Goal: Task Accomplishment & Management: Use online tool/utility

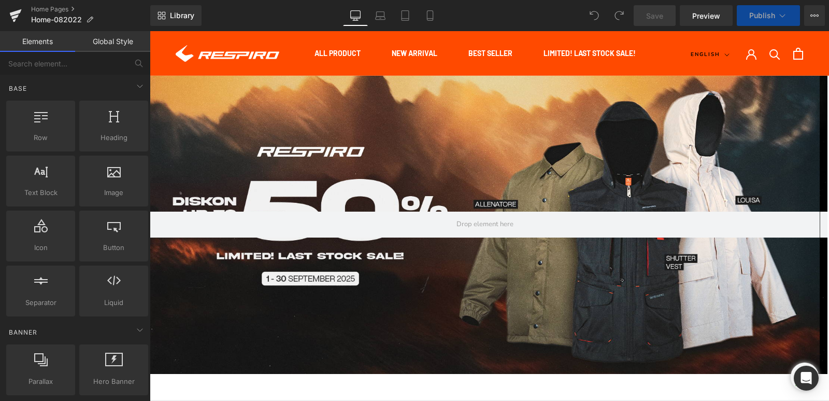
scroll to position [985, 0]
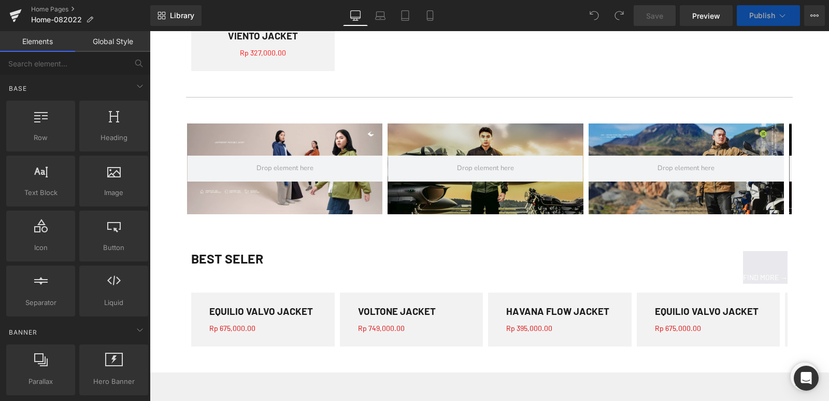
click at [246, 257] on div "BEST SELER" at bounding box center [340, 271] width 299 height 41
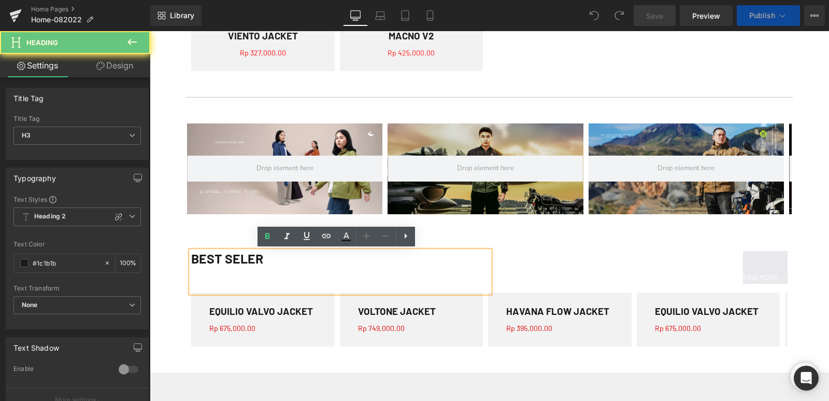
click at [243, 259] on div "BEST SELER" at bounding box center [340, 271] width 299 height 41
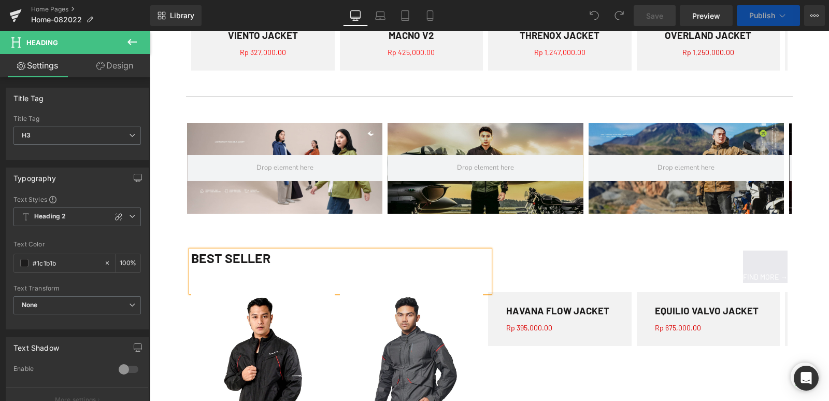
click at [529, 264] on div "FIND MORE →" at bounding box center [639, 266] width 299 height 33
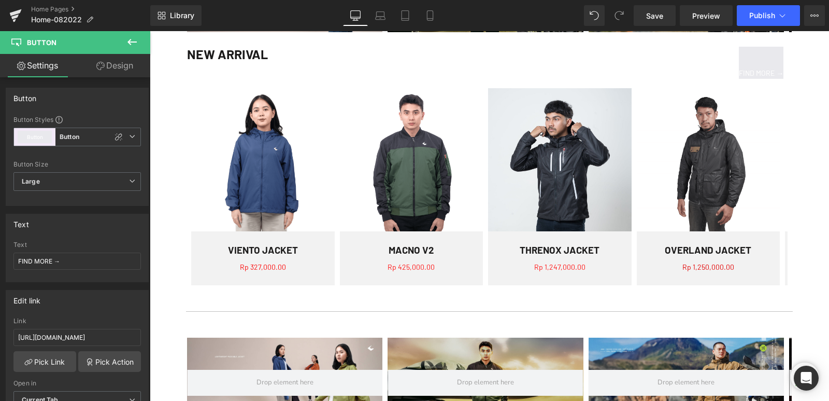
scroll to position [622, 0]
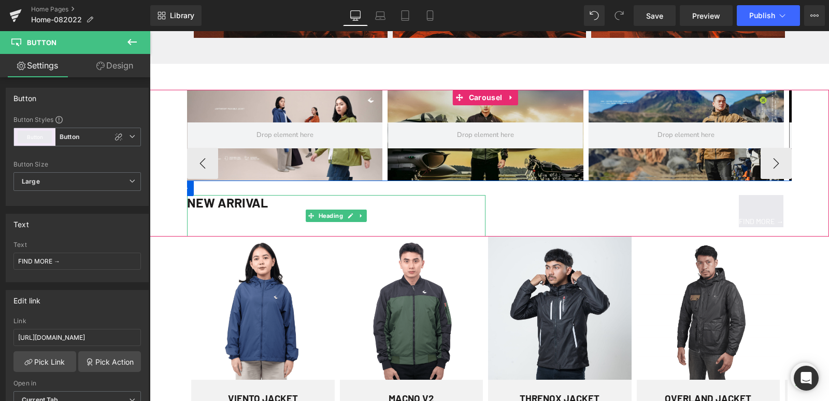
click at [255, 202] on div "NEW ARRIVAL" at bounding box center [336, 215] width 299 height 41
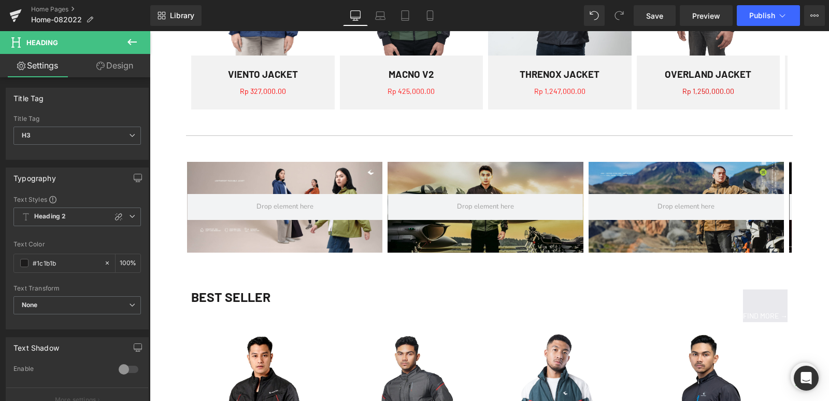
scroll to position [1037, 0]
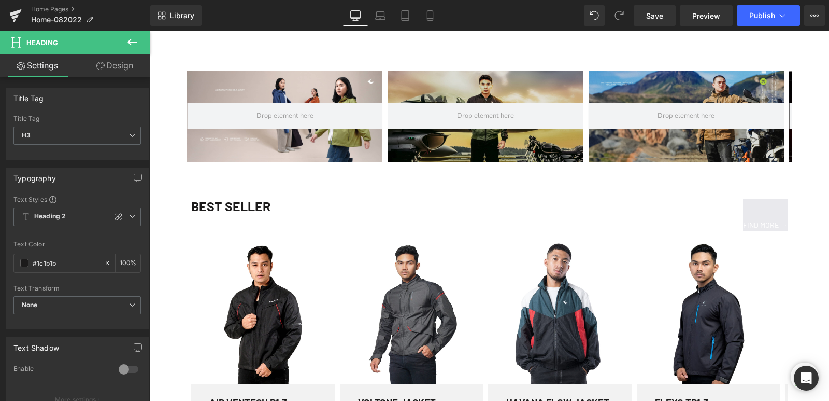
click at [246, 211] on div "BEST SELLER" at bounding box center [340, 219] width 299 height 41
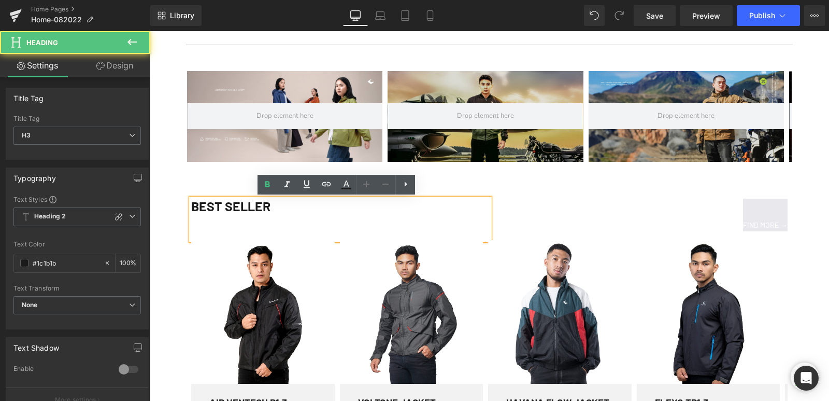
click at [245, 203] on div "BEST SELLER" at bounding box center [340, 219] width 299 height 41
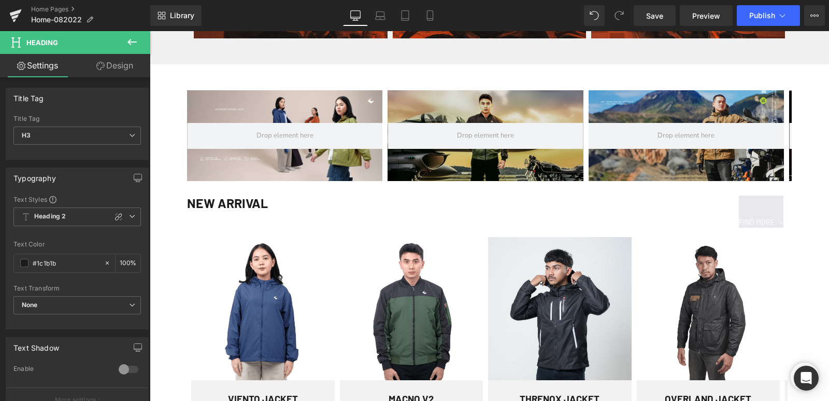
scroll to position [519, 0]
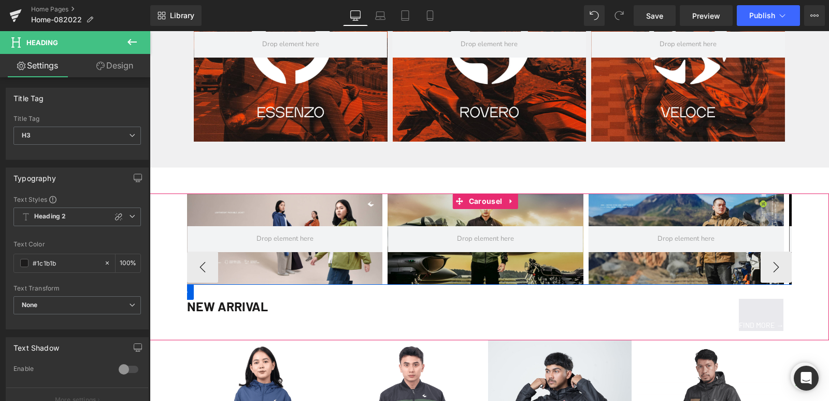
click at [231, 306] on div "NEW ARRIVAL" at bounding box center [336, 319] width 299 height 41
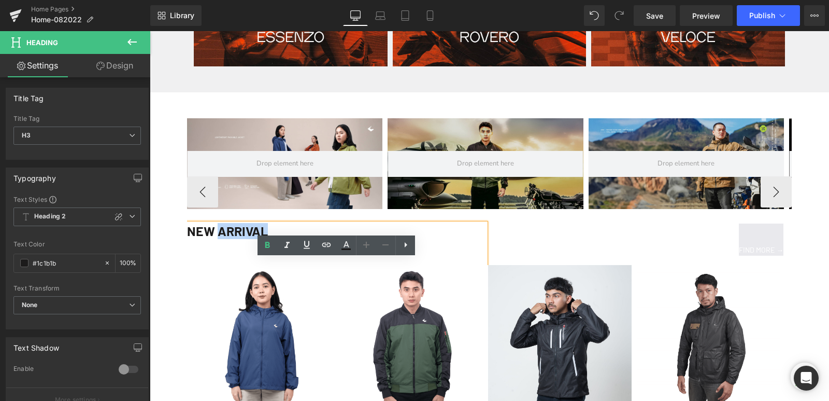
scroll to position [467, 0]
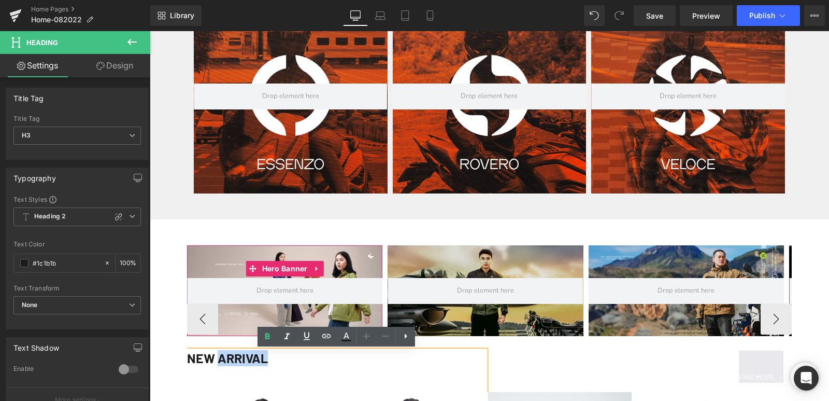
click at [232, 264] on div at bounding box center [284, 290] width 195 height 91
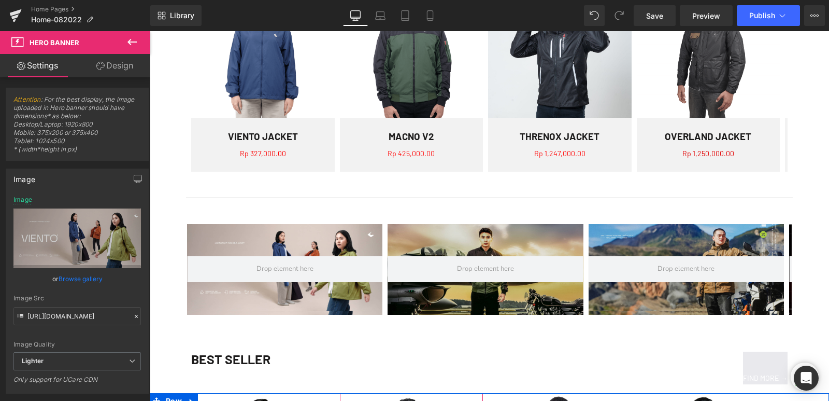
scroll to position [881, 0]
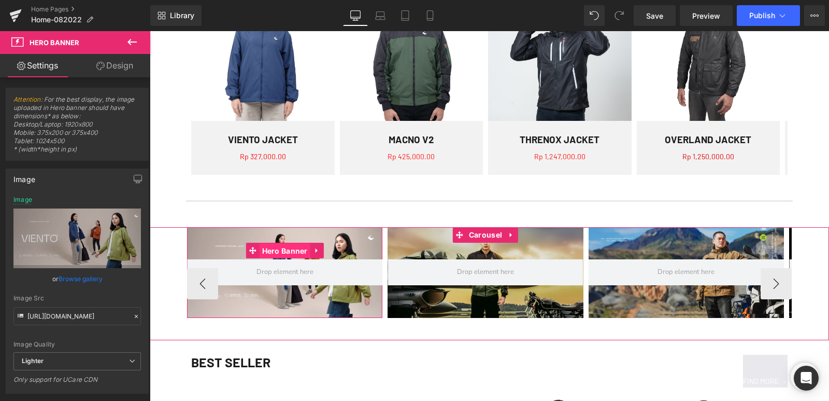
click at [279, 243] on span "Hero Banner" at bounding box center [285, 251] width 51 height 16
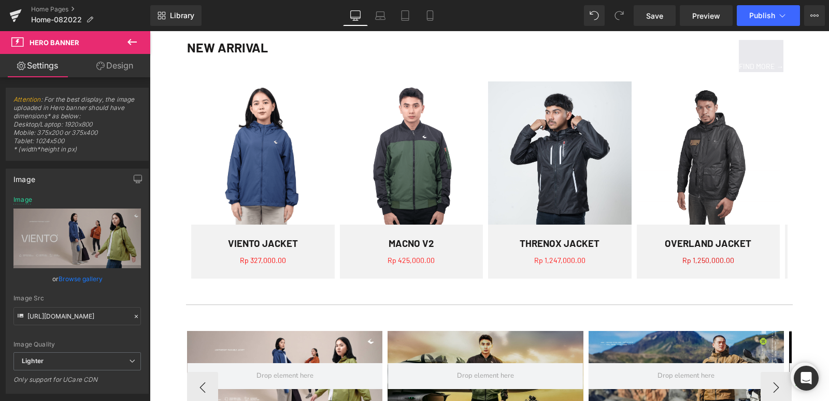
scroll to position [1088, 0]
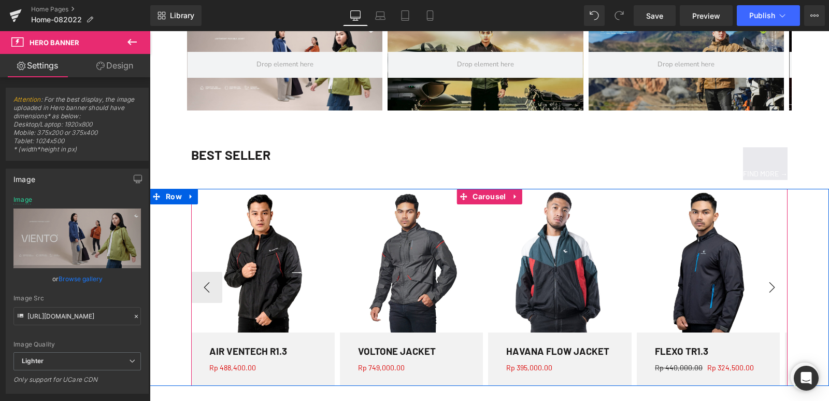
click at [767, 289] on button "›" at bounding box center [772, 287] width 31 height 31
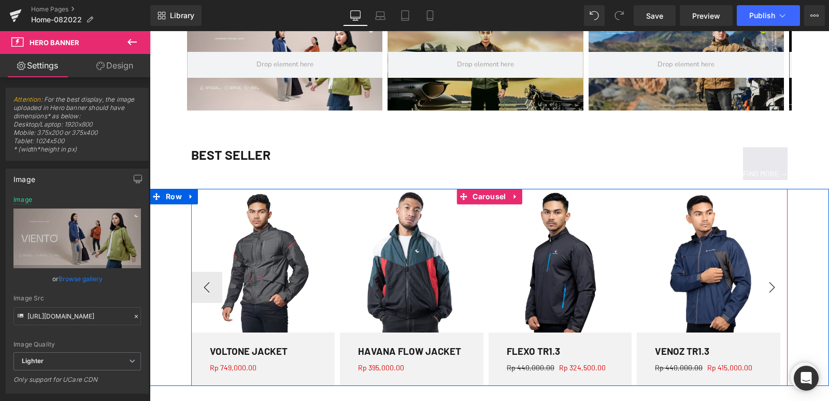
click at [767, 289] on button "›" at bounding box center [772, 287] width 31 height 31
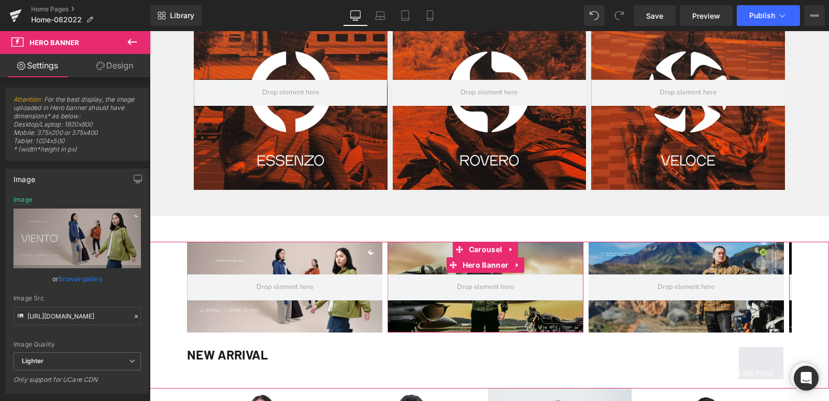
scroll to position [415, 0]
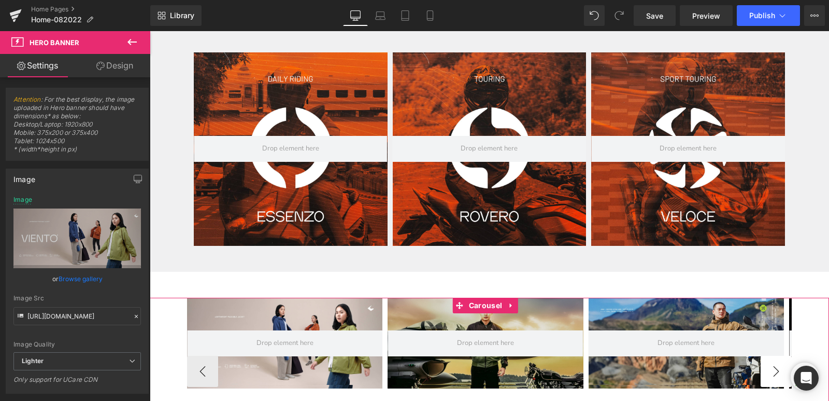
click at [767, 370] on button "›" at bounding box center [776, 371] width 31 height 31
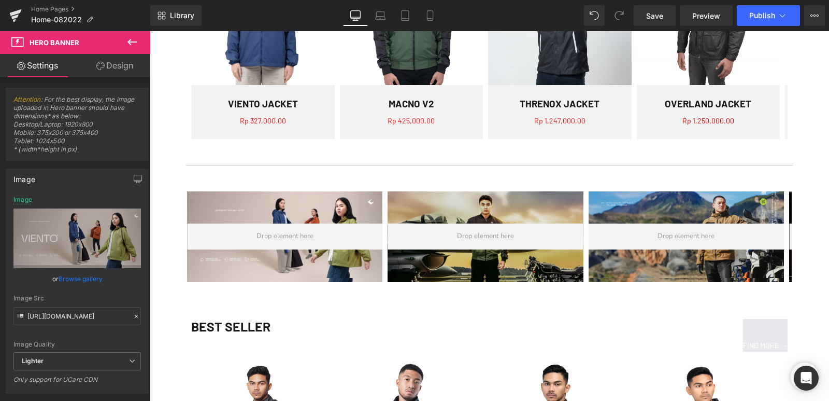
scroll to position [985, 0]
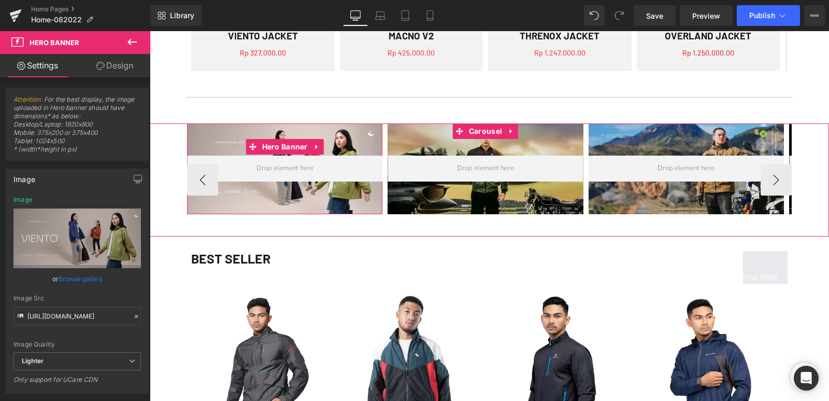
click at [225, 139] on div at bounding box center [284, 168] width 195 height 91
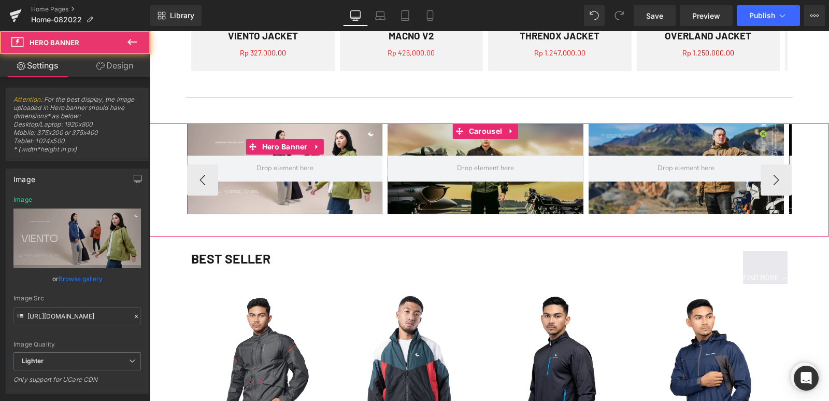
click at [203, 148] on div at bounding box center [284, 168] width 195 height 91
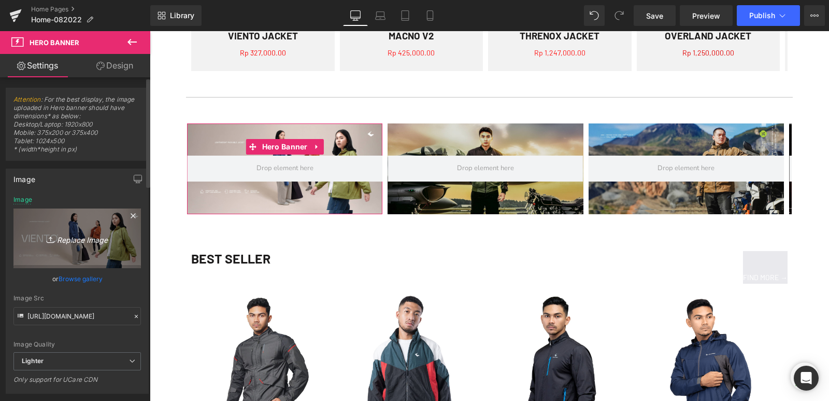
click at [91, 240] on icon "Replace Image" at bounding box center [77, 238] width 83 height 13
type input "C:\fakepath\Voltone.jpg"
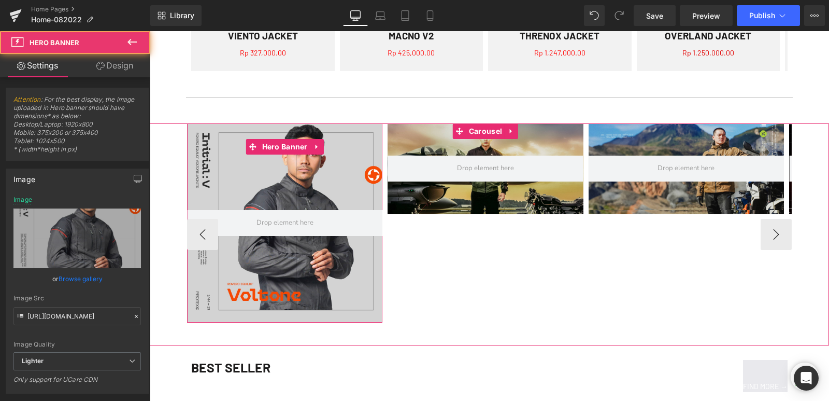
click at [334, 240] on div at bounding box center [284, 222] width 195 height 199
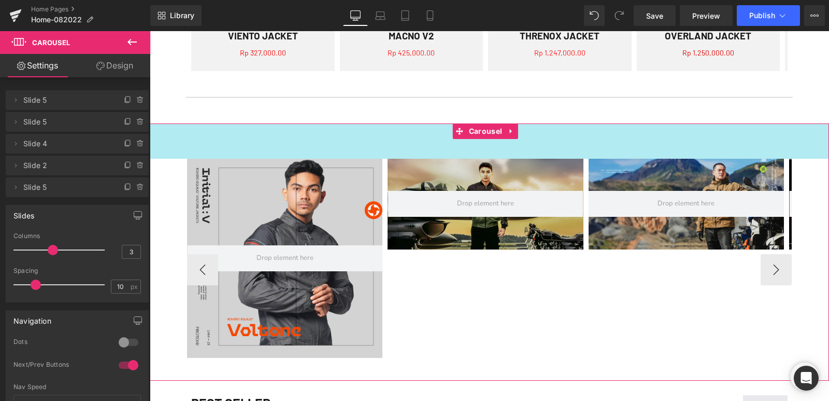
drag, startPoint x: 195, startPoint y: 146, endPoint x: 200, endPoint y: 159, distance: 13.8
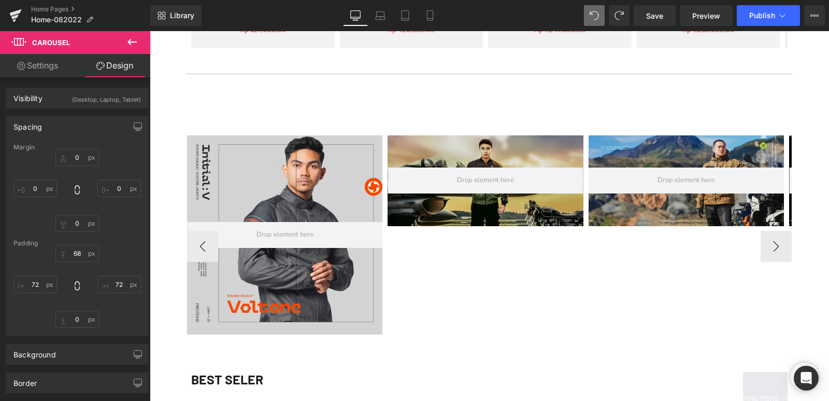
scroll to position [1024, 0]
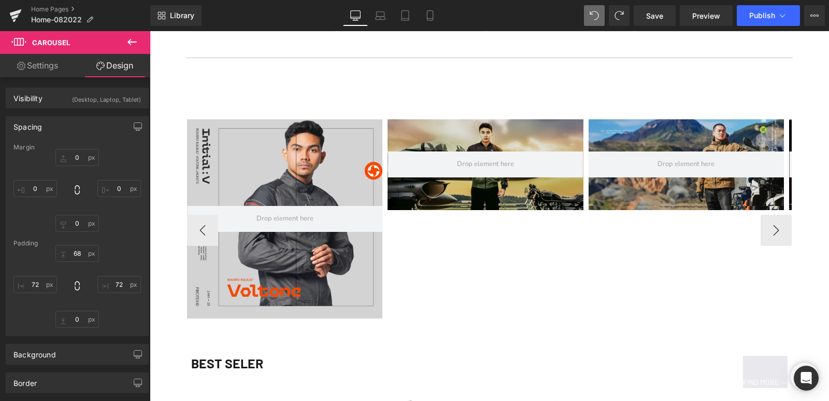
click at [240, 103] on div "Hero Banner Heading Hero Banner Hero Banner" at bounding box center [489, 212] width 679 height 257
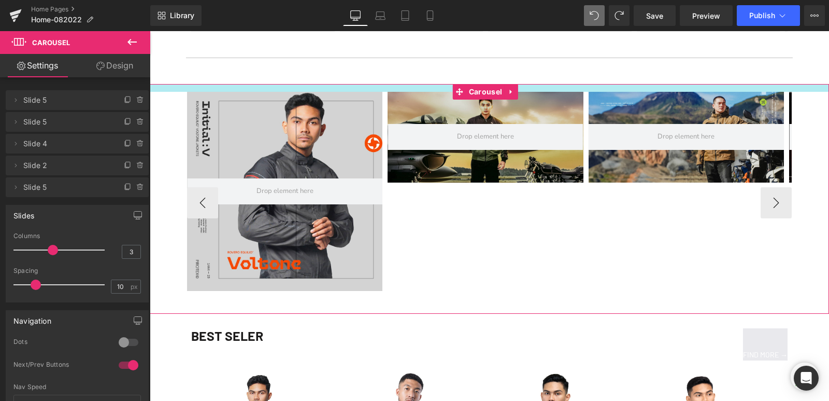
drag, startPoint x: 233, startPoint y: 119, endPoint x: 234, endPoint y: 91, distance: 27.5
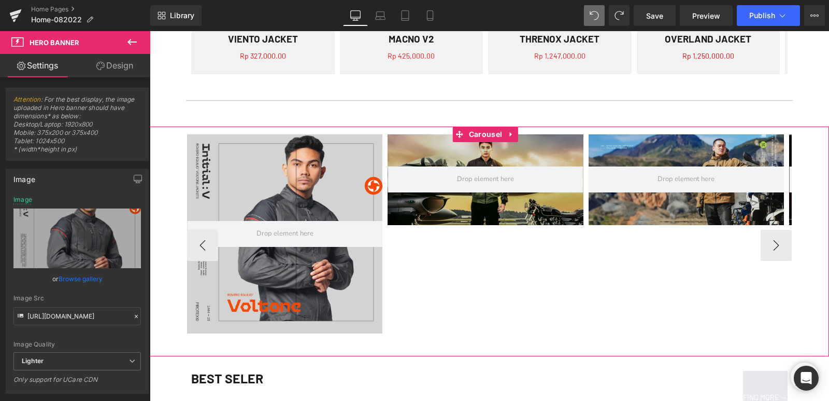
scroll to position [972, 0]
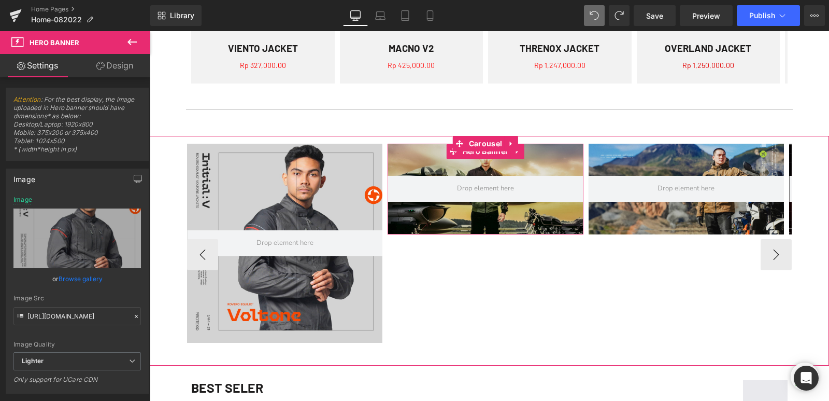
click at [425, 161] on div at bounding box center [485, 189] width 195 height 91
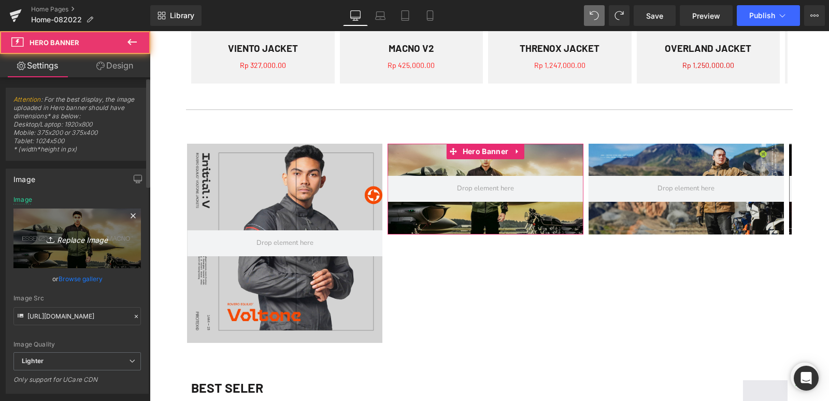
click at [74, 240] on icon "Replace Image" at bounding box center [77, 238] width 83 height 13
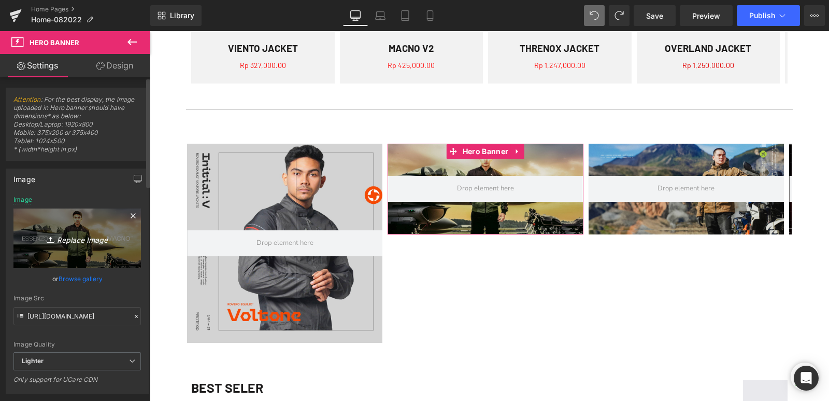
type input "C:\fakepath\Banner Product FLEXO-01.jpg"
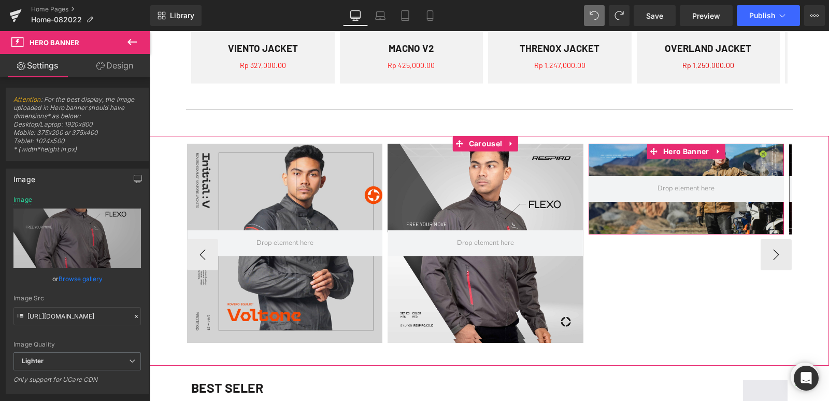
click at [628, 166] on div at bounding box center [686, 189] width 195 height 91
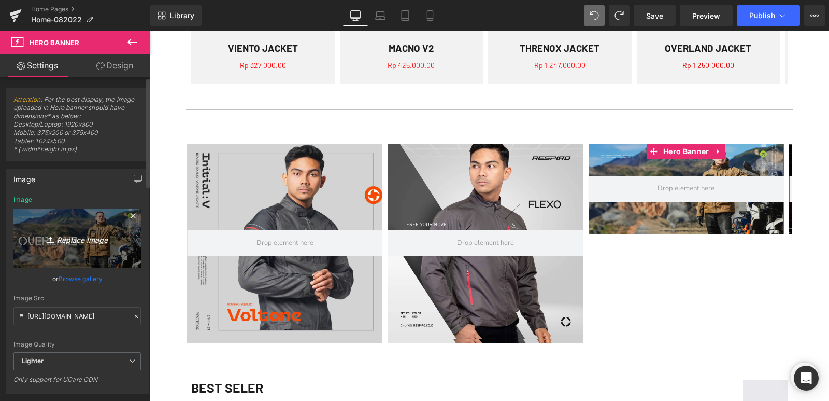
click at [90, 237] on icon "Replace Image" at bounding box center [77, 238] width 83 height 13
type input "C:\fakepath\CAR_SQU-Air Ventech-5.png"
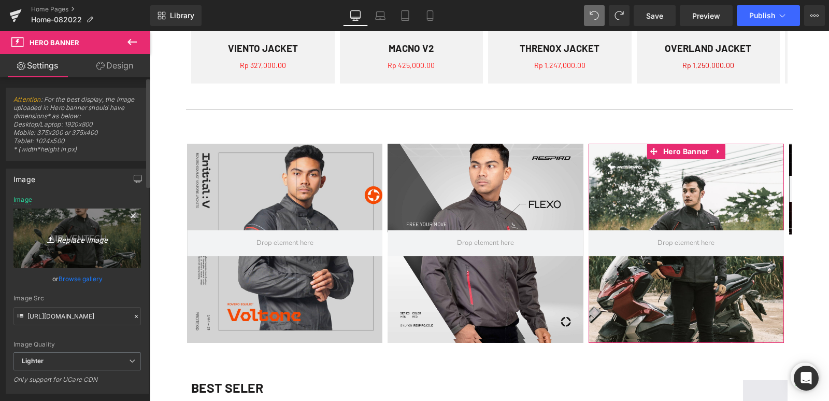
click at [91, 243] on icon "Replace Image" at bounding box center [77, 238] width 83 height 13
type input "C:\fakepath\Banner Product FLEXO-01.jpg"
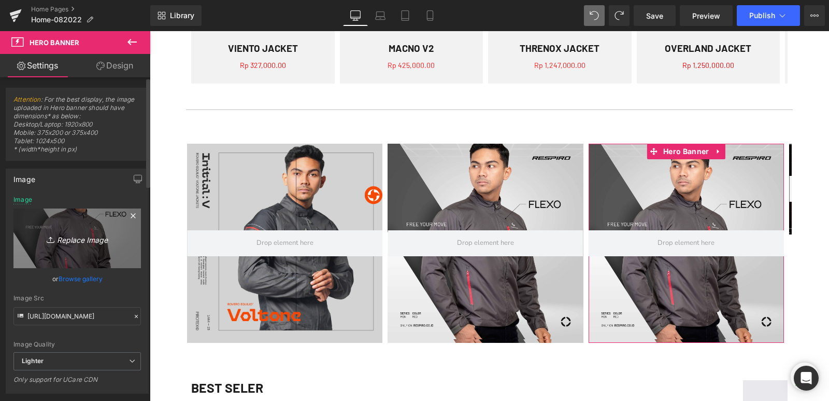
click at [59, 235] on icon "Replace Image" at bounding box center [77, 238] width 83 height 13
type input "C:\fakepath\Banner Product VENOZ-01.jpg"
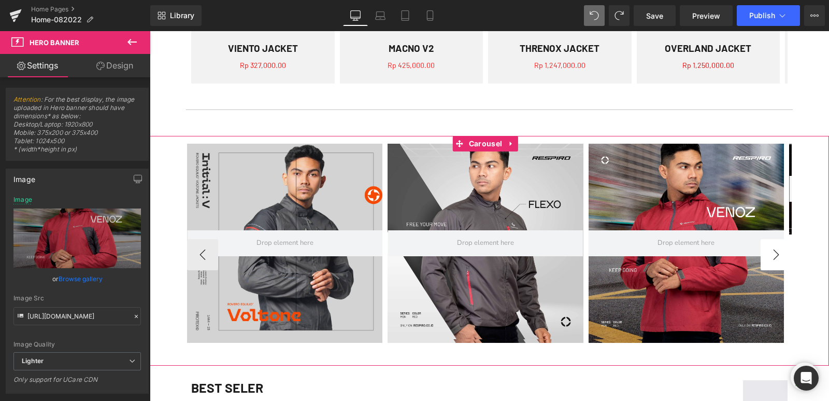
click at [771, 251] on button "›" at bounding box center [776, 254] width 31 height 31
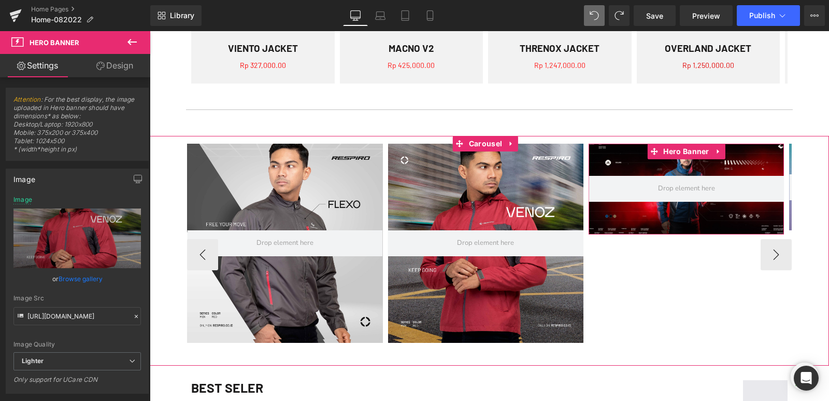
drag, startPoint x: 660, startPoint y: 166, endPoint x: 645, endPoint y: 170, distance: 15.0
click at [659, 166] on div at bounding box center [686, 189] width 195 height 91
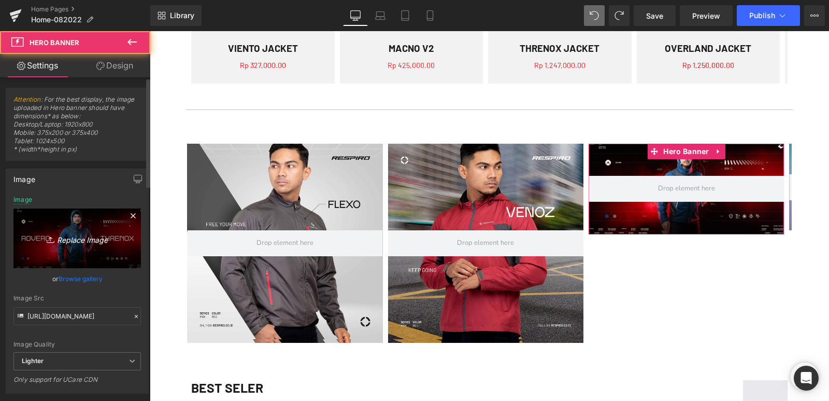
click at [95, 244] on icon "Replace Image" at bounding box center [77, 238] width 83 height 13
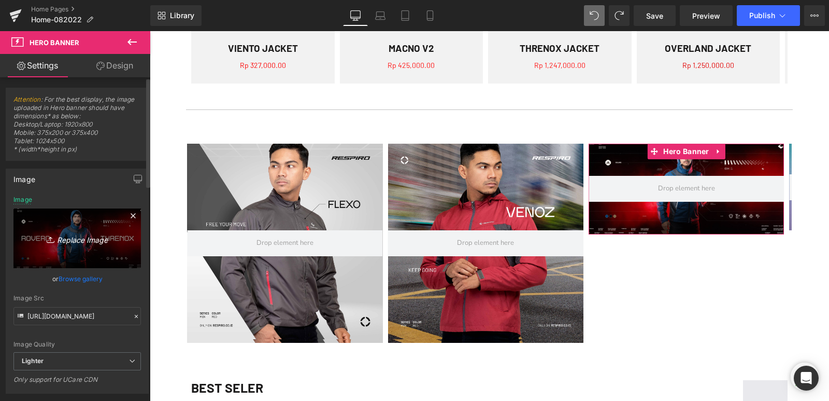
type input "C:\fakepath\CAR_SQU-Air Ventech-5.png"
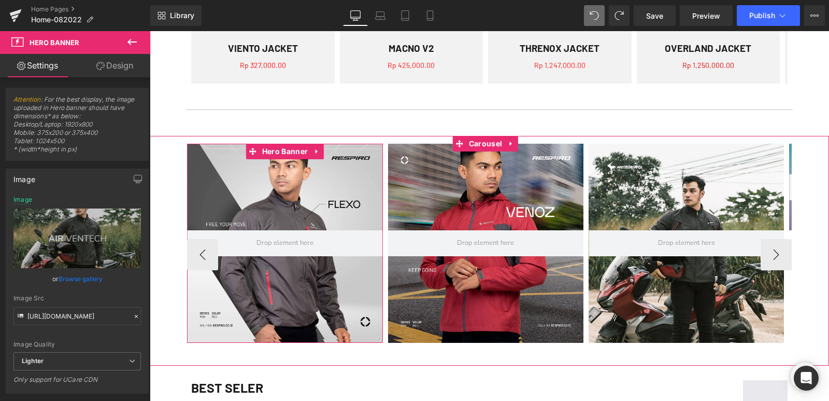
click at [218, 191] on div at bounding box center [284, 243] width 195 height 199
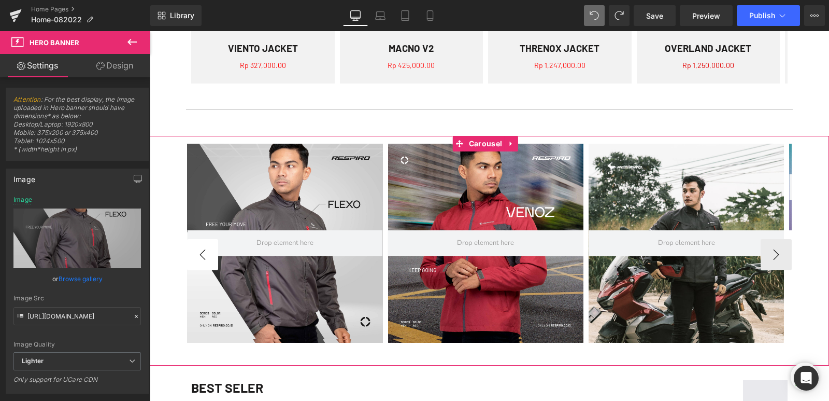
click at [207, 258] on button "‹" at bounding box center [202, 254] width 31 height 31
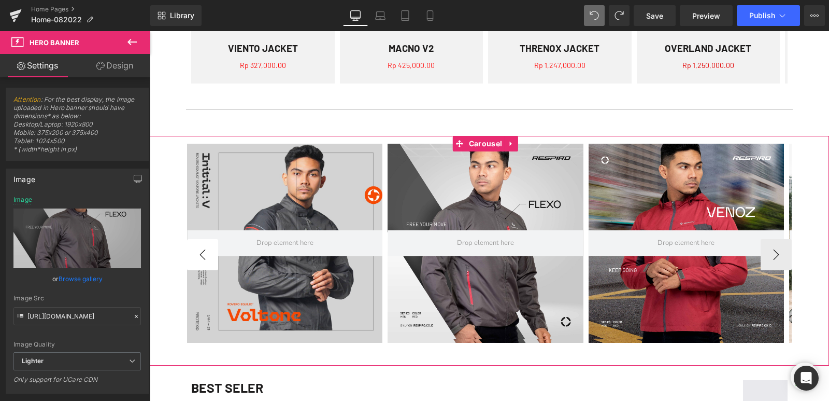
click at [207, 258] on button "‹" at bounding box center [202, 254] width 31 height 31
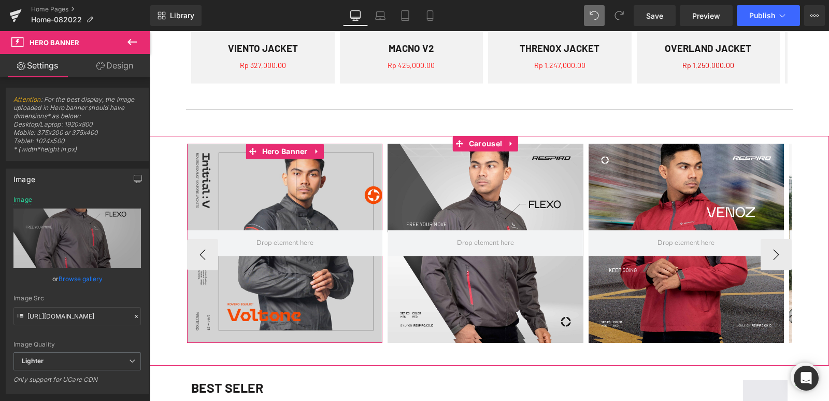
click at [304, 205] on div at bounding box center [284, 243] width 195 height 199
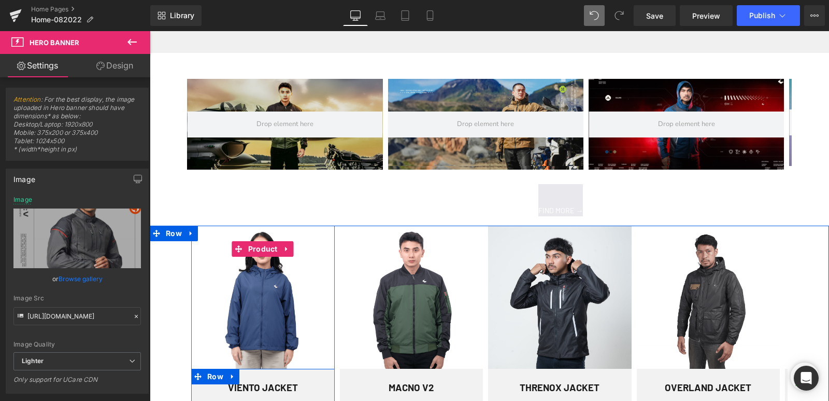
scroll to position [622, 0]
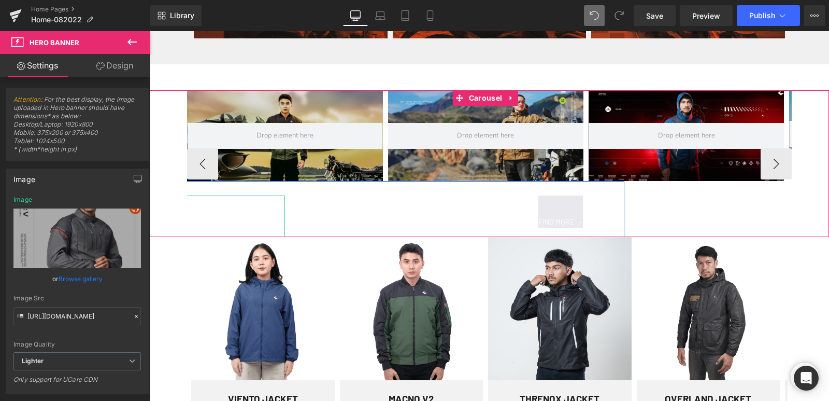
click at [251, 209] on div "NEW ARRIVAL" at bounding box center [136, 215] width 299 height 41
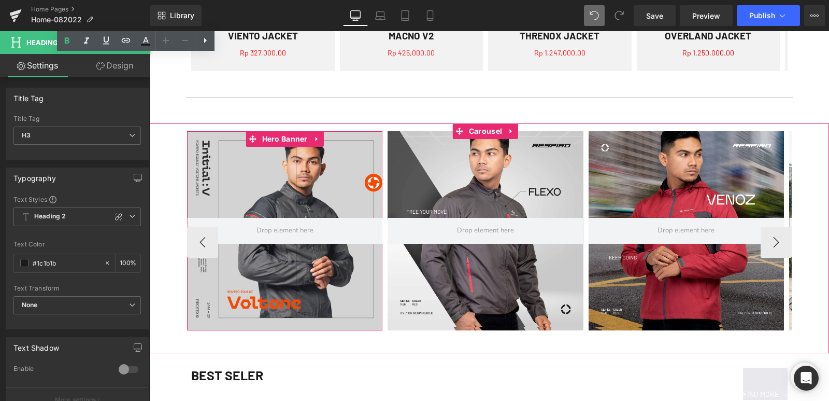
scroll to position [1037, 0]
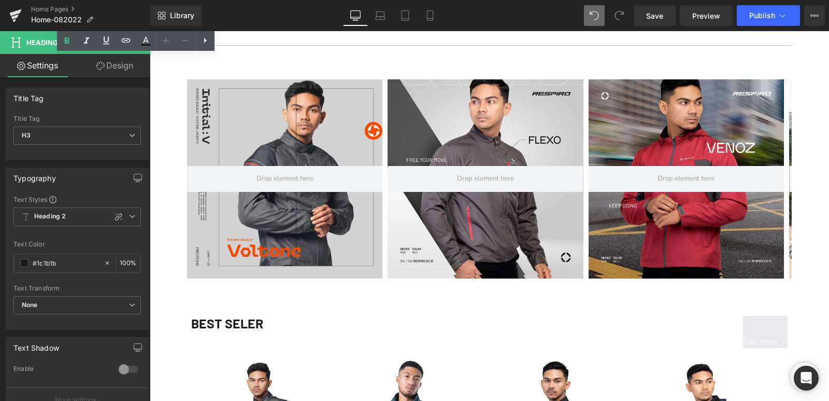
click at [244, 326] on div "BEST SELER" at bounding box center [340, 336] width 299 height 41
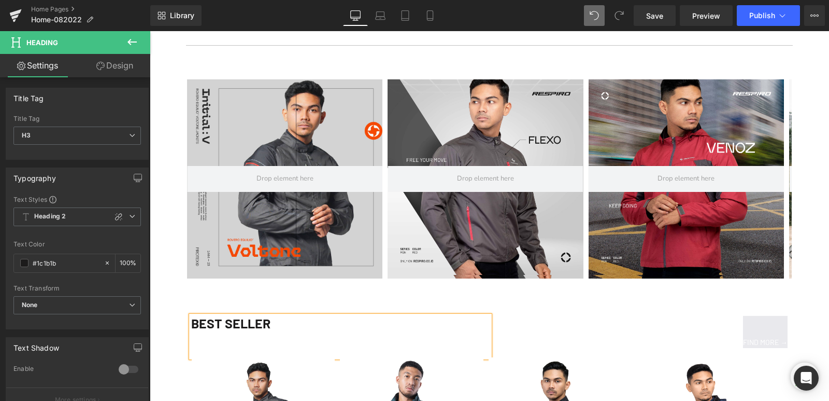
click at [535, 307] on div "BEST SELLER Heading FIND MORE → Button Row" at bounding box center [489, 329] width 679 height 56
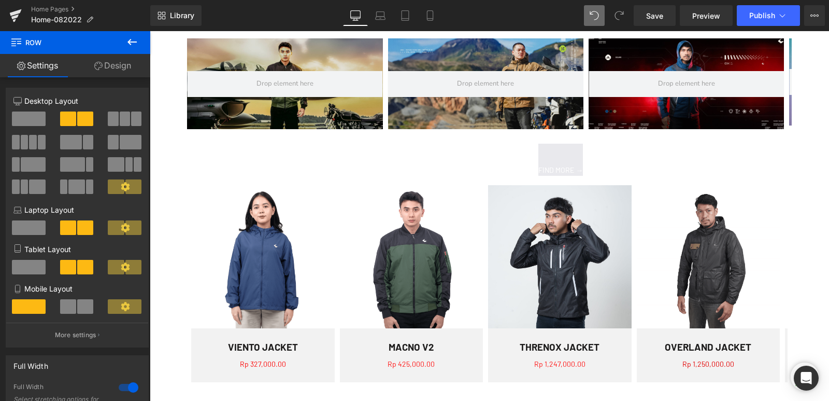
scroll to position [570, 0]
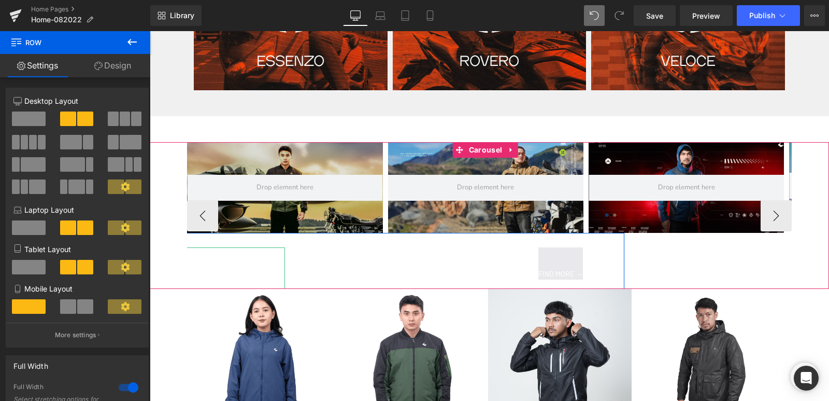
click at [221, 255] on div "NEW ARRIVAL" at bounding box center [136, 267] width 299 height 41
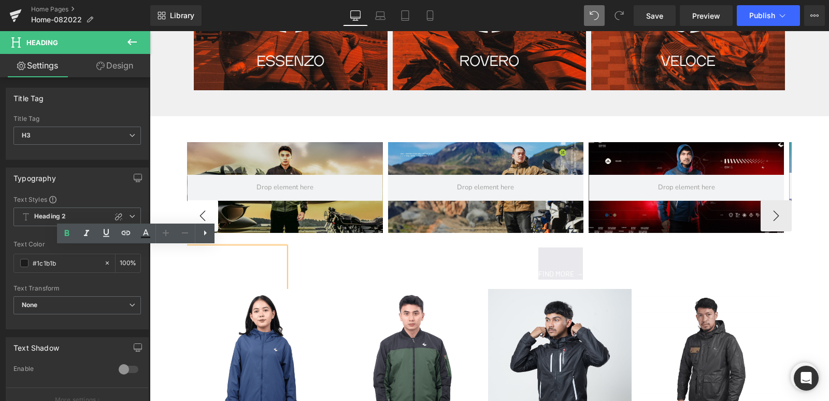
click at [201, 213] on button "‹" at bounding box center [202, 215] width 31 height 31
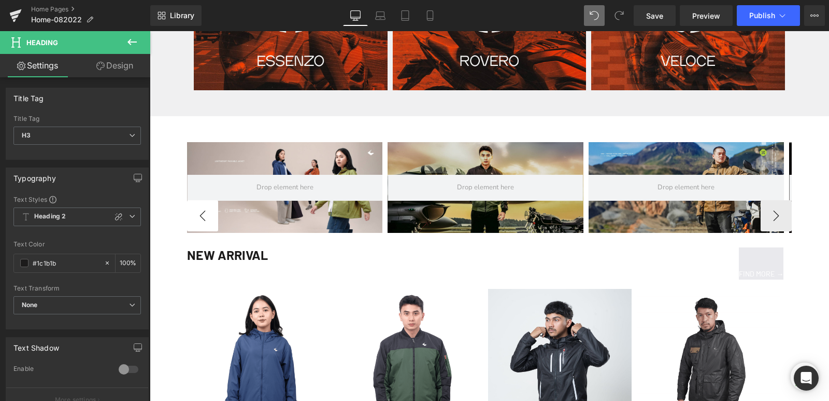
click at [201, 213] on button "‹" at bounding box center [202, 215] width 31 height 31
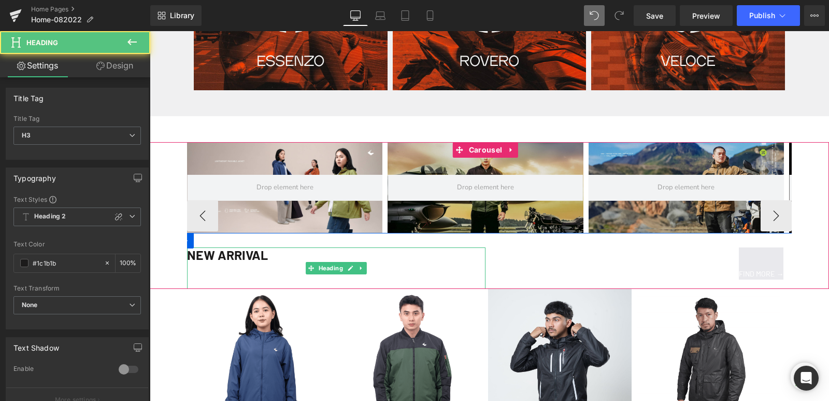
click at [215, 252] on div "NEW ARRIVAL" at bounding box center [336, 267] width 299 height 41
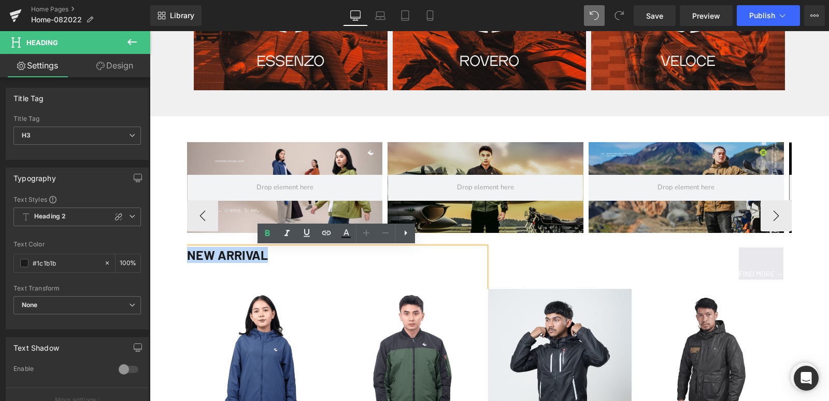
drag, startPoint x: 267, startPoint y: 257, endPoint x: 179, endPoint y: 257, distance: 88.6
click at [179, 257] on div "Hero Banner Hero Banner NEW ARRIVAL Heading FIND MORE → Button Row" at bounding box center [489, 215] width 679 height 147
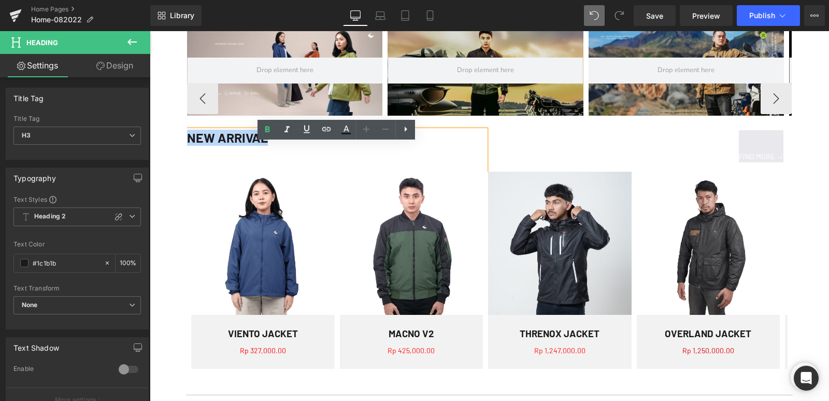
scroll to position [674, 0]
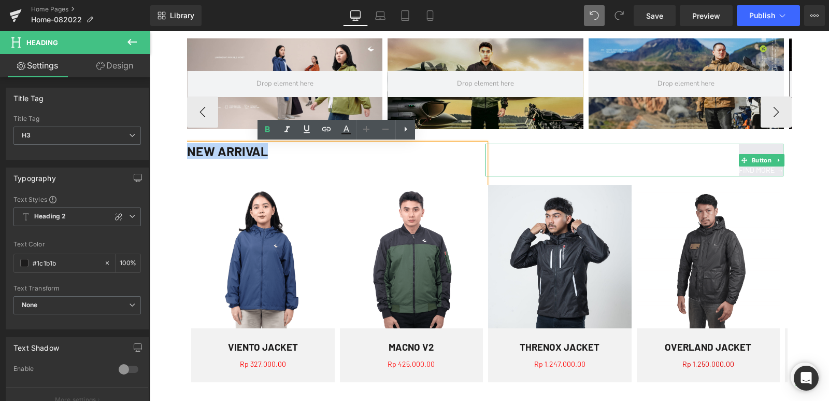
click at [505, 153] on div "FIND MORE →" at bounding box center [635, 160] width 299 height 33
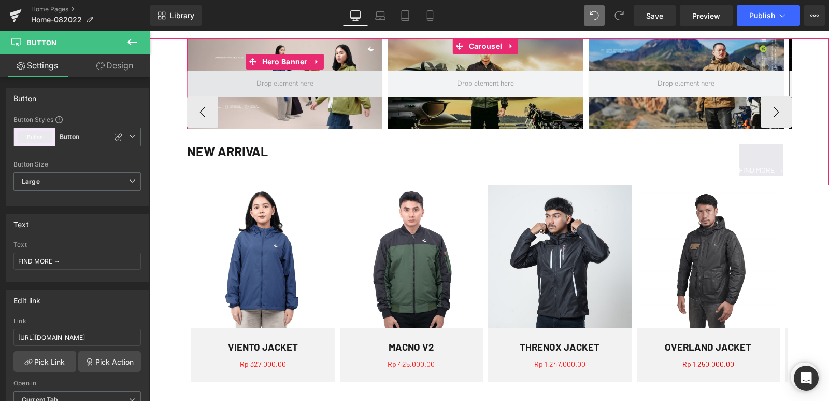
click at [285, 96] on span at bounding box center [284, 84] width 195 height 26
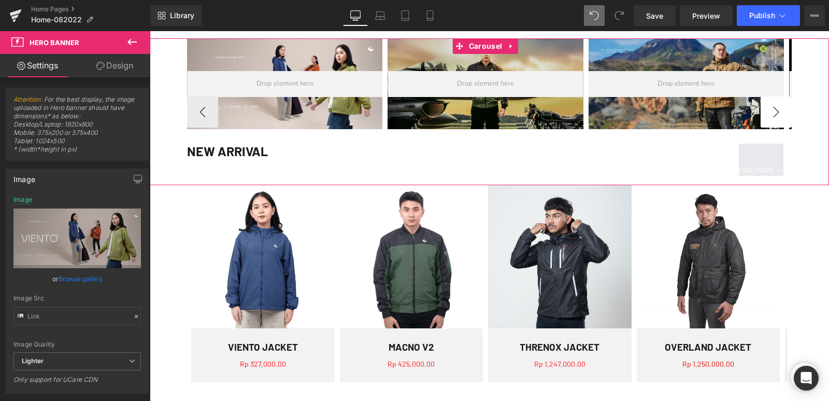
click at [770, 116] on button "›" at bounding box center [776, 111] width 31 height 31
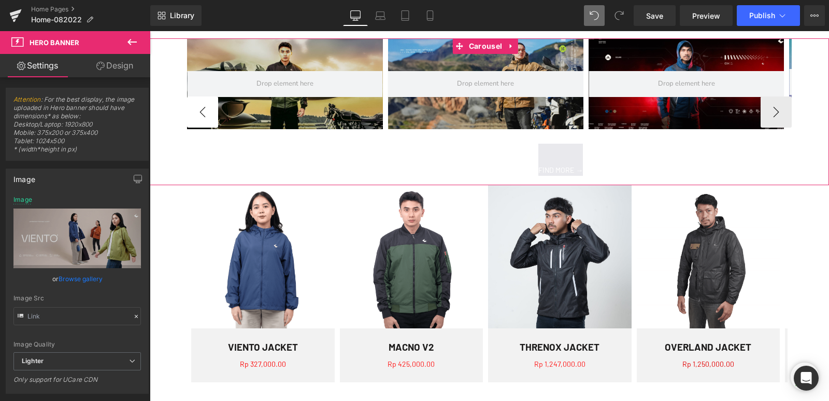
click at [193, 109] on button "‹" at bounding box center [202, 111] width 31 height 31
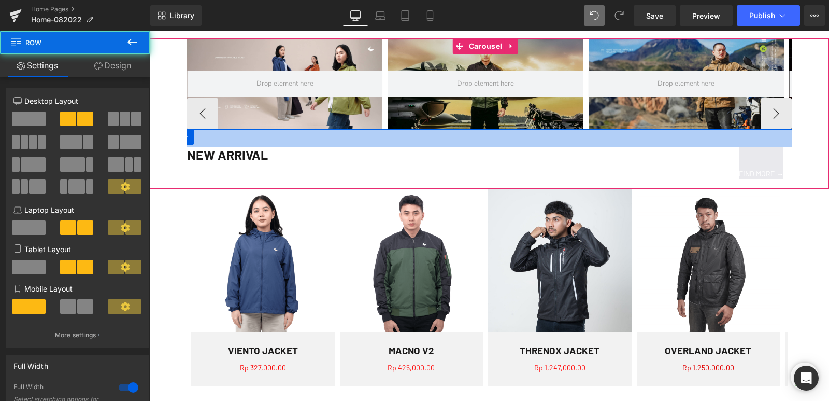
click at [200, 147] on div "35px" at bounding box center [485, 138] width 679 height 18
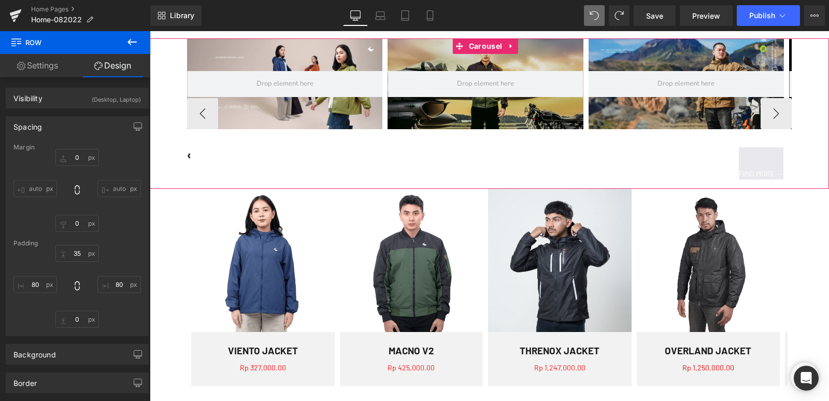
click at [187, 158] on div "Hero Banner Hero Banner ‹ Heading FIND MORE → Button Row 35px 80px 80px" at bounding box center [489, 113] width 679 height 150
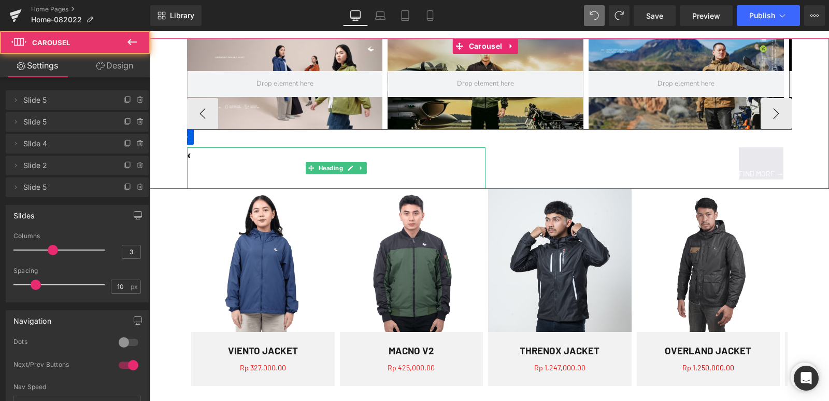
click at [191, 157] on span "‹" at bounding box center [189, 155] width 4 height 16
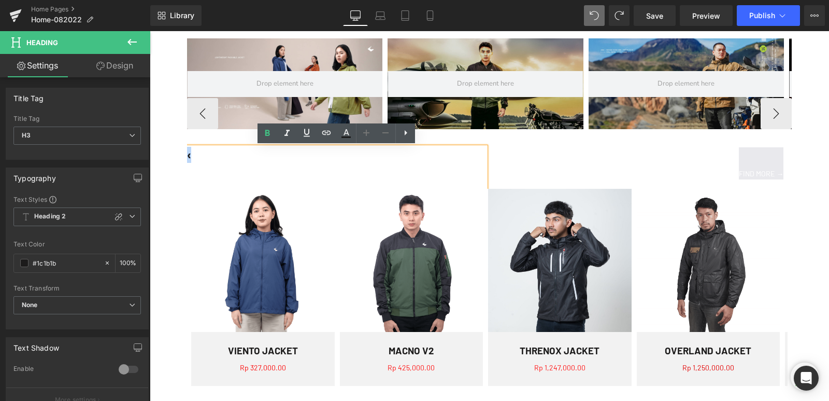
drag, startPoint x: 191, startPoint y: 157, endPoint x: 182, endPoint y: 158, distance: 8.4
click at [182, 158] on div "Hero Banner Hero Banner ‹ Heading FIND MORE → Button Row 35px 80px 80px" at bounding box center [489, 113] width 679 height 150
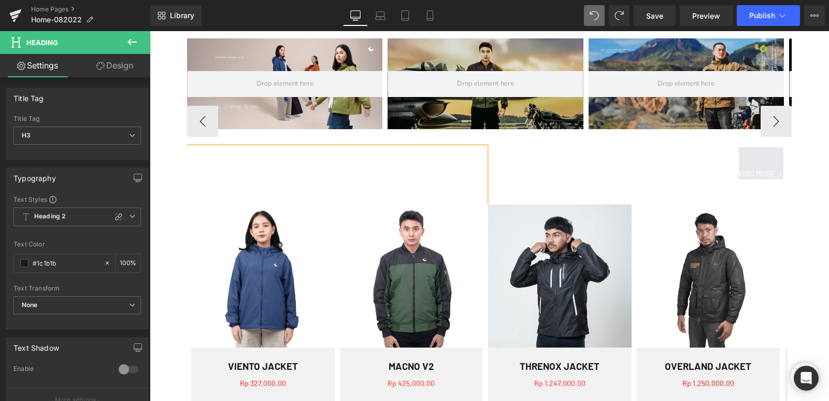
click at [561, 164] on div "FIND MORE →" at bounding box center [635, 163] width 299 height 33
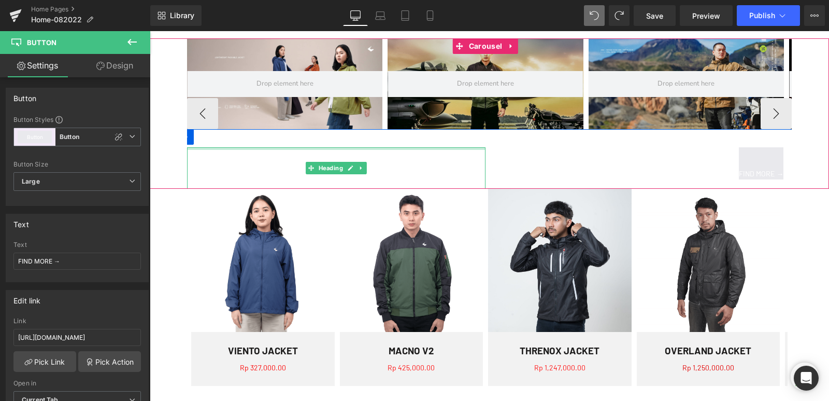
click at [434, 147] on div at bounding box center [336, 148] width 299 height 3
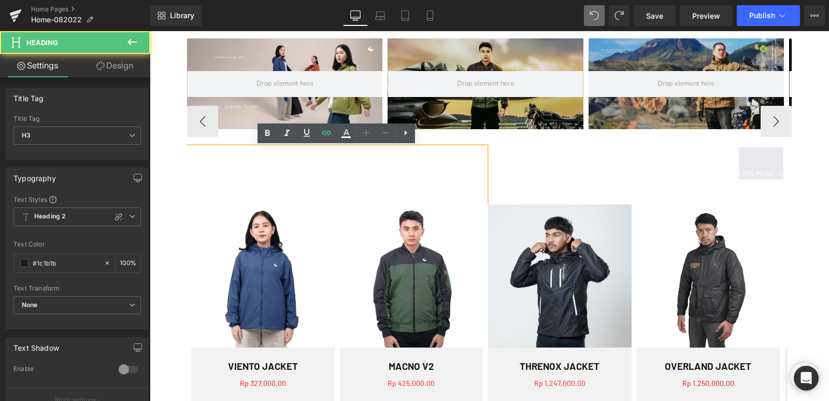
click at [456, 147] on div at bounding box center [336, 175] width 299 height 57
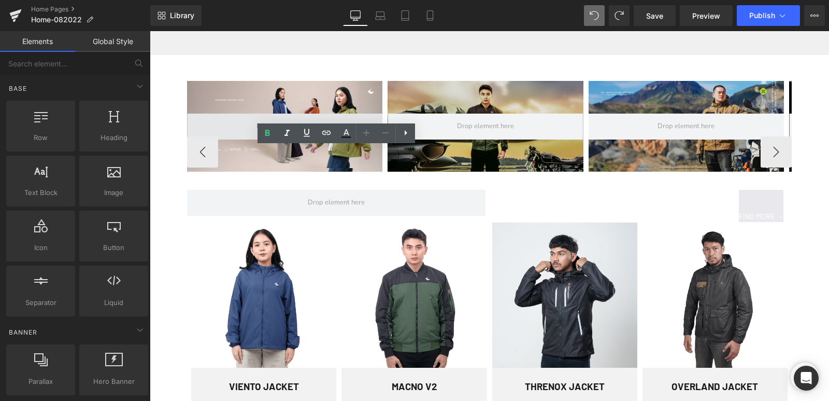
scroll to position [622, 0]
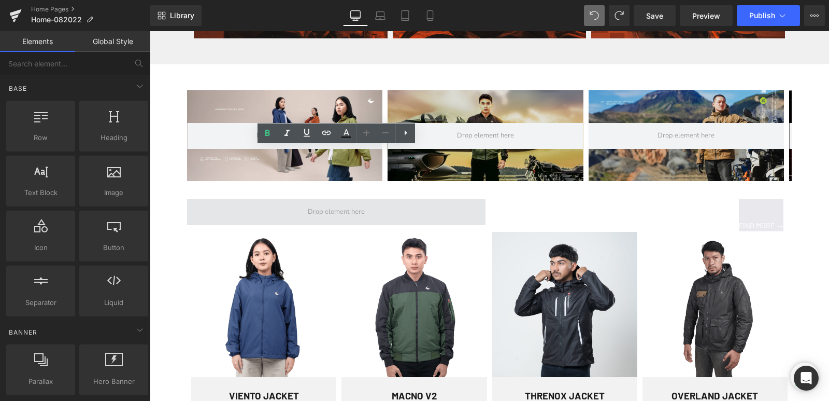
click at [235, 209] on span at bounding box center [336, 212] width 299 height 26
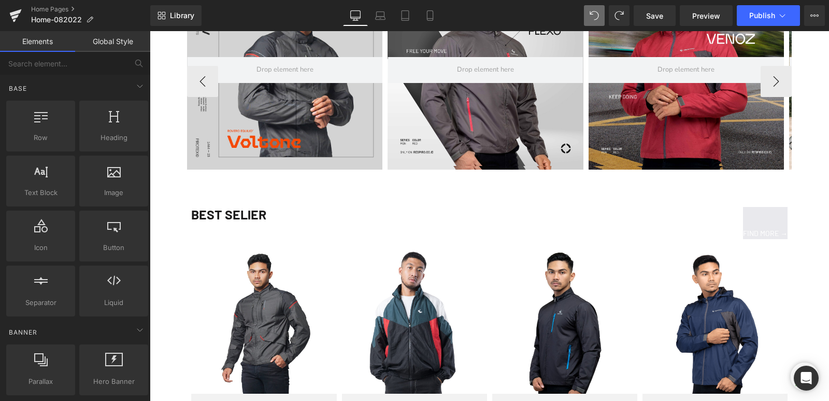
scroll to position [1088, 0]
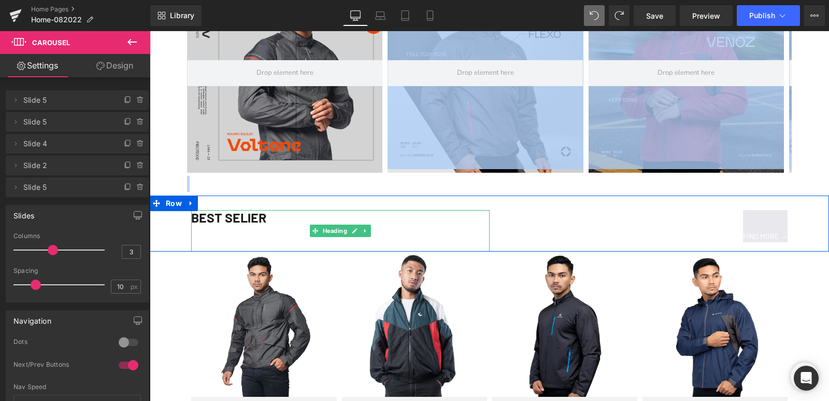
drag, startPoint x: 174, startPoint y: 183, endPoint x: 261, endPoint y: 224, distance: 96.4
click at [261, 224] on div "Hero Banner Hero Banner Hero Banner Hero Banner Hero Banner" at bounding box center [489, 200] width 679 height 2426
click at [336, 232] on span "Heading" at bounding box center [335, 231] width 29 height 12
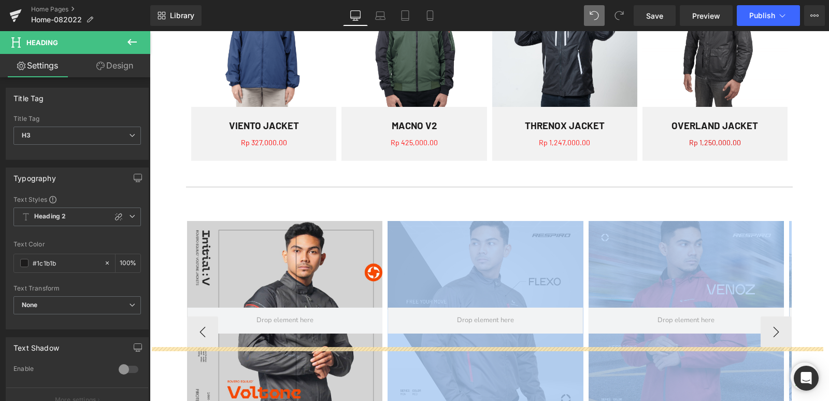
scroll to position [674, 0]
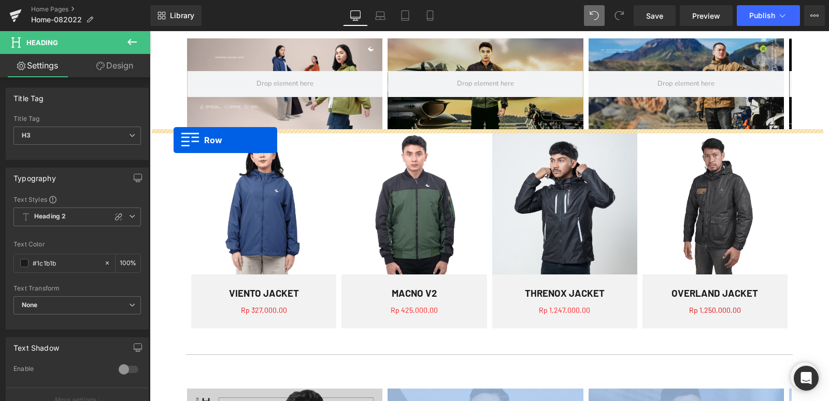
drag, startPoint x: 176, startPoint y: 304, endPoint x: 174, endPoint y: 140, distance: 163.8
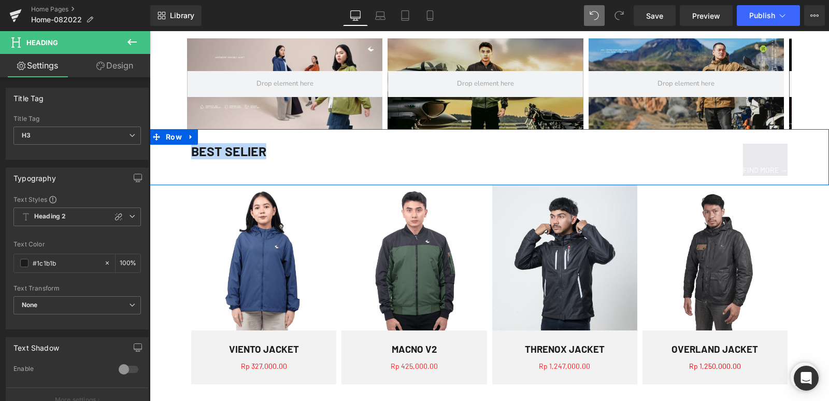
drag, startPoint x: 208, startPoint y: 150, endPoint x: 179, endPoint y: 149, distance: 28.5
click at [179, 149] on div "BEST SELlER Heading FIND MORE → Button Row" at bounding box center [489, 157] width 679 height 56
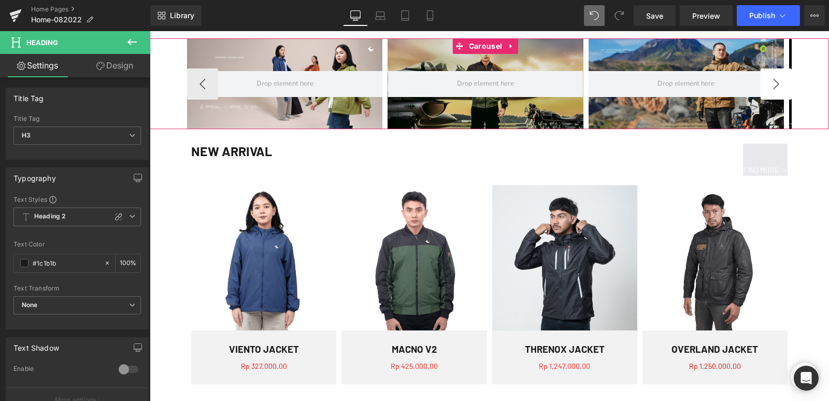
click at [780, 87] on button "›" at bounding box center [776, 83] width 31 height 31
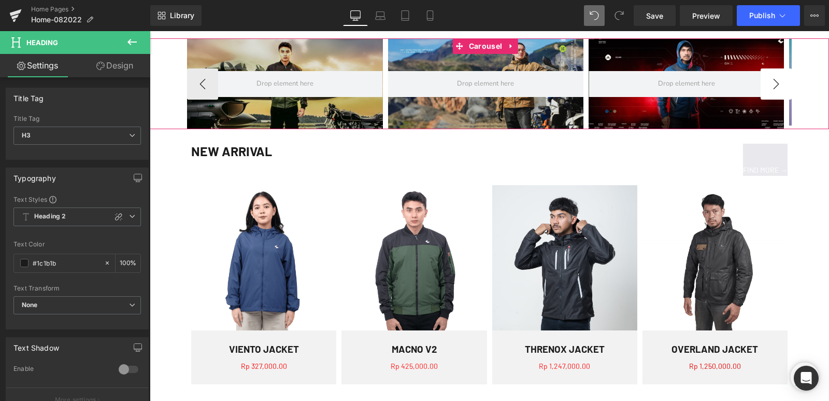
click at [780, 87] on button "›" at bounding box center [776, 83] width 31 height 31
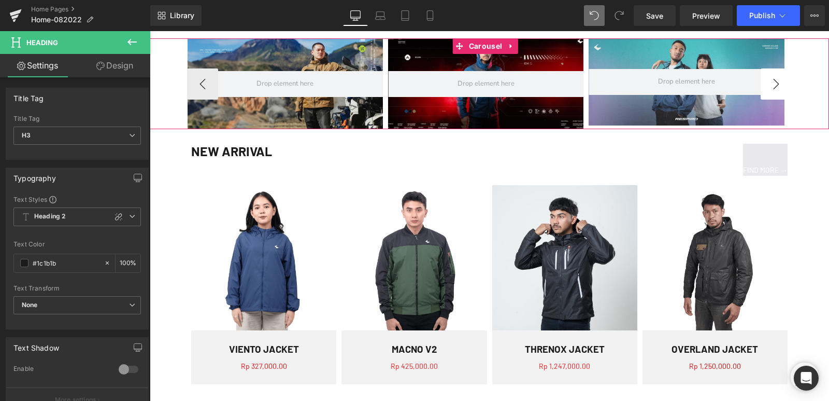
click at [780, 87] on button "›" at bounding box center [776, 83] width 31 height 31
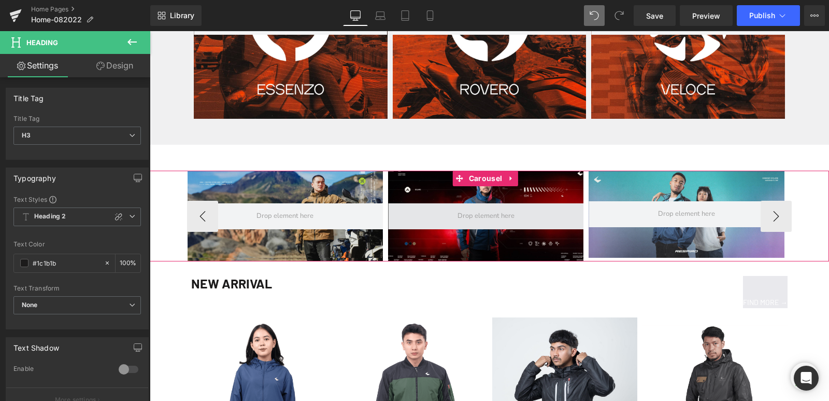
scroll to position [466, 0]
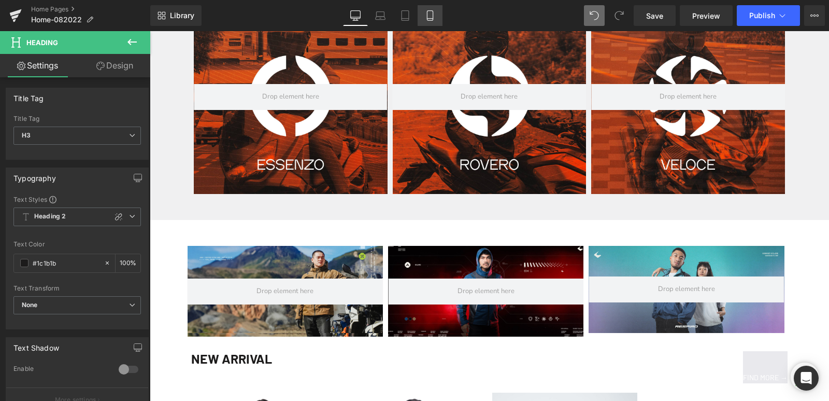
click at [432, 15] on icon at bounding box center [430, 15] width 10 height 10
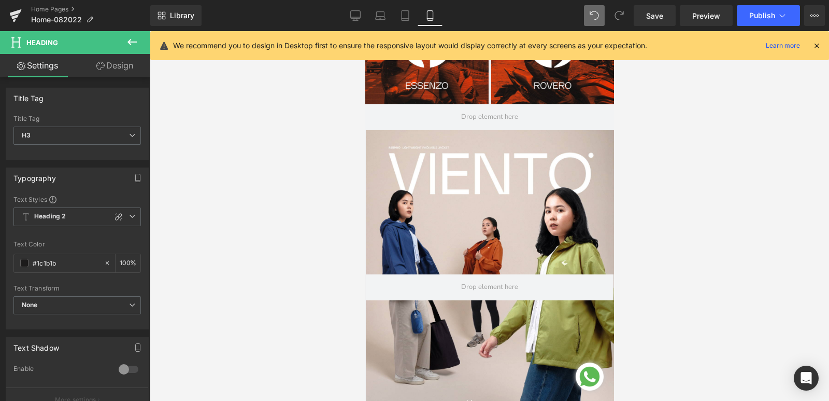
scroll to position [363, 0]
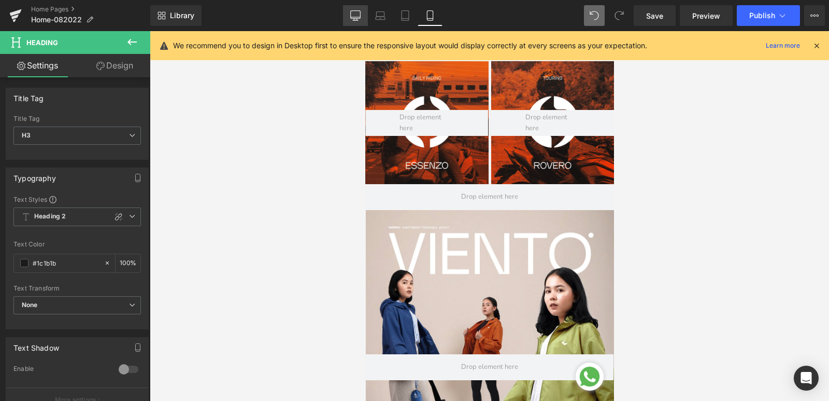
click at [360, 19] on icon at bounding box center [355, 15] width 10 height 10
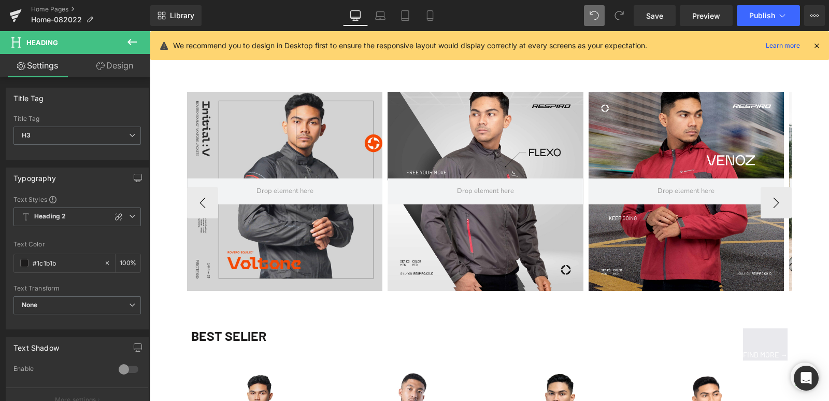
click at [276, 129] on div at bounding box center [284, 191] width 195 height 199
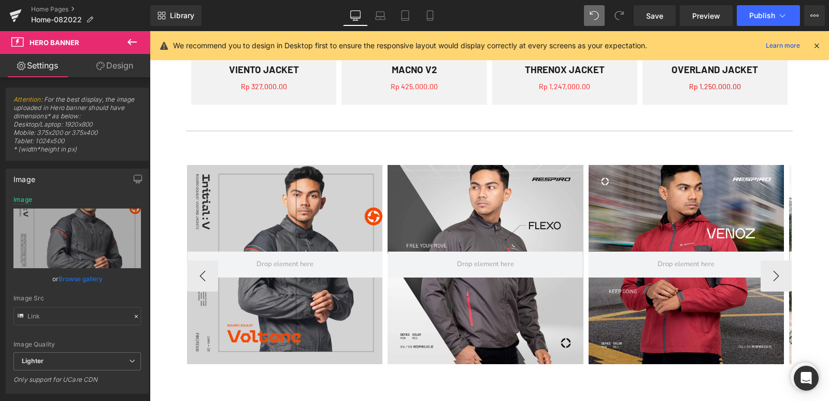
scroll to position [1130, 0]
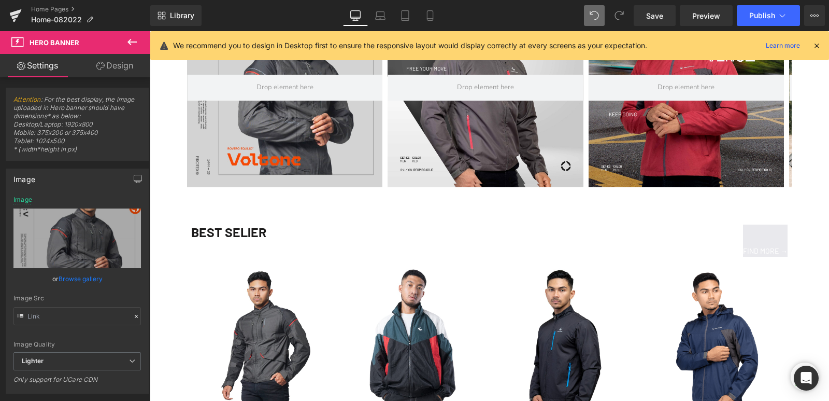
click at [245, 231] on div "BEST SELlER" at bounding box center [340, 244] width 299 height 41
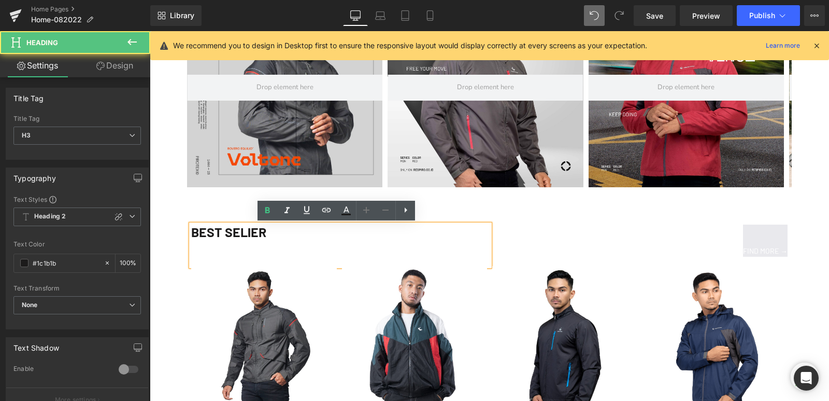
click at [244, 231] on div "BEST SELlER" at bounding box center [340, 244] width 299 height 41
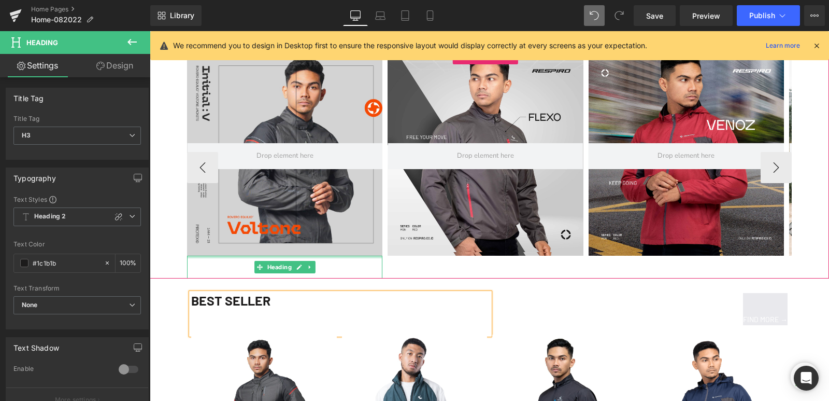
scroll to position [974, 0]
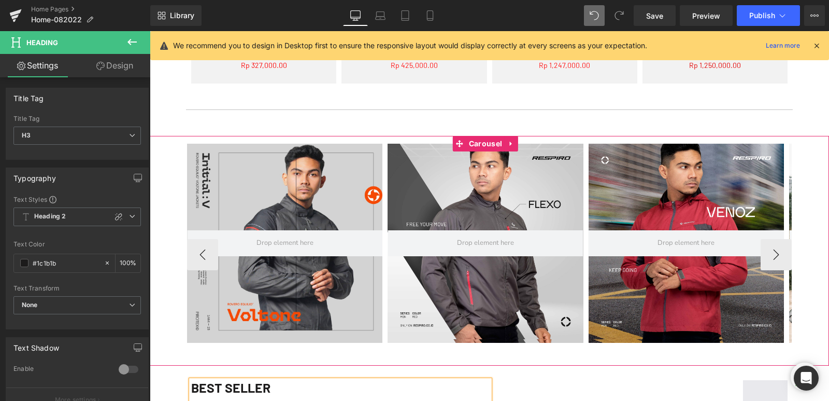
click at [293, 188] on div at bounding box center [284, 243] width 195 height 199
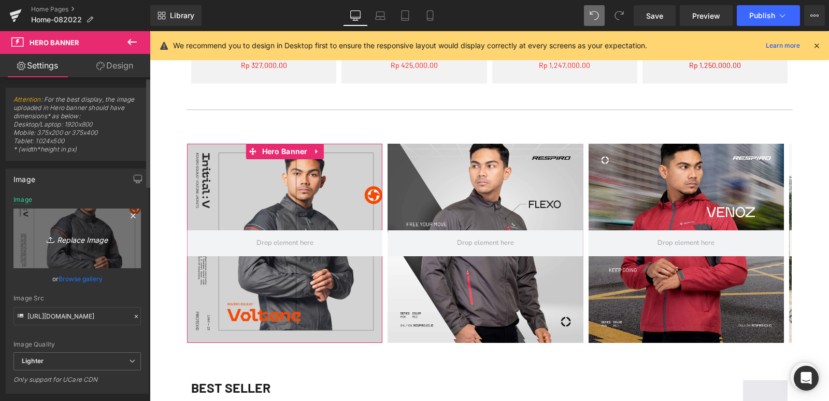
click at [75, 240] on icon "Replace Image" at bounding box center [77, 238] width 83 height 13
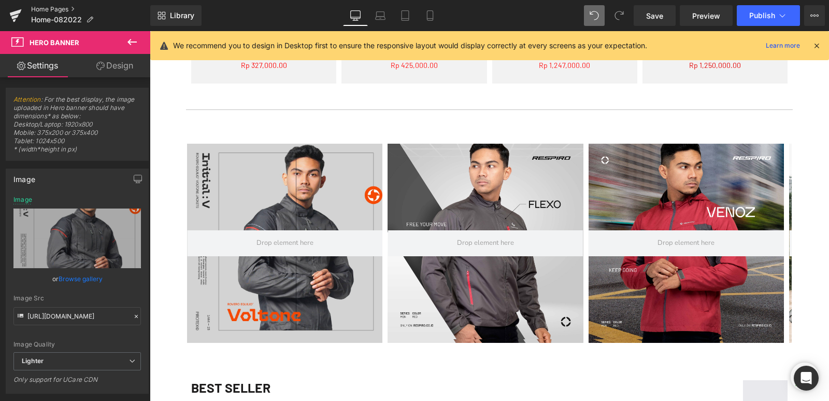
click at [59, 7] on link "Home Pages" at bounding box center [90, 9] width 119 height 8
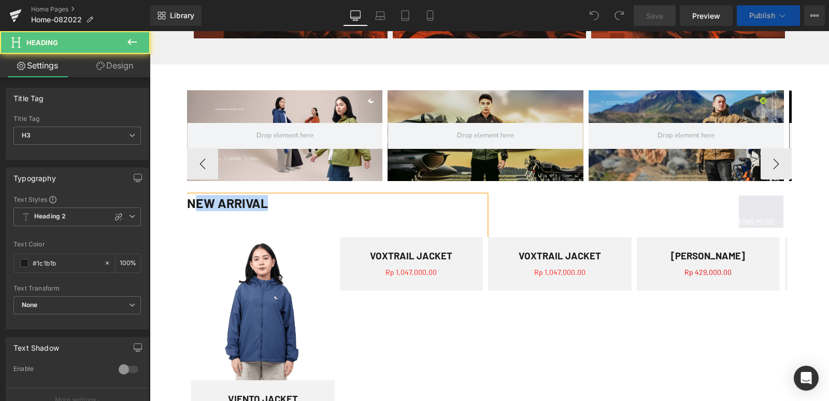
drag, startPoint x: 273, startPoint y: 204, endPoint x: 196, endPoint y: 209, distance: 76.4
click at [196, 209] on div "NEW ARRIVAL" at bounding box center [336, 215] width 299 height 41
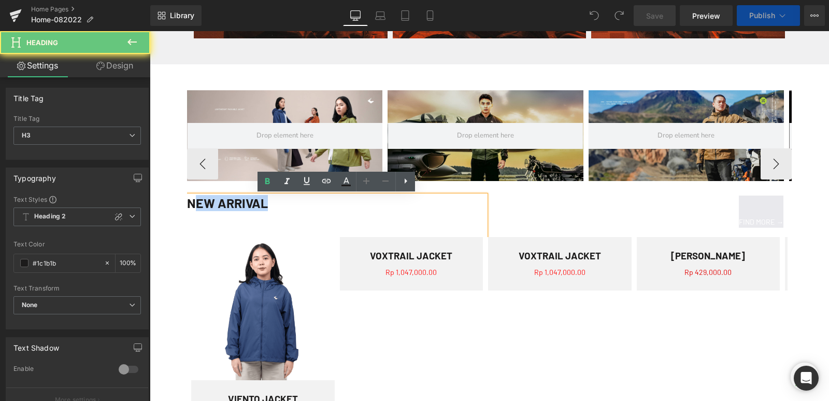
click at [488, 210] on div "FIND MORE →" at bounding box center [635, 211] width 299 height 33
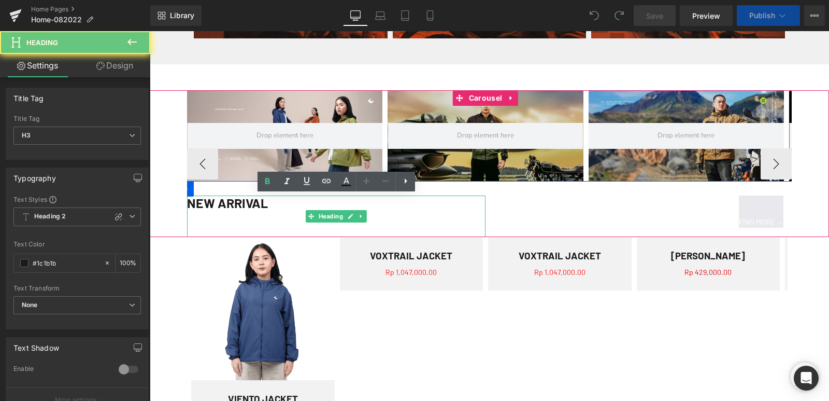
drag, startPoint x: 478, startPoint y: 196, endPoint x: 527, endPoint y: 209, distance: 50.9
click at [478, 196] on div "NEW ARRIVAL Heading" at bounding box center [336, 215] width 299 height 41
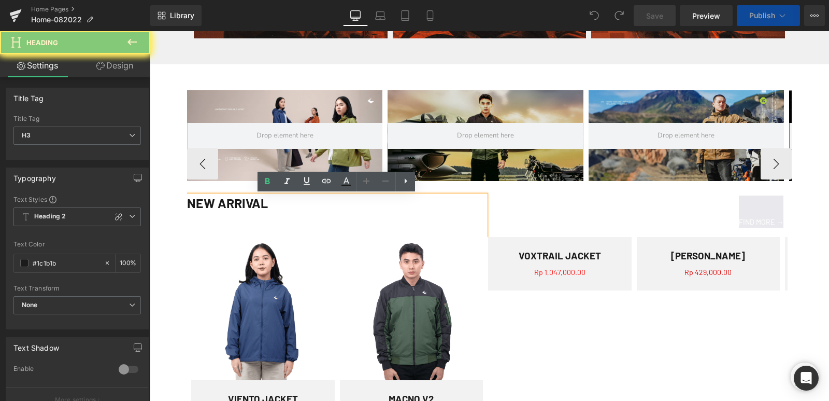
click at [475, 195] on div "NEW ARRIVAL" at bounding box center [336, 215] width 299 height 41
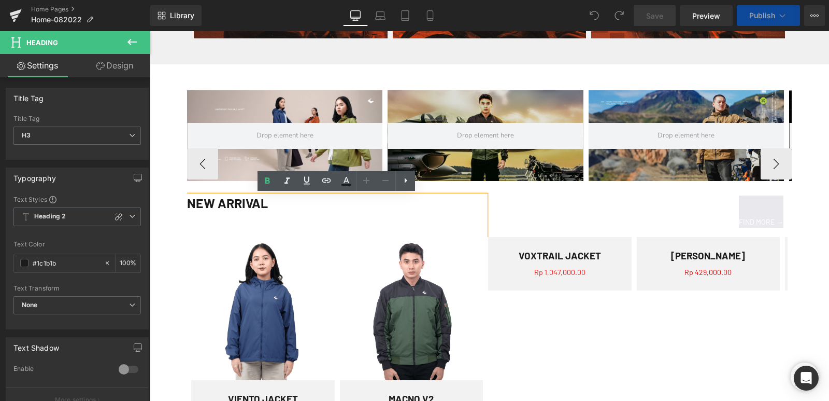
scroll to position [622, 0]
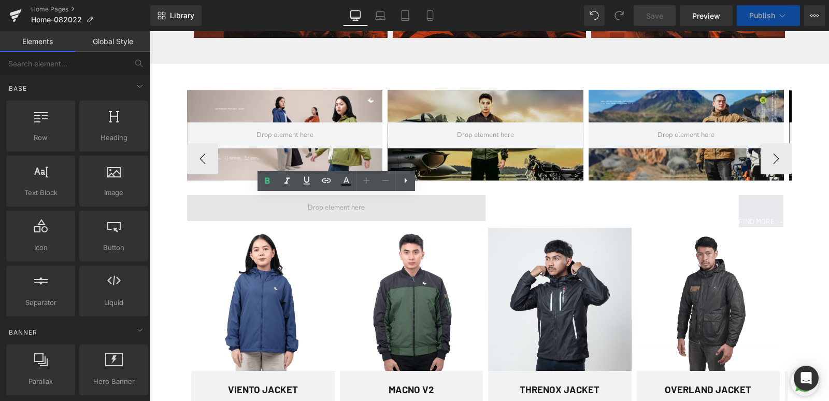
click at [396, 204] on span at bounding box center [336, 208] width 299 height 26
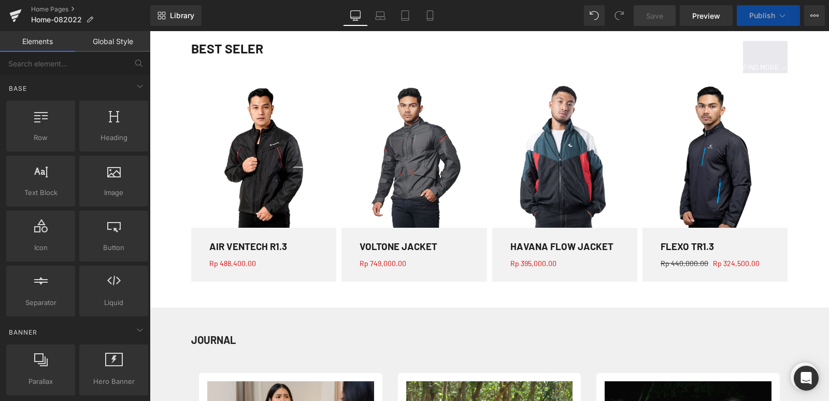
scroll to position [1037, 0]
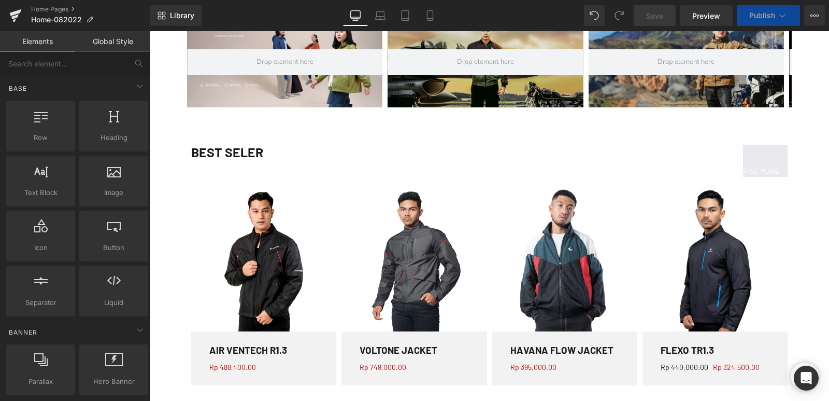
click at [201, 140] on div "BEST SELER Heading FIND MORE → Button Row" at bounding box center [489, 158] width 679 height 56
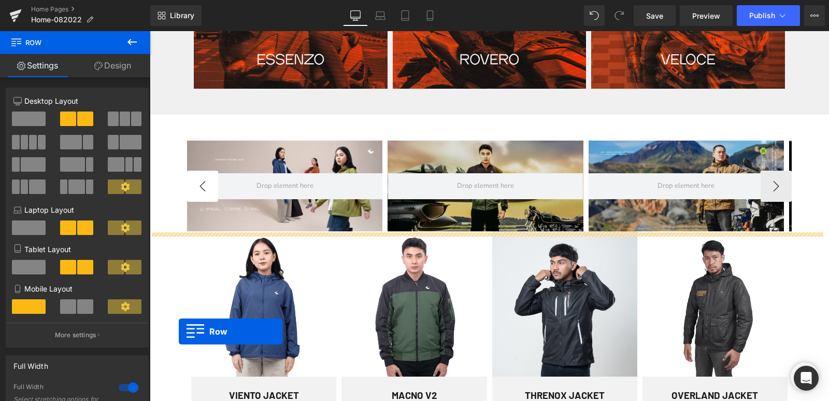
scroll to position [571, 0]
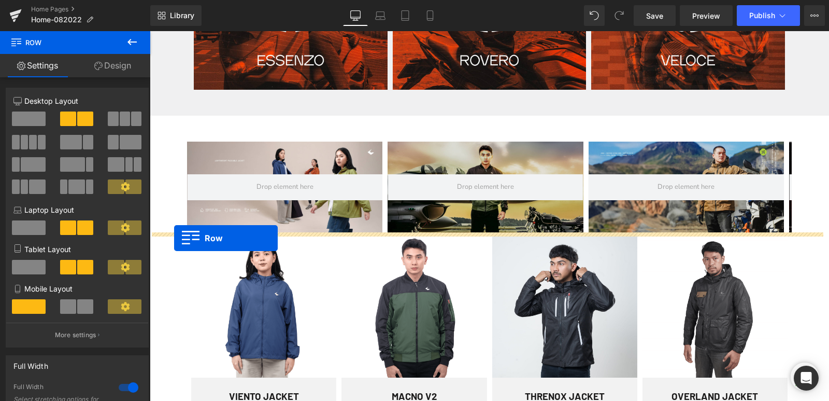
drag, startPoint x: 164, startPoint y: 141, endPoint x: 174, endPoint y: 238, distance: 97.0
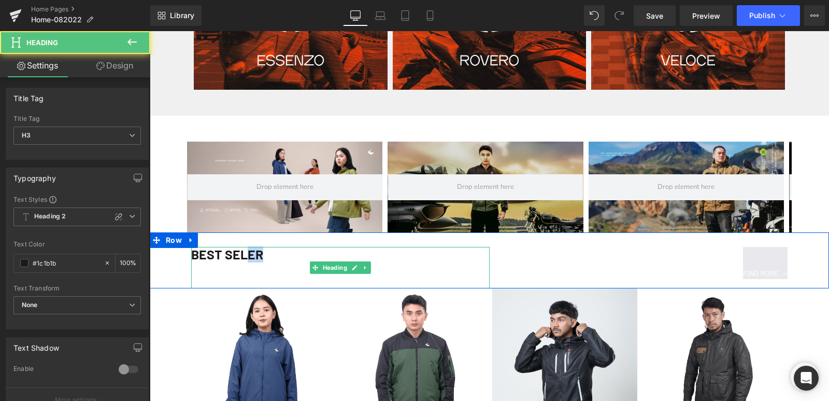
click at [244, 254] on div "BEST SELER" at bounding box center [340, 267] width 299 height 41
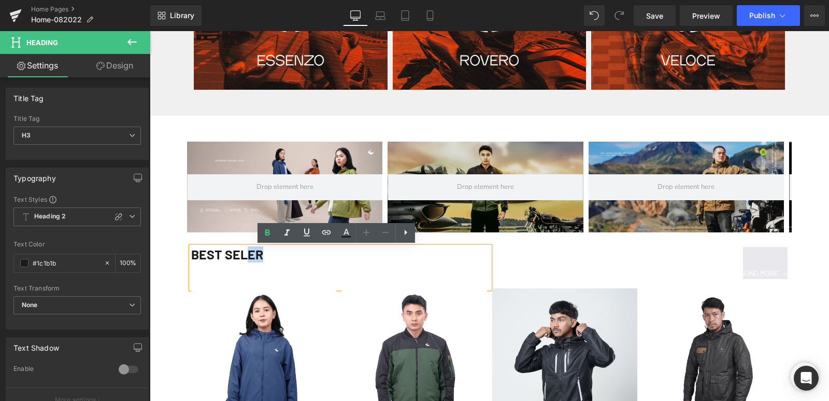
click at [261, 259] on div "BEST SELER" at bounding box center [340, 267] width 299 height 41
drag, startPoint x: 261, startPoint y: 257, endPoint x: 190, endPoint y: 259, distance: 70.5
click at [191, 259] on div "BEST SELER" at bounding box center [340, 267] width 299 height 41
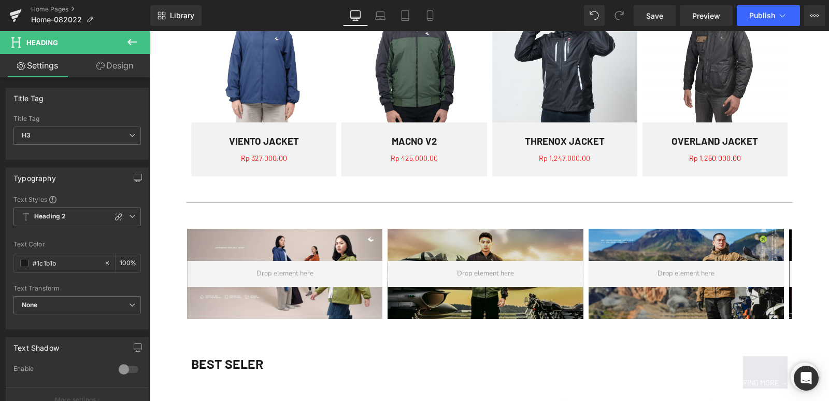
scroll to position [1089, 0]
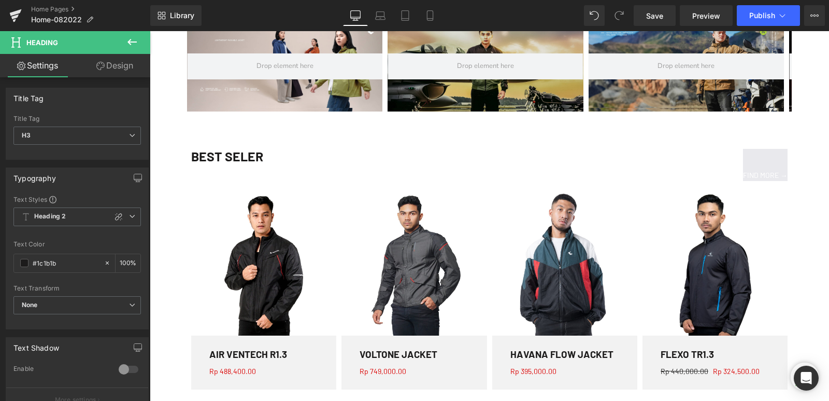
click at [243, 159] on div "BEST SELER" at bounding box center [340, 169] width 299 height 41
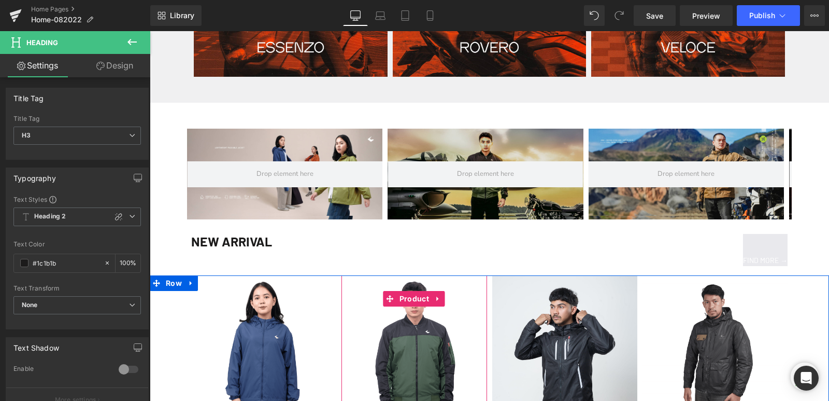
scroll to position [571, 0]
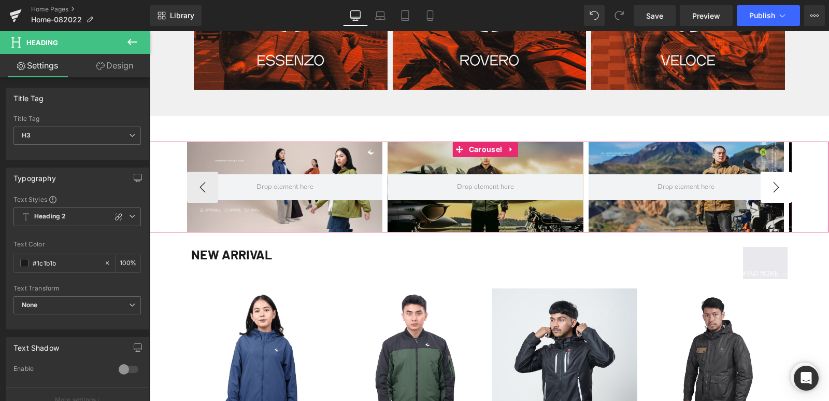
click at [782, 189] on button "›" at bounding box center [776, 187] width 31 height 31
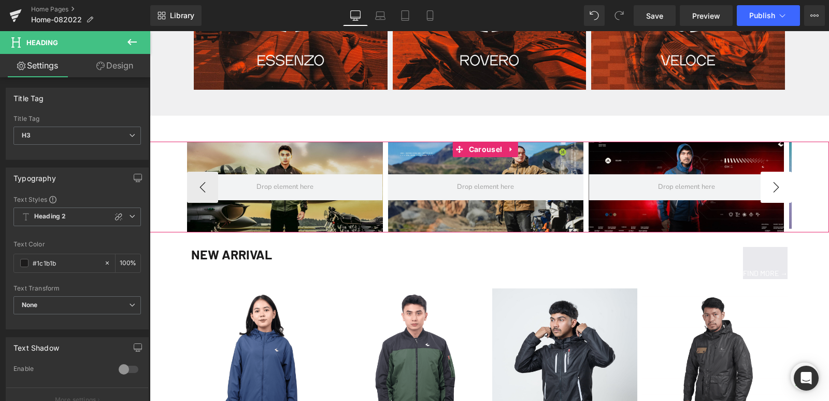
click at [782, 189] on button "›" at bounding box center [776, 187] width 31 height 31
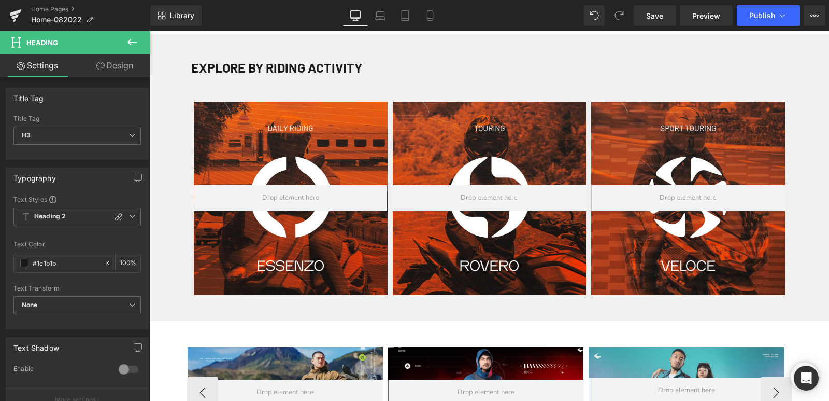
scroll to position [363, 0]
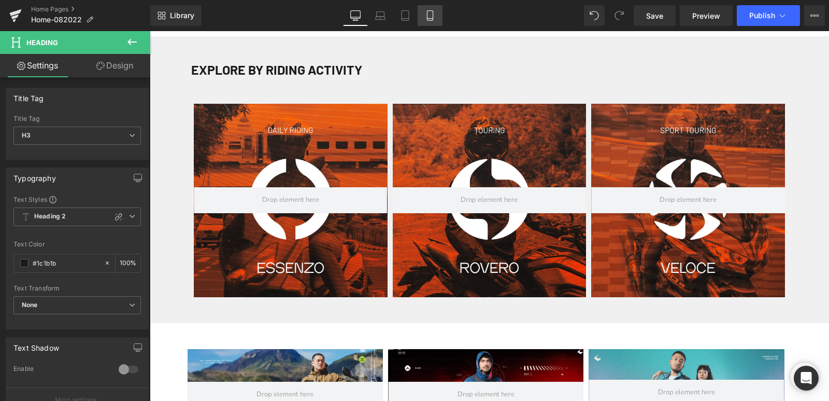
click at [433, 17] on icon at bounding box center [430, 16] width 6 height 10
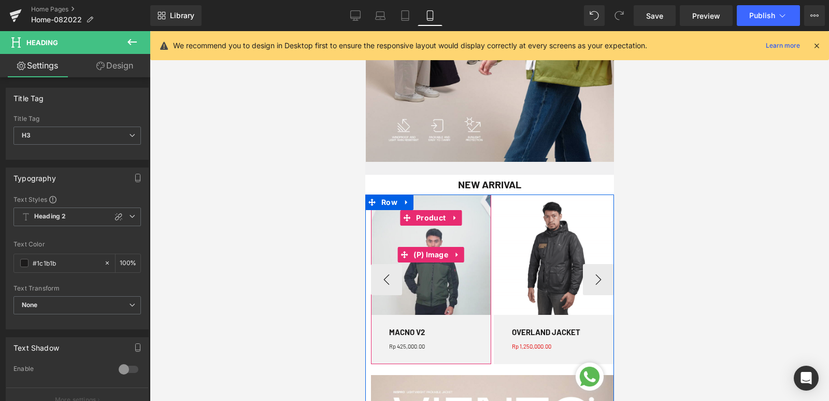
scroll to position [570, 0]
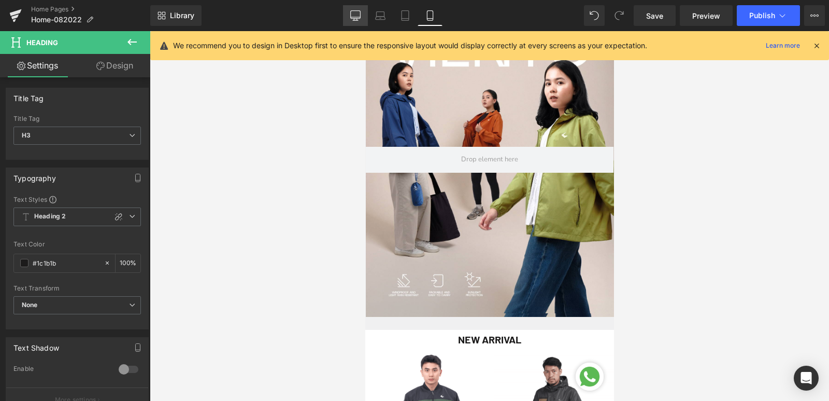
click at [358, 15] on icon at bounding box center [355, 15] width 10 height 10
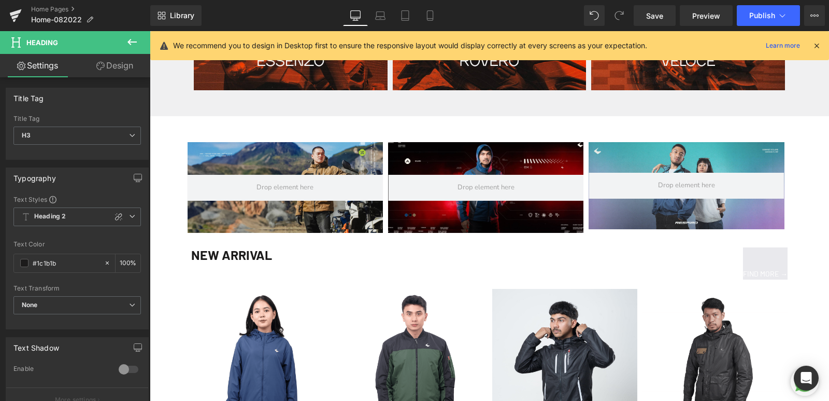
scroll to position [1239, 0]
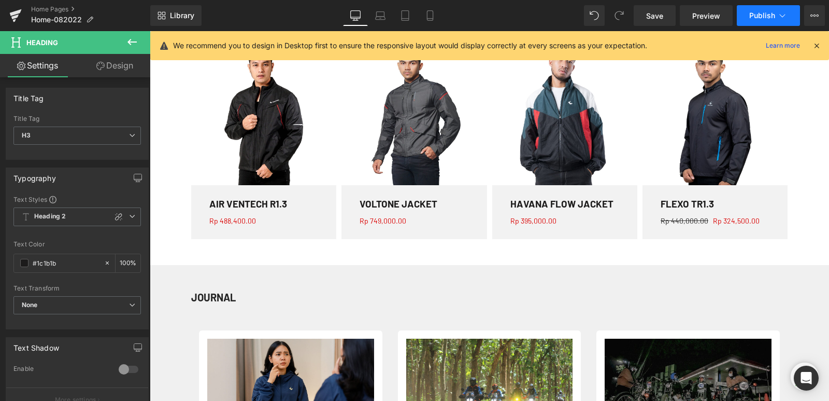
click at [762, 11] on span "Publish" at bounding box center [762, 15] width 26 height 8
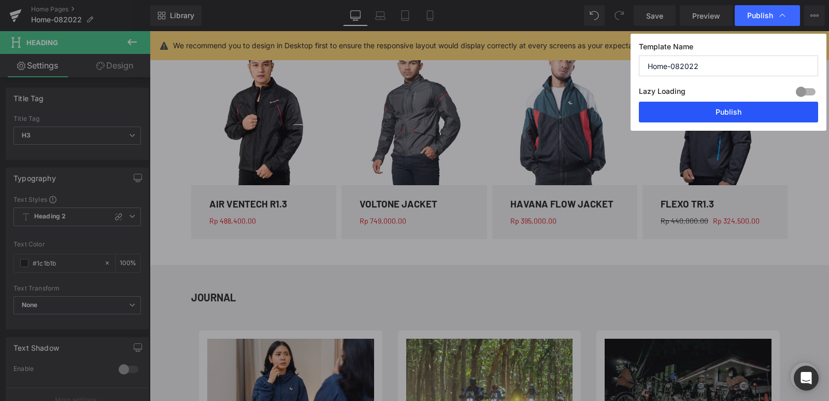
click at [697, 121] on button "Publish" at bounding box center [728, 112] width 179 height 21
click at [280, 242] on div "Hero Banner Hero Banner Hero Banner Hero Banner Hero Banner" at bounding box center [489, 18] width 679 height 2365
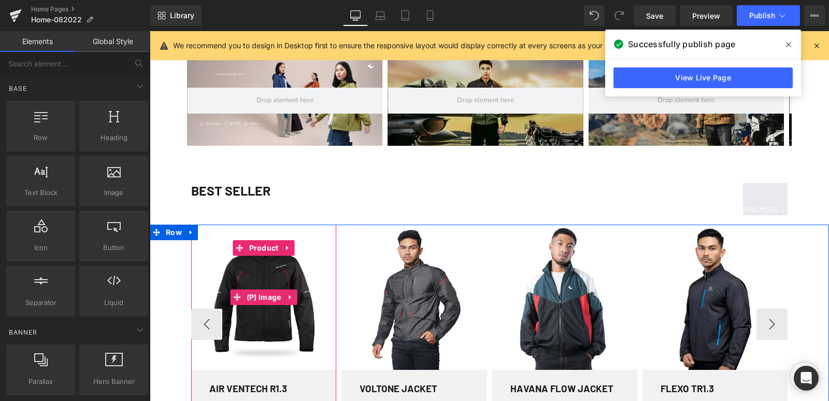
scroll to position [1032, 0]
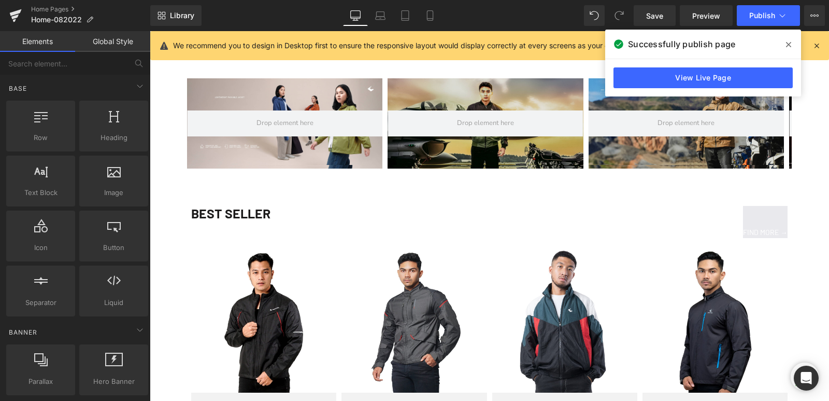
click at [789, 49] on span at bounding box center [789, 44] width 17 height 17
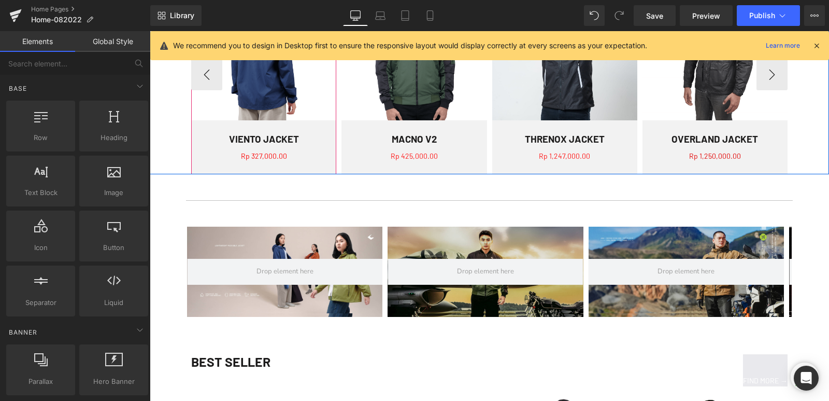
scroll to position [928, 0]
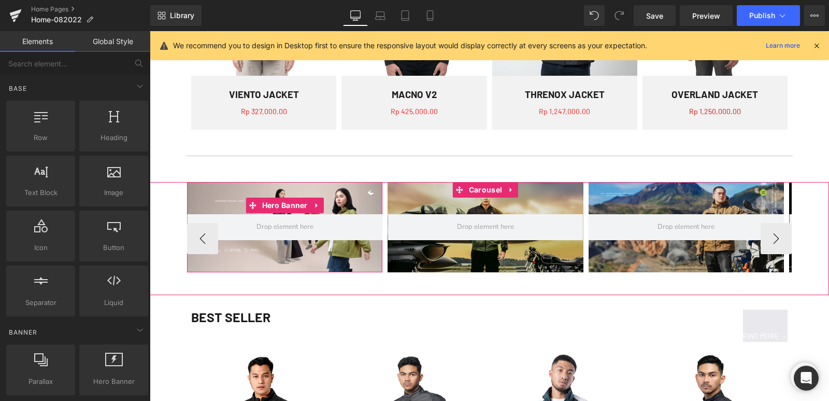
click at [189, 204] on div at bounding box center [284, 227] width 195 height 91
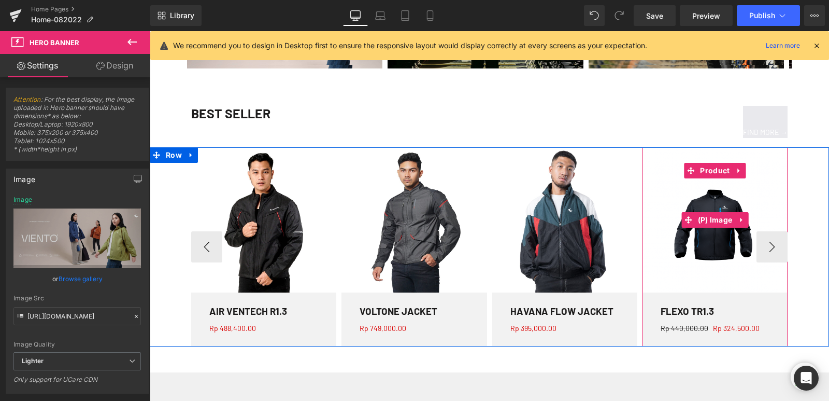
scroll to position [1136, 0]
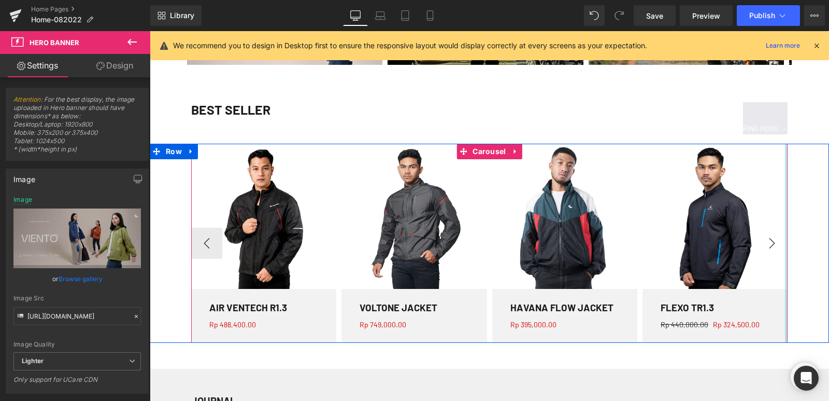
click at [782, 237] on div "Sale (P) Image AIR VENTECH R1.3 (P) Title Rp 0 Rp 488,400.00 (P) Price Row Prod…" at bounding box center [489, 243] width 597 height 199
click at [764, 245] on button "›" at bounding box center [772, 243] width 31 height 31
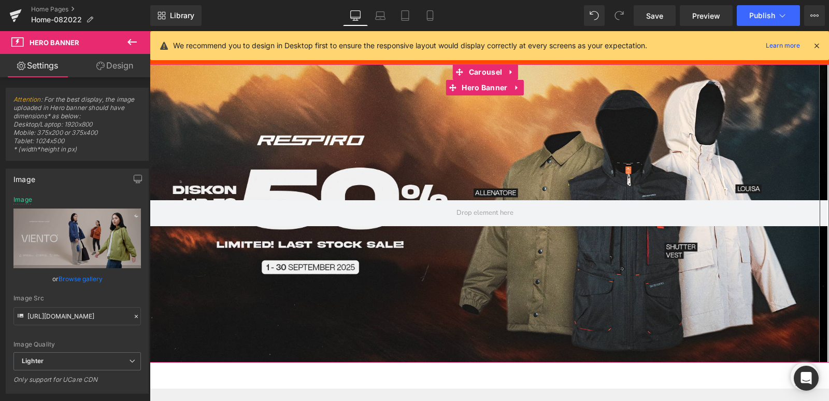
scroll to position [0, 0]
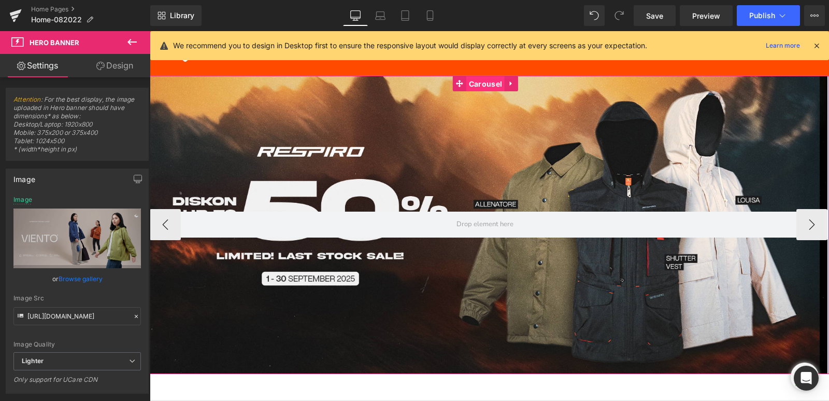
click at [490, 81] on span "Carousel" at bounding box center [485, 84] width 38 height 16
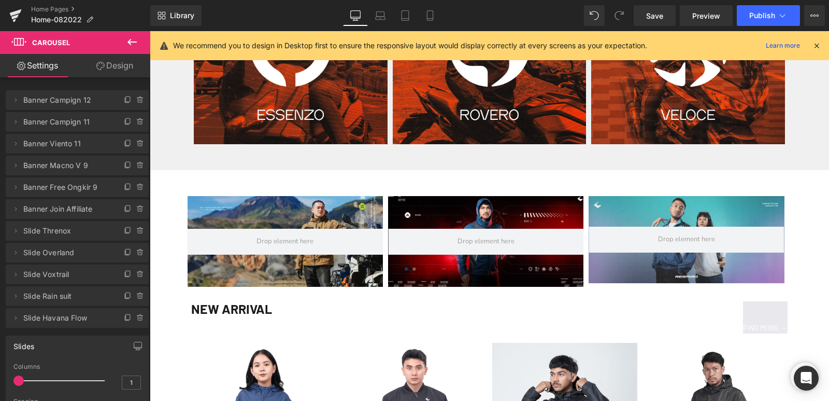
scroll to position [518, 0]
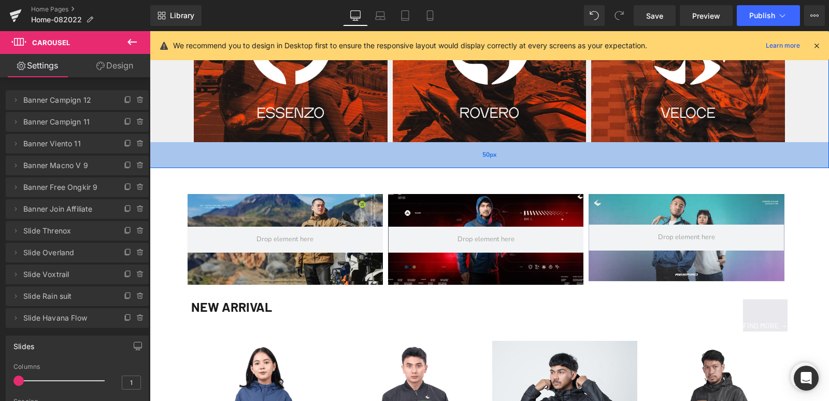
click at [209, 168] on div "50px" at bounding box center [489, 155] width 679 height 26
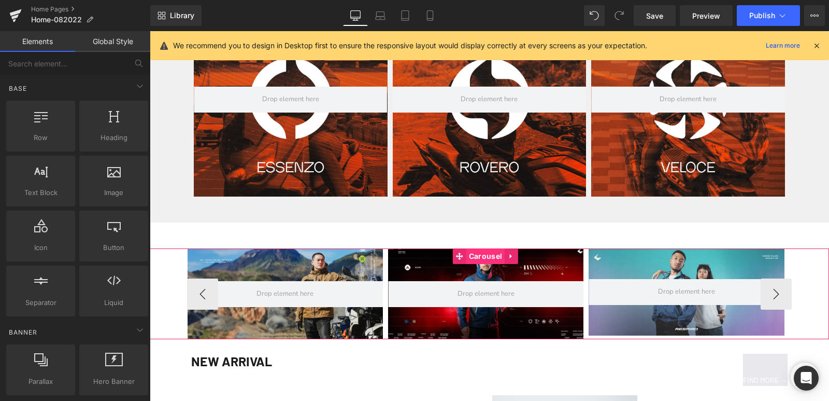
scroll to position [466, 0]
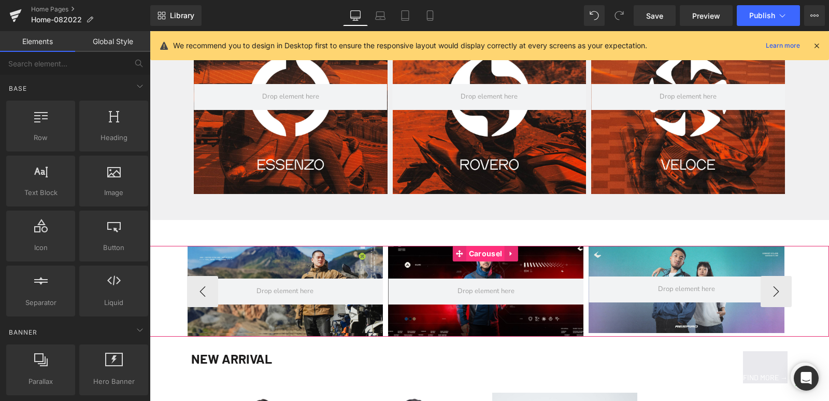
click at [472, 251] on span "Carousel" at bounding box center [485, 254] width 38 height 16
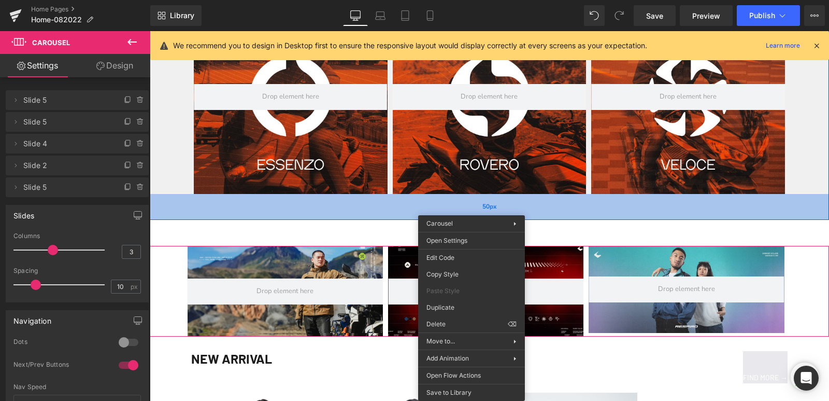
click at [330, 219] on div "50px" at bounding box center [489, 207] width 679 height 26
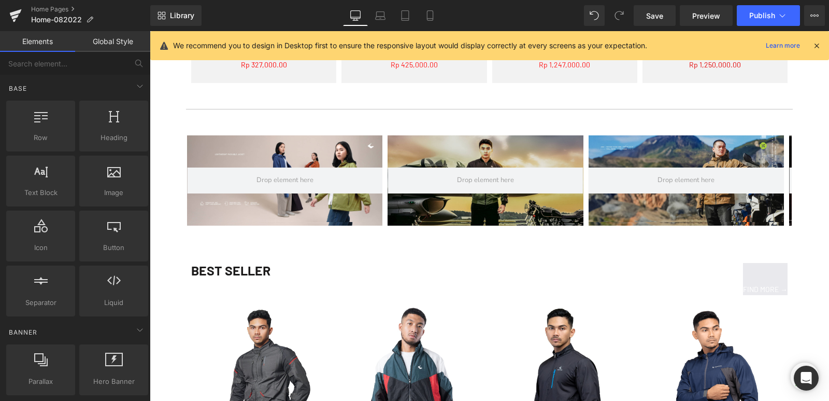
scroll to position [985, 0]
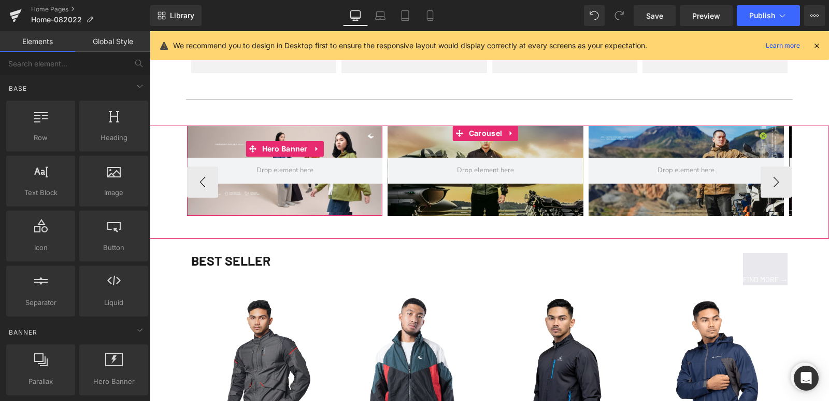
click at [214, 141] on div at bounding box center [284, 170] width 195 height 91
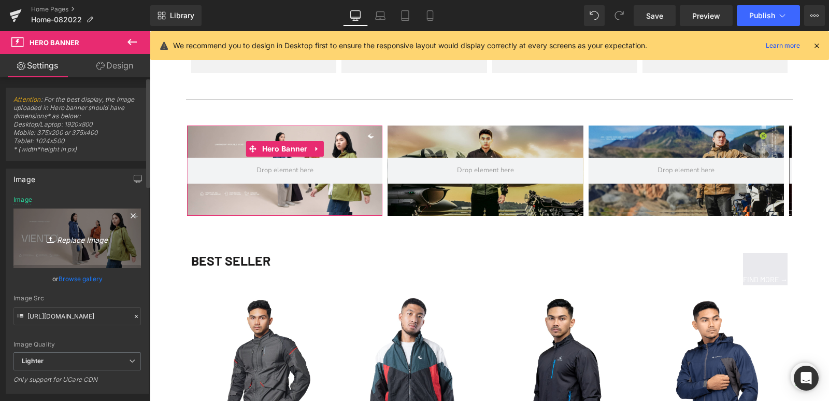
click at [82, 240] on icon "Replace Image" at bounding box center [77, 238] width 83 height 13
type input "C:\fakepath\Voltone.jpg"
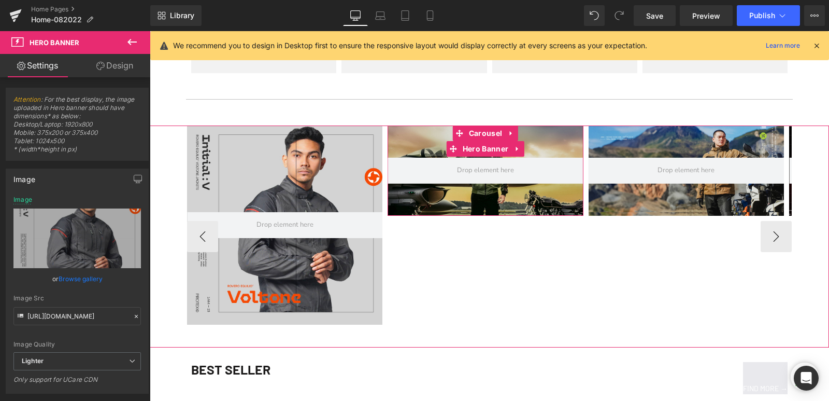
click at [417, 139] on div at bounding box center [485, 170] width 195 height 91
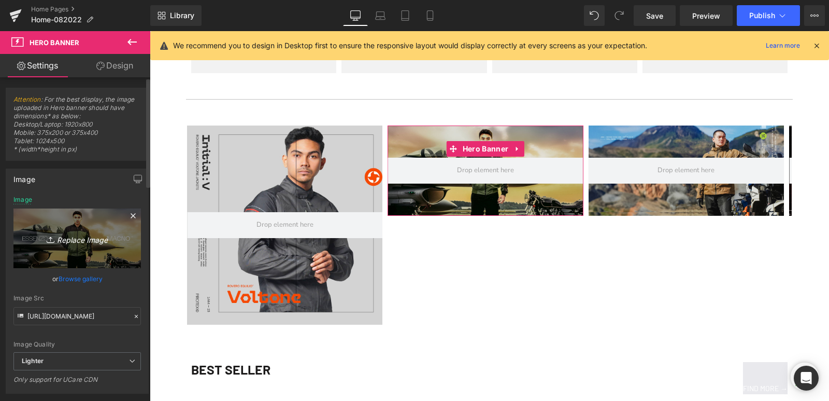
click at [84, 237] on icon "Replace Image" at bounding box center [77, 238] width 83 height 13
type input "C:\fakepath\Banner Product VENOZ-01.jpg"
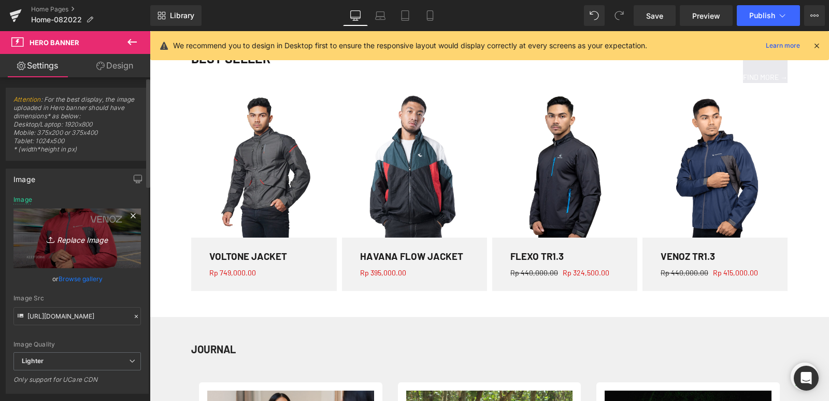
scroll to position [1037, 0]
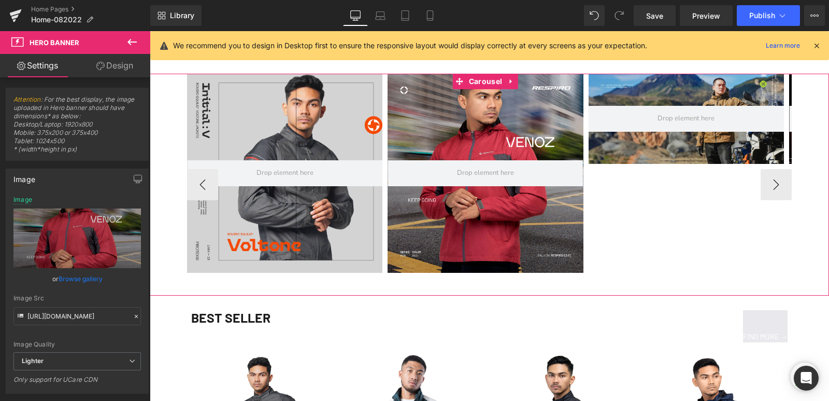
click at [660, 81] on div at bounding box center [686, 119] width 195 height 91
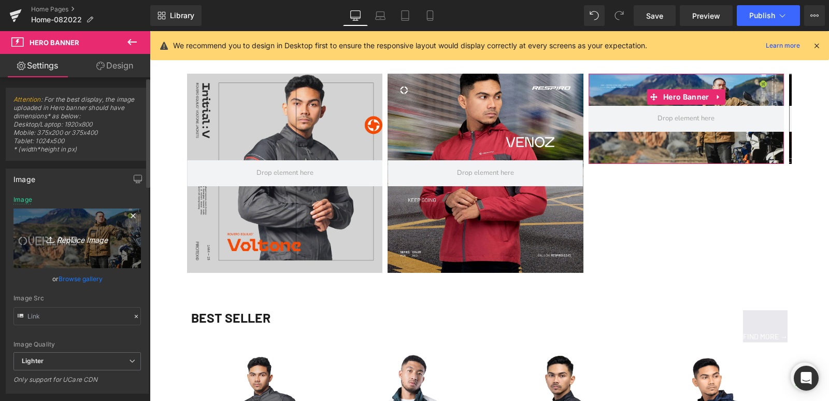
click at [90, 239] on icon "Replace Image" at bounding box center [77, 238] width 83 height 13
type input "C:\fakepath\Banner Product FLEXO-01.jpg"
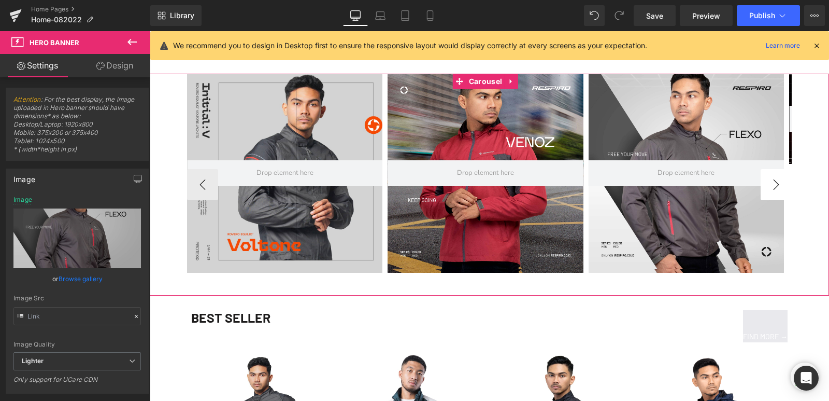
click at [774, 186] on button "›" at bounding box center [776, 184] width 31 height 31
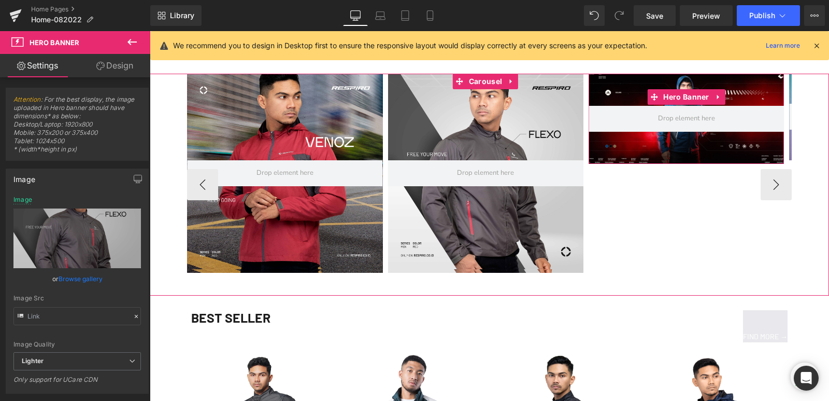
click at [657, 141] on div at bounding box center [686, 119] width 195 height 91
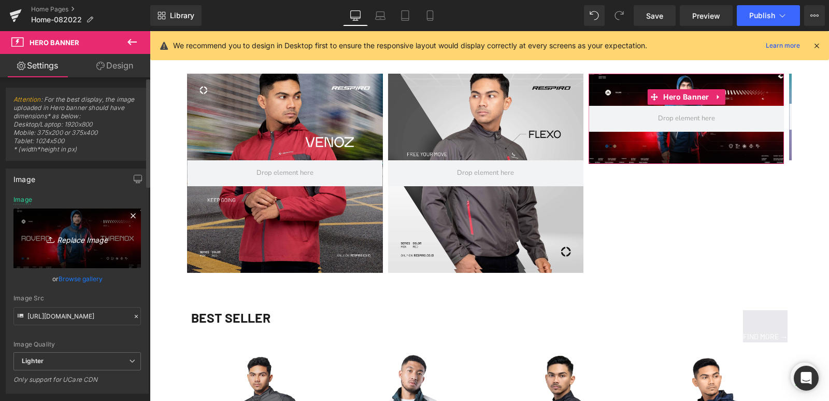
click at [63, 239] on icon "Replace Image" at bounding box center [77, 238] width 83 height 13
type input "C:\fakepath\CAR_SQU-Air Ventech-5.png"
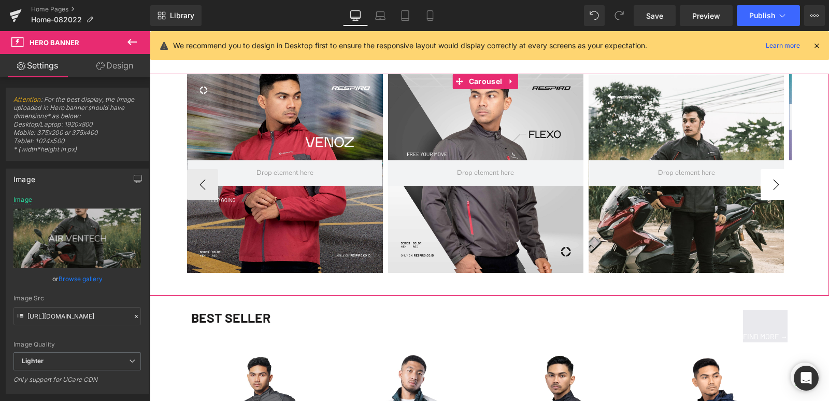
click at [775, 183] on button "›" at bounding box center [776, 184] width 31 height 31
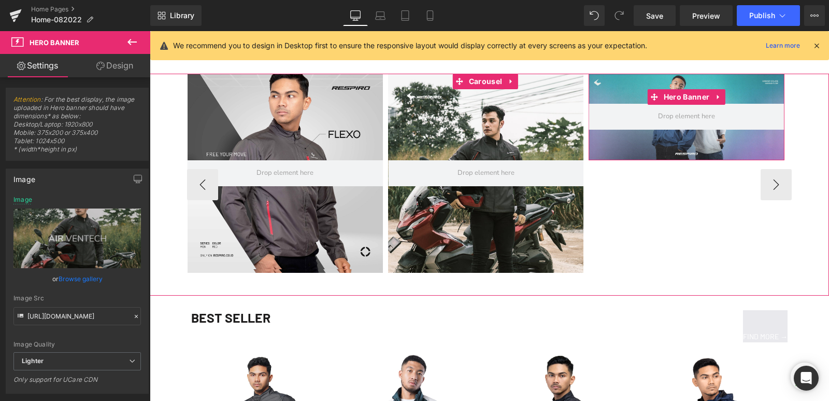
click at [639, 141] on div at bounding box center [686, 117] width 195 height 87
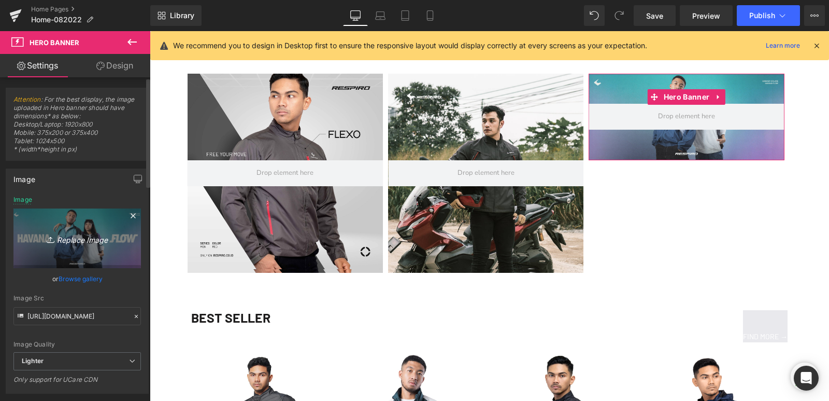
click at [65, 242] on icon "Replace Image" at bounding box center [77, 238] width 83 height 13
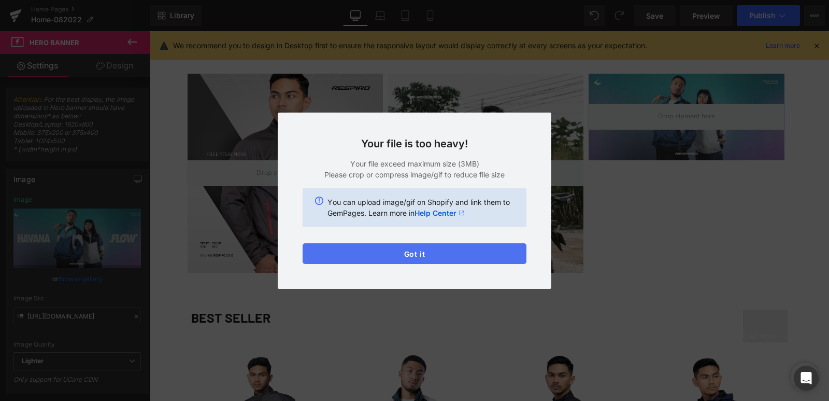
click at [449, 252] on button "Got it" at bounding box center [415, 253] width 224 height 21
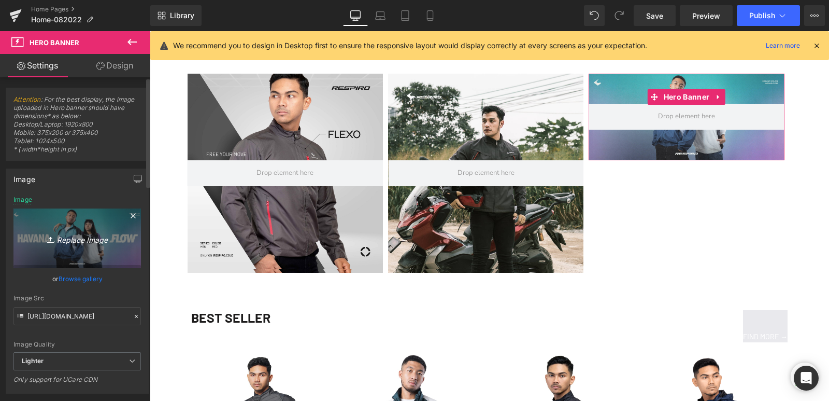
click at [91, 237] on icon "Replace Image" at bounding box center [77, 238] width 83 height 13
type input "C:\fakepath\BLAST-SQU (1).jpg"
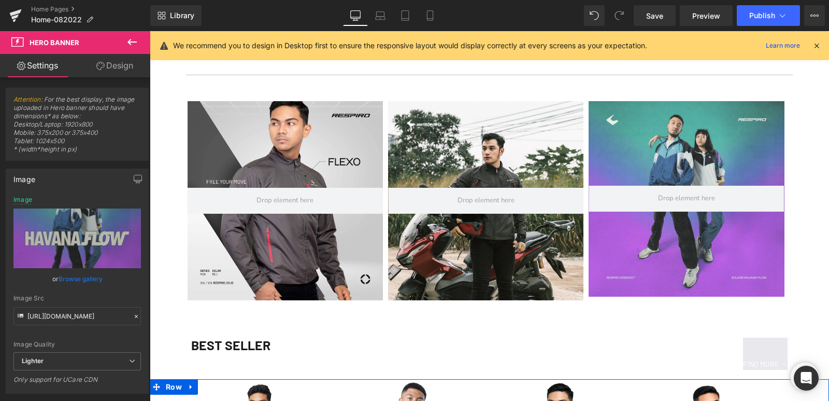
scroll to position [985, 0]
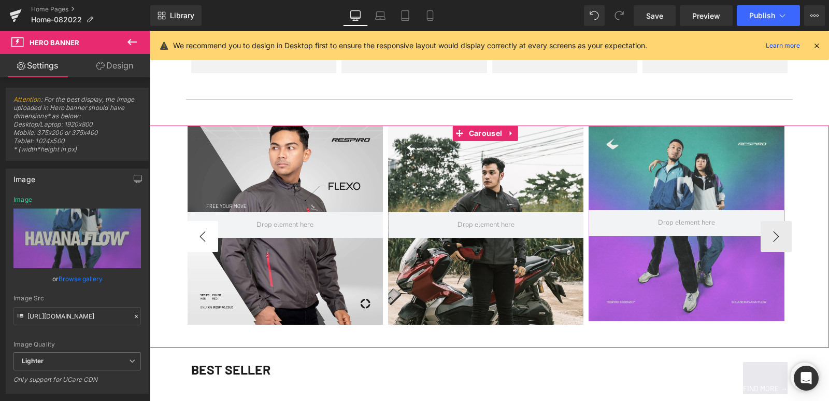
click at [199, 242] on button "‹" at bounding box center [202, 236] width 31 height 31
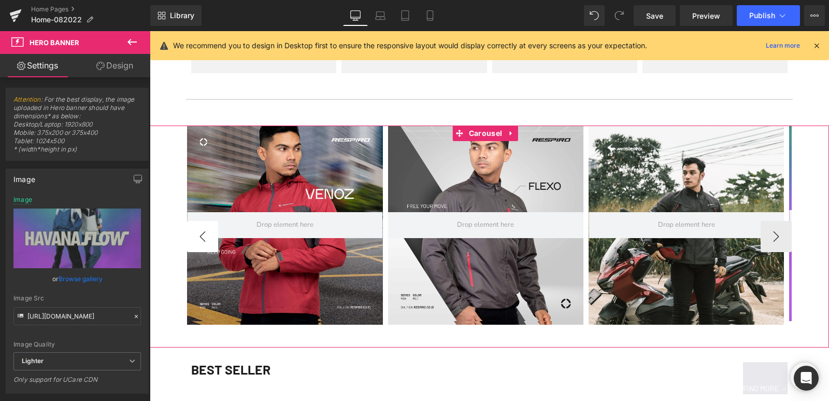
click at [199, 242] on button "‹" at bounding box center [202, 236] width 31 height 31
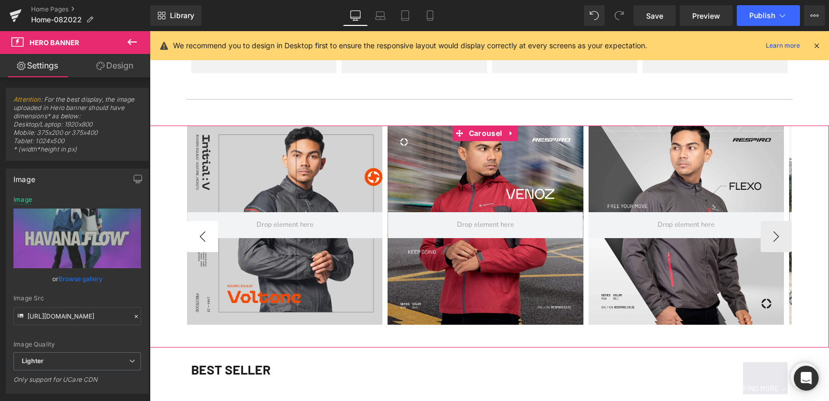
click at [199, 242] on button "‹" at bounding box center [202, 236] width 31 height 31
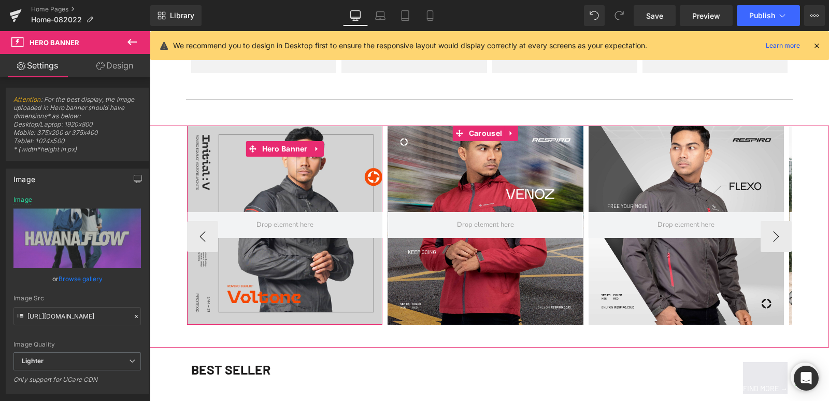
click at [251, 181] on div at bounding box center [284, 224] width 195 height 199
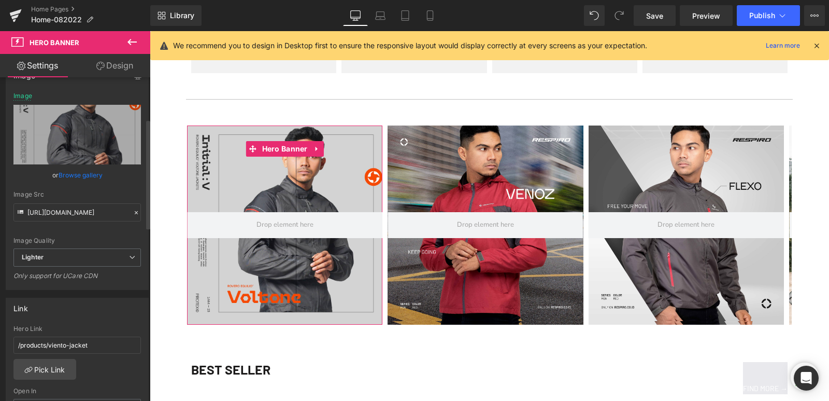
scroll to position [207, 0]
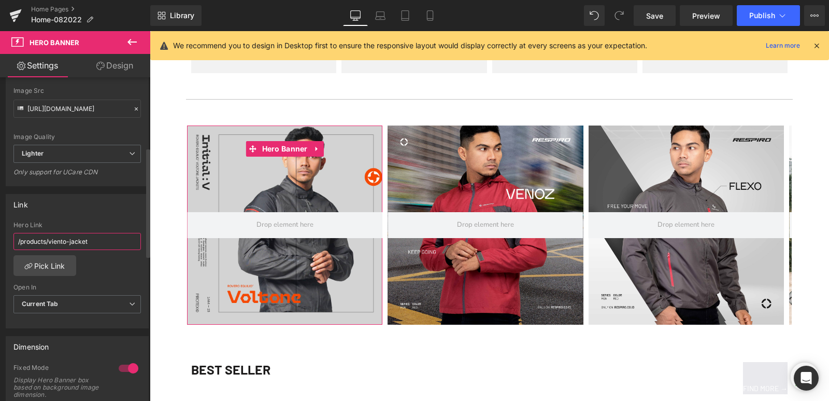
drag, startPoint x: 97, startPoint y: 242, endPoint x: 0, endPoint y: 231, distance: 98.0
click at [0, 231] on div "Link /products/viento-jacket Hero Link /products/viento-jacket Pick Link Curren…" at bounding box center [77, 257] width 155 height 142
paste input "equilio-voltone"
type input "/products/equilio-voltone-jacket"
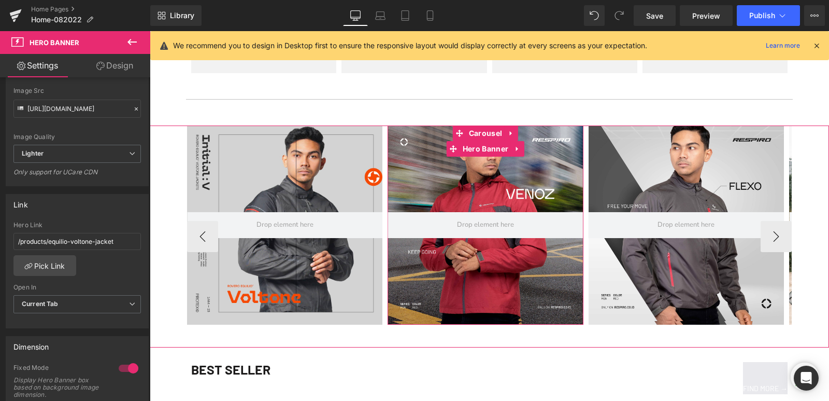
click at [459, 176] on div at bounding box center [485, 224] width 195 height 199
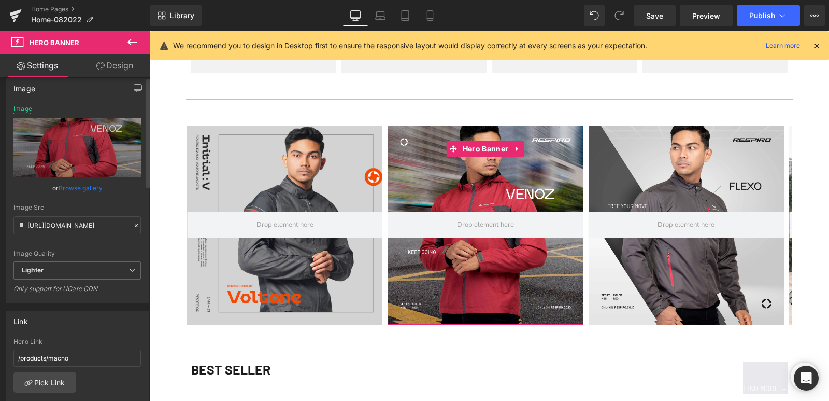
scroll to position [155, 0]
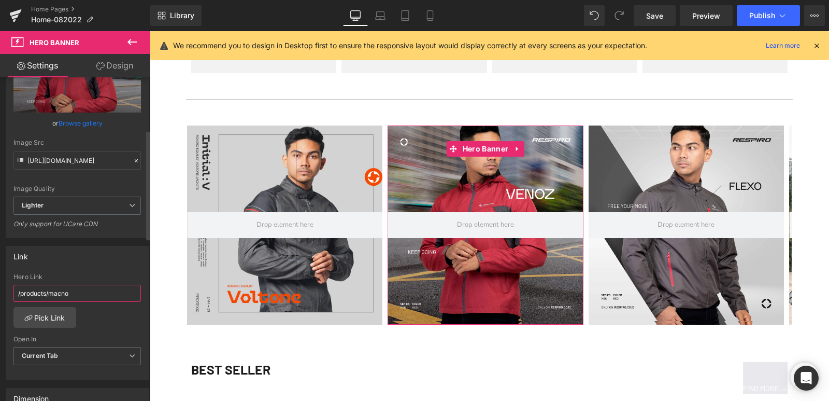
drag, startPoint x: 75, startPoint y: 295, endPoint x: 10, endPoint y: 294, distance: 64.8
click at [10, 294] on div "/products/macno Hero Link /products/macno Pick Link Current Tab New Tab Open In…" at bounding box center [77, 326] width 142 height 106
paste input "venoz"
type input "/products/venoz"
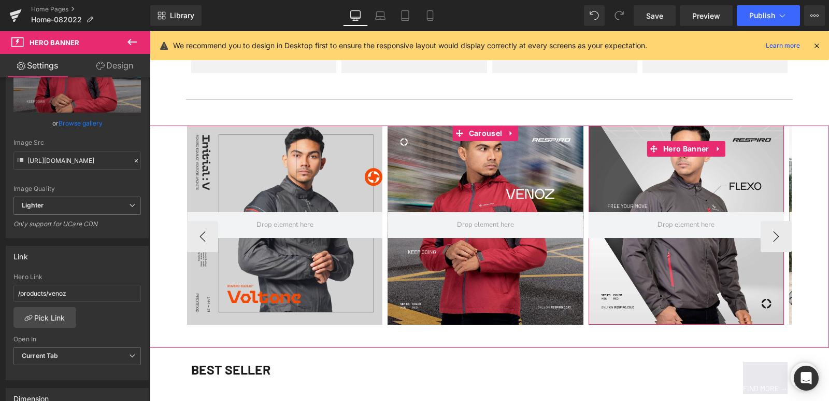
click at [649, 184] on div at bounding box center [686, 224] width 195 height 199
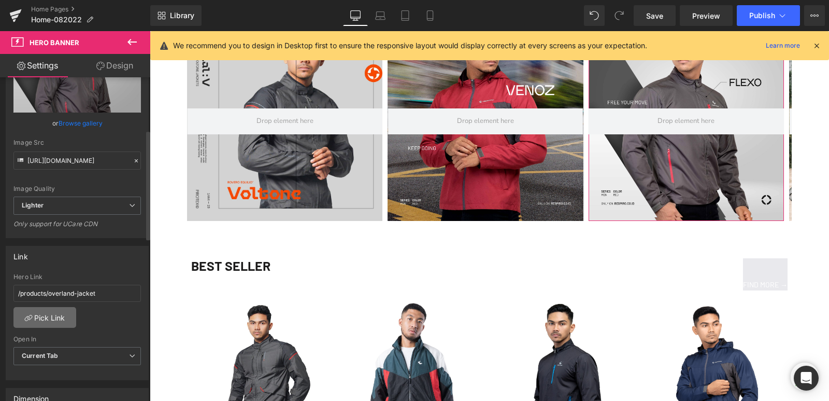
click at [44, 324] on link "Pick Link" at bounding box center [44, 317] width 63 height 21
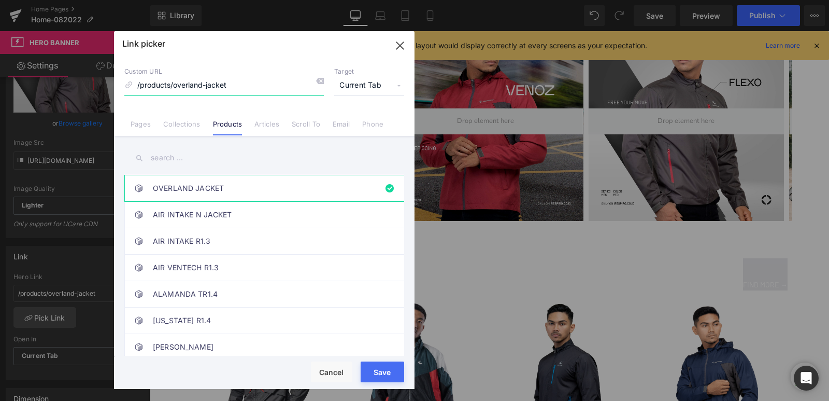
drag, startPoint x: 241, startPoint y: 81, endPoint x: 131, endPoint y: 81, distance: 109.9
click at [131, 81] on div "Custom URL /products/overland-jacket" at bounding box center [224, 81] width 200 height 28
type input "A"
type input "FLEXO"
click at [196, 86] on input "FLEXO" at bounding box center [224, 86] width 200 height 20
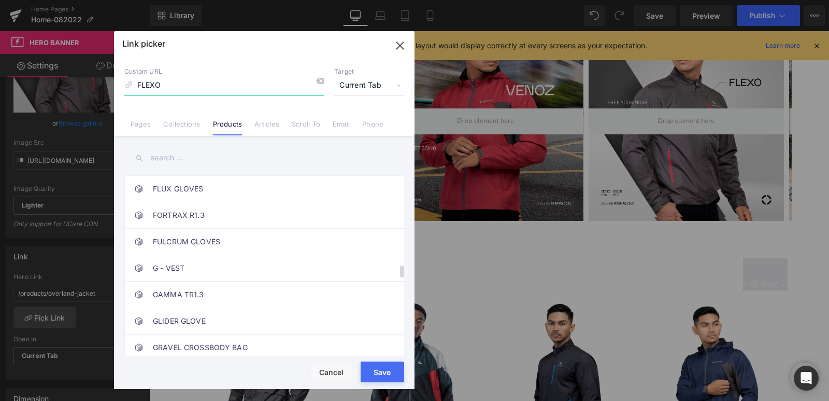
scroll to position [1296, 0]
click at [205, 218] on link "FLEXO TR1.3" at bounding box center [267, 214] width 228 height 26
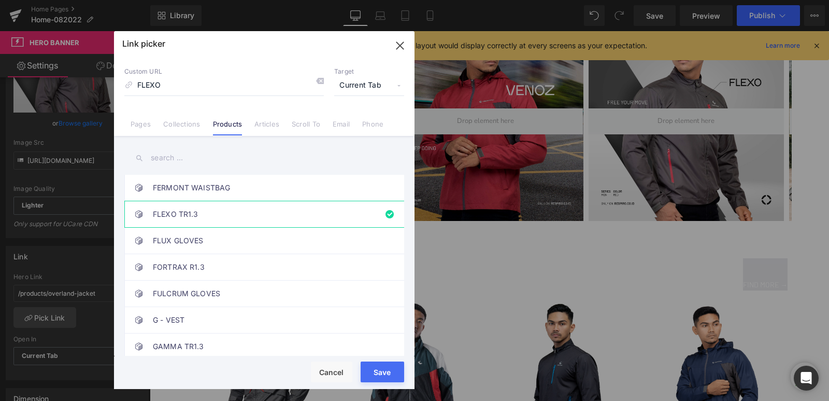
click at [388, 375] on button "Save" at bounding box center [383, 371] width 44 height 21
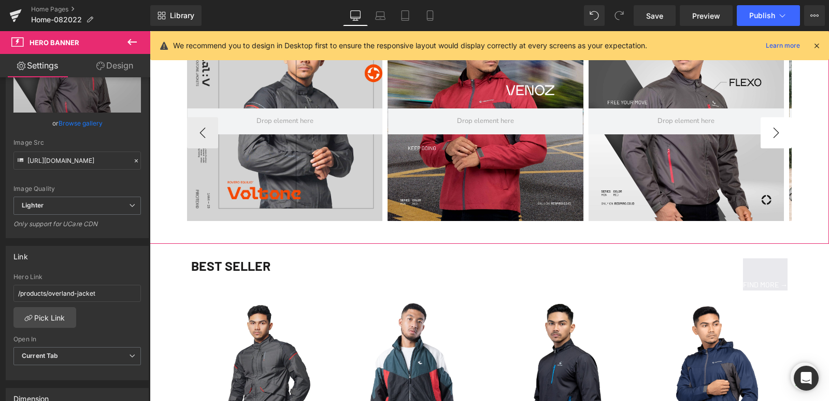
click at [777, 130] on button "›" at bounding box center [776, 132] width 31 height 31
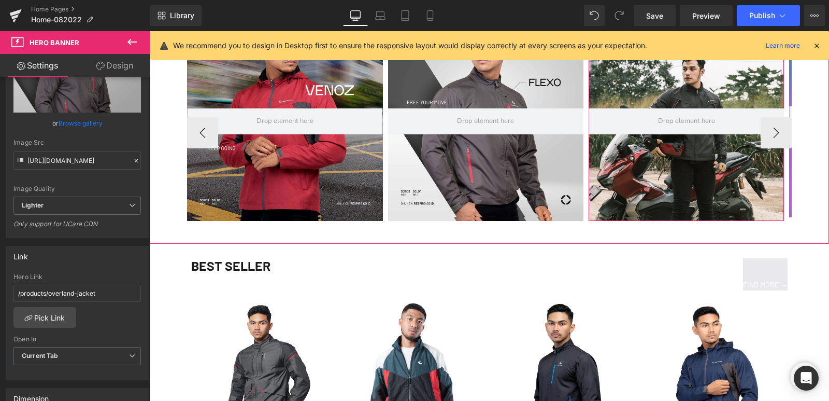
click at [678, 184] on div at bounding box center [686, 121] width 195 height 199
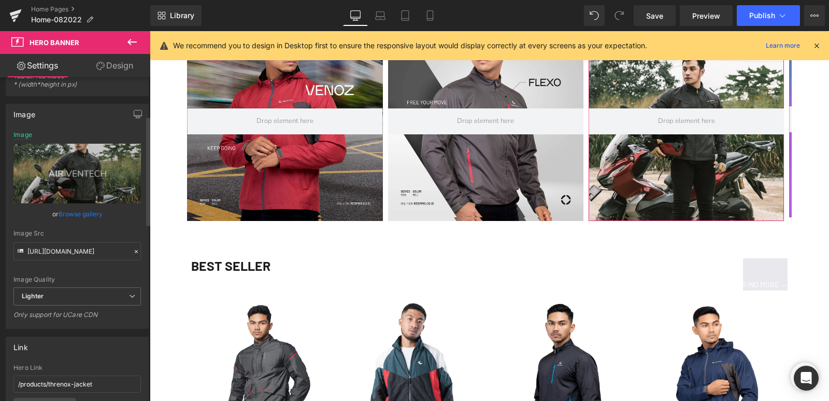
scroll to position [155, 0]
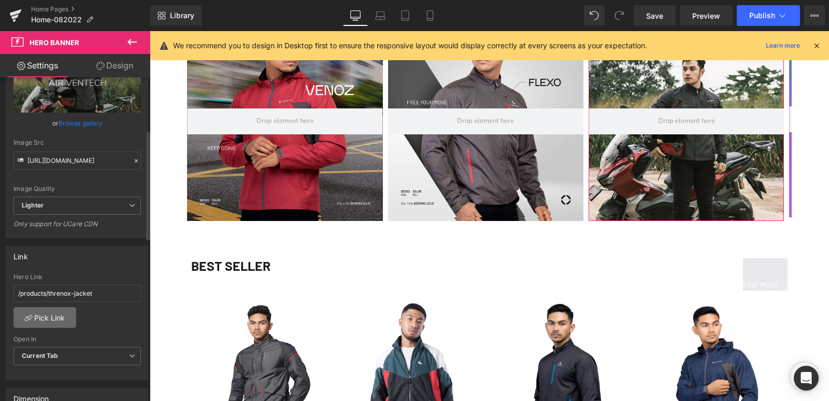
click at [48, 319] on link "Pick Link" at bounding box center [44, 317] width 63 height 21
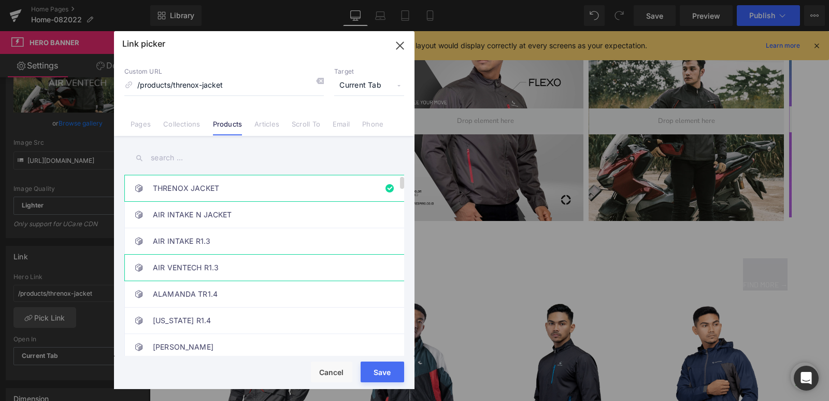
click at [205, 244] on link "AIR INTAKE R1.3" at bounding box center [267, 241] width 228 height 26
click at [211, 264] on link "AIR VENTECH R1.3" at bounding box center [267, 267] width 228 height 26
click at [384, 376] on button "Save" at bounding box center [383, 371] width 44 height 21
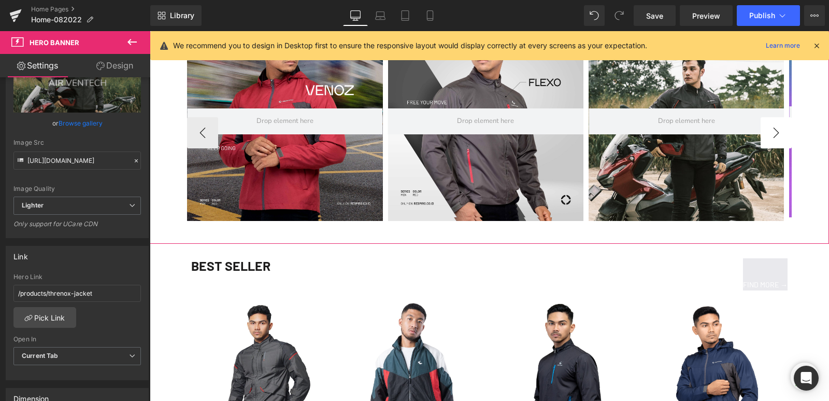
click at [767, 130] on button "›" at bounding box center [776, 132] width 31 height 31
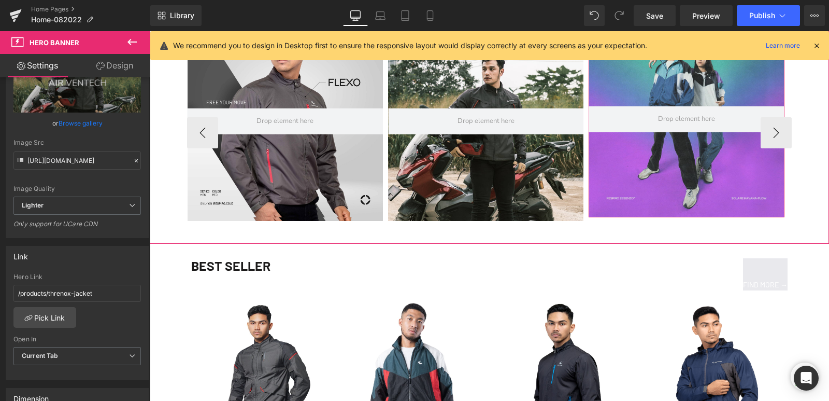
click at [659, 180] on div at bounding box center [686, 119] width 195 height 195
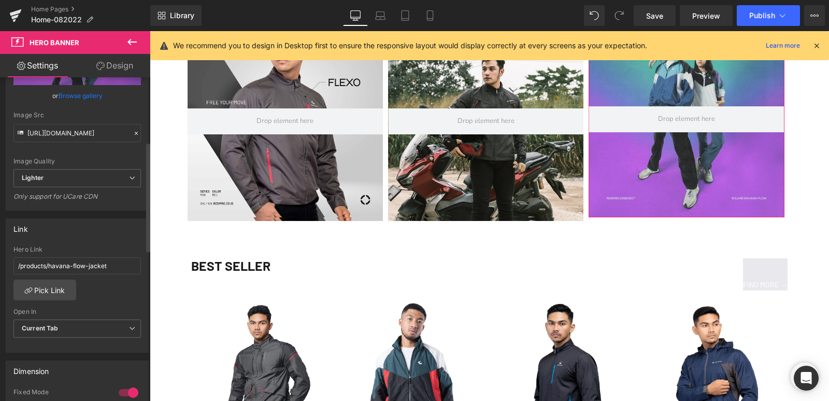
scroll to position [207, 0]
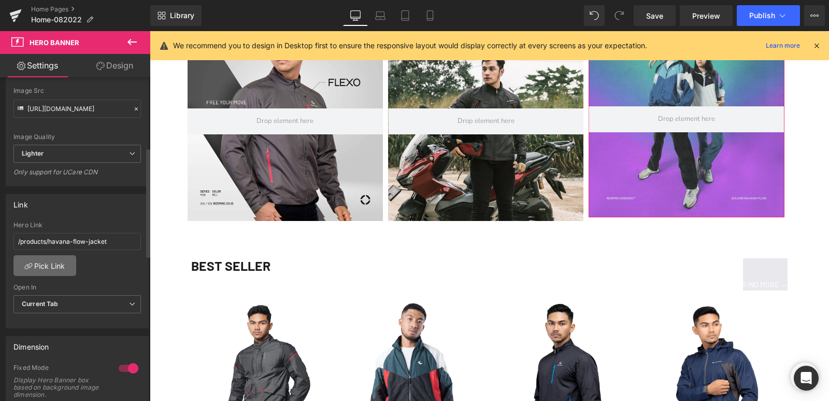
click at [46, 268] on link "Pick Link" at bounding box center [44, 265] width 63 height 21
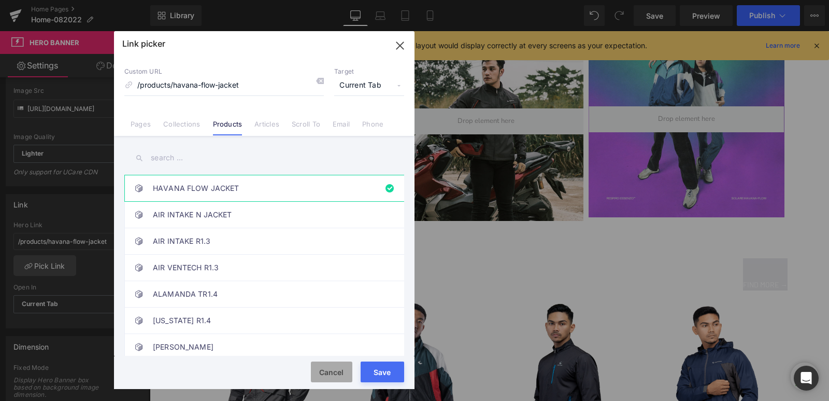
click at [331, 372] on button "Cancel" at bounding box center [331, 371] width 41 height 21
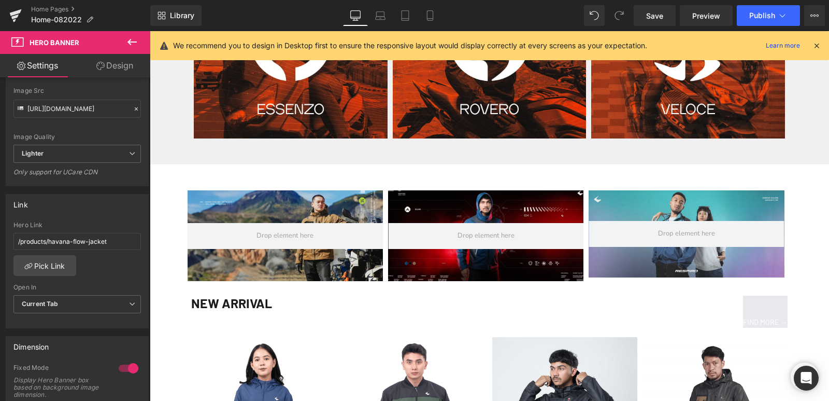
scroll to position [570, 0]
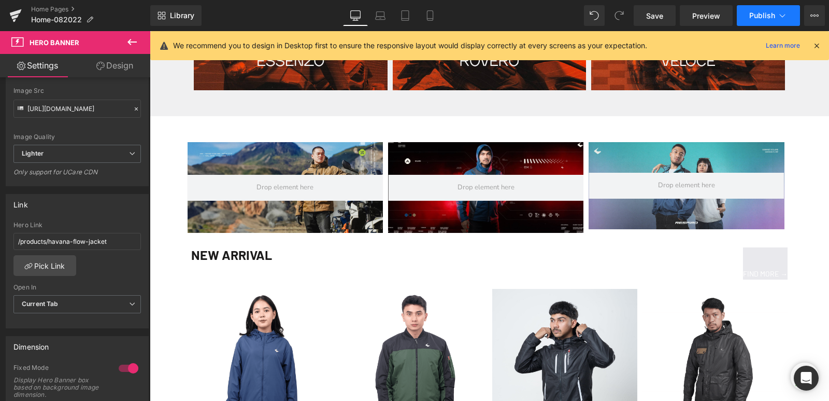
click at [768, 17] on span "Publish" at bounding box center [762, 15] width 26 height 8
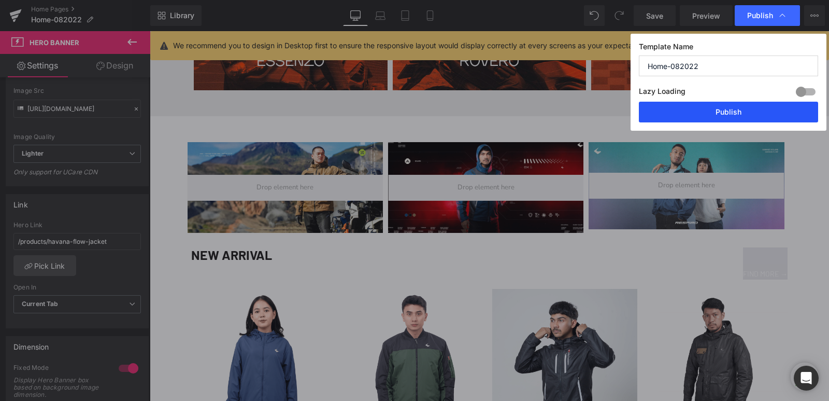
click at [741, 107] on button "Publish" at bounding box center [728, 112] width 179 height 21
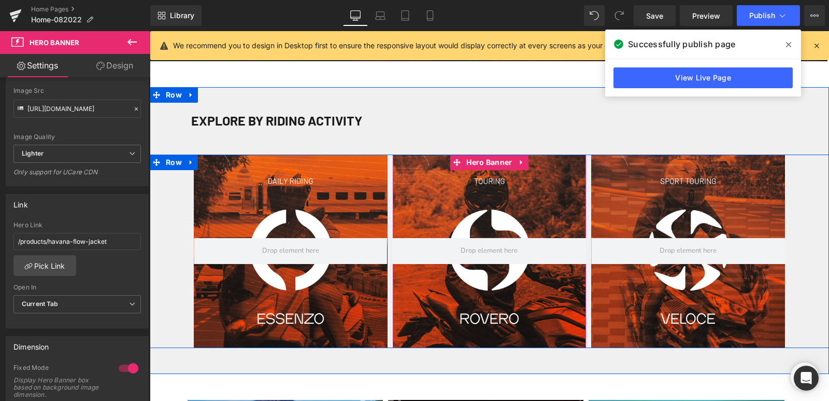
scroll to position [311, 0]
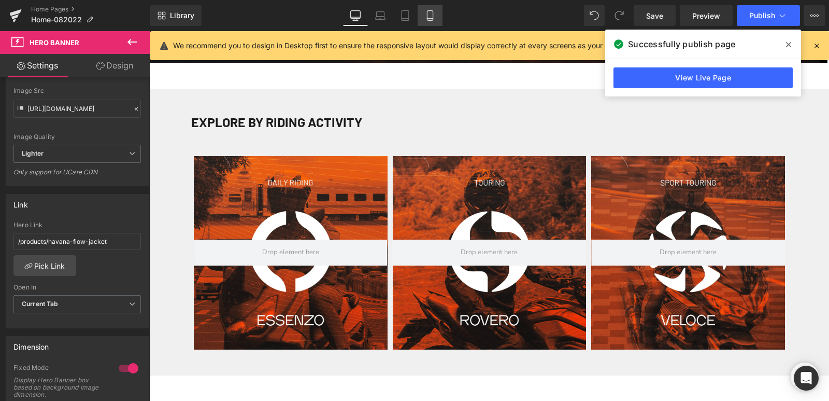
click at [433, 13] on icon at bounding box center [430, 15] width 10 height 10
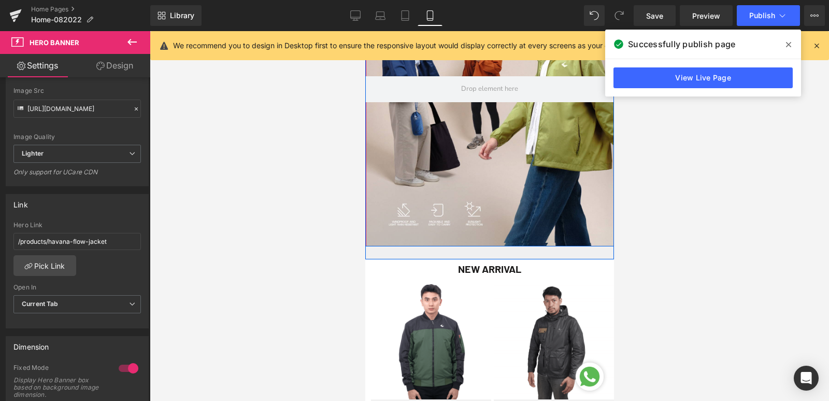
scroll to position [622, 0]
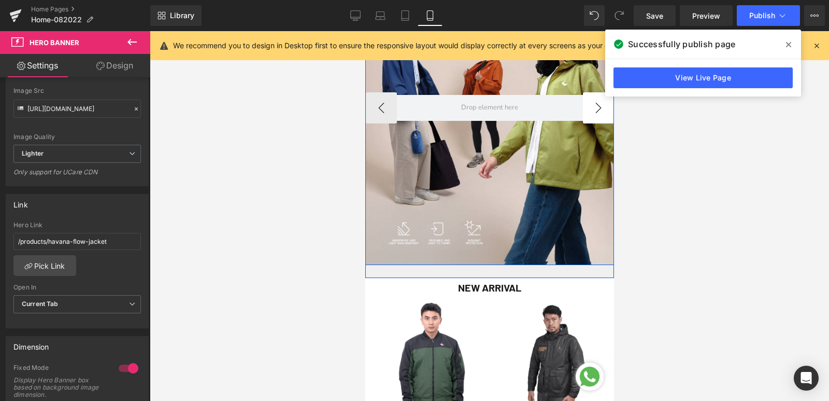
click at [588, 117] on button "›" at bounding box center [598, 107] width 31 height 31
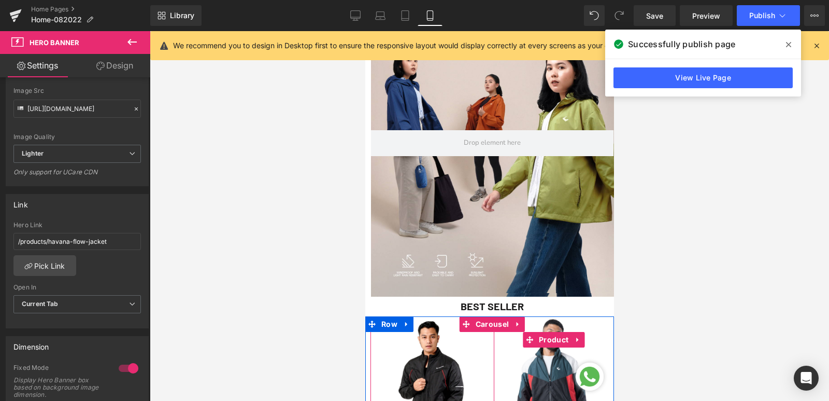
scroll to position [1088, 0]
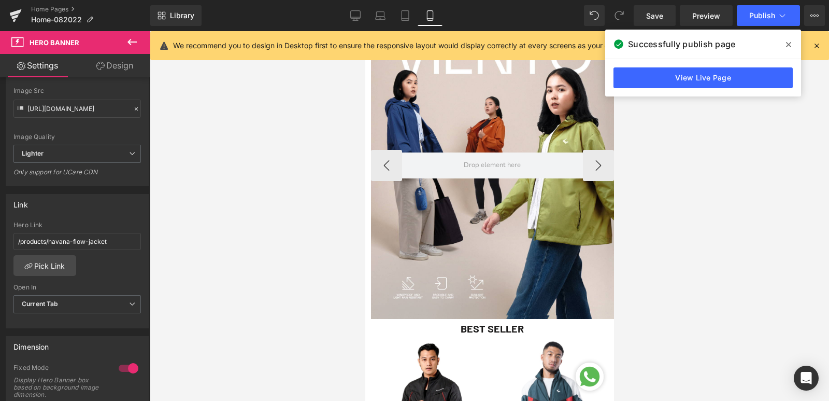
click at [486, 215] on div at bounding box center [492, 164] width 243 height 307
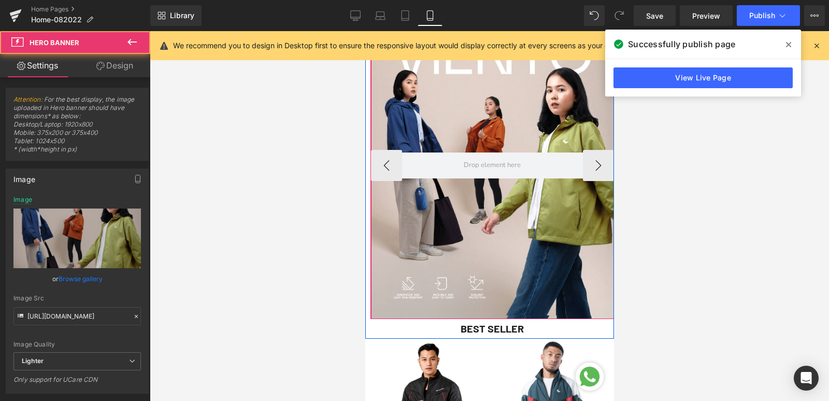
scroll to position [1037, 0]
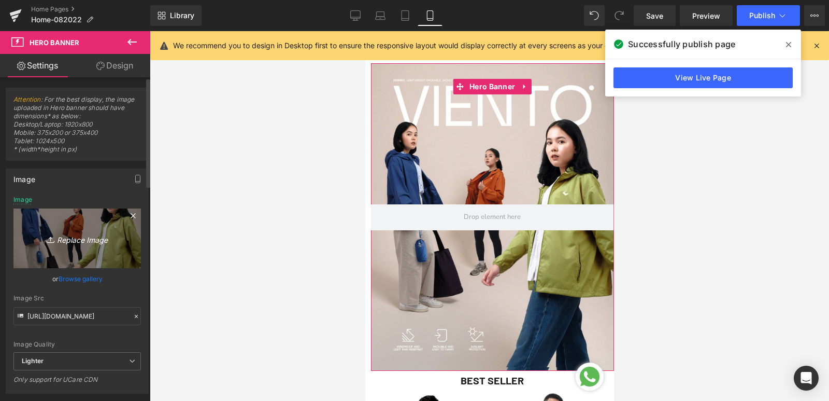
click at [49, 240] on icon at bounding box center [52, 239] width 10 height 10
type input "C:\fakepath\Voltone.jpg"
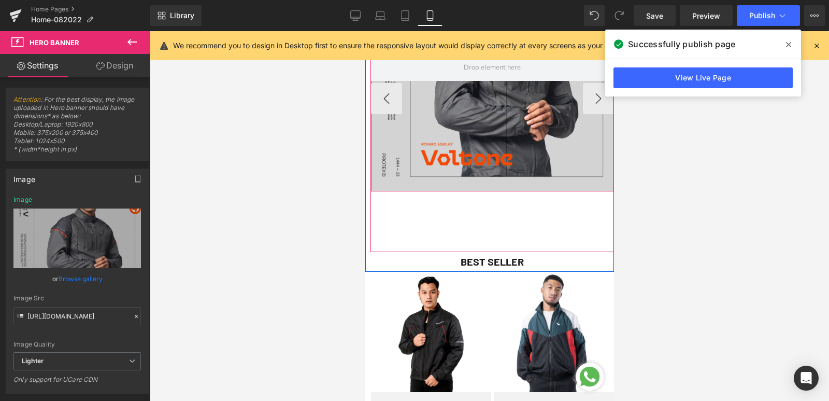
scroll to position [1192, 0]
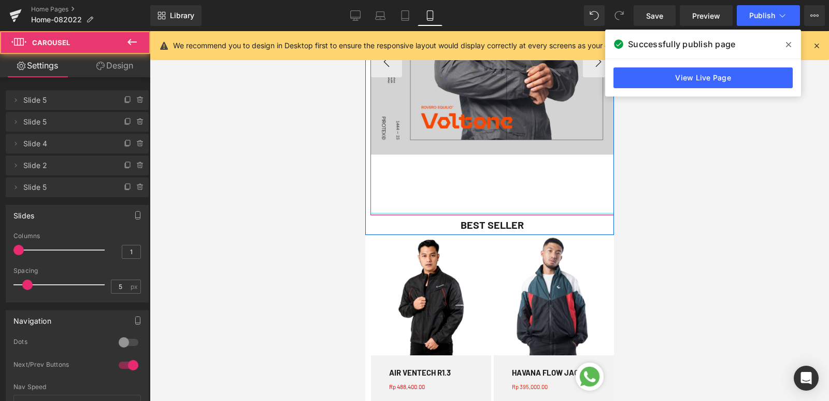
drag, startPoint x: 429, startPoint y: 214, endPoint x: 426, endPoint y: 181, distance: 32.3
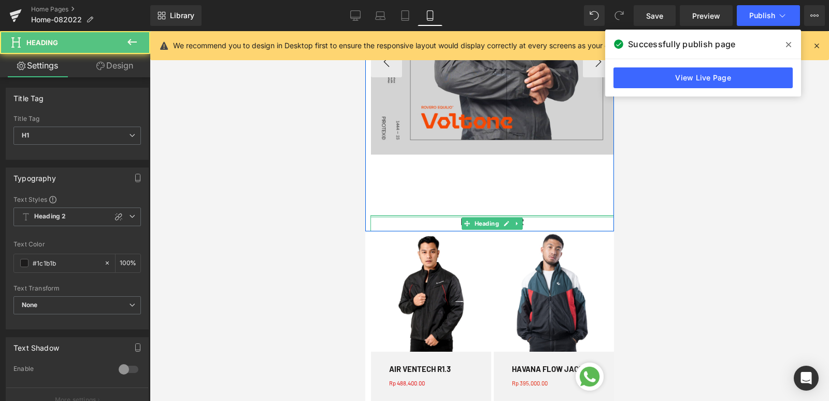
drag, startPoint x: 441, startPoint y: 216, endPoint x: 440, endPoint y: 206, distance: 9.5
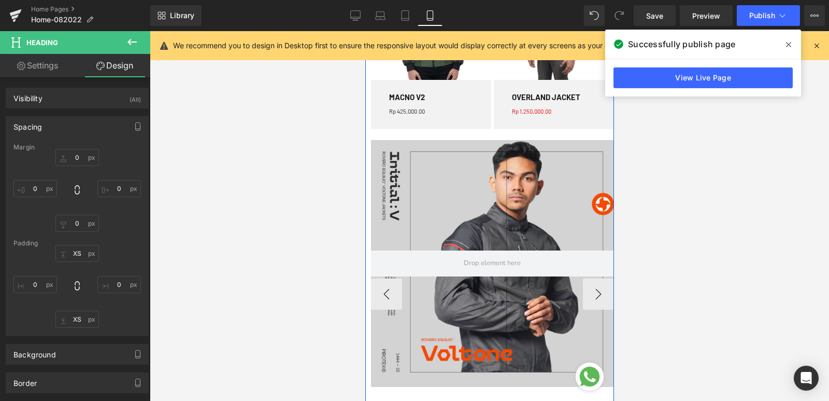
scroll to position [933, 0]
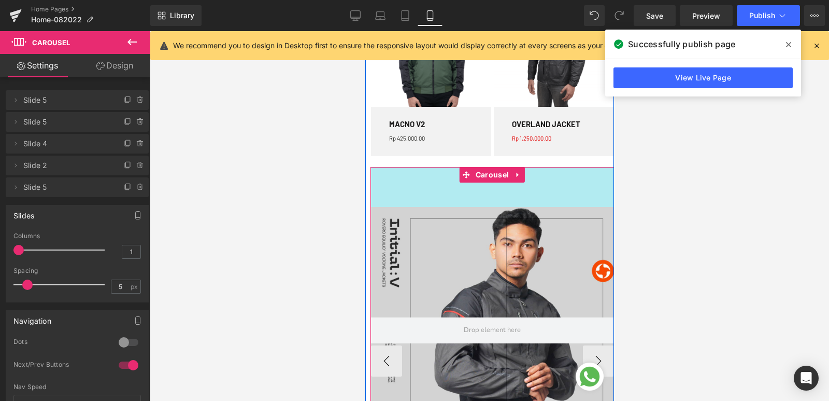
drag, startPoint x: 535, startPoint y: 168, endPoint x: 536, endPoint y: 208, distance: 39.9
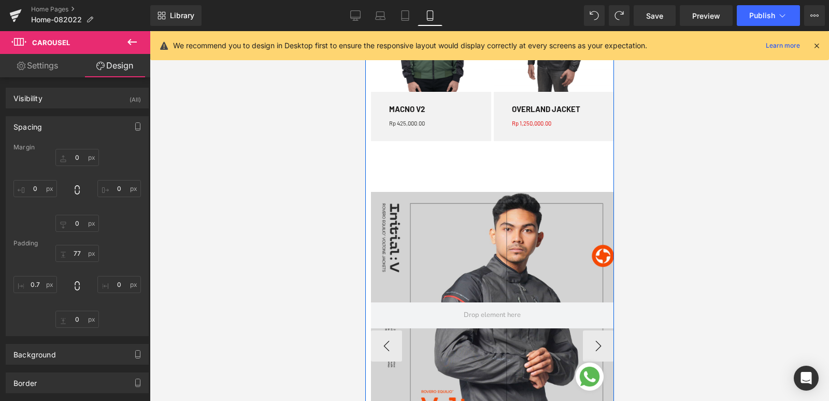
scroll to position [944, 0]
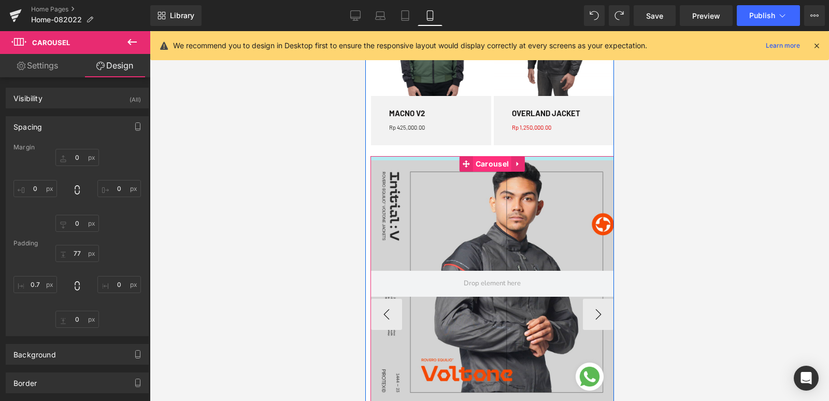
drag, startPoint x: 481, startPoint y: 194, endPoint x: 483, endPoint y: 159, distance: 35.8
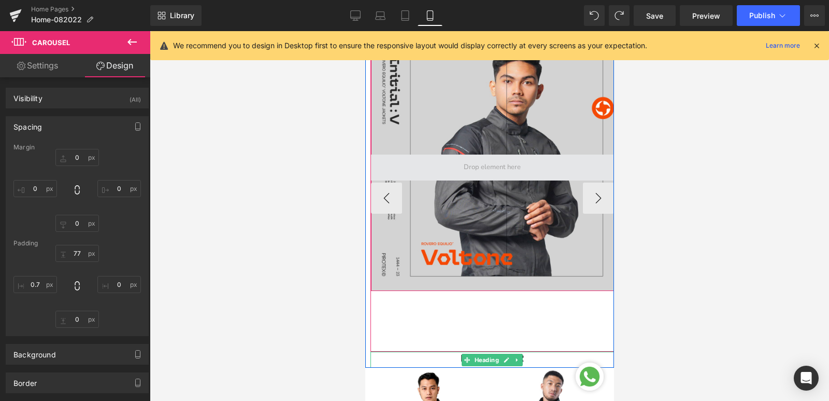
scroll to position [1099, 0]
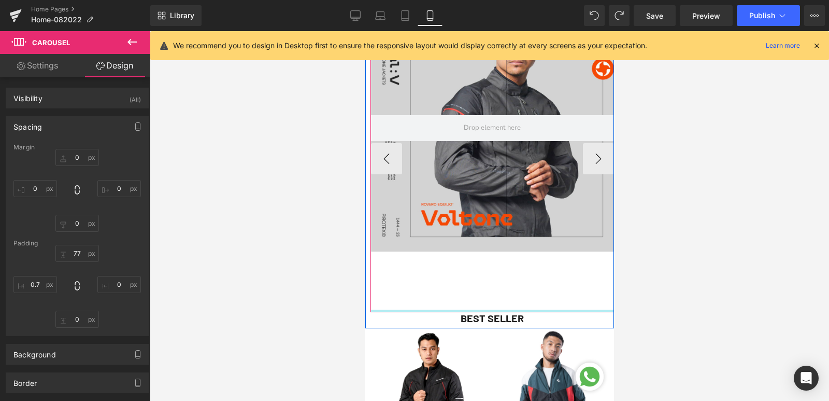
drag, startPoint x: 497, startPoint y: 310, endPoint x: 501, endPoint y: 251, distance: 58.7
drag, startPoint x: 551, startPoint y: 310, endPoint x: 559, endPoint y: 273, distance: 38.0
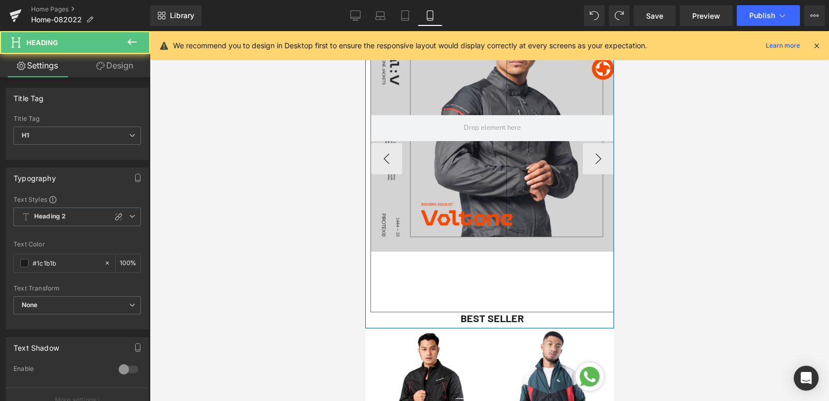
drag, startPoint x: 402, startPoint y: 316, endPoint x: 403, endPoint y: 270, distance: 46.7
click at [403, 270] on div "Sale (P) Image MACNO V2 (P) Title Rp 0 Rp 425,000.00 (P) Price Row Product" at bounding box center [492, 74] width 244 height 508
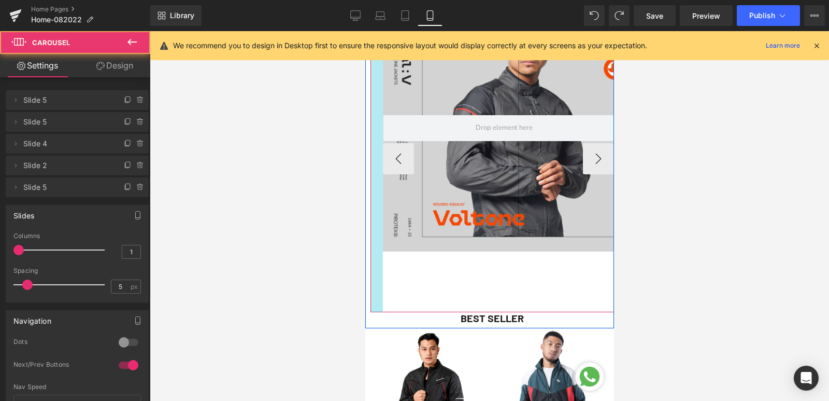
drag, startPoint x: 368, startPoint y: 307, endPoint x: 380, endPoint y: 299, distance: 15.2
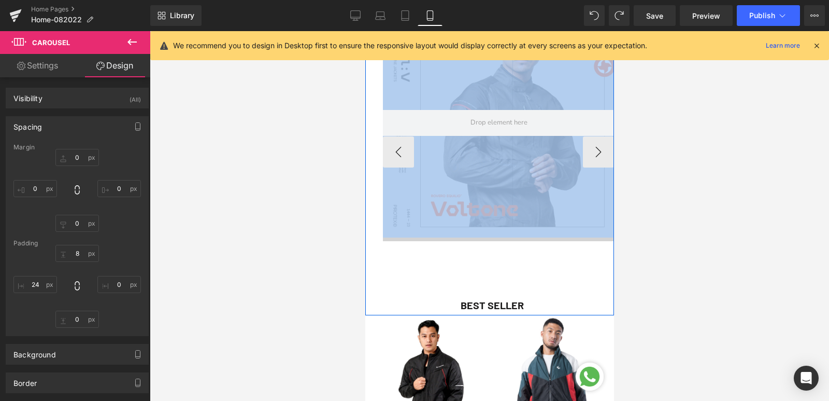
scroll to position [996, 0]
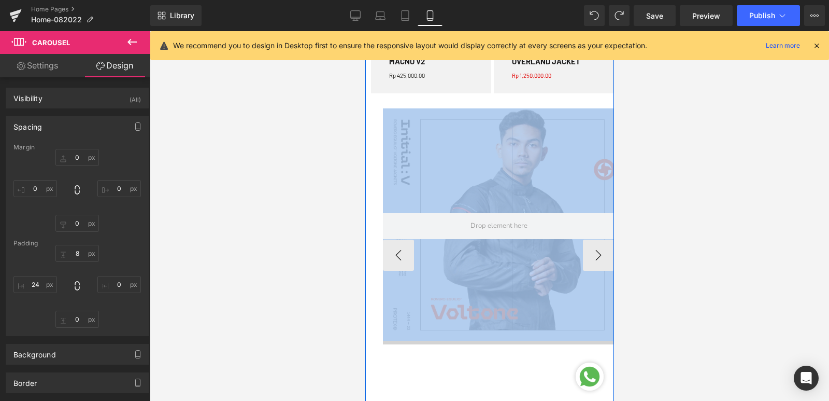
click at [463, 286] on div at bounding box center [499, 226] width 232 height 236
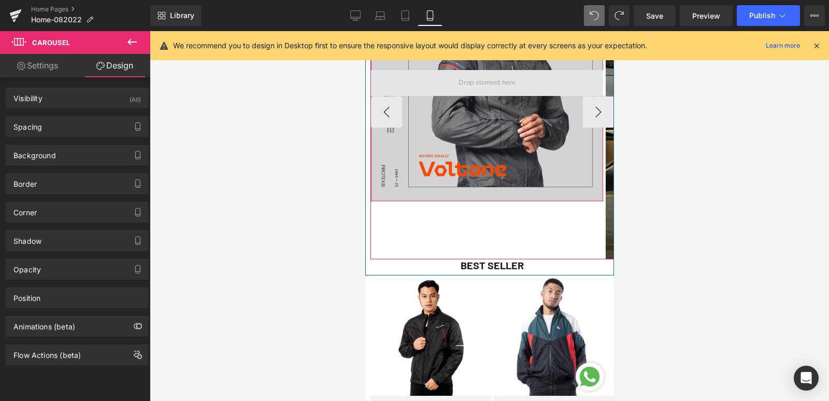
scroll to position [1151, 0]
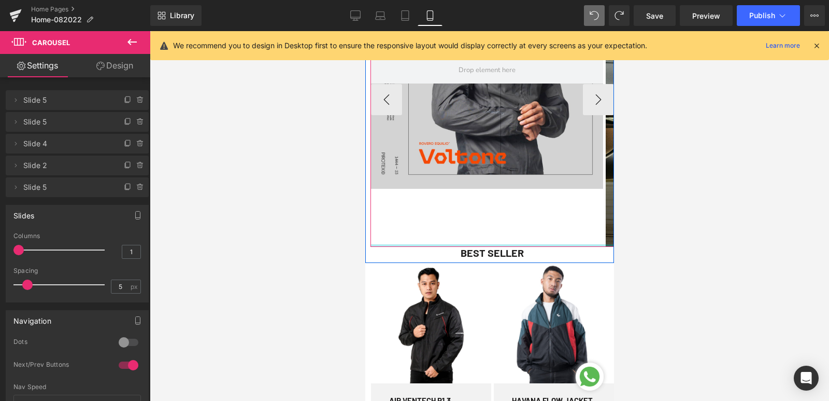
drag, startPoint x: 601, startPoint y: 245, endPoint x: 597, endPoint y: 205, distance: 39.6
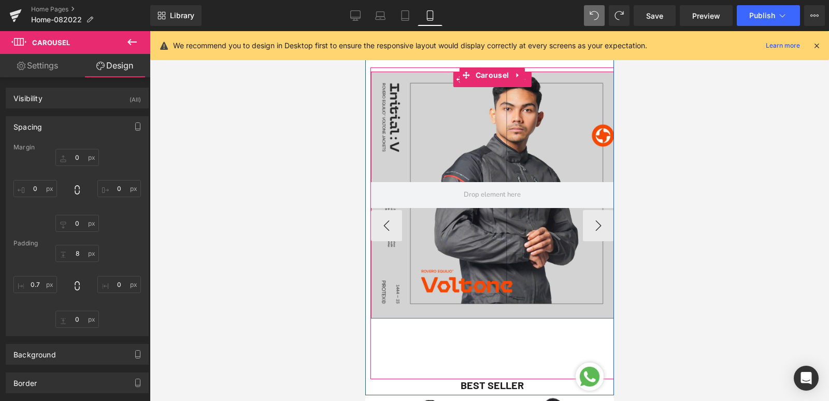
scroll to position [1047, 0]
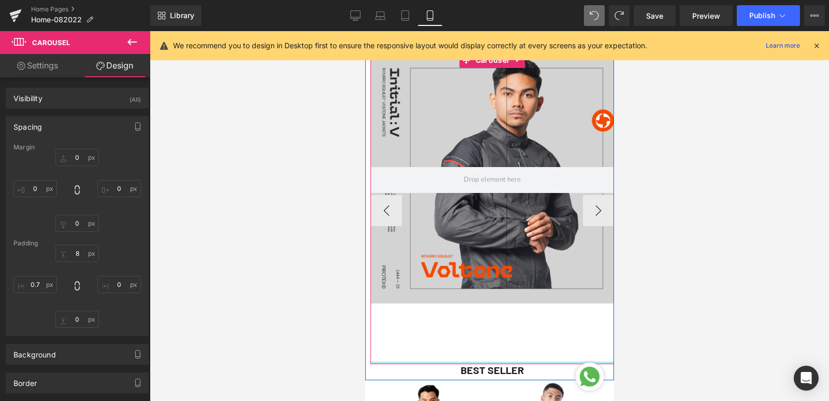
drag, startPoint x: 484, startPoint y: 361, endPoint x: 491, endPoint y: 319, distance: 42.7
drag, startPoint x: 529, startPoint y: 363, endPoint x: 523, endPoint y: 317, distance: 46.5
click at [593, 211] on button "›" at bounding box center [598, 210] width 31 height 31
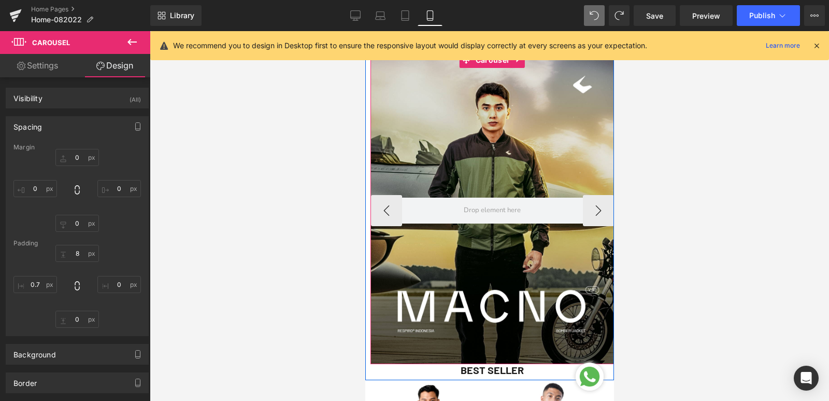
click at [516, 168] on div at bounding box center [492, 209] width 243 height 307
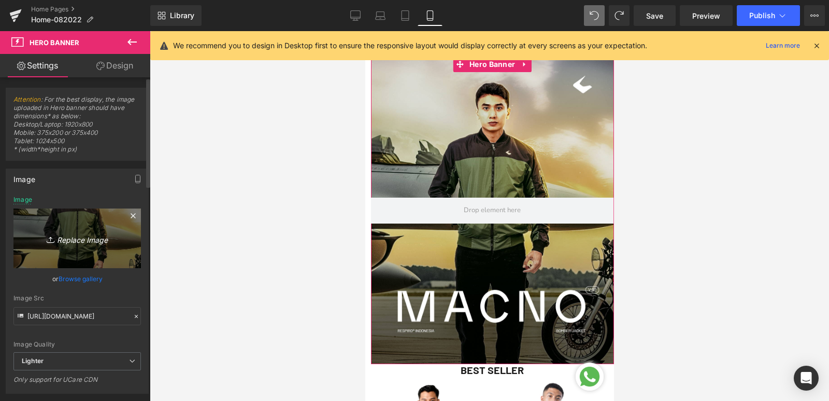
click at [68, 242] on icon "Replace Image" at bounding box center [77, 238] width 83 height 13
type input "C:\fakepath\Banner Product VENOZ-01.jpg"
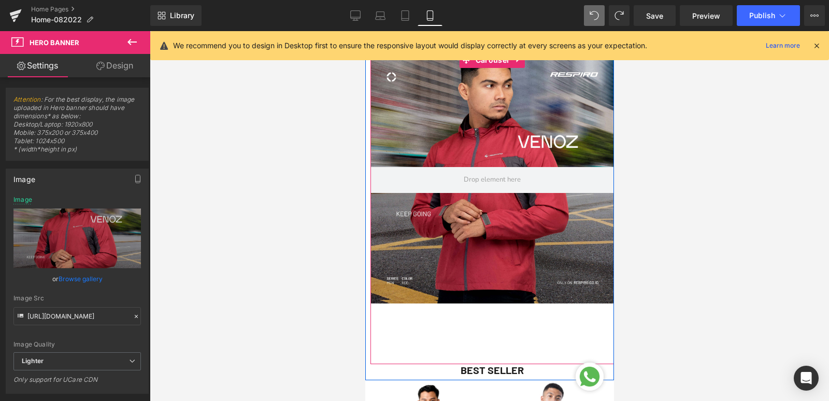
click at [614, 214] on button "›" at bounding box center [629, 210] width 31 height 31
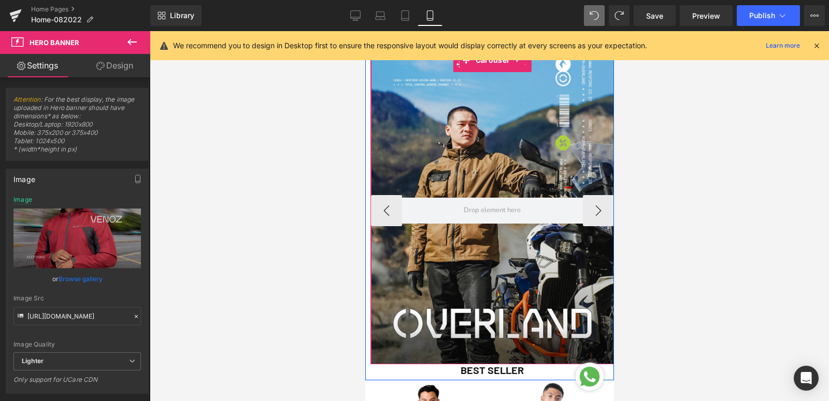
click at [547, 173] on div at bounding box center [492, 209] width 243 height 307
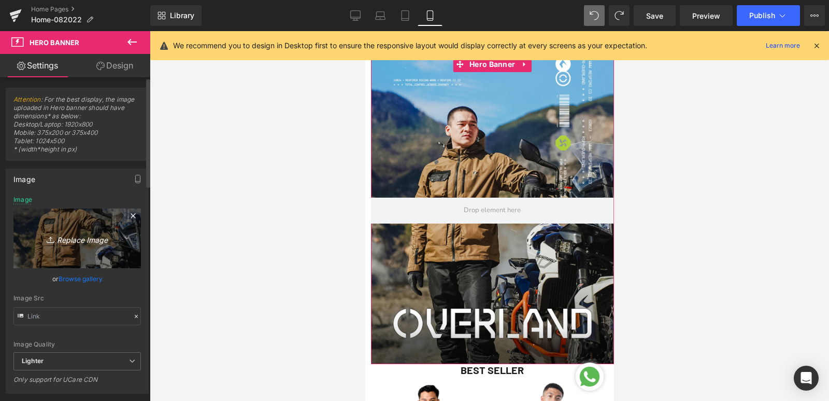
click at [50, 237] on icon at bounding box center [52, 239] width 10 height 10
type input "C:\fakepath\Banner Product FLEXO-01.jpg"
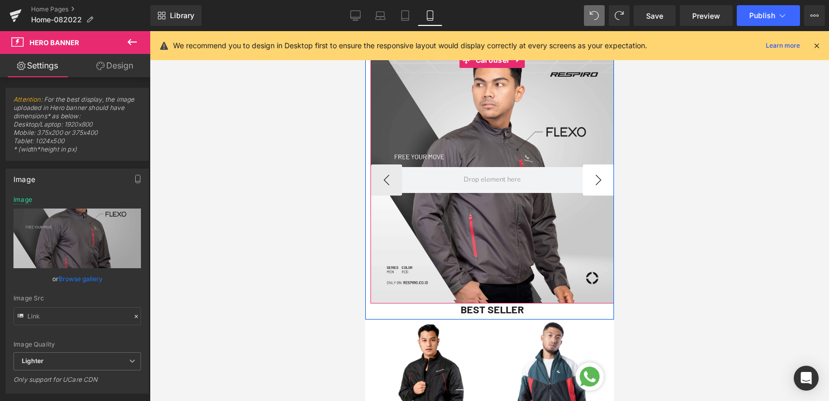
click at [600, 180] on button "›" at bounding box center [598, 179] width 31 height 31
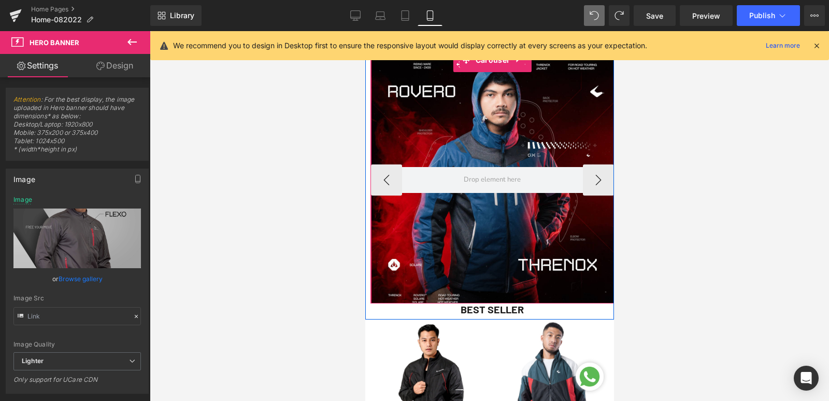
click at [473, 149] on div at bounding box center [492, 179] width 243 height 247
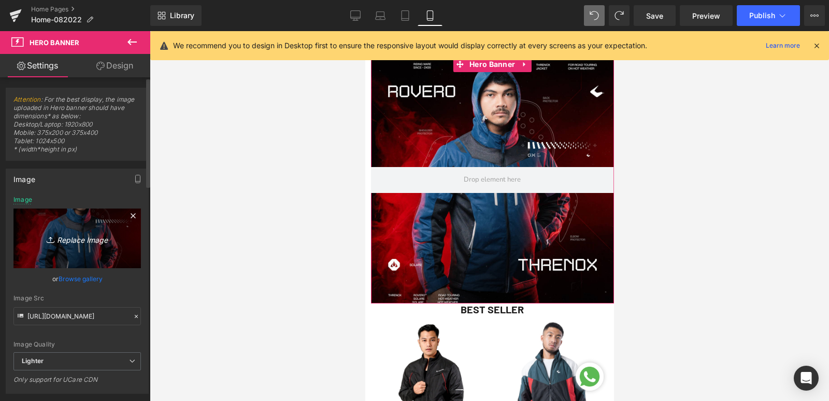
click at [70, 244] on icon "Replace Image" at bounding box center [77, 238] width 83 height 13
type input "C:\fakepath\CAR_SQU-Air Ventech-5.png"
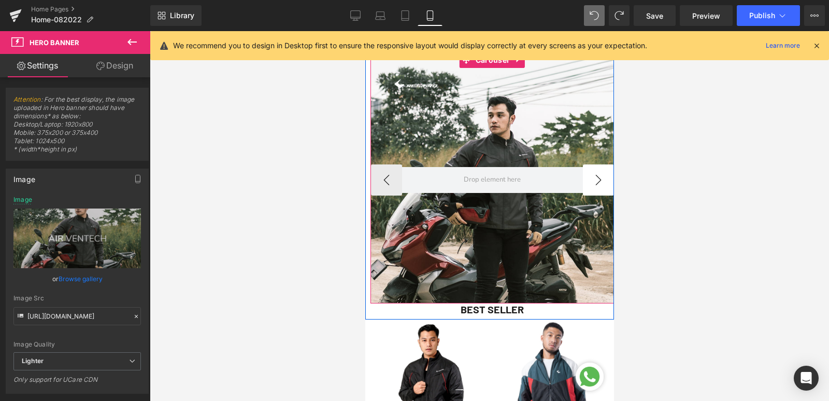
click at [587, 183] on button "›" at bounding box center [598, 179] width 31 height 31
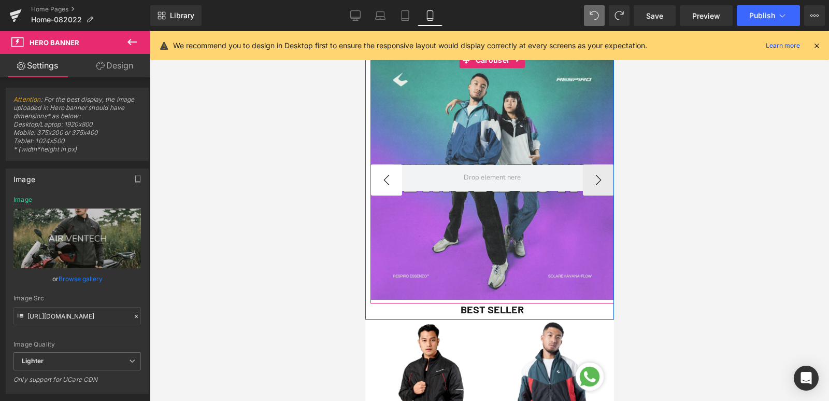
click at [380, 185] on button "‹" at bounding box center [386, 179] width 31 height 31
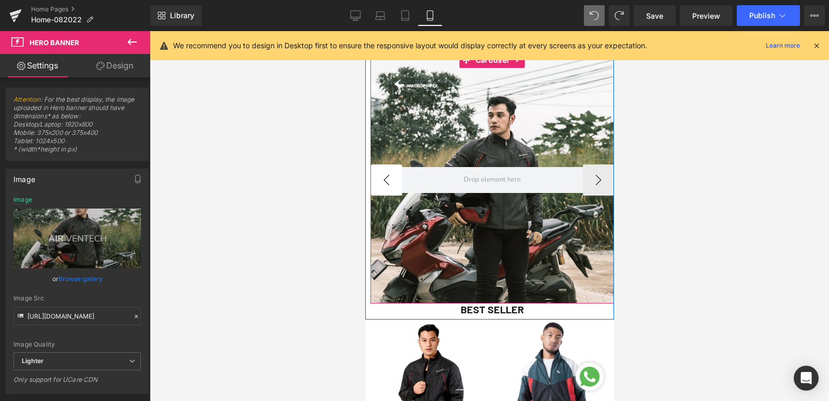
click at [380, 185] on button "‹" at bounding box center [386, 179] width 31 height 31
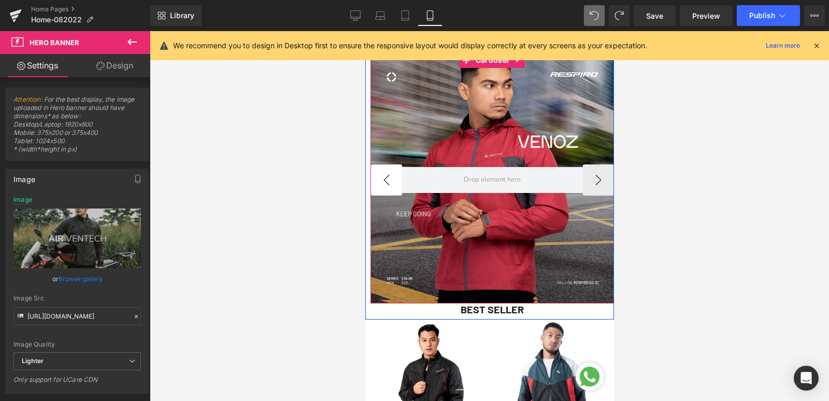
click at [380, 185] on button "‹" at bounding box center [386, 179] width 31 height 31
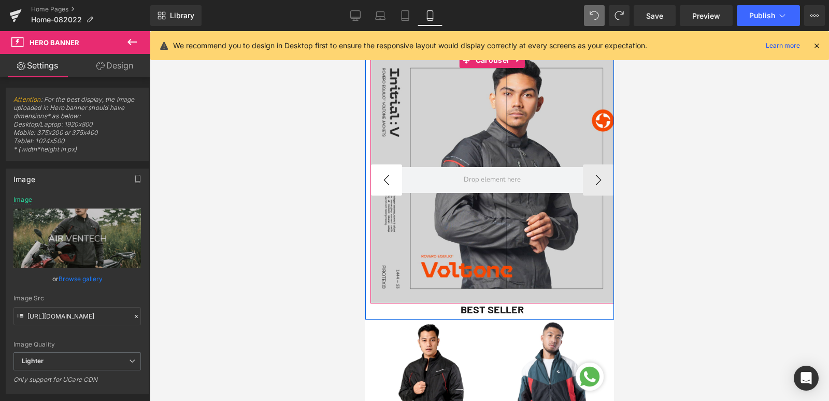
click at [380, 185] on button "‹" at bounding box center [386, 179] width 31 height 31
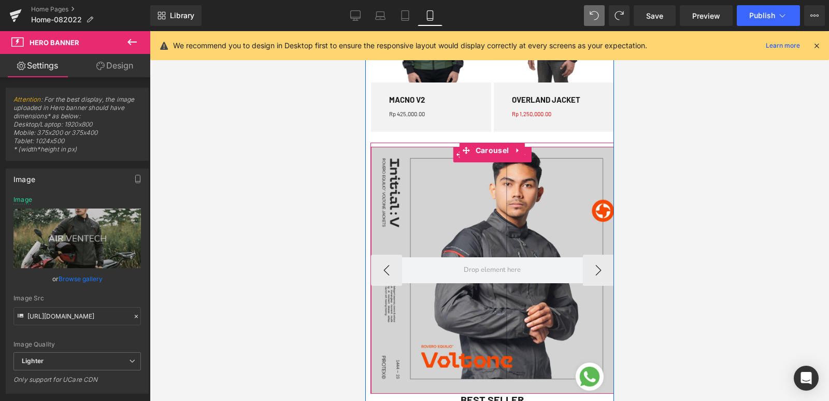
scroll to position [944, 0]
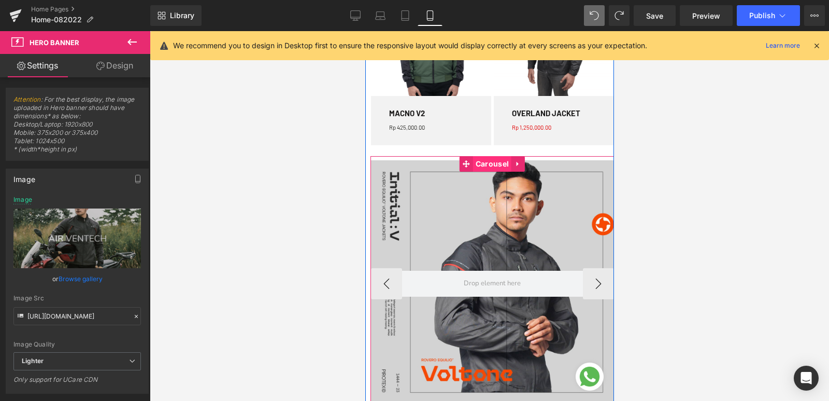
click at [483, 166] on span "Carousel" at bounding box center [492, 164] width 38 height 16
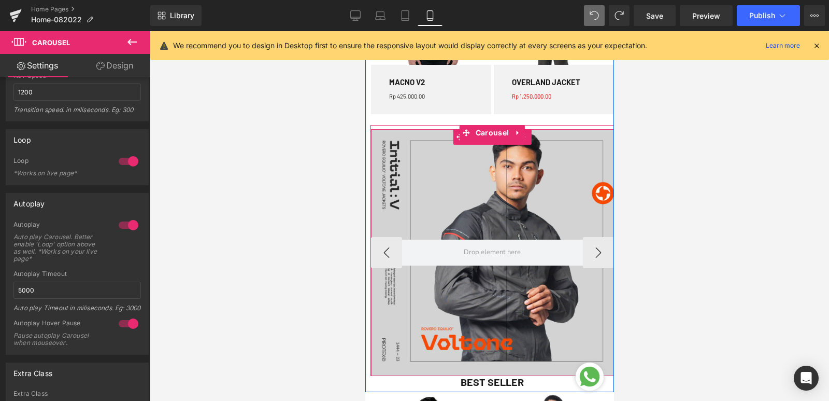
scroll to position [1047, 0]
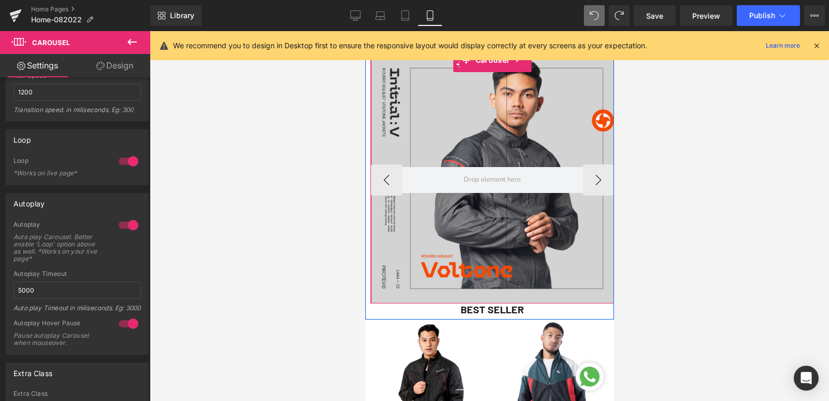
click at [433, 231] on div at bounding box center [492, 179] width 243 height 247
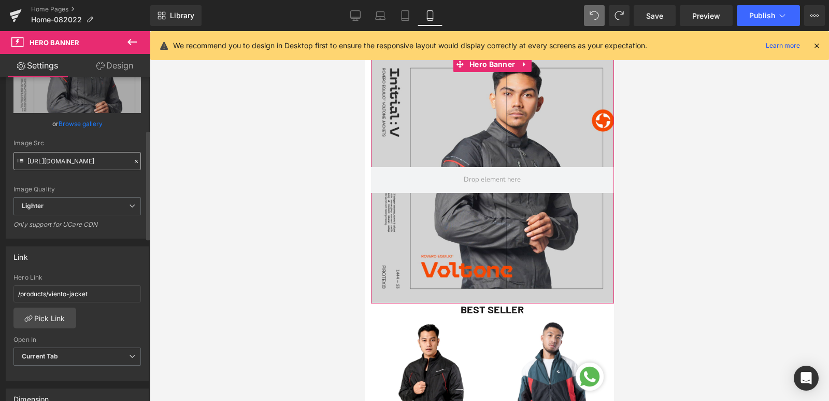
scroll to position [155, 0]
click at [56, 314] on link "Pick Link" at bounding box center [44, 317] width 63 height 21
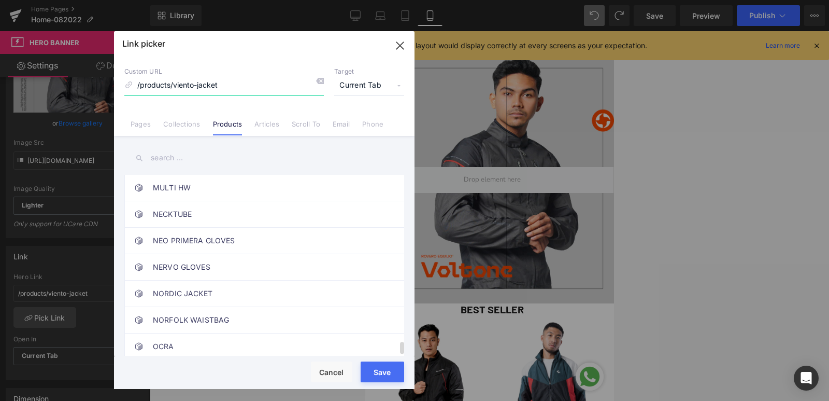
scroll to position [2493, 0]
drag, startPoint x: 227, startPoint y: 85, endPoint x: 118, endPoint y: 87, distance: 109.4
click at [118, 87] on div "Custom URL /products/viento-jacket Target Current Tab Current Tab New Tab Pages…" at bounding box center [264, 96] width 301 height 79
type input "VOLTONE"
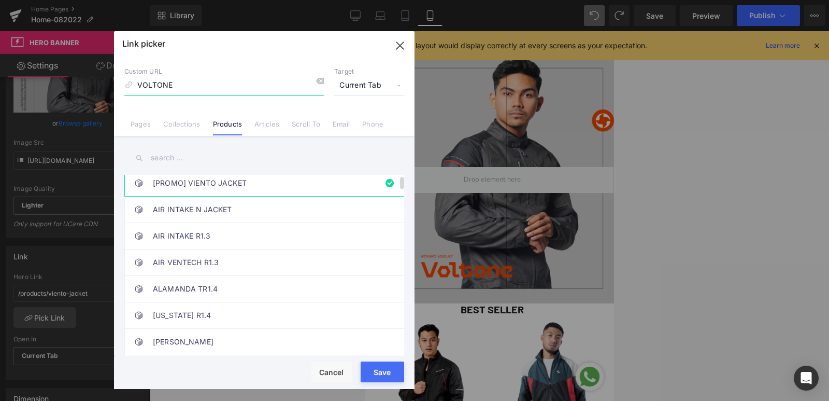
scroll to position [0, 0]
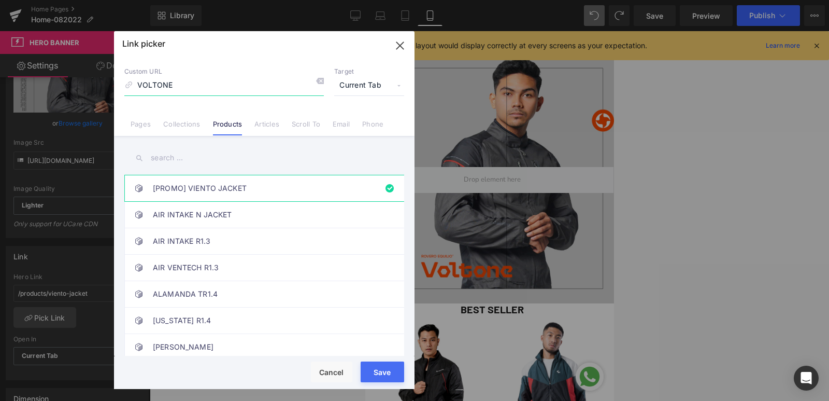
click at [403, 45] on icon "button" at bounding box center [400, 45] width 17 height 17
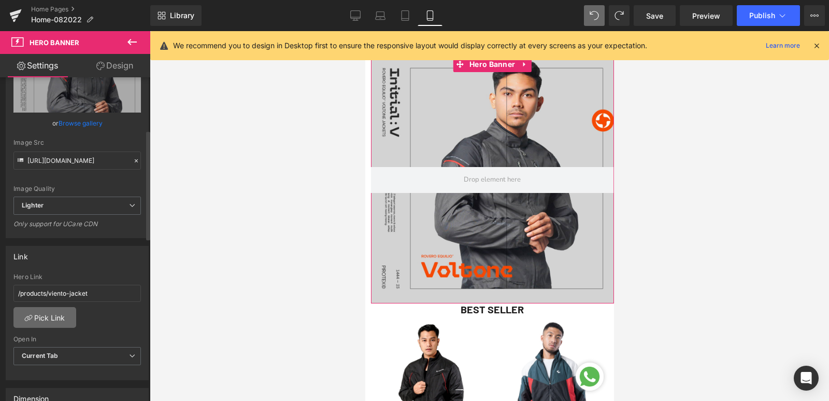
click at [59, 319] on link "Pick Link" at bounding box center [44, 317] width 63 height 21
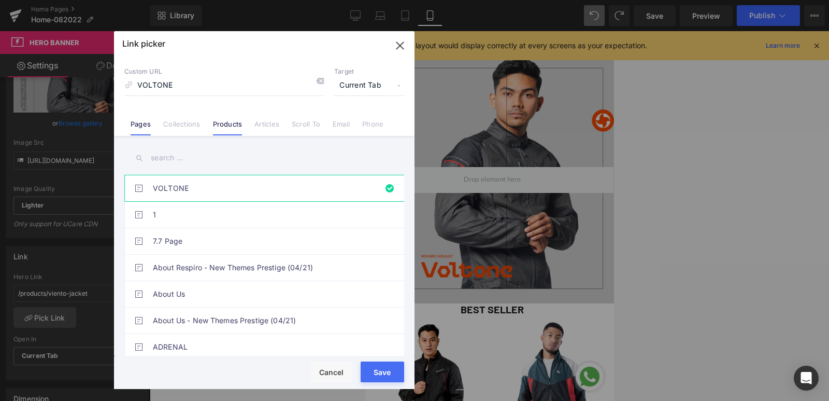
click at [229, 129] on link "Products" at bounding box center [228, 128] width 30 height 16
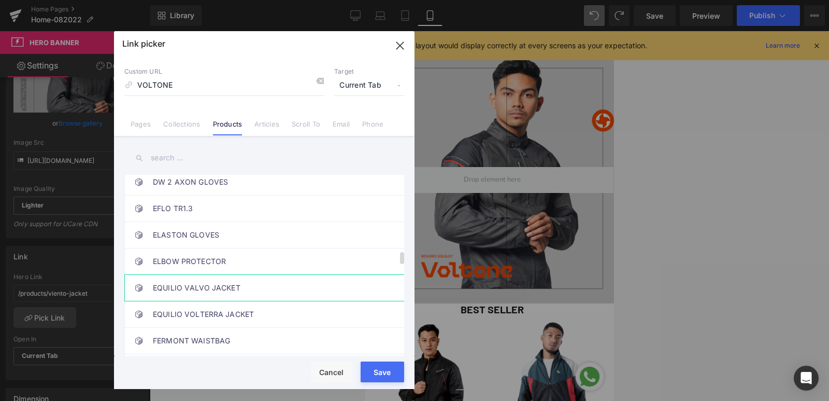
scroll to position [1140, 0]
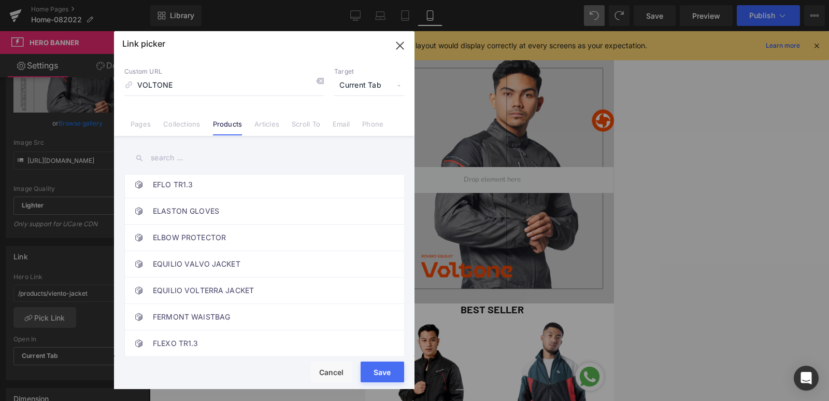
click at [401, 46] on icon "button" at bounding box center [399, 45] width 7 height 7
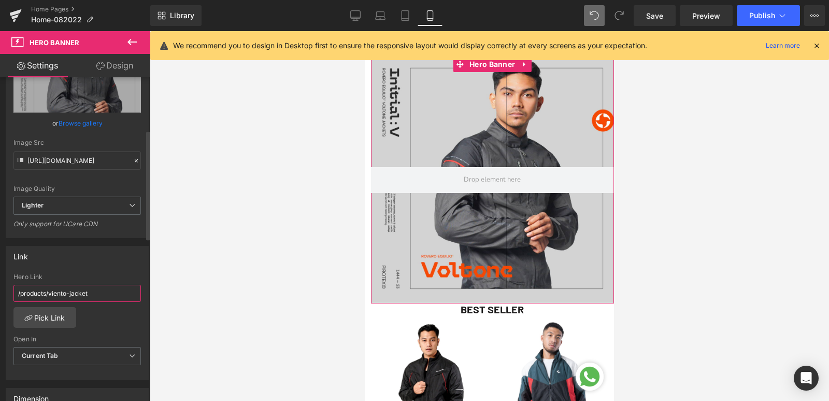
drag, startPoint x: 54, startPoint y: 295, endPoint x: 0, endPoint y: 294, distance: 54.4
click at [0, 294] on div "Link /products/viento-jacket Hero Link /products/viento-jacket Pick Link Curren…" at bounding box center [77, 309] width 155 height 142
paste input "/products/equilio-voltone-jacket"
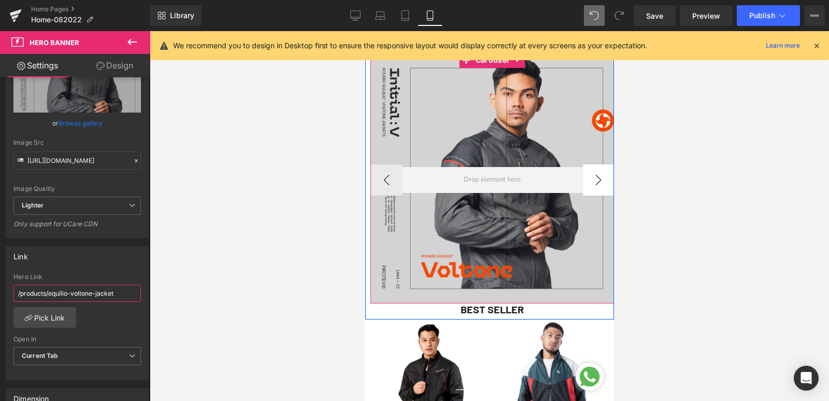
type input "/products/equilio-voltone-jacket"
click at [585, 187] on button "›" at bounding box center [598, 179] width 31 height 31
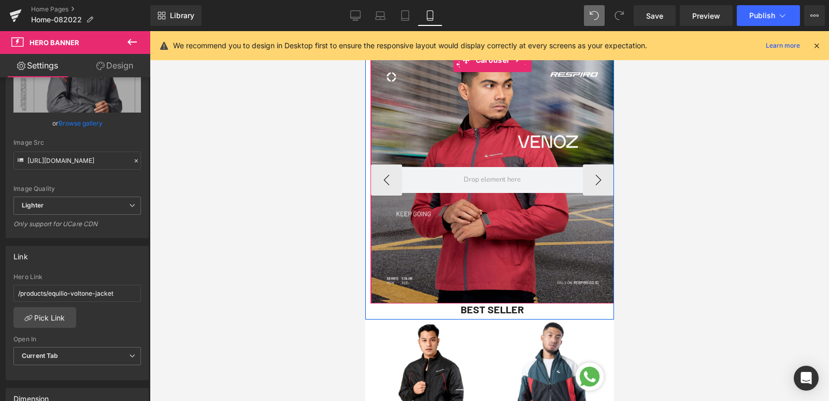
click at [460, 150] on div at bounding box center [492, 179] width 243 height 247
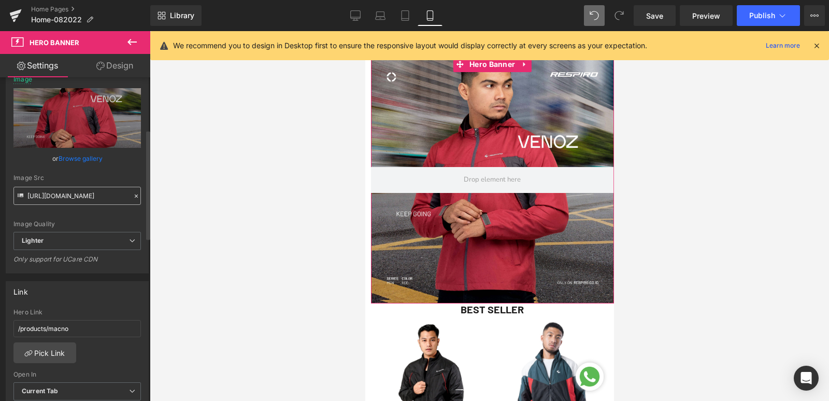
scroll to position [155, 0]
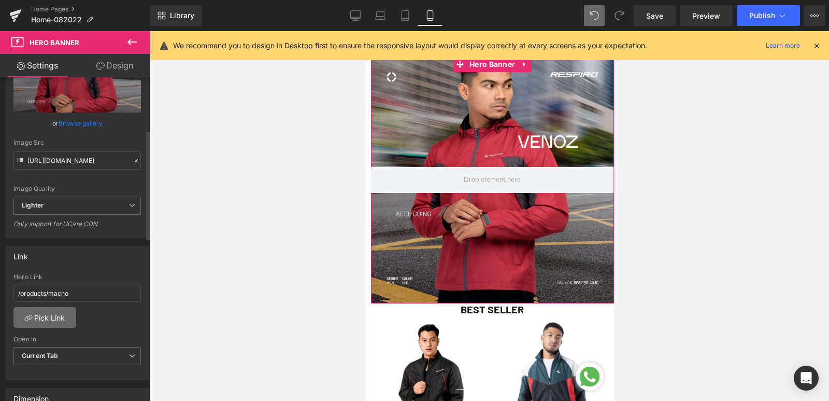
click at [57, 321] on link "Pick Link" at bounding box center [44, 317] width 63 height 21
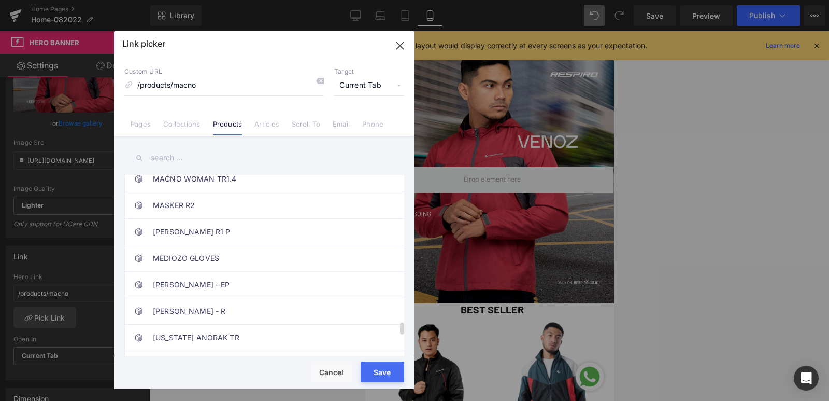
scroll to position [2467, 0]
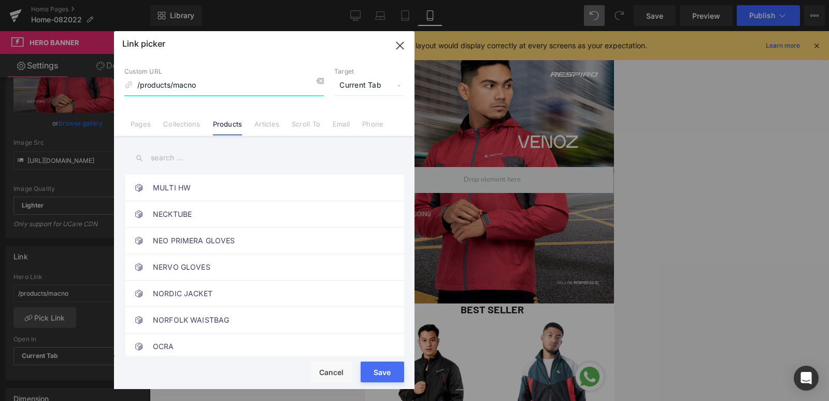
click at [405, 46] on icon "button" at bounding box center [400, 45] width 17 height 17
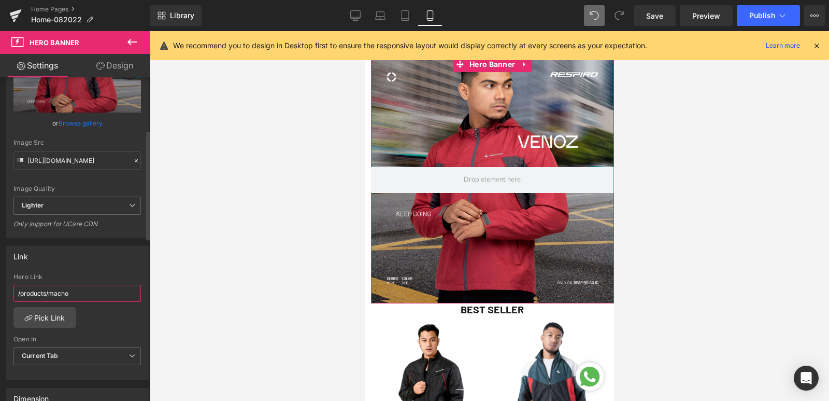
drag, startPoint x: 97, startPoint y: 294, endPoint x: 0, endPoint y: 285, distance: 97.8
click at [0, 285] on div "Link /products/macno Hero Link /products/macno Pick Link Current Tab New Tab Op…" at bounding box center [77, 309] width 155 height 142
paste input "venoz"
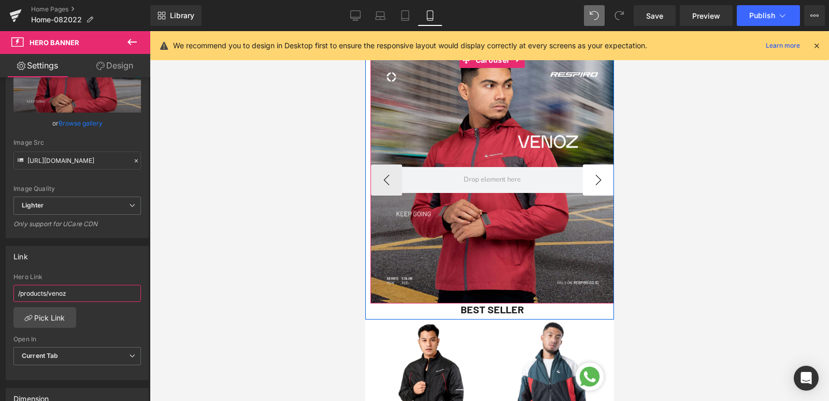
type input "/products/venoz"
click at [593, 188] on button "›" at bounding box center [598, 179] width 31 height 31
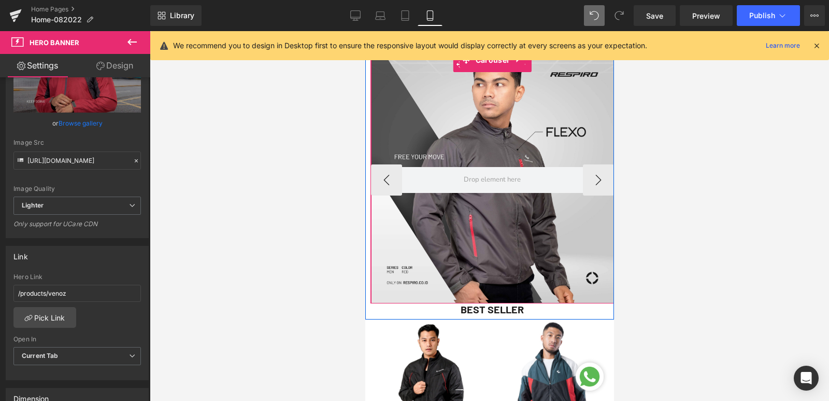
click at [496, 140] on div at bounding box center [492, 179] width 243 height 247
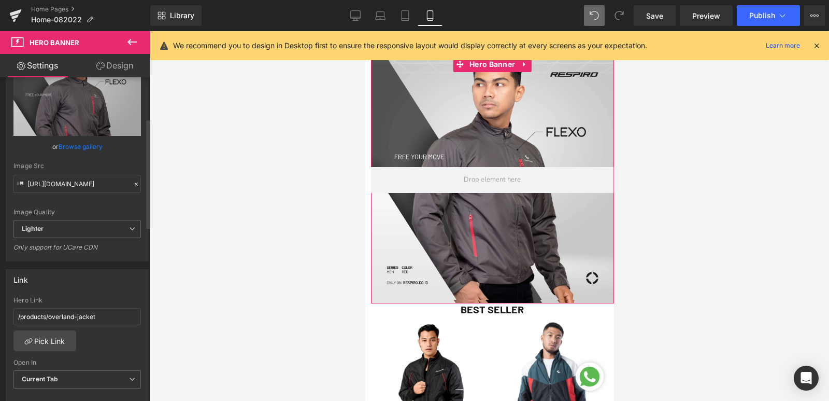
scroll to position [155, 0]
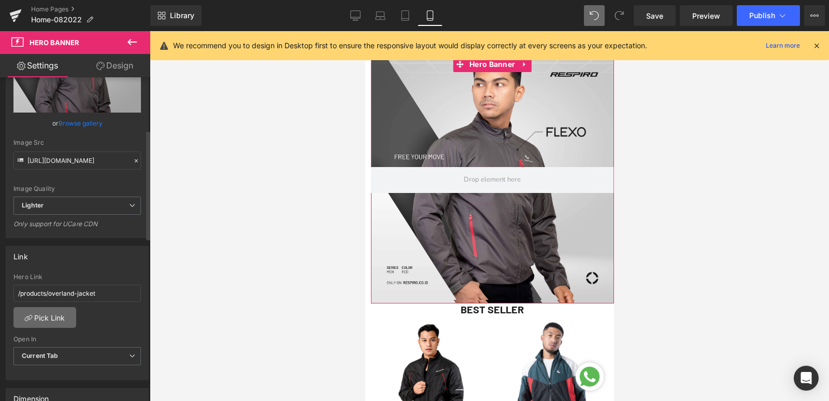
click at [47, 317] on link "Pick Link" at bounding box center [44, 317] width 63 height 21
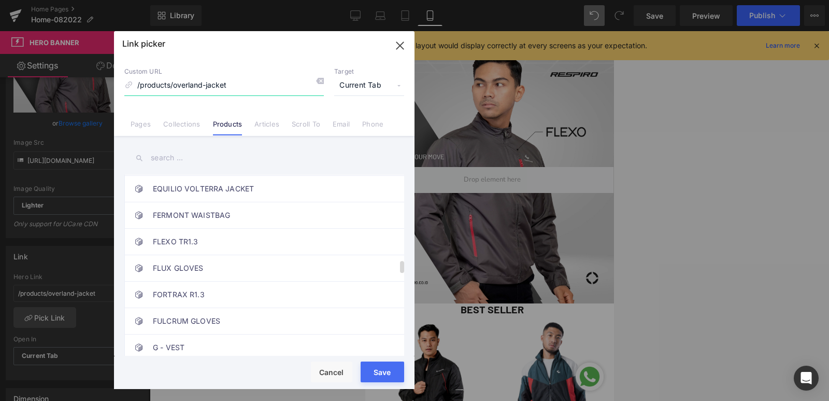
scroll to position [1270, 0]
click at [179, 243] on link "FLEXO TR1.3" at bounding box center [267, 239] width 228 height 26
click at [385, 373] on button "Save" at bounding box center [383, 371] width 44 height 21
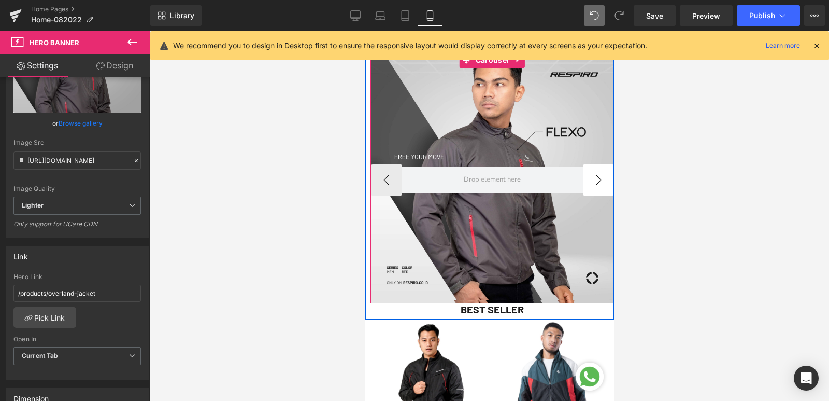
click at [593, 179] on button "›" at bounding box center [598, 179] width 31 height 31
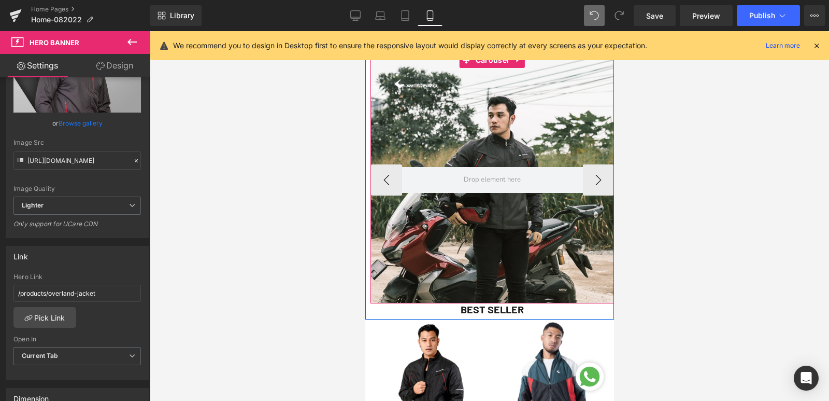
click at [476, 130] on div at bounding box center [492, 179] width 243 height 247
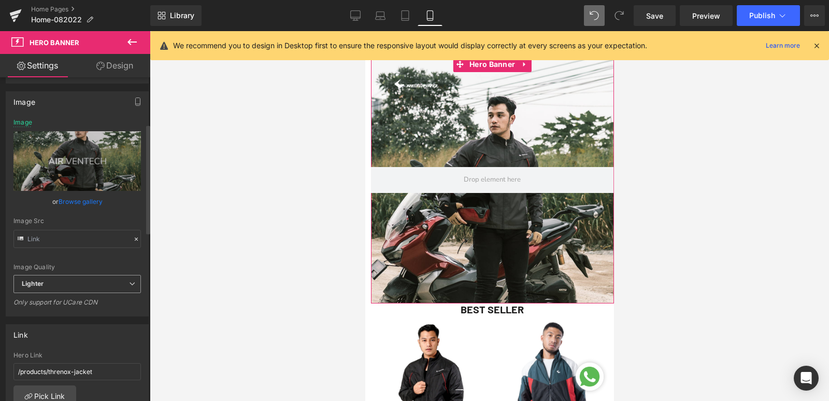
scroll to position [207, 0]
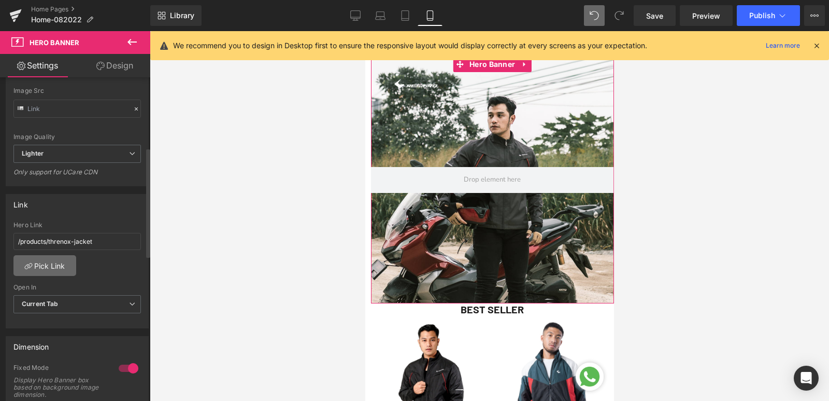
click at [46, 261] on link "Pick Link" at bounding box center [44, 265] width 63 height 21
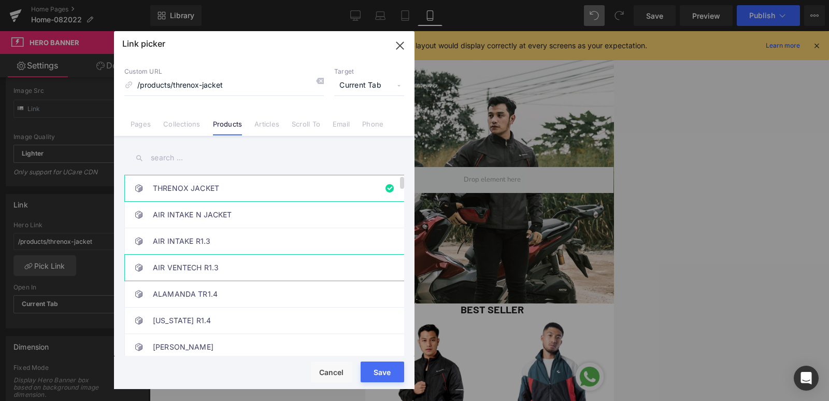
click at [225, 269] on link "AIR VENTECH R1.3" at bounding box center [267, 267] width 228 height 26
click at [384, 373] on button "Save" at bounding box center [383, 371] width 44 height 21
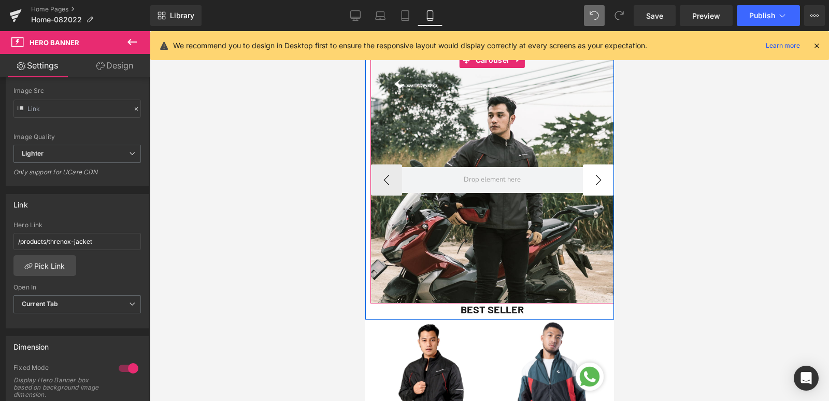
click at [588, 177] on button "›" at bounding box center [598, 179] width 31 height 31
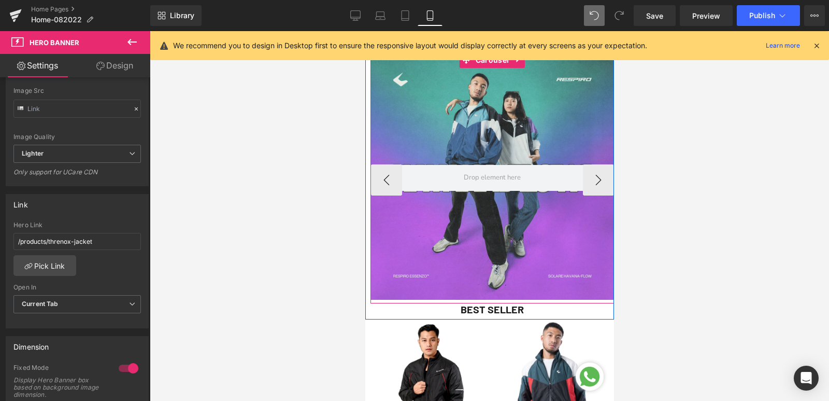
click at [510, 138] on div at bounding box center [492, 177] width 243 height 243
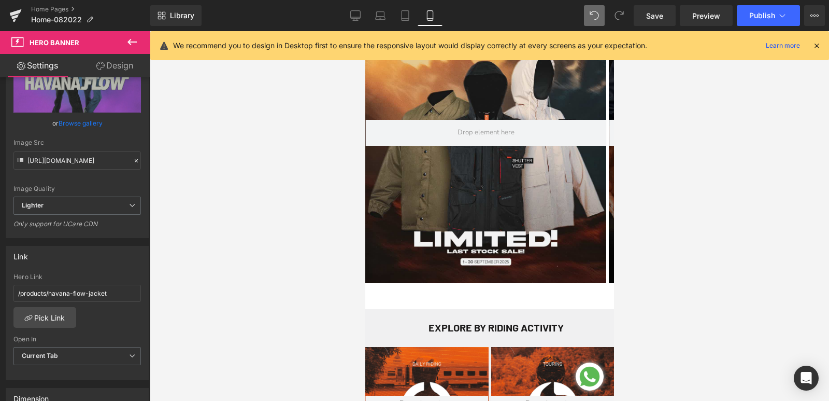
scroll to position [0, 0]
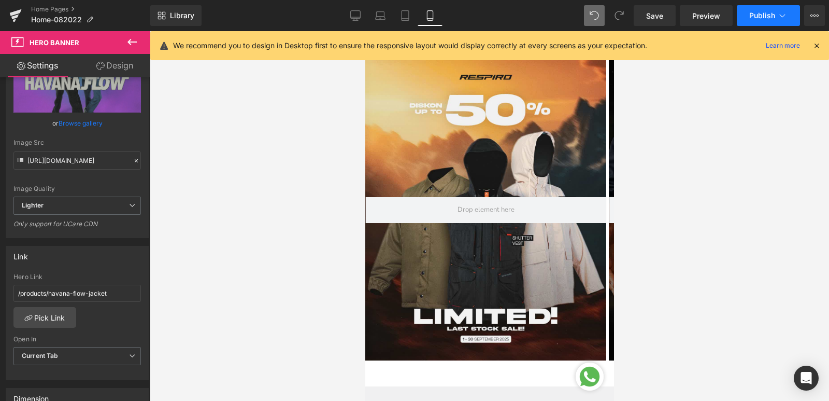
click at [768, 18] on span "Publish" at bounding box center [762, 15] width 26 height 8
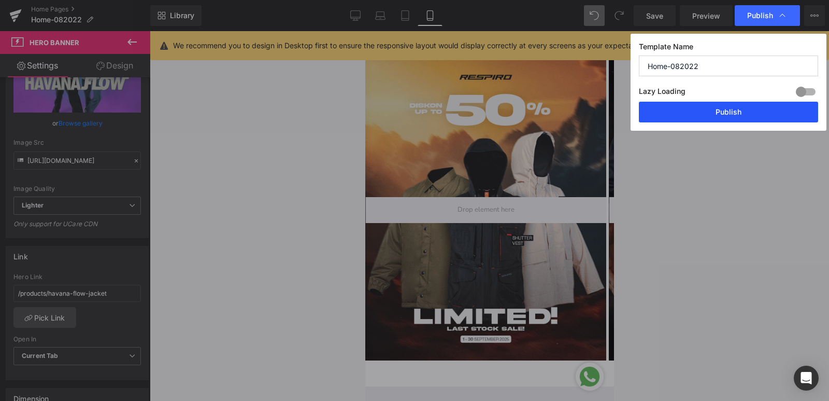
click at [718, 107] on button "Publish" at bounding box center [728, 112] width 179 height 21
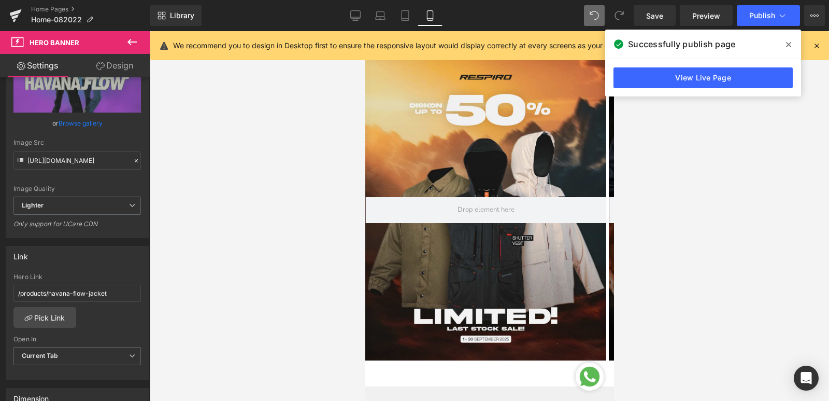
click at [792, 45] on span at bounding box center [789, 44] width 17 height 17
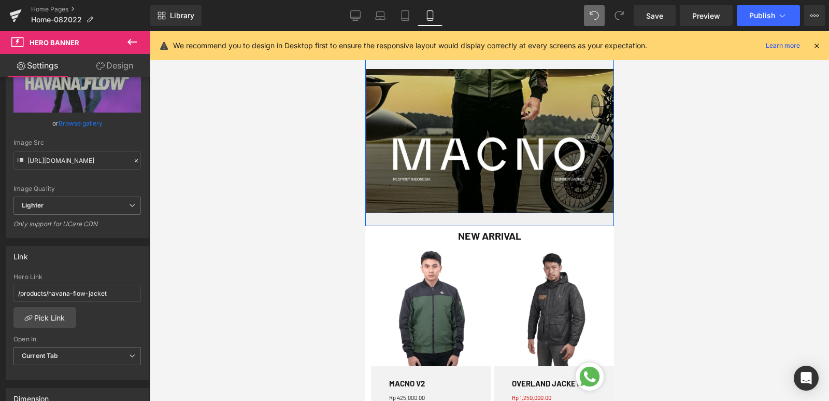
scroll to position [466, 0]
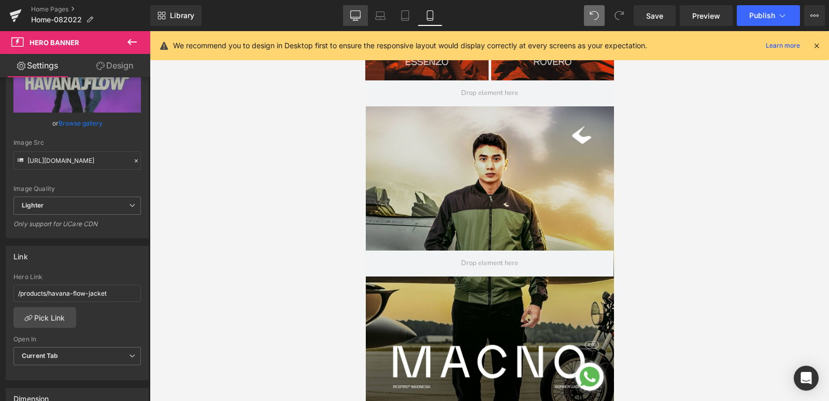
click at [362, 19] on link "Desktop" at bounding box center [355, 15] width 25 height 21
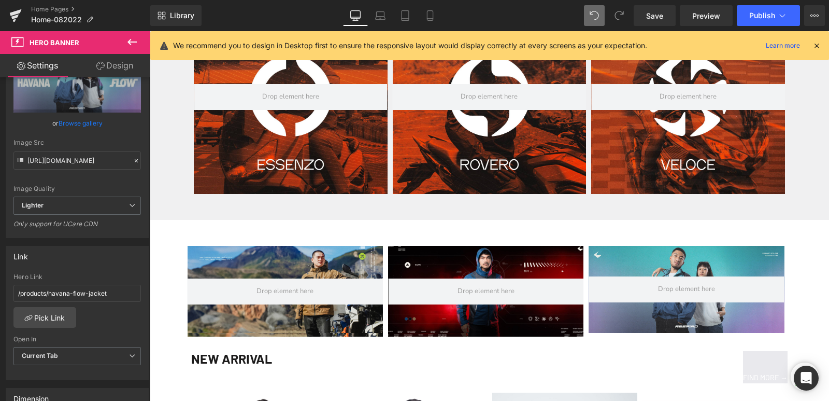
click at [135, 42] on icon at bounding box center [132, 42] width 9 height 6
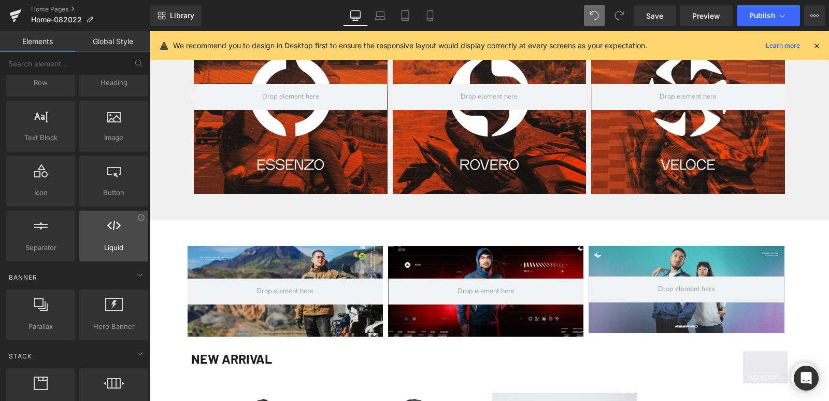
scroll to position [104, 0]
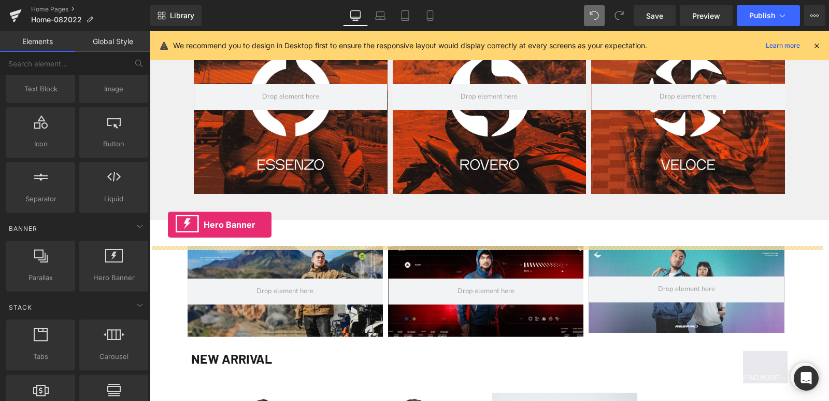
drag, startPoint x: 253, startPoint y: 299, endPoint x: 168, endPoint y: 224, distance: 113.2
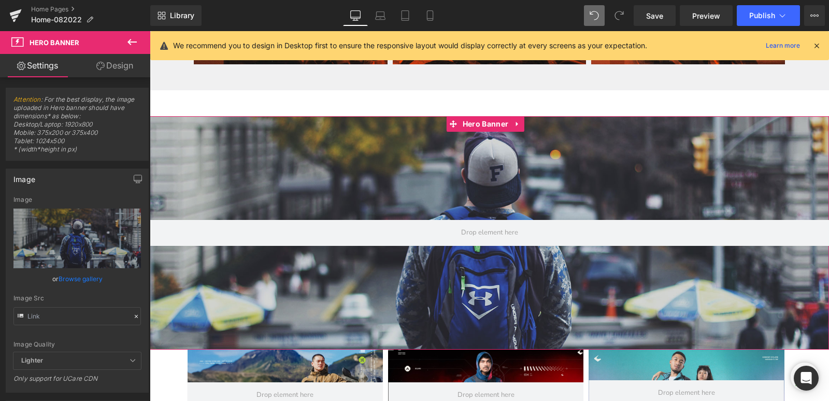
scroll to position [674, 0]
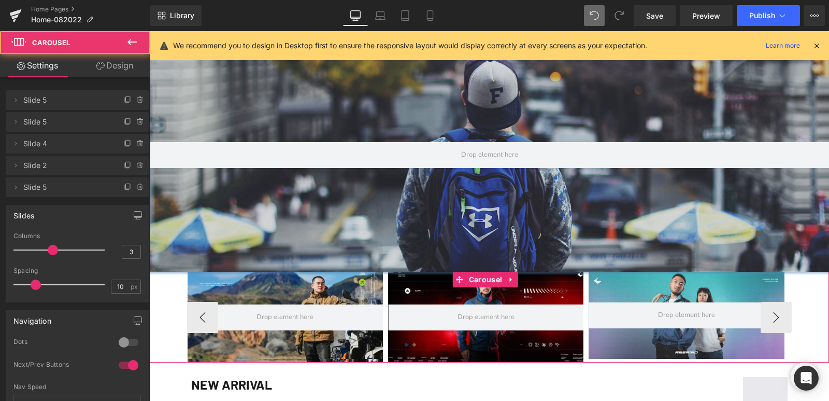
click at [168, 272] on div at bounding box center [489, 273] width 679 height 3
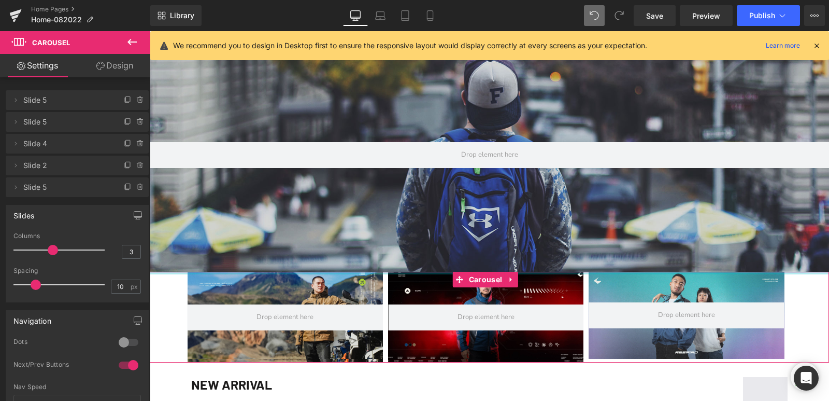
drag, startPoint x: 174, startPoint y: 272, endPoint x: 173, endPoint y: 248, distance: 23.9
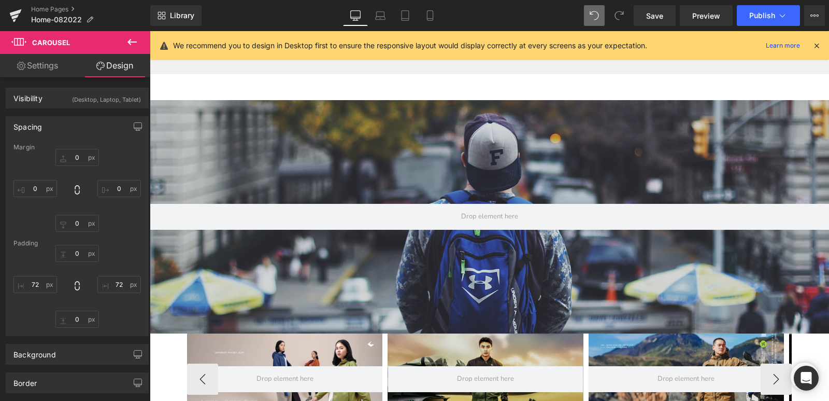
scroll to position [622, 0]
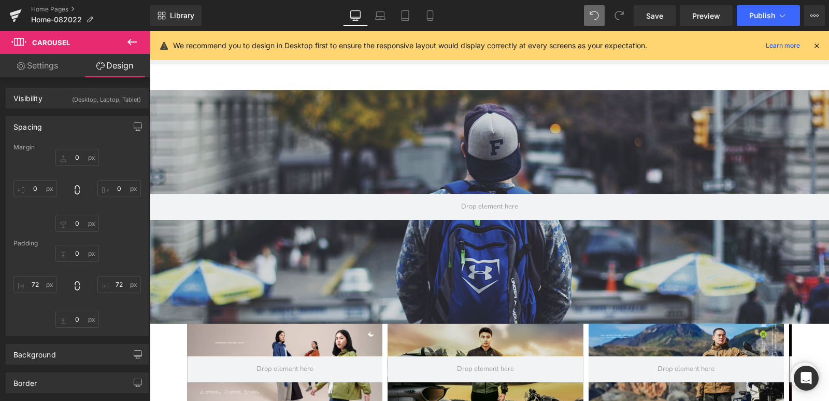
click at [197, 225] on div "Hero Banner 200px" at bounding box center [489, 206] width 679 height 233
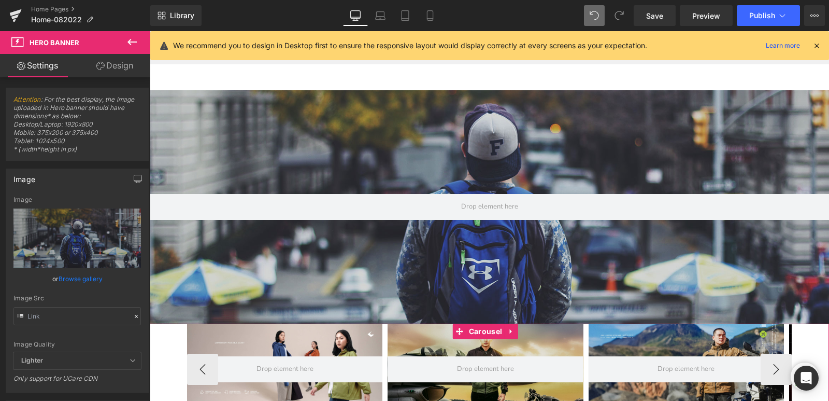
click at [167, 341] on div "Hero Banner Hero Banner Hero Banner" at bounding box center [489, 368] width 679 height 91
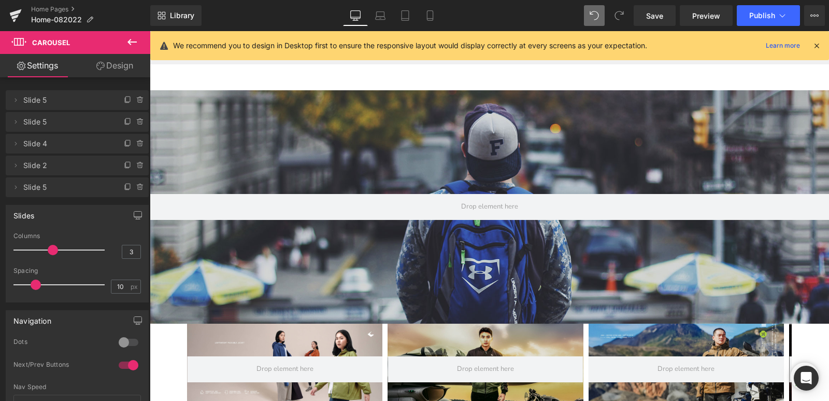
click at [260, 244] on div "Hero Banner 200px" at bounding box center [489, 206] width 679 height 233
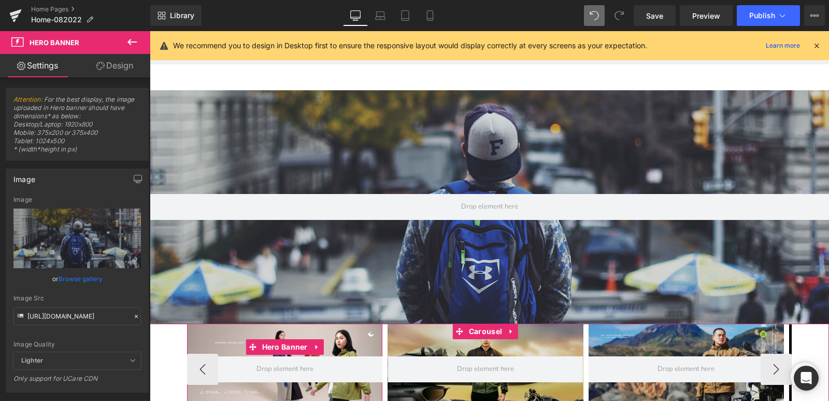
click at [231, 338] on div at bounding box center [284, 368] width 195 height 91
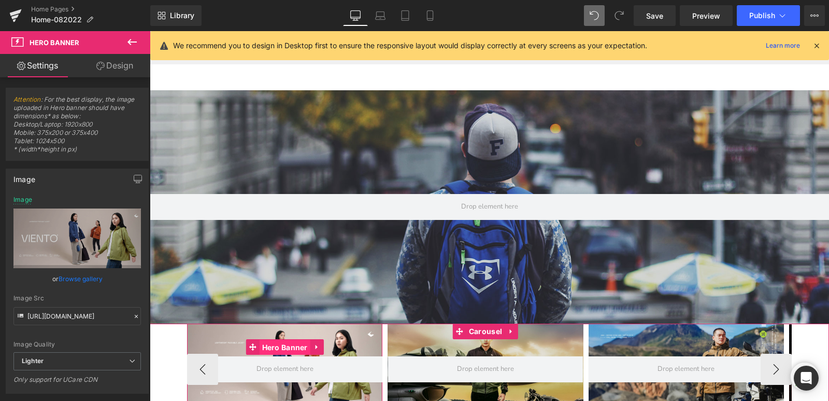
click at [278, 343] on span "Hero Banner" at bounding box center [285, 347] width 51 height 16
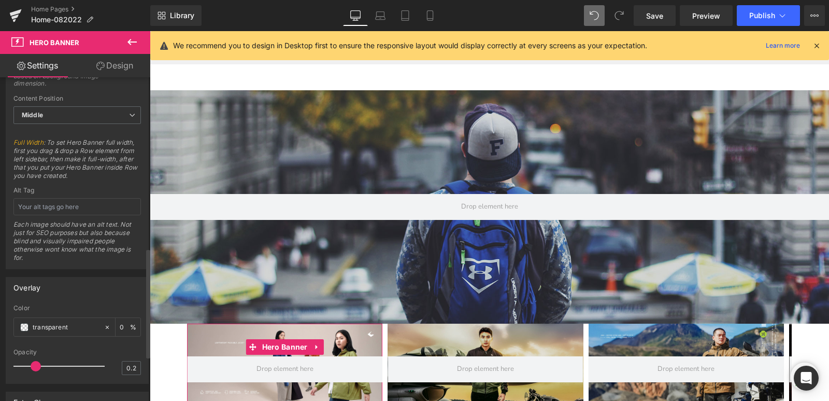
scroll to position [363, 0]
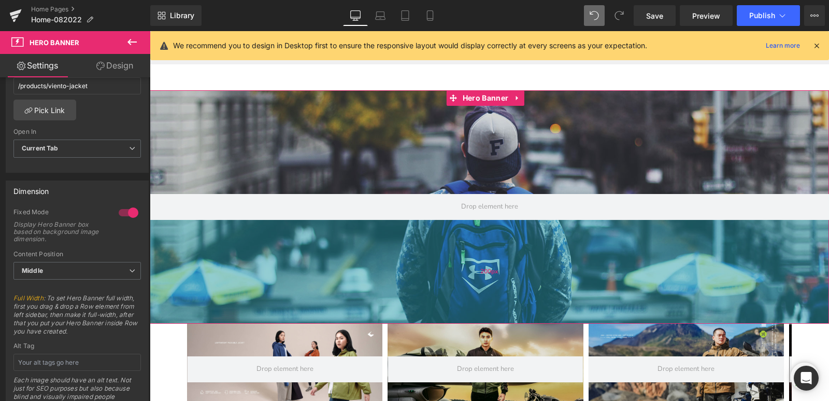
click at [321, 281] on div "200px" at bounding box center [489, 272] width 679 height 104
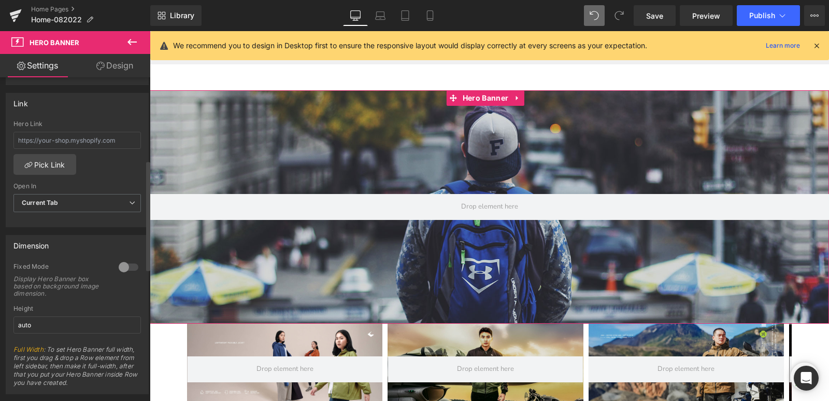
scroll to position [311, 0]
click at [96, 197] on span "Current Tab" at bounding box center [77, 199] width 128 height 18
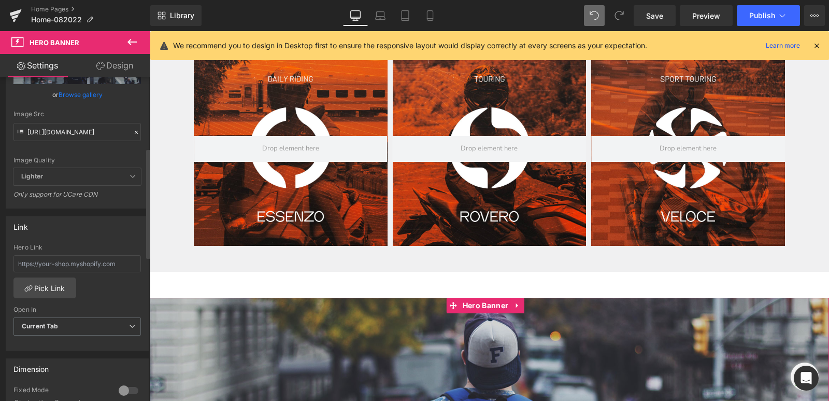
scroll to position [207, 0]
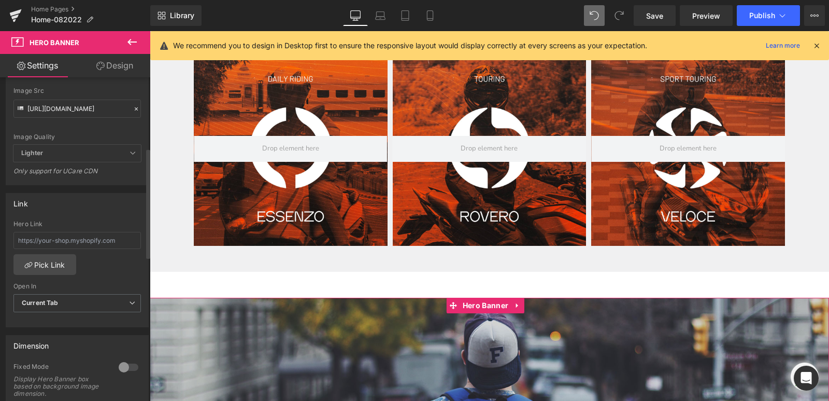
click at [96, 151] on span "Lighter" at bounding box center [77, 153] width 128 height 17
click at [130, 152] on icon at bounding box center [133, 153] width 6 height 6
click at [110, 307] on span "Current Tab" at bounding box center [77, 303] width 128 height 18
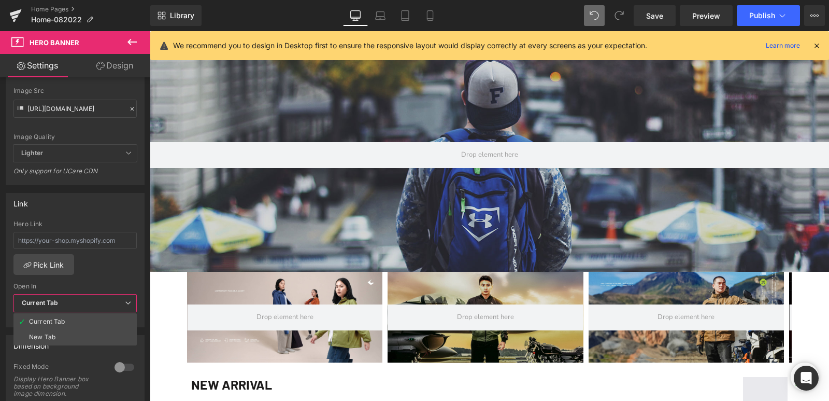
scroll to position [829, 0]
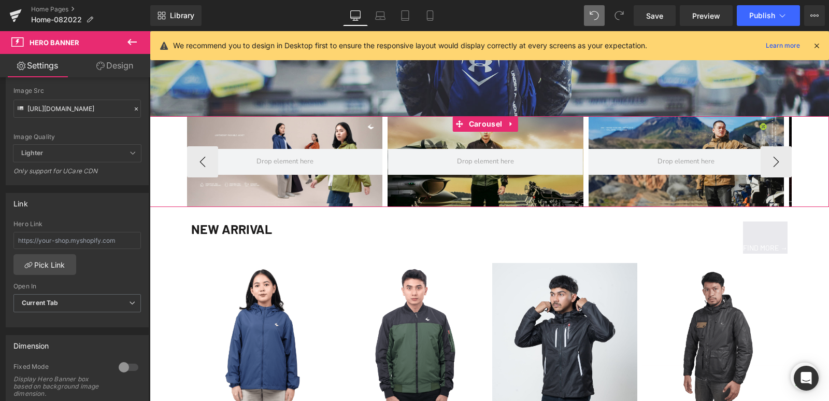
click at [175, 192] on div "Hero Banner Hero Banner Hero Banner" at bounding box center [489, 161] width 679 height 91
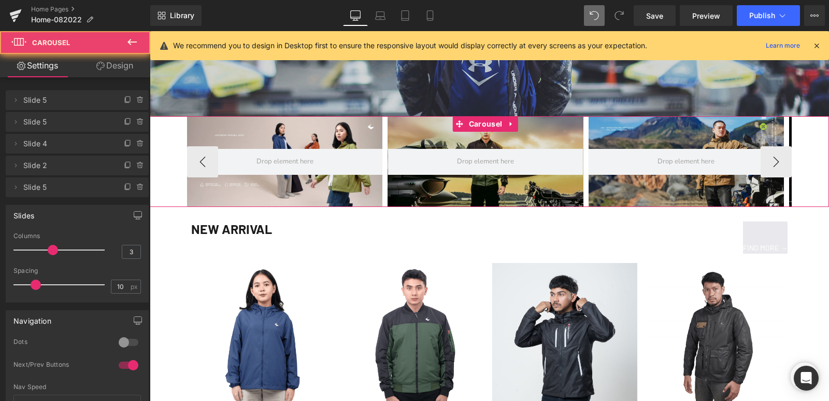
click at [175, 192] on div "Hero Banner Hero Banner Hero Banner" at bounding box center [489, 161] width 679 height 91
click at [164, 182] on div "Hero Banner Hero Banner Hero Banner" at bounding box center [489, 161] width 679 height 91
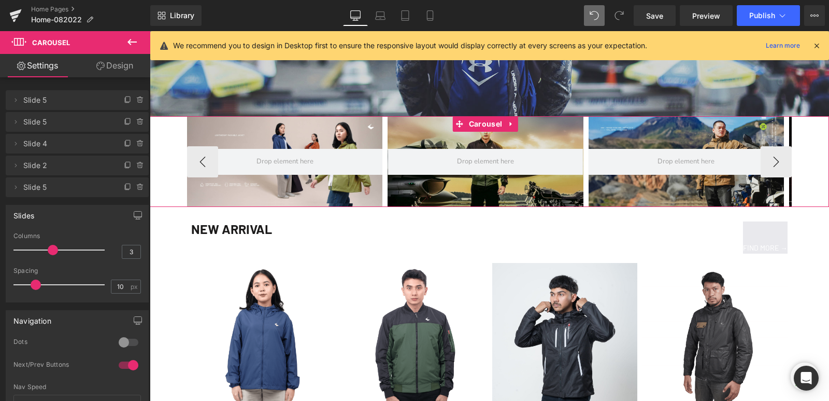
click at [165, 171] on div "Hero Banner Hero Banner Hero Banner" at bounding box center [489, 161] width 679 height 91
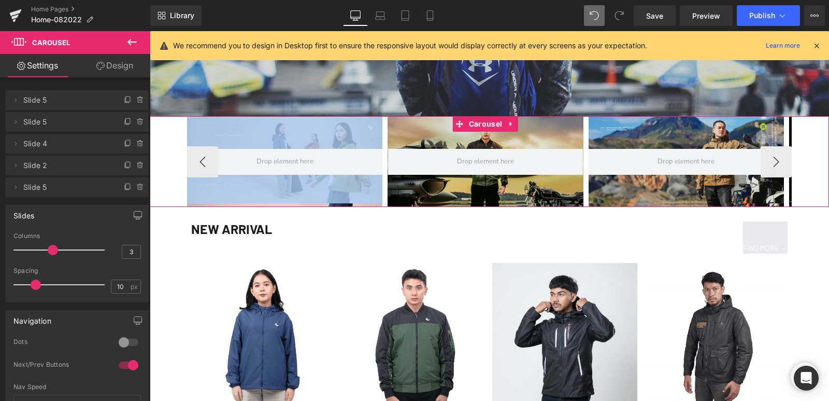
click at [165, 171] on div "Hero Banner Hero Banner Hero Banner" at bounding box center [489, 161] width 679 height 91
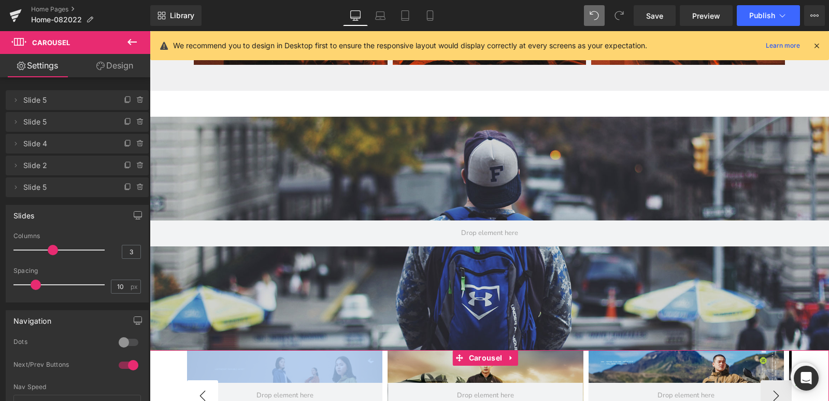
scroll to position [570, 0]
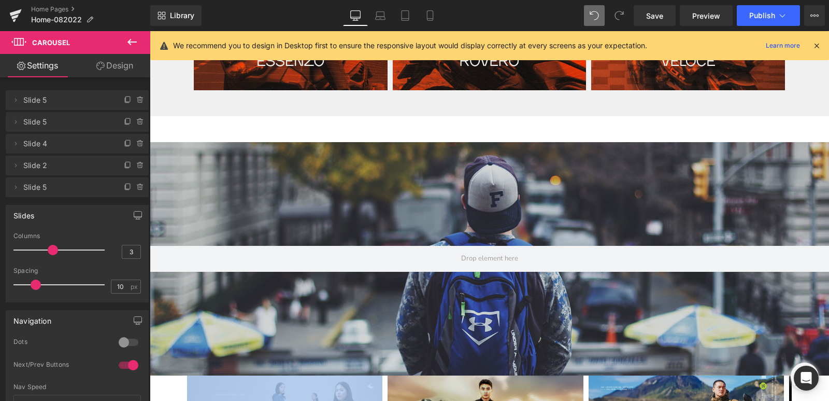
click at [203, 238] on div at bounding box center [489, 258] width 679 height 233
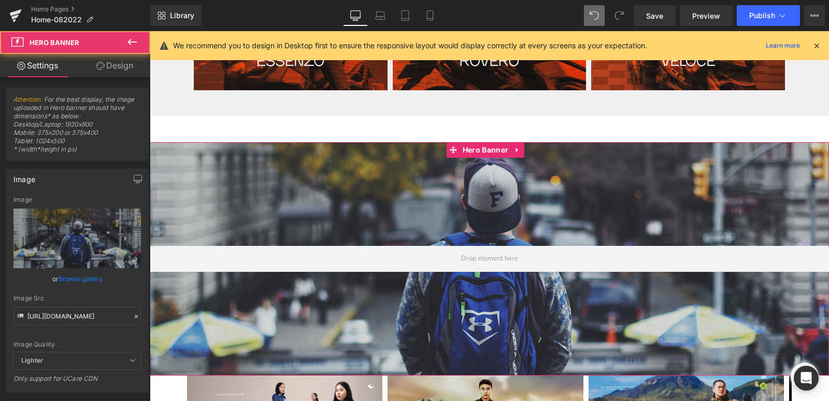
click at [221, 210] on div at bounding box center [489, 258] width 679 height 233
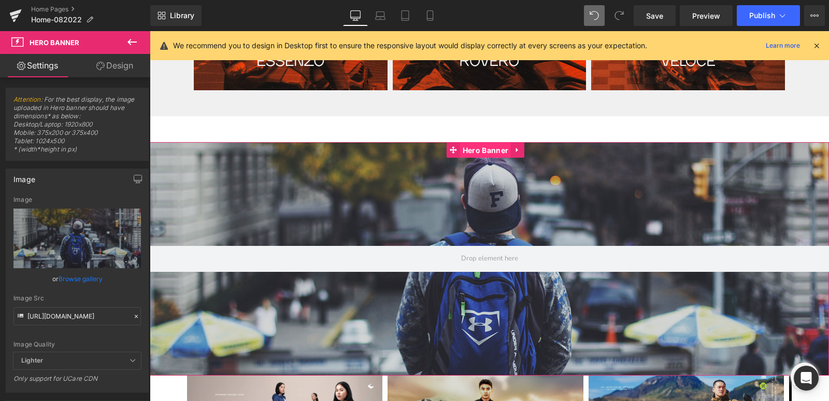
click at [487, 150] on span "Hero Banner" at bounding box center [485, 151] width 51 height 16
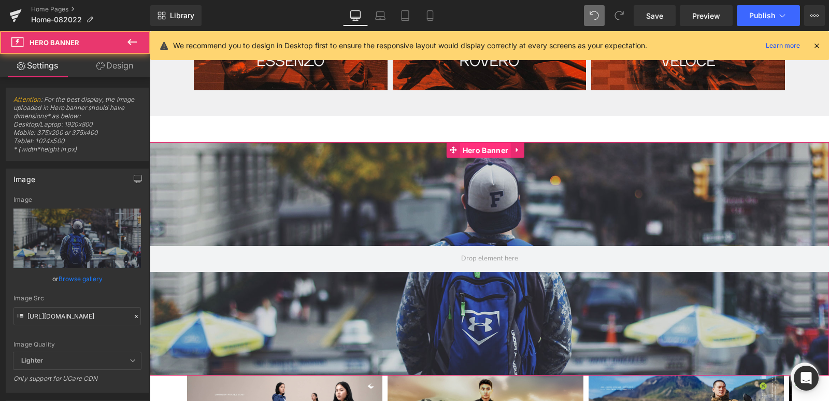
click at [487, 150] on span "Hero Banner" at bounding box center [485, 151] width 51 height 16
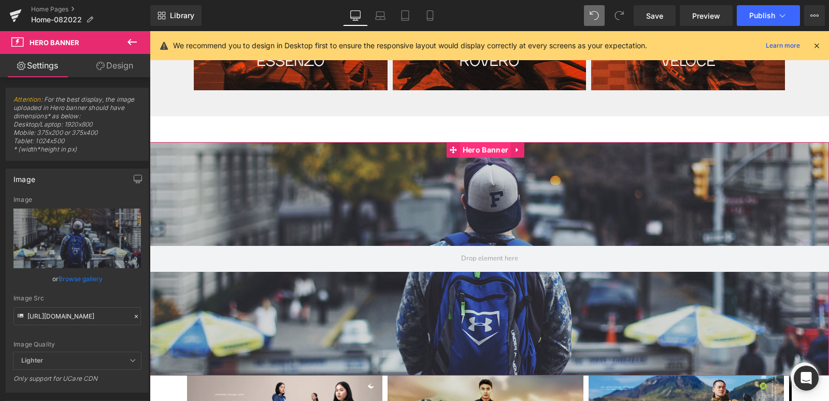
click at [487, 150] on span "Hero Banner" at bounding box center [485, 150] width 51 height 16
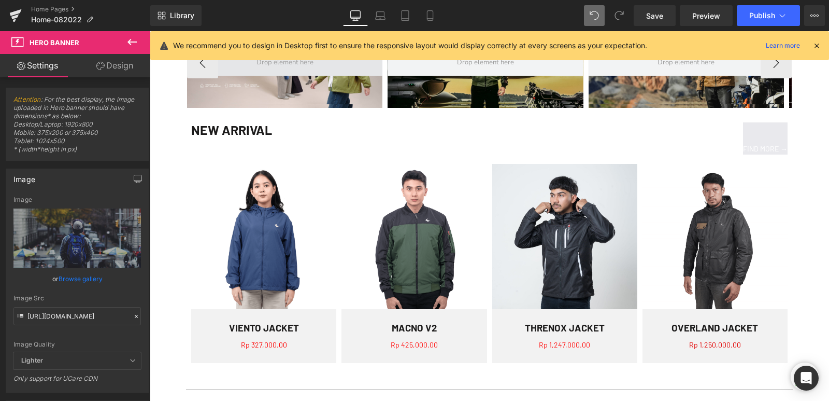
scroll to position [933, 0]
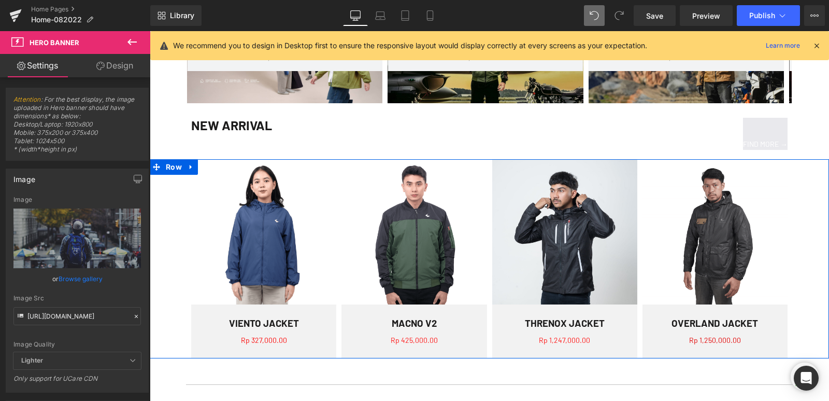
click at [157, 197] on div "Sale (P) Image VIENTO JACKET" at bounding box center [489, 258] width 679 height 199
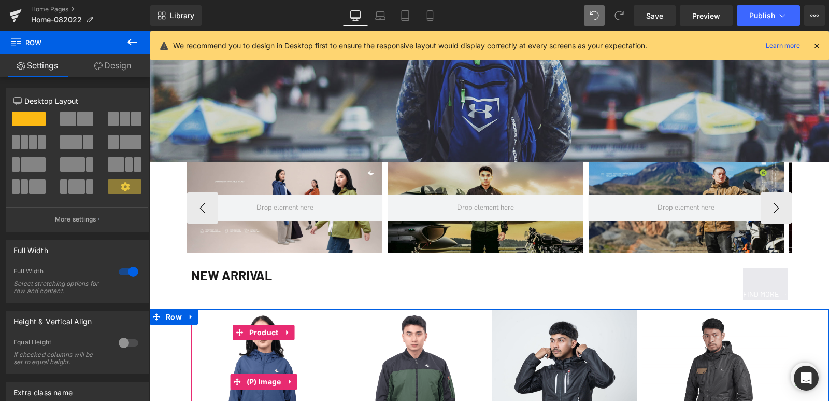
scroll to position [777, 0]
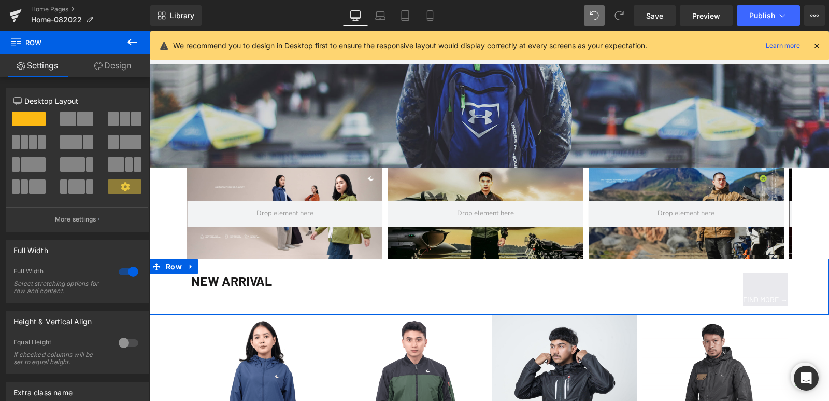
click at [174, 278] on div "NEW ARRIVAL Heading FIND MORE → Button Row" at bounding box center [489, 287] width 679 height 56
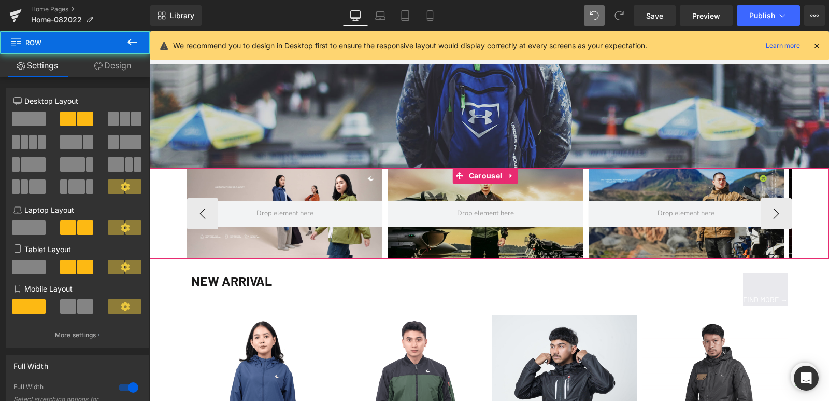
click at [172, 236] on div "Hero Banner Hero Banner Hero Banner" at bounding box center [489, 213] width 679 height 91
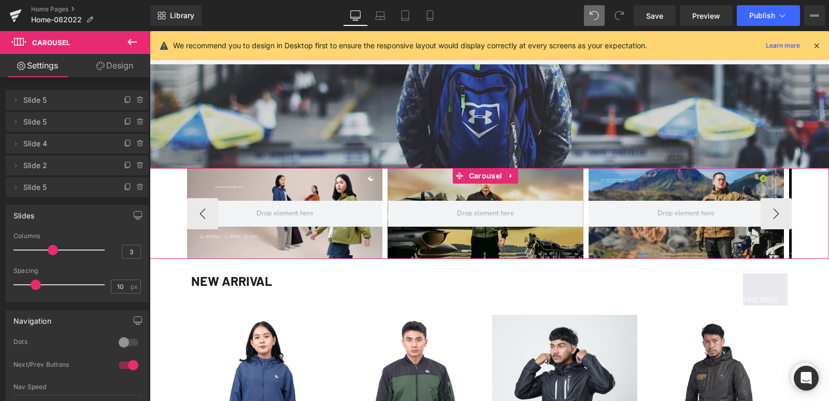
click at [170, 229] on div "Hero Banner Hero Banner Hero Banner" at bounding box center [489, 213] width 679 height 91
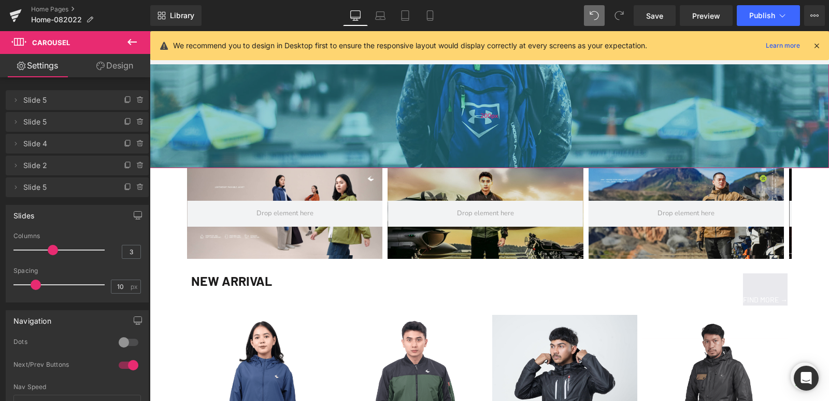
click at [233, 128] on div "200px" at bounding box center [489, 116] width 679 height 104
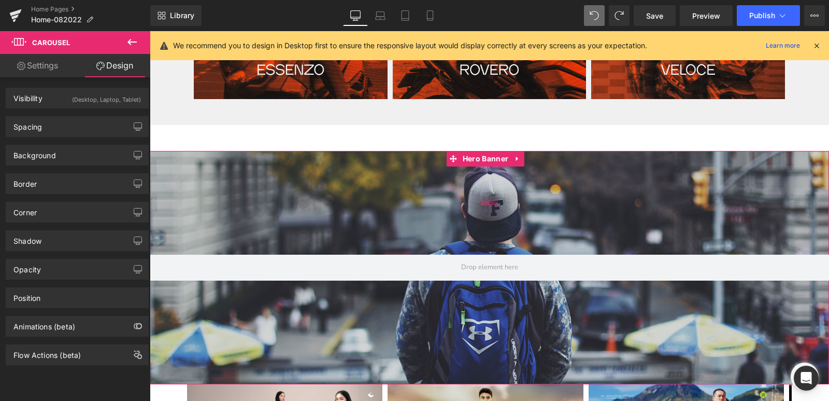
scroll to position [556, 0]
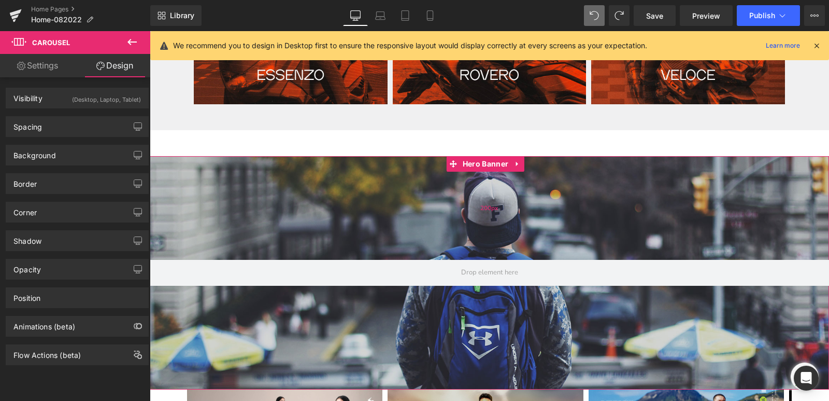
click at [225, 196] on div "200px" at bounding box center [489, 208] width 679 height 104
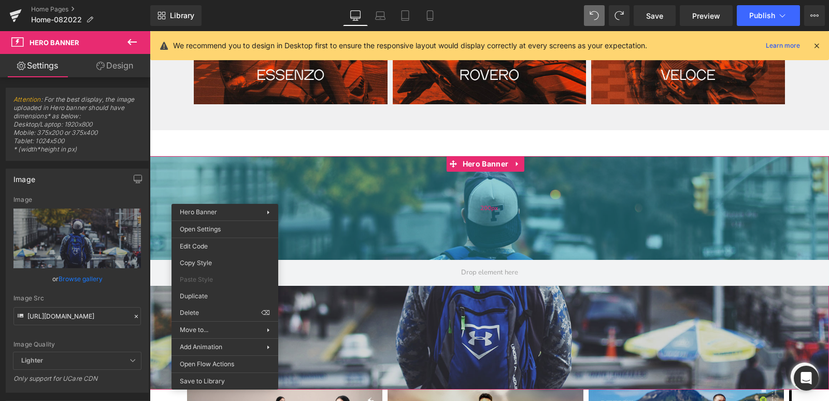
click at [550, 200] on div "Hero Banner 200px 200px" at bounding box center [489, 272] width 679 height 233
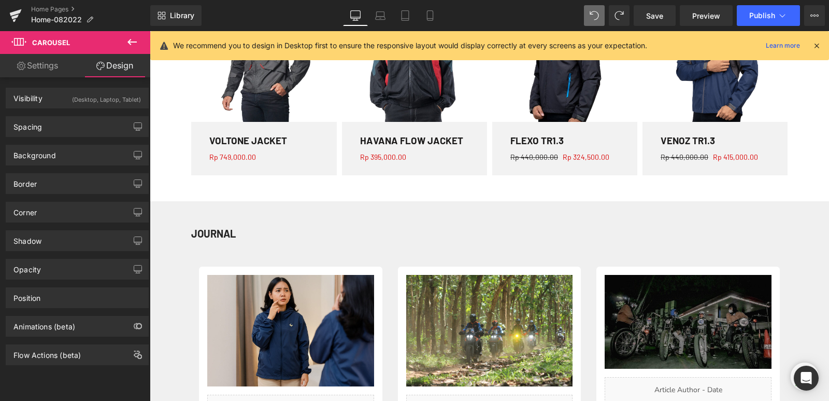
scroll to position [1334, 0]
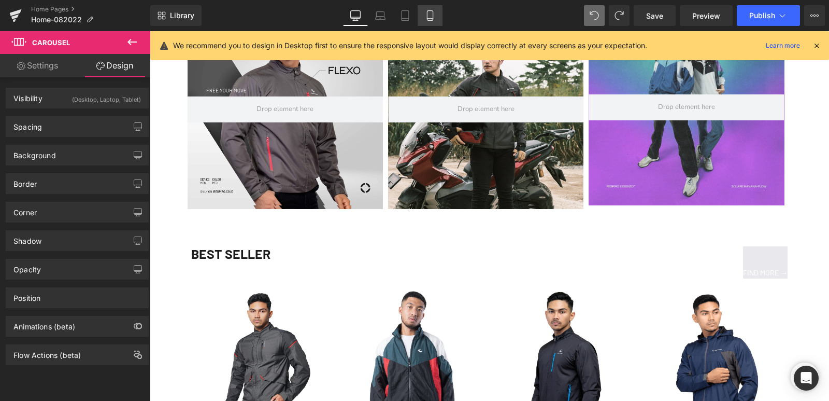
click at [428, 21] on link "Mobile" at bounding box center [430, 15] width 25 height 21
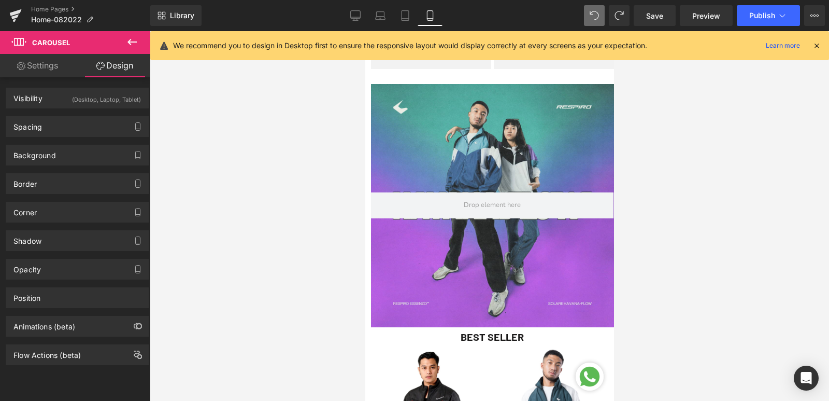
scroll to position [1244, 0]
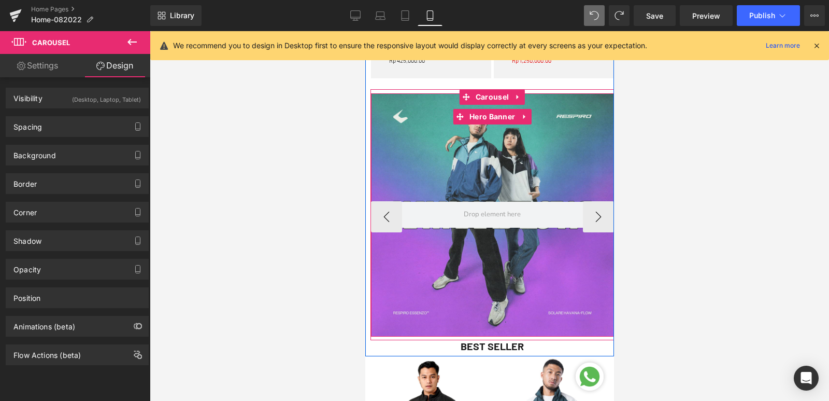
click at [491, 182] on div at bounding box center [492, 214] width 243 height 243
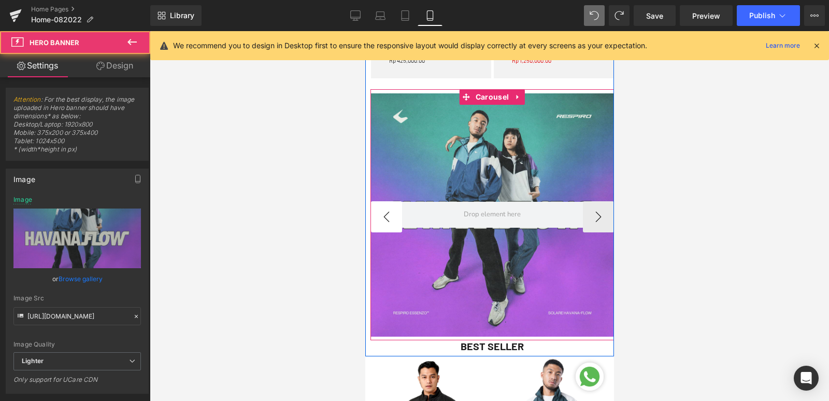
click at [386, 224] on button "‹" at bounding box center [386, 216] width 31 height 31
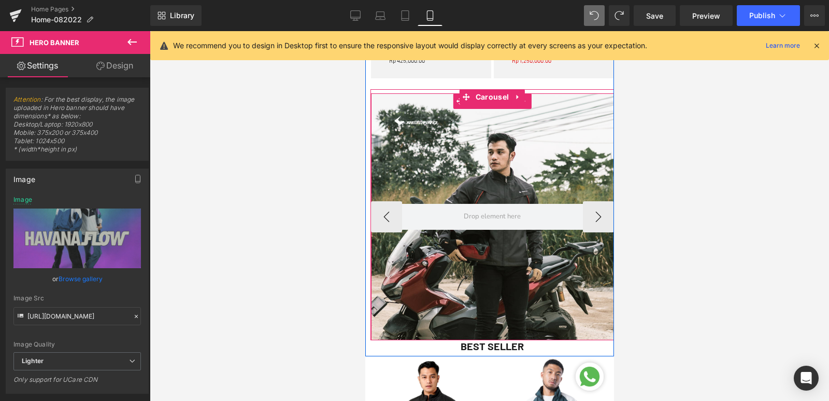
click at [469, 175] on div at bounding box center [492, 216] width 243 height 247
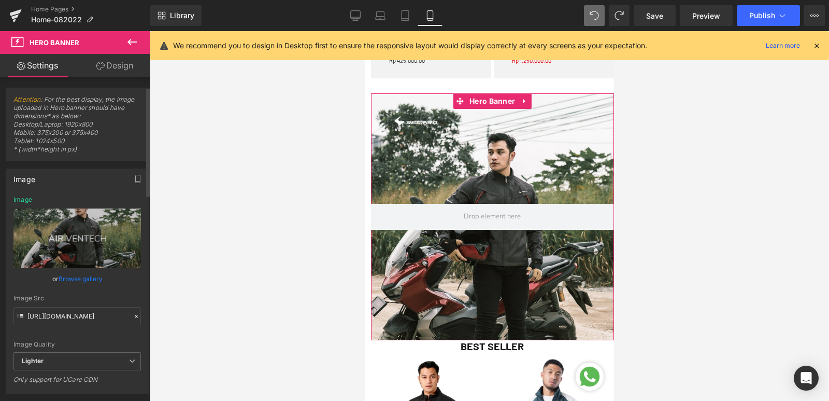
scroll to position [155, 0]
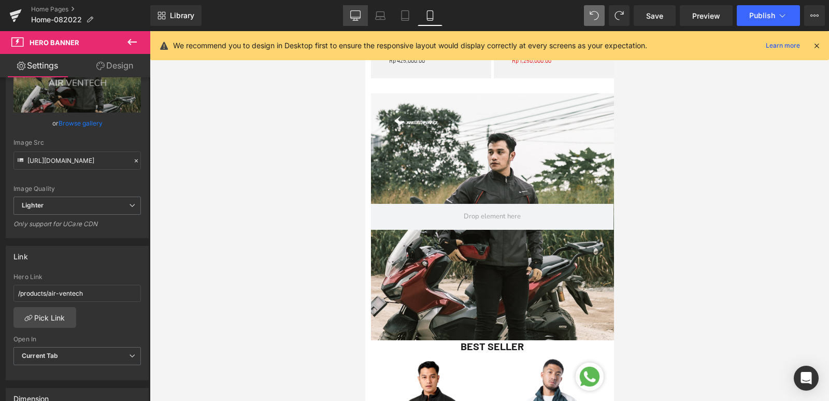
click at [350, 17] on link "Desktop" at bounding box center [355, 15] width 25 height 21
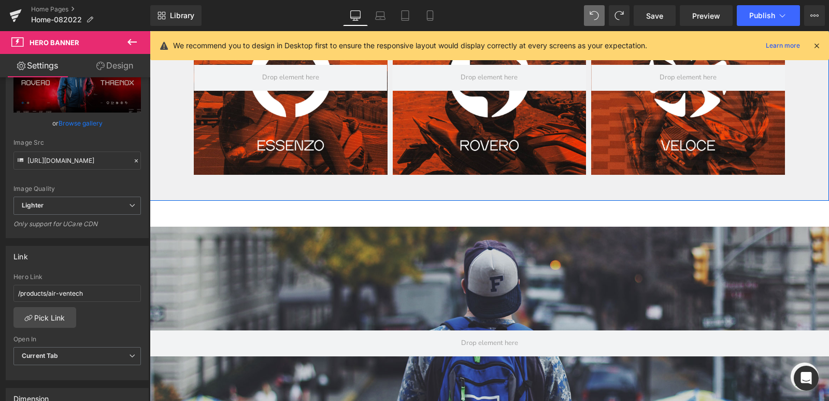
scroll to position [622, 0]
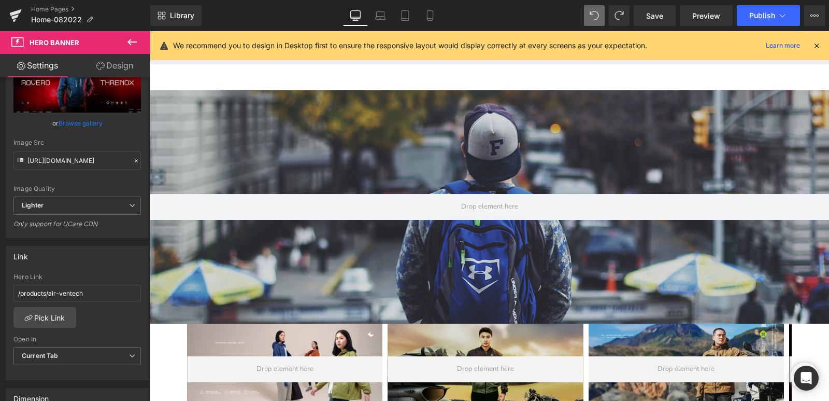
click at [242, 160] on div "Hero Banner 200px 200px" at bounding box center [489, 206] width 679 height 233
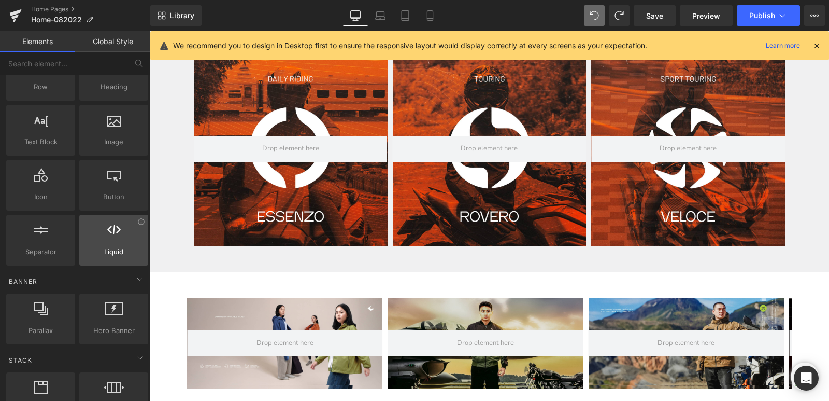
scroll to position [0, 0]
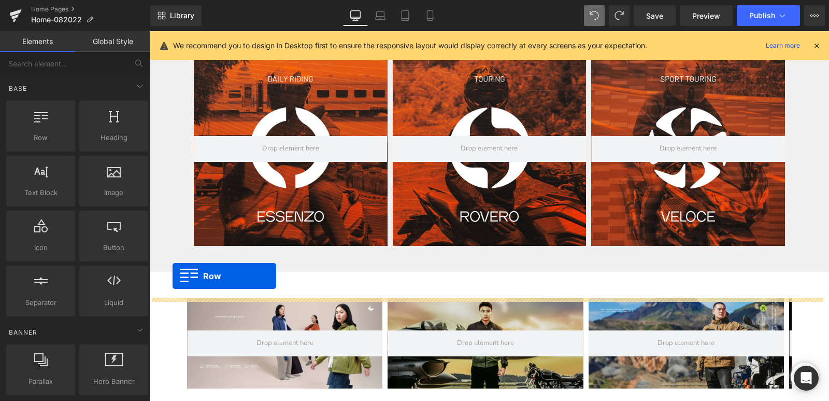
drag, startPoint x: 197, startPoint y: 160, endPoint x: 173, endPoint y: 276, distance: 118.1
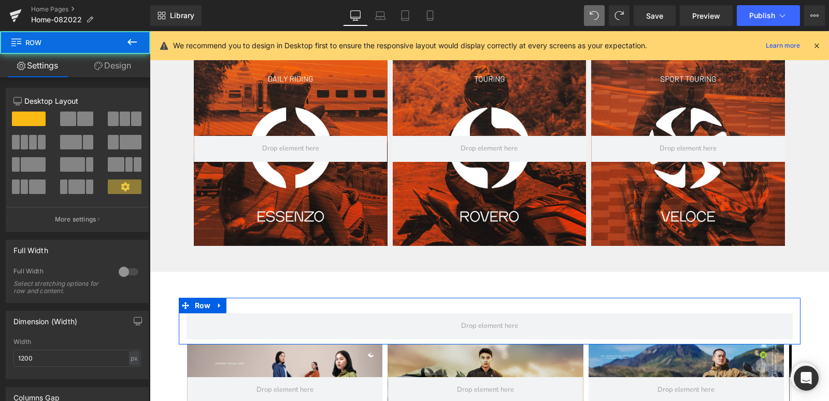
click at [327, 306] on div "Row" at bounding box center [490, 321] width 622 height 47
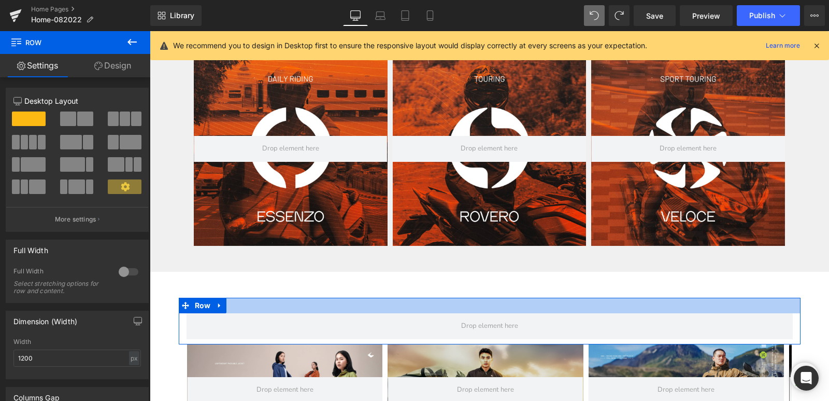
click at [316, 309] on div at bounding box center [490, 306] width 622 height 16
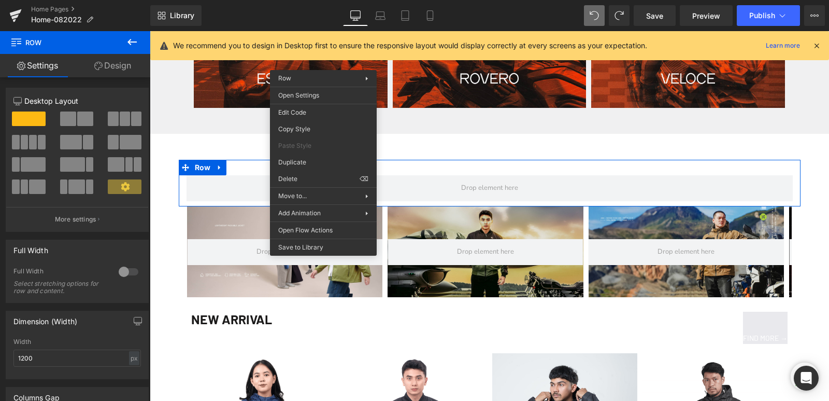
scroll to position [570, 0]
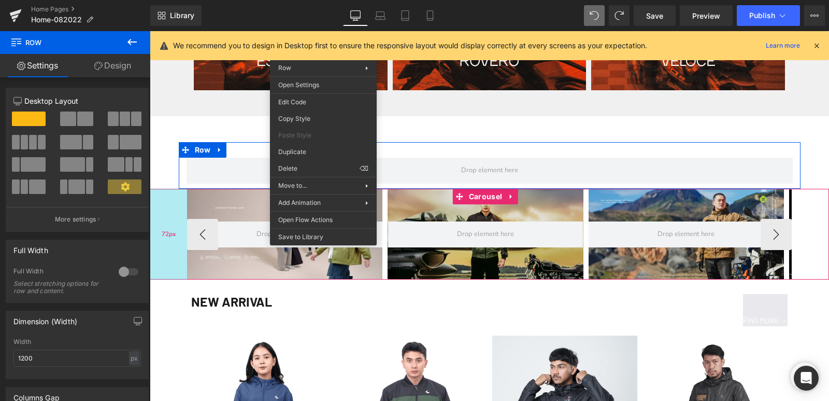
click at [177, 257] on div "72px" at bounding box center [168, 234] width 37 height 91
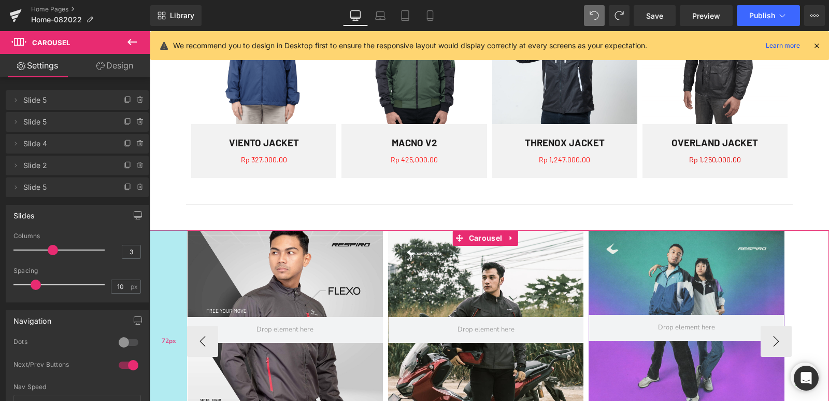
scroll to position [933, 0]
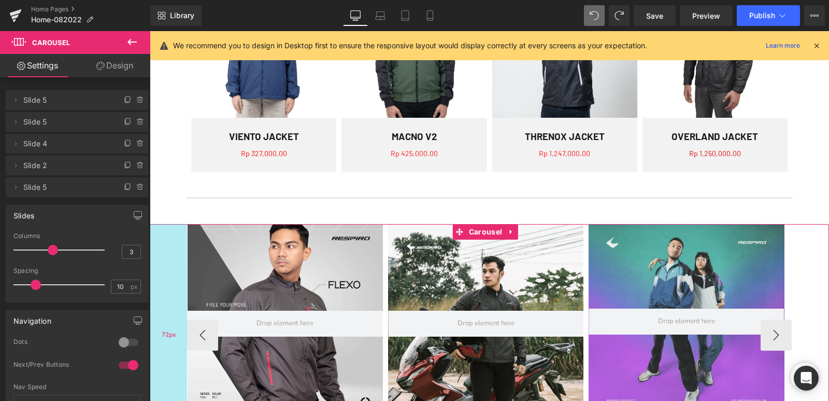
click at [162, 305] on div "72px" at bounding box center [168, 335] width 37 height 222
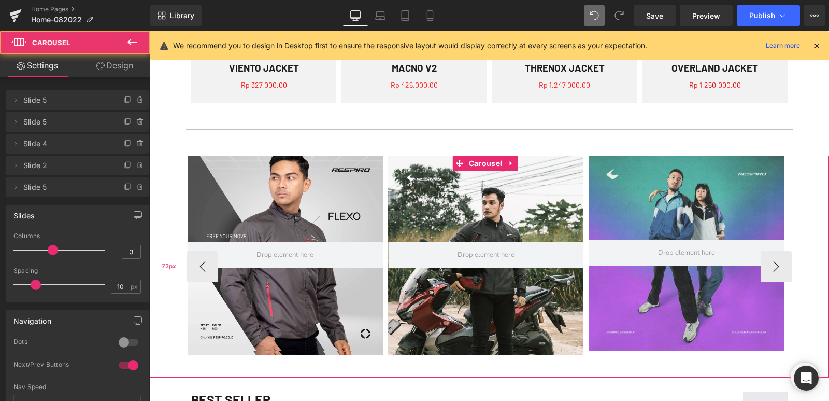
scroll to position [1088, 0]
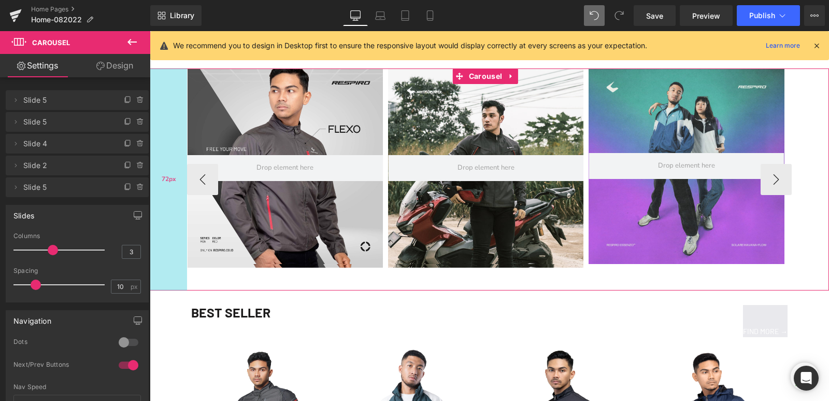
click at [176, 248] on div "72px" at bounding box center [168, 179] width 37 height 222
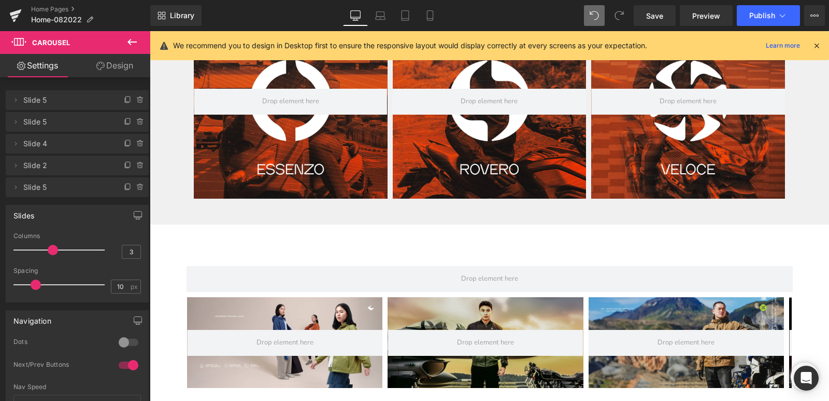
scroll to position [466, 0]
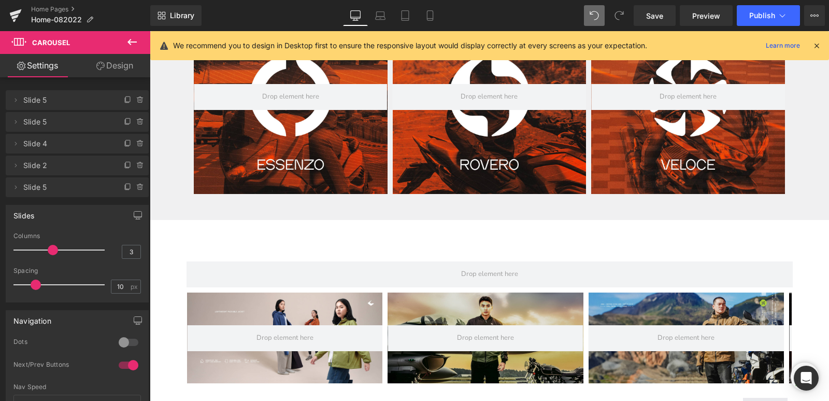
click at [284, 251] on div "Row" at bounding box center [490, 269] width 622 height 47
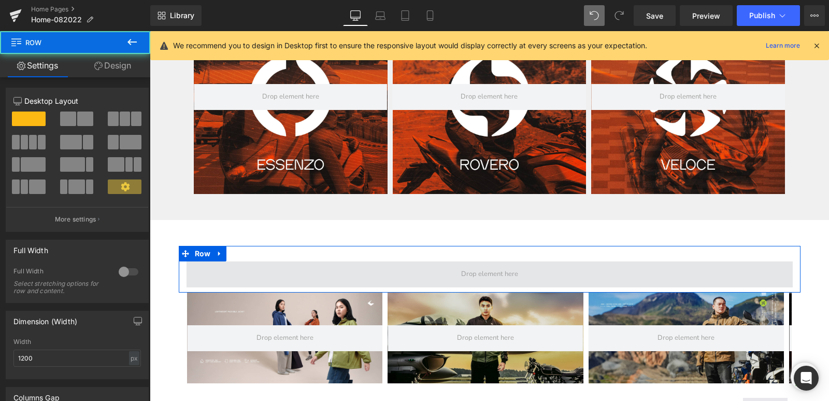
click at [278, 263] on span at bounding box center [490, 274] width 606 height 26
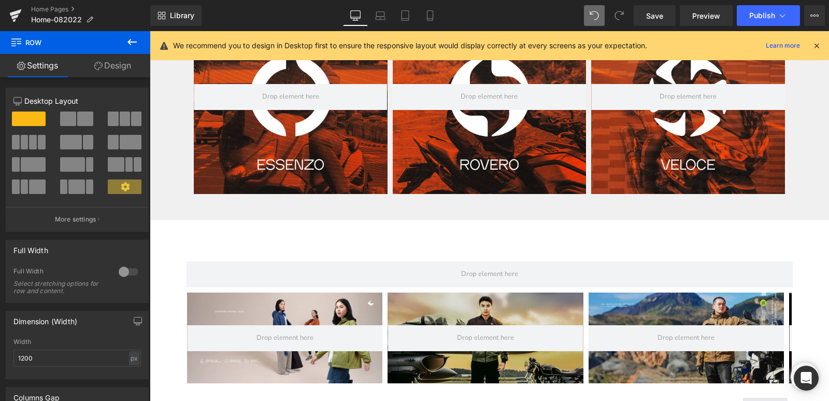
click at [130, 42] on icon at bounding box center [132, 42] width 9 height 6
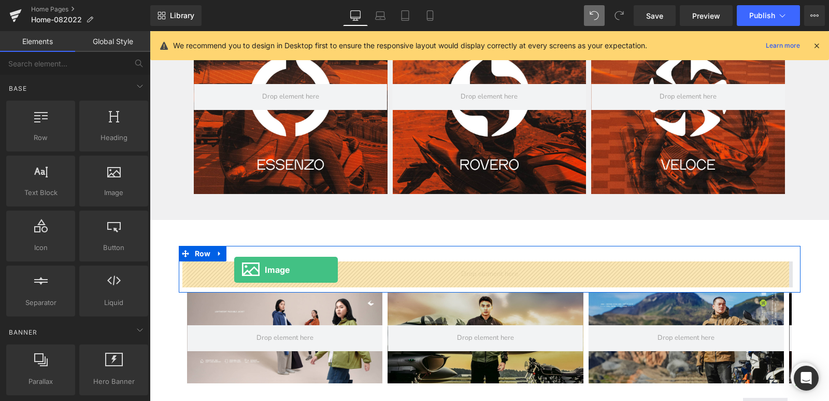
drag, startPoint x: 258, startPoint y: 218, endPoint x: 234, endPoint y: 269, distance: 56.6
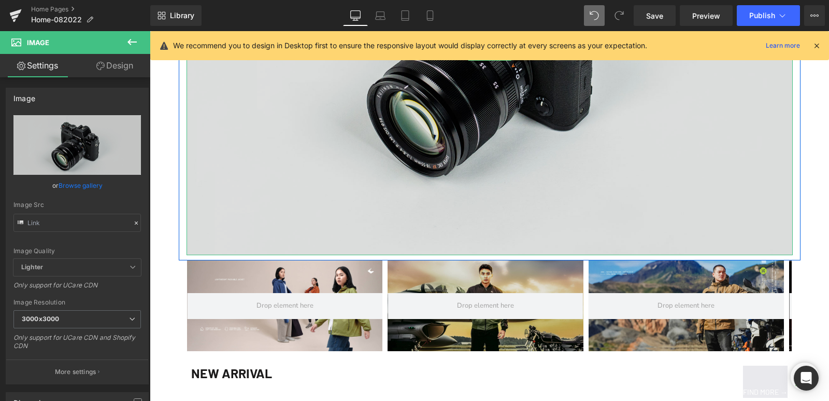
scroll to position [881, 0]
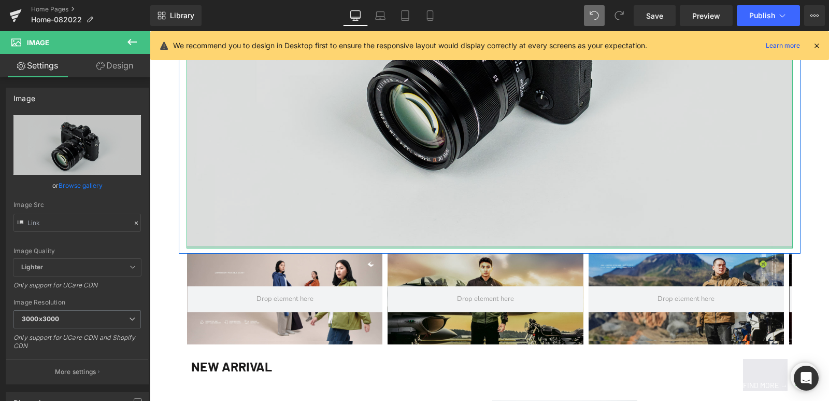
drag, startPoint x: 265, startPoint y: 246, endPoint x: 270, endPoint y: 165, distance: 81.5
click at [270, 165] on div "Image" at bounding box center [490, 48] width 606 height 402
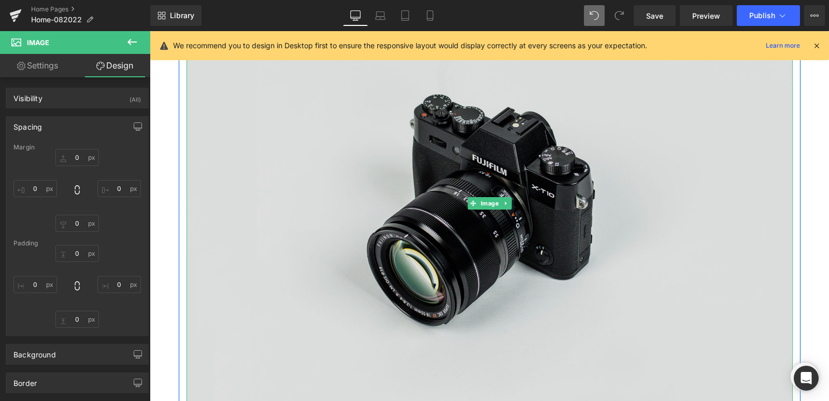
click at [406, 289] on img at bounding box center [490, 203] width 606 height 402
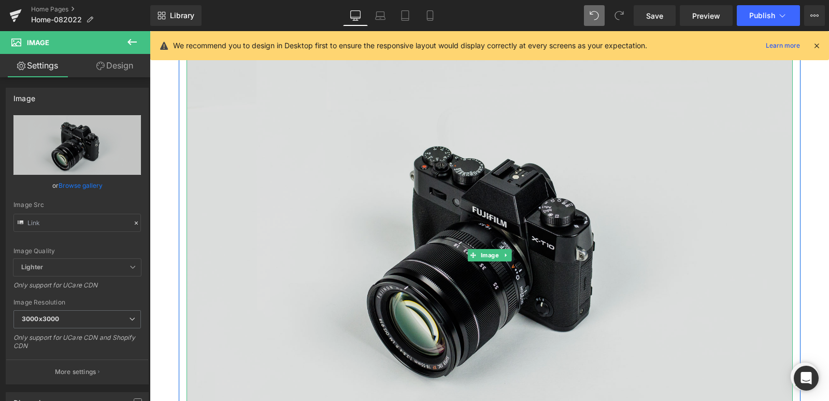
scroll to position [726, 0]
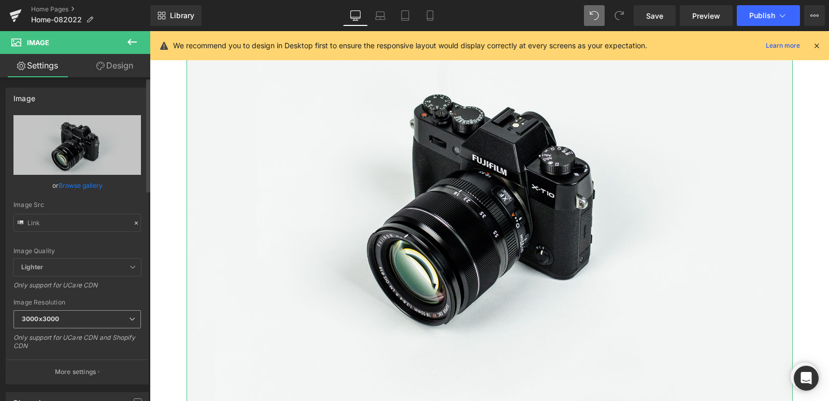
click at [103, 323] on span "3000x3000" at bounding box center [77, 319] width 128 height 18
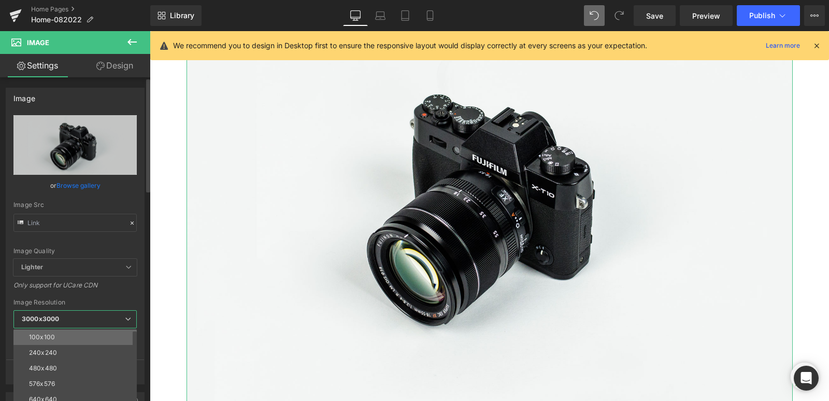
click at [96, 334] on li "100x100" at bounding box center [77, 337] width 128 height 16
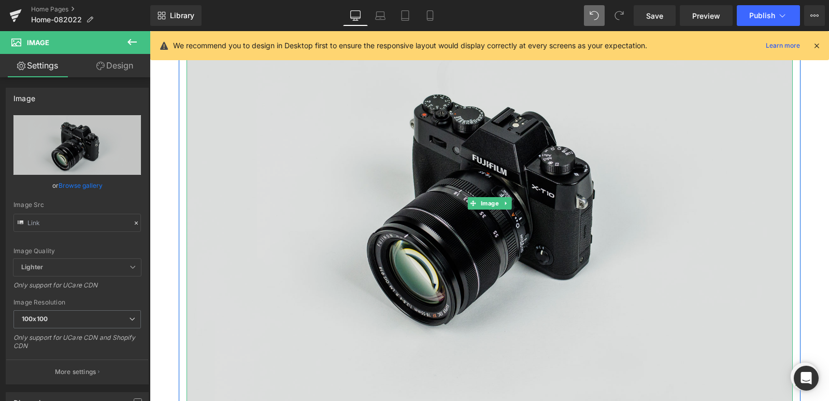
scroll to position [933, 0]
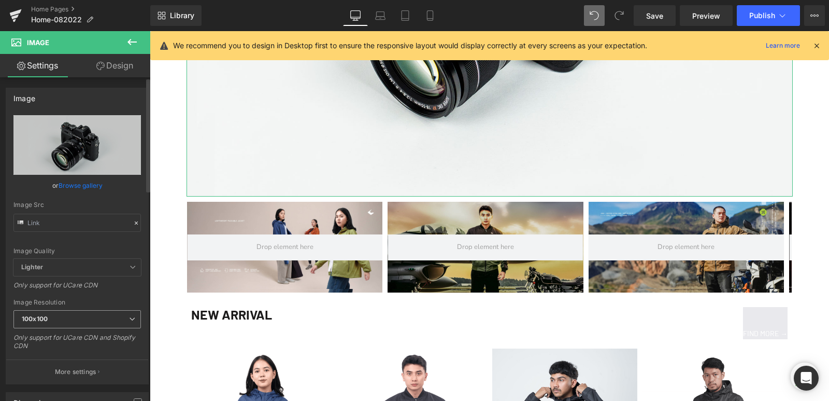
click at [78, 319] on span "100x100" at bounding box center [77, 319] width 128 height 18
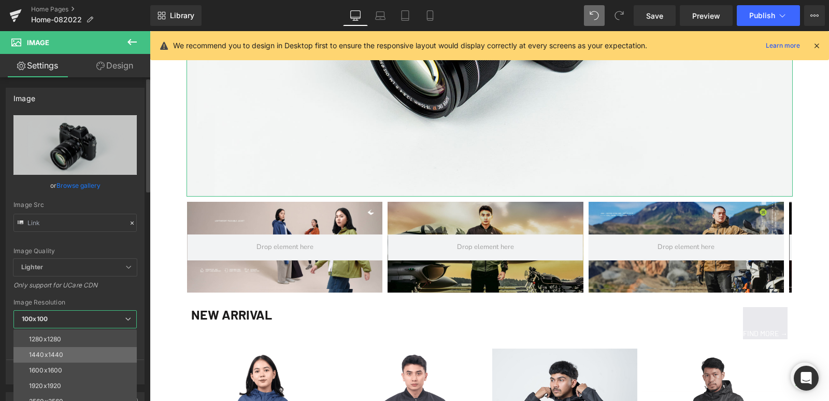
scroll to position [148, 0]
click at [75, 387] on li "2560x2560" at bounding box center [77, 391] width 128 height 16
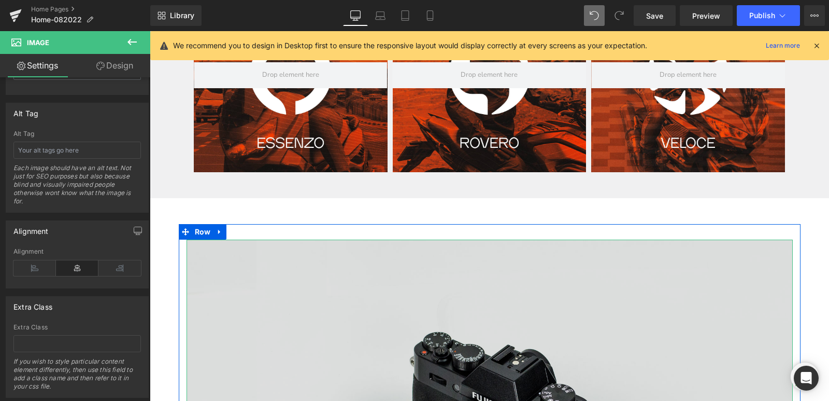
scroll to position [622, 0]
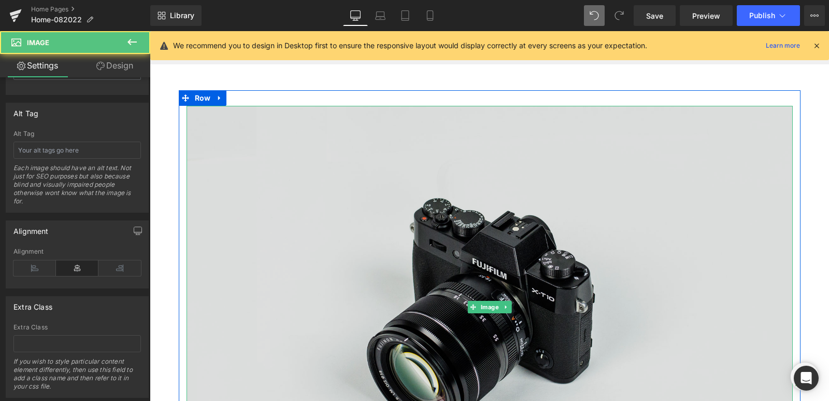
click at [307, 248] on img at bounding box center [490, 307] width 606 height 402
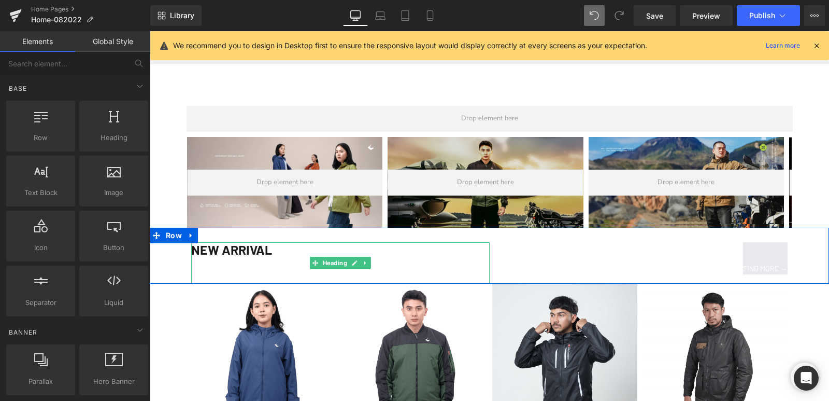
scroll to position [415, 0]
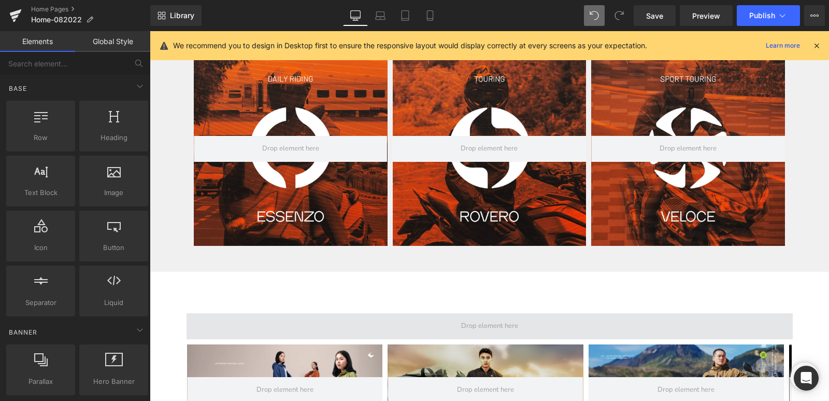
click at [311, 323] on span at bounding box center [490, 326] width 606 height 26
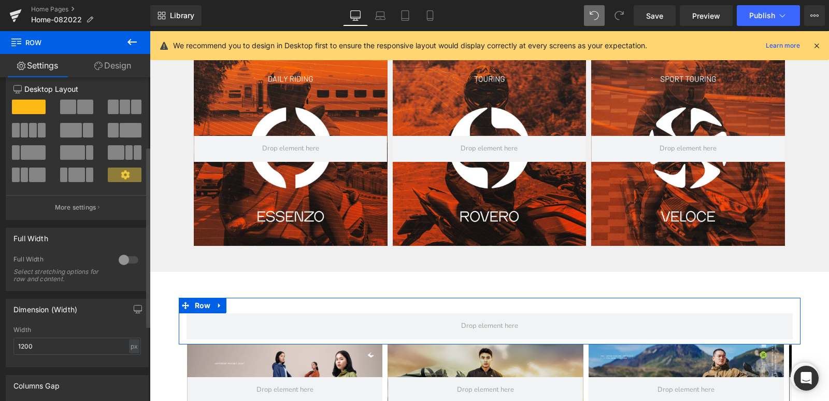
scroll to position [0, 0]
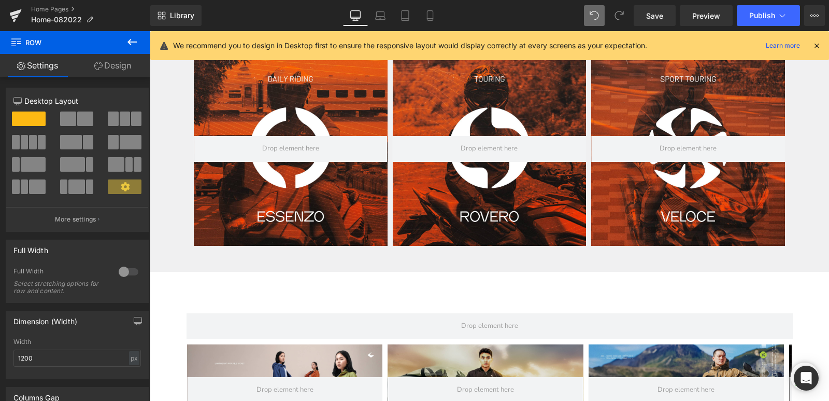
click at [129, 43] on icon at bounding box center [132, 42] width 9 height 6
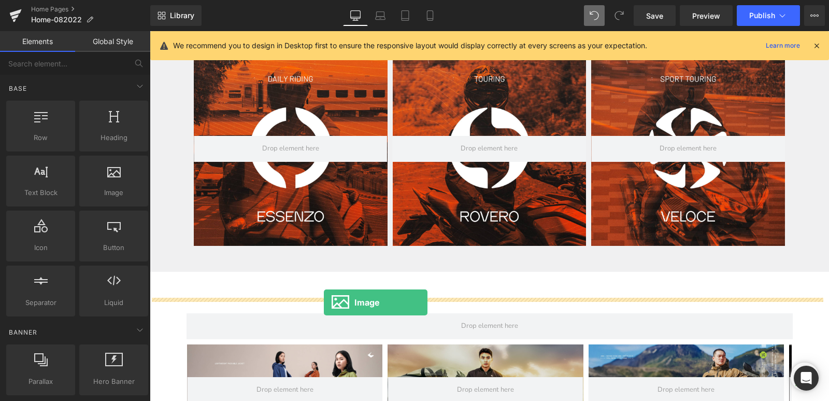
drag, startPoint x: 253, startPoint y: 213, endPoint x: 324, endPoint y: 305, distance: 116.7
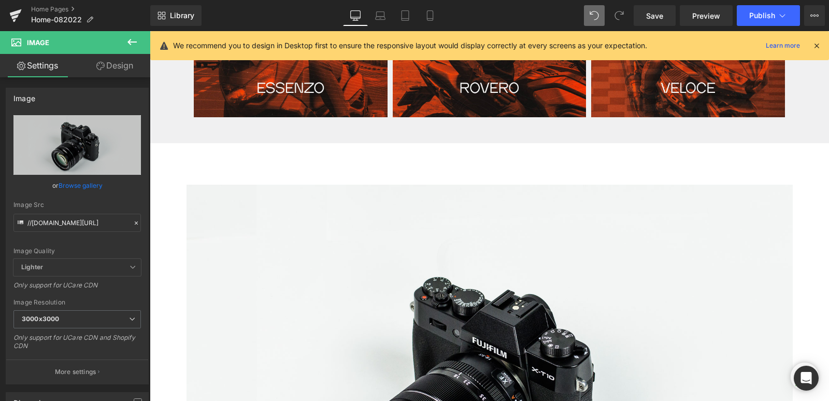
scroll to position [674, 0]
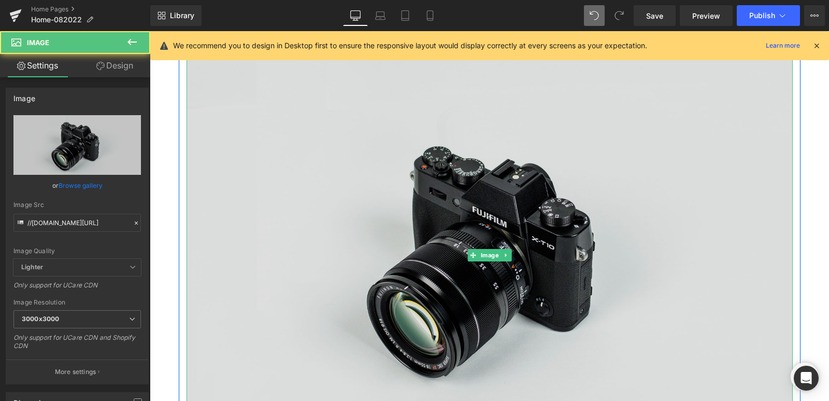
click at [303, 261] on img at bounding box center [490, 255] width 606 height 402
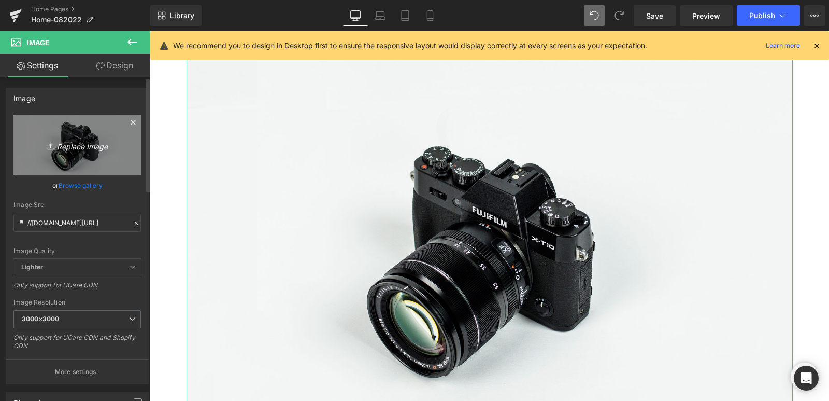
click at [80, 145] on icon "Replace Image" at bounding box center [77, 144] width 83 height 13
type input "C:\fakepath\VIENTO-HORIZONTAL.jpg"
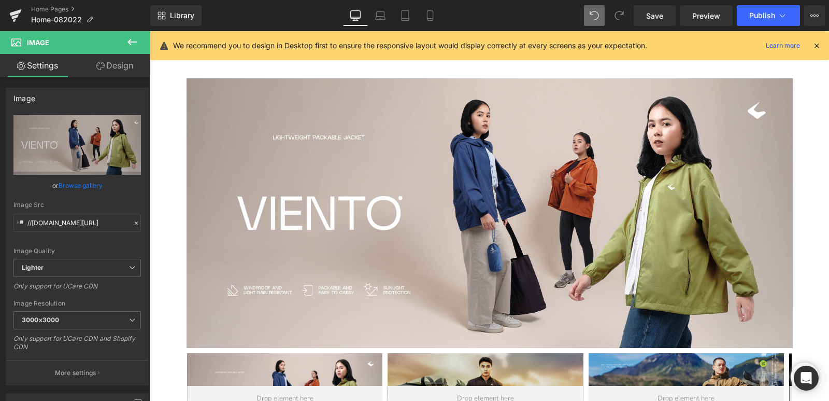
scroll to position [622, 0]
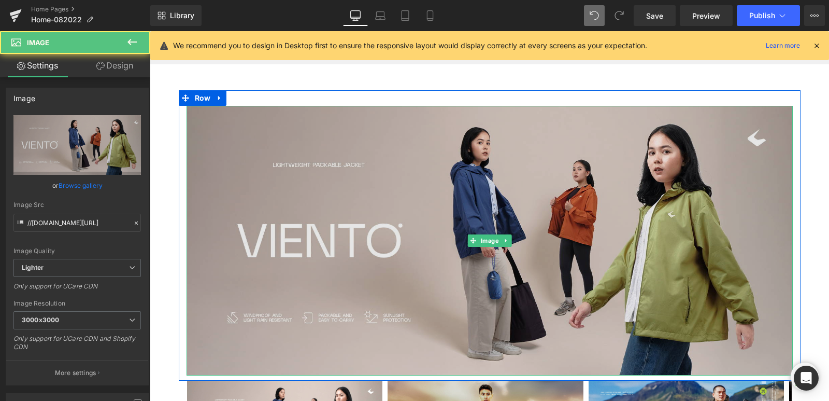
click at [409, 264] on img at bounding box center [490, 241] width 606 height 270
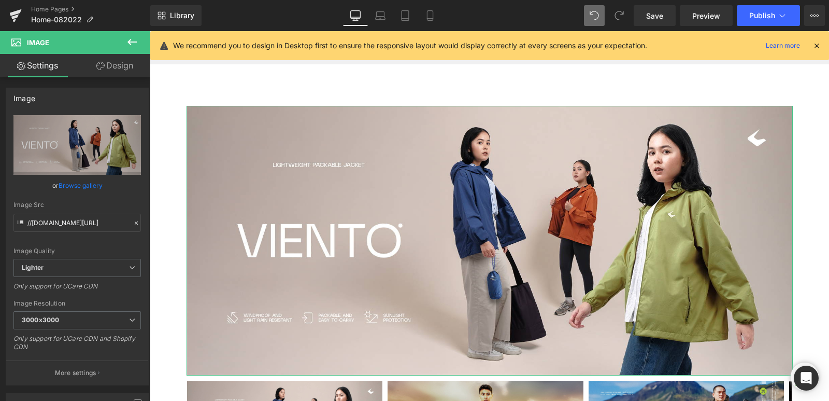
click at [121, 66] on link "Design" at bounding box center [114, 65] width 75 height 23
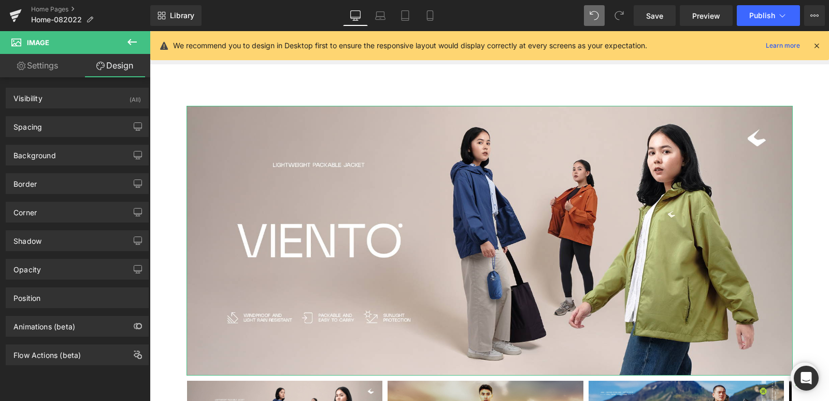
click at [38, 70] on link "Settings" at bounding box center [37, 65] width 75 height 23
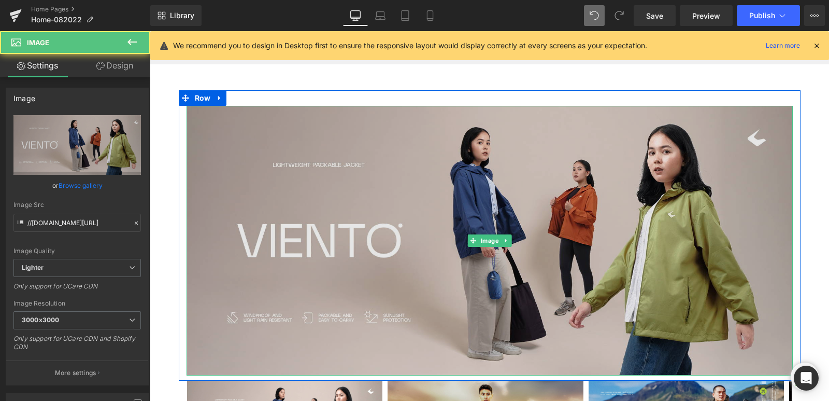
click at [357, 200] on img at bounding box center [490, 241] width 606 height 270
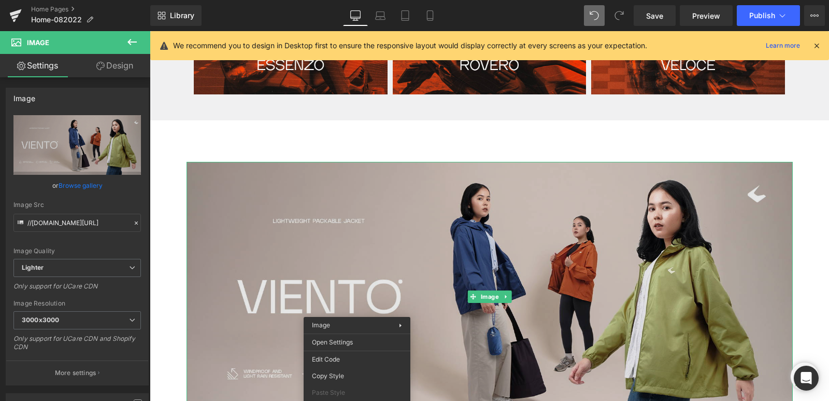
scroll to position [570, 0]
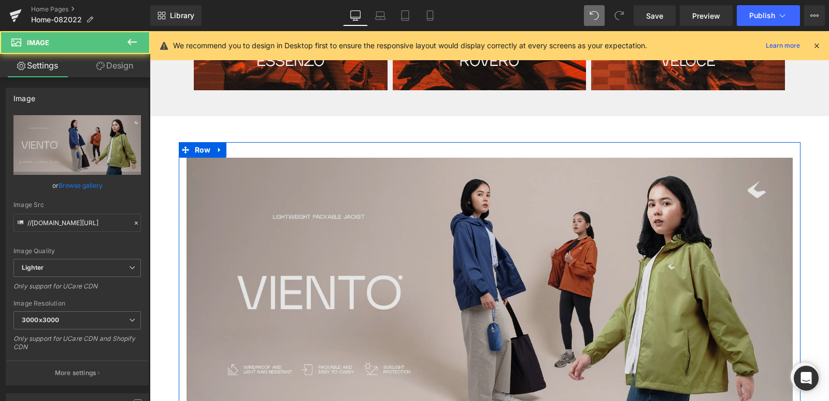
click at [455, 204] on img at bounding box center [490, 293] width 606 height 270
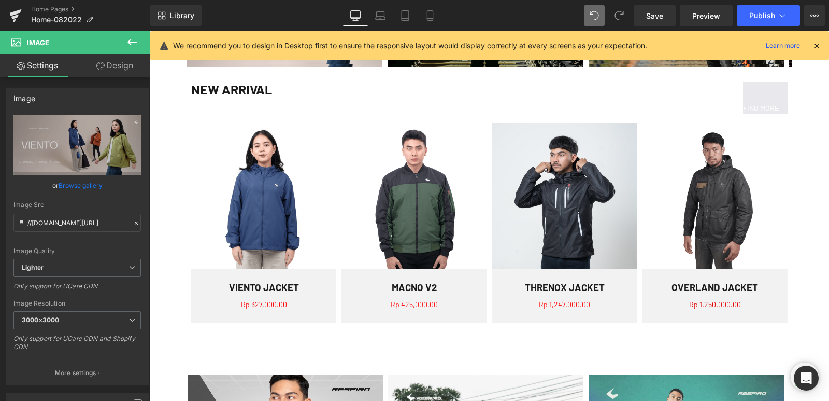
scroll to position [1037, 0]
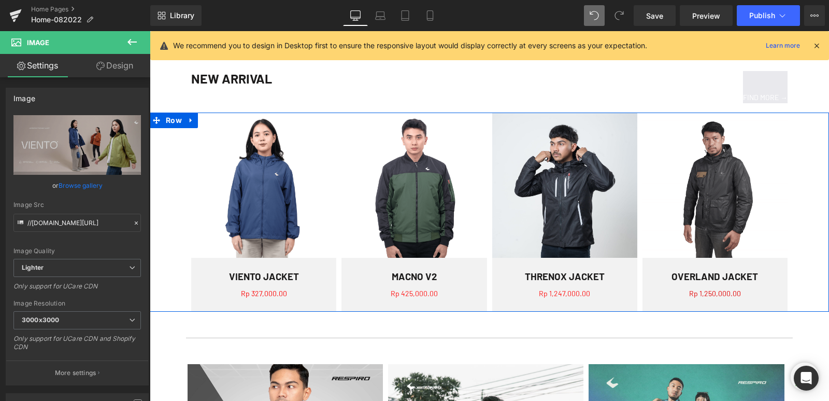
click at [176, 164] on div "Sale (P) Image VIENTO JACKET" at bounding box center [489, 211] width 679 height 199
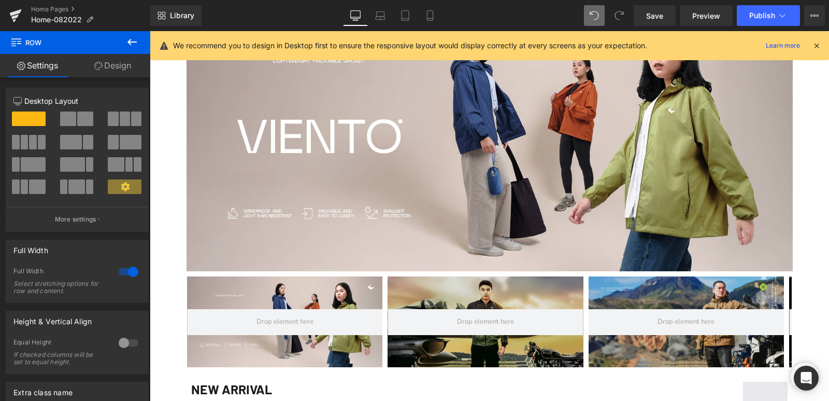
scroll to position [726, 0]
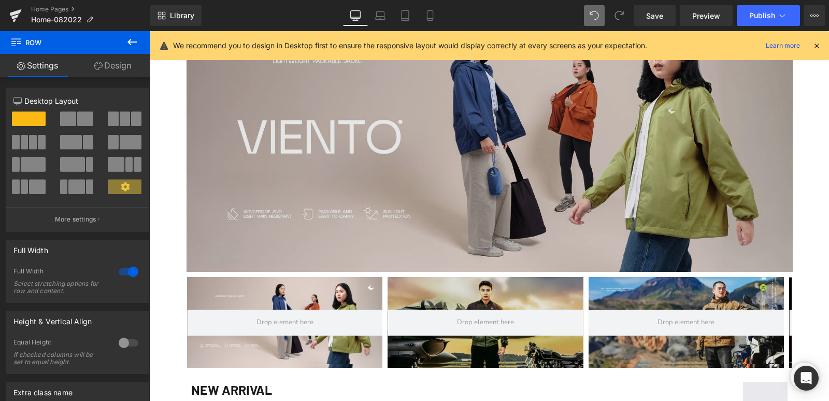
click at [384, 177] on img at bounding box center [490, 137] width 606 height 270
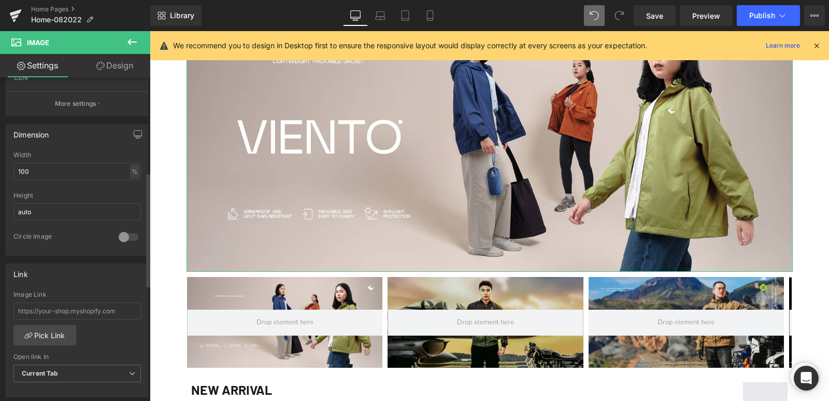
scroll to position [286, 0]
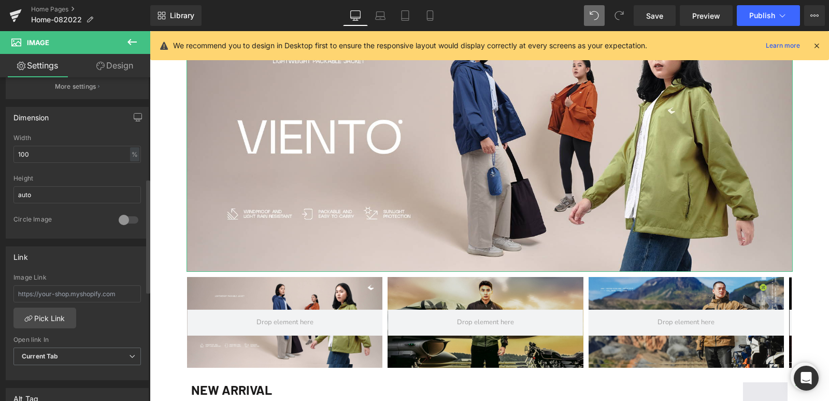
click at [127, 220] on div at bounding box center [128, 219] width 25 height 17
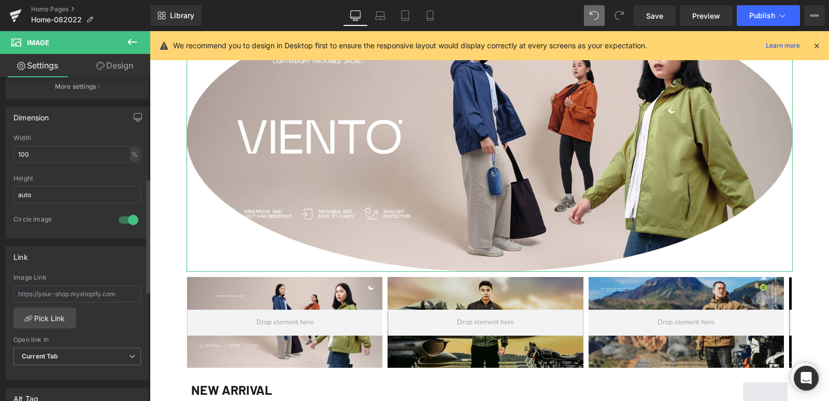
click at [125, 220] on div at bounding box center [128, 219] width 25 height 17
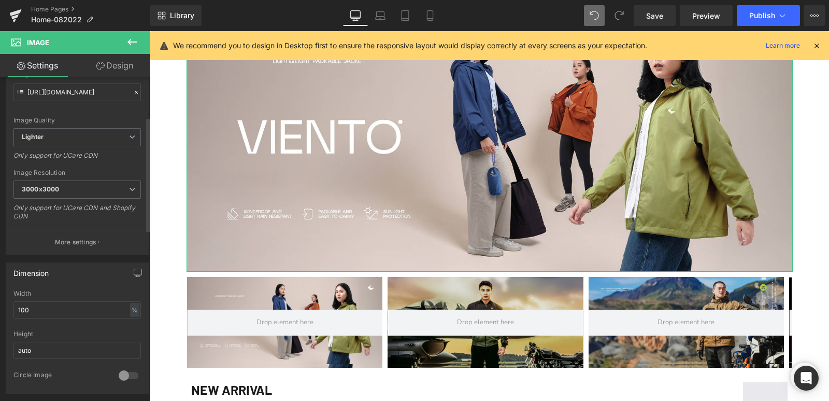
scroll to position [0, 0]
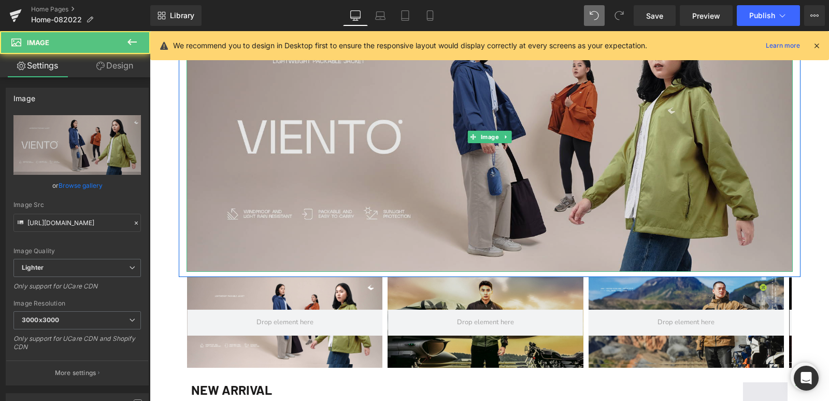
click at [315, 173] on img at bounding box center [490, 137] width 606 height 270
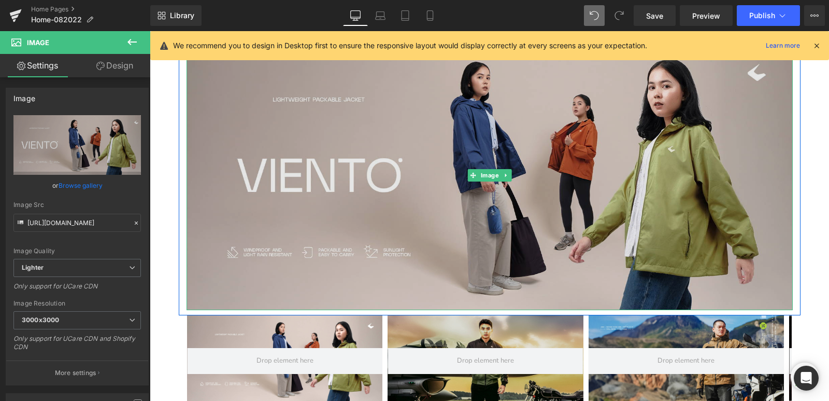
scroll to position [622, 0]
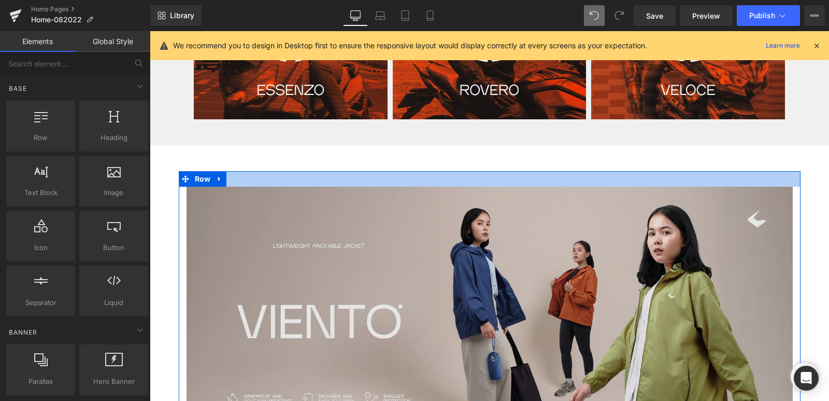
scroll to position [518, 0]
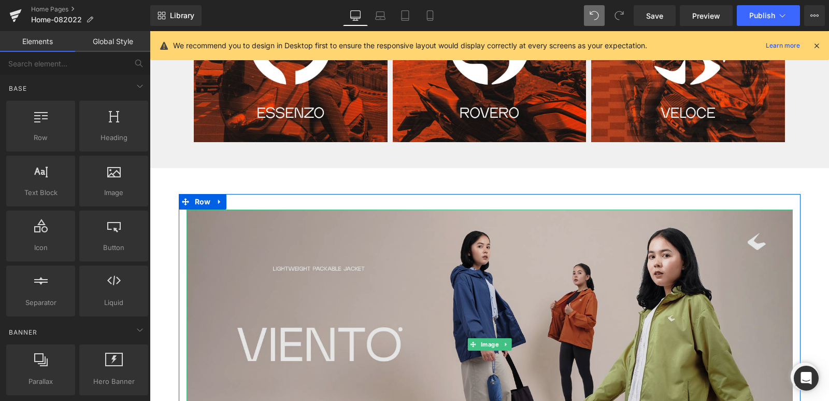
click at [386, 252] on img at bounding box center [490, 344] width 606 height 270
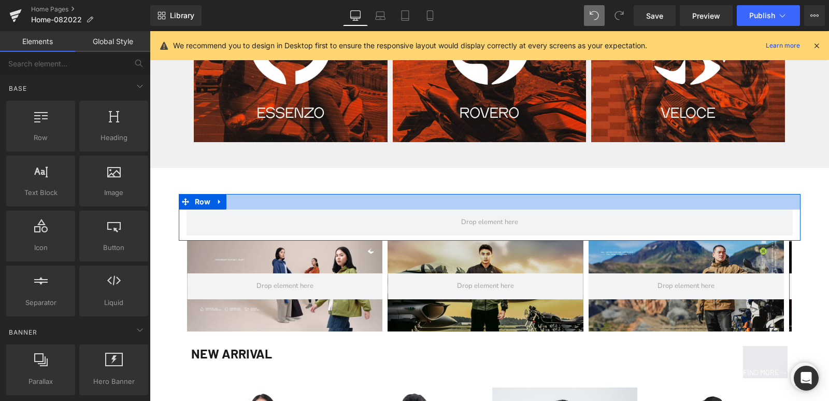
click at [379, 204] on div at bounding box center [490, 202] width 622 height 16
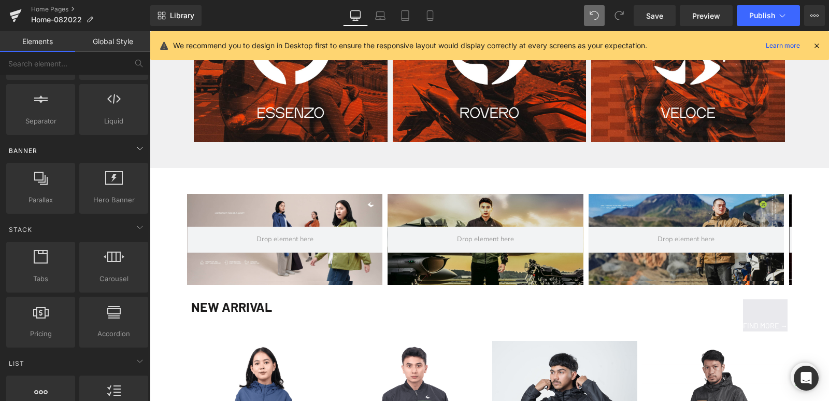
scroll to position [207, 0]
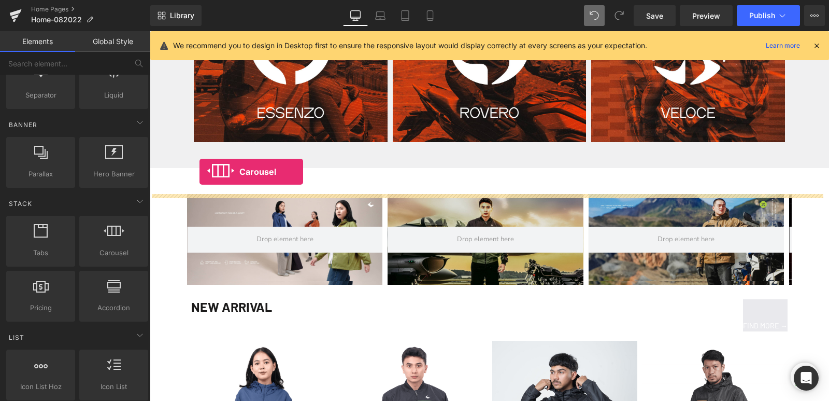
drag, startPoint x: 257, startPoint y: 271, endPoint x: 200, endPoint y: 172, distance: 114.2
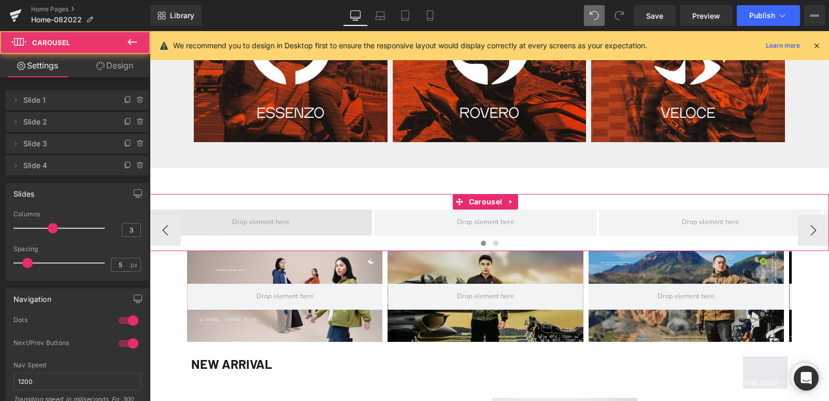
click at [299, 214] on span at bounding box center [261, 222] width 222 height 26
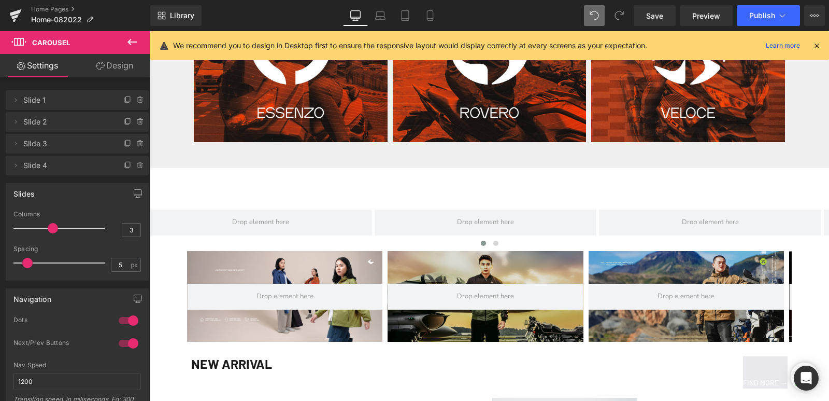
click at [134, 43] on icon at bounding box center [132, 42] width 9 height 6
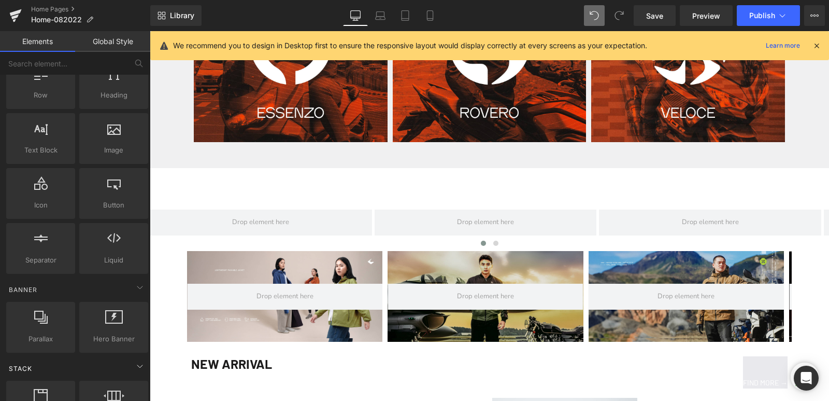
scroll to position [0, 0]
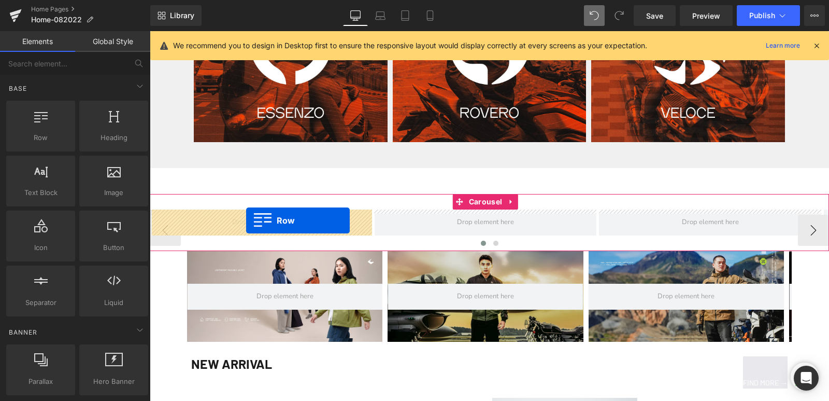
drag, startPoint x: 201, startPoint y: 167, endPoint x: 246, endPoint y: 220, distance: 69.8
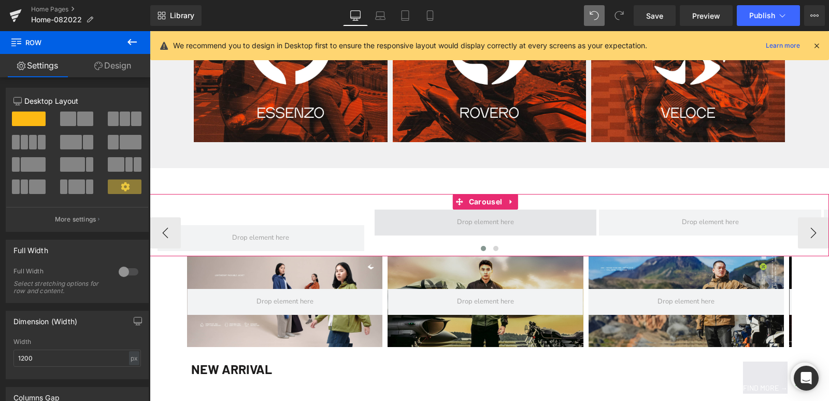
click at [420, 224] on span at bounding box center [486, 222] width 222 height 26
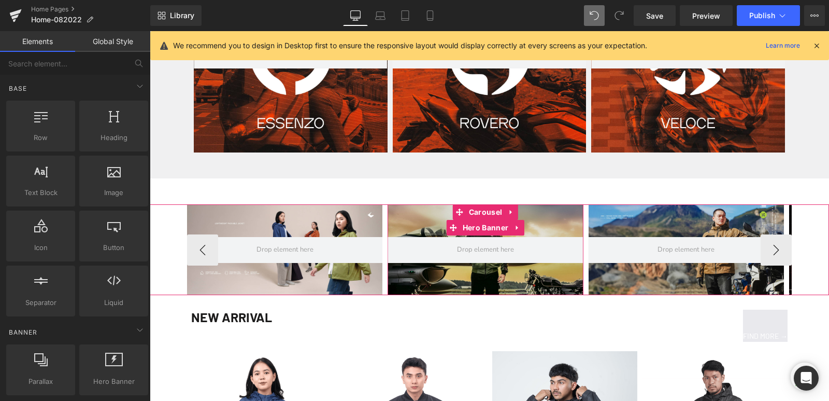
scroll to position [518, 0]
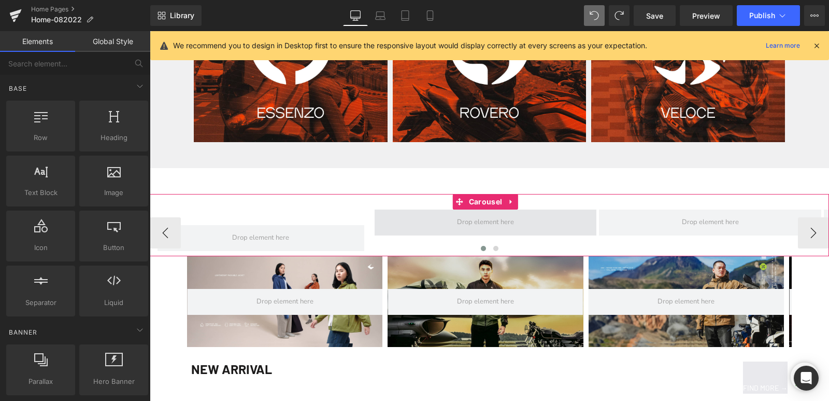
click at [482, 221] on span at bounding box center [486, 223] width 64 height 16
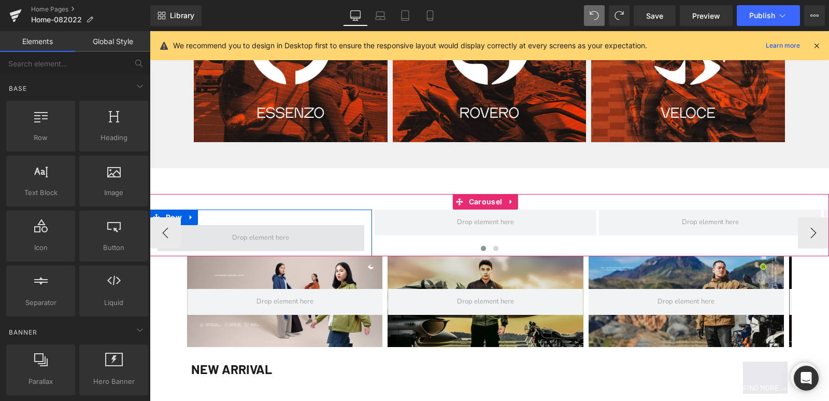
click at [318, 239] on span at bounding box center [261, 238] width 207 height 26
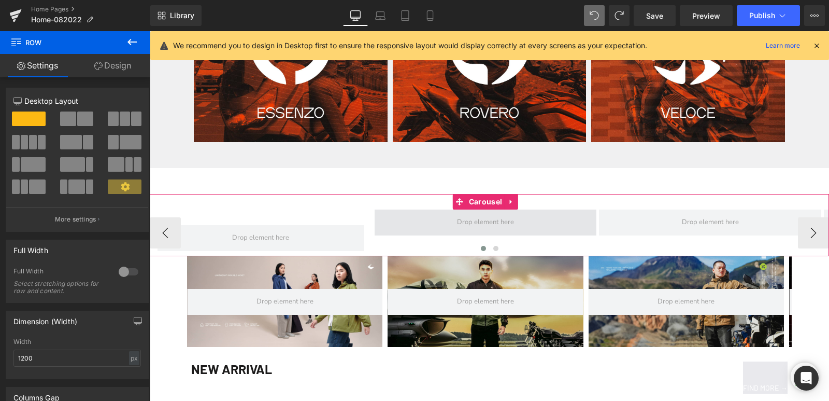
click at [396, 212] on span at bounding box center [486, 222] width 222 height 26
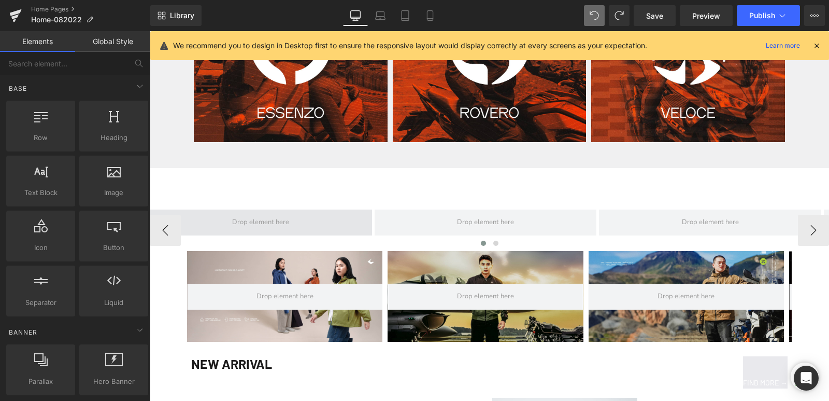
click at [333, 217] on span at bounding box center [261, 222] width 222 height 26
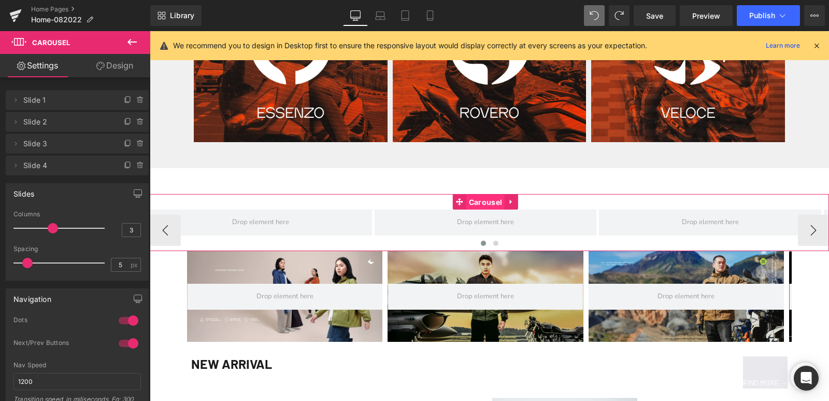
click at [485, 199] on span "Carousel" at bounding box center [485, 202] width 38 height 16
click at [136, 125] on icon at bounding box center [140, 122] width 8 height 8
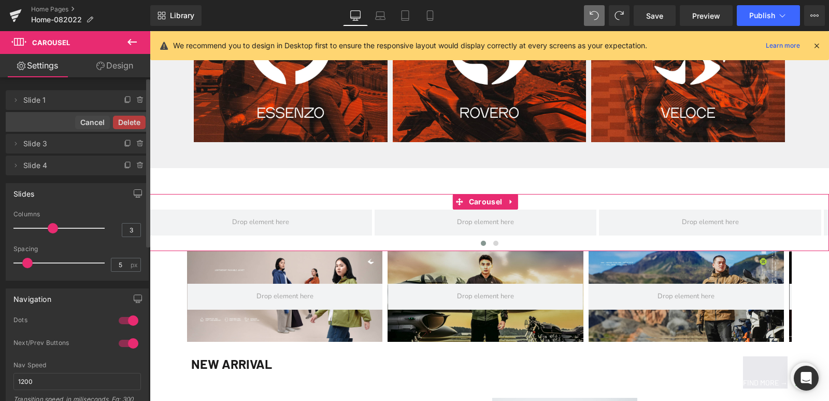
click at [135, 125] on button "Delete" at bounding box center [129, 122] width 33 height 13
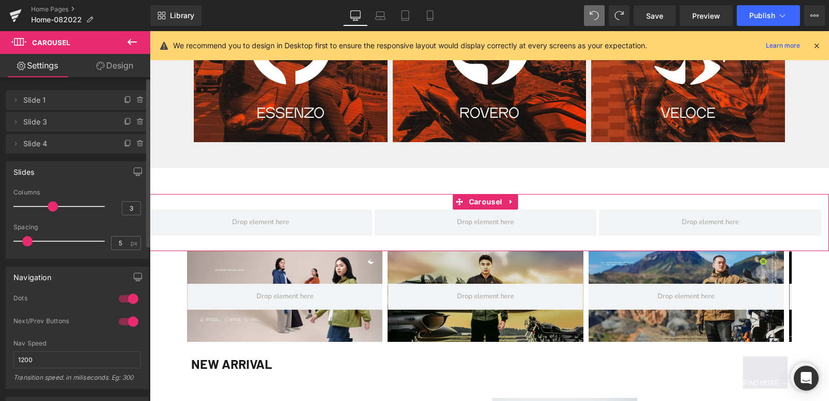
click at [136, 125] on icon at bounding box center [140, 122] width 8 height 8
click at [135, 125] on button "Delete" at bounding box center [129, 122] width 33 height 13
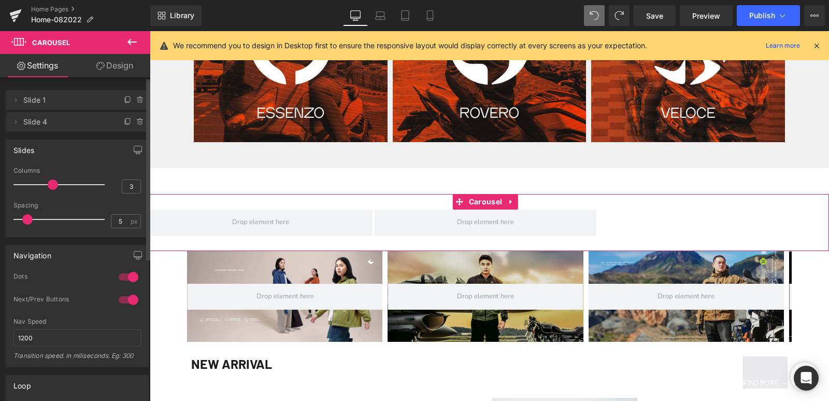
click at [136, 125] on icon at bounding box center [140, 122] width 8 height 8
click at [135, 125] on button "Delete" at bounding box center [129, 122] width 33 height 13
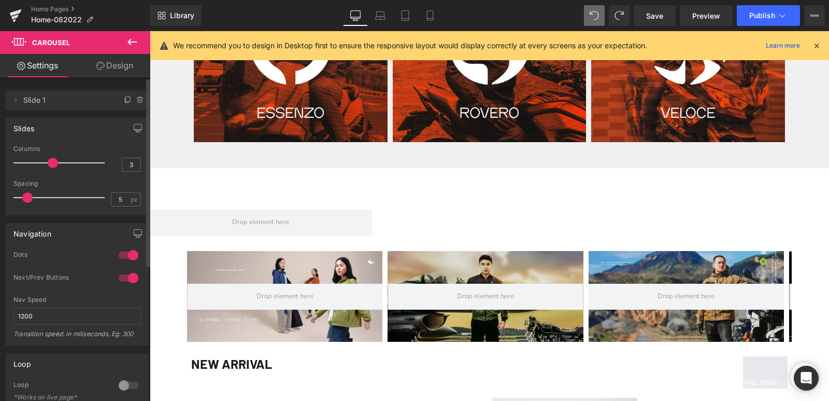
click at [136, 37] on icon at bounding box center [132, 42] width 12 height 12
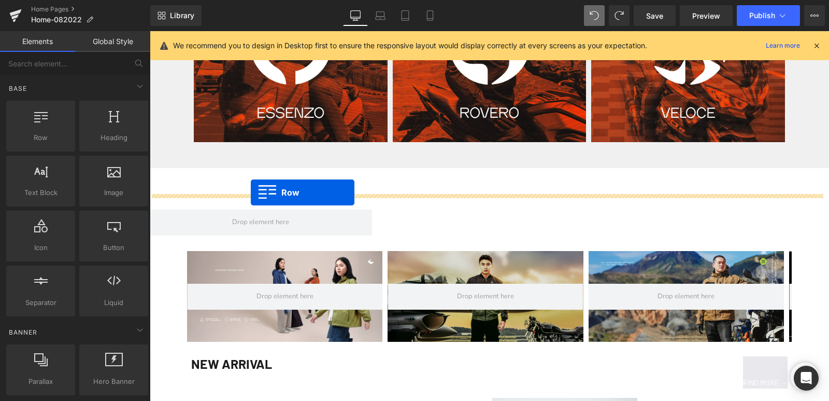
drag, startPoint x: 199, startPoint y: 160, endPoint x: 251, endPoint y: 192, distance: 61.7
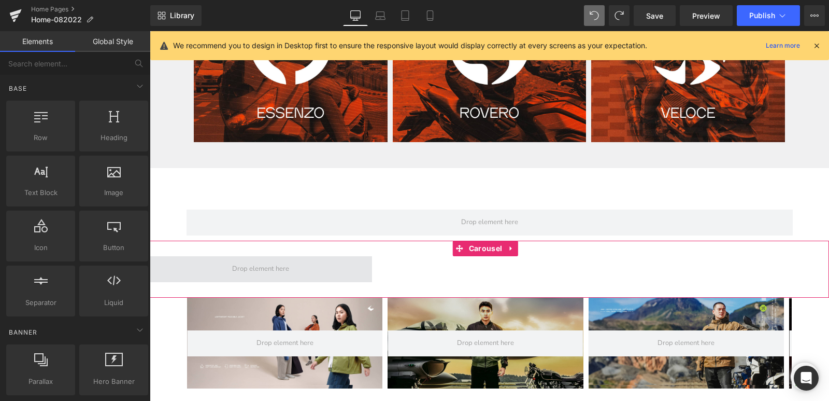
click at [290, 263] on span at bounding box center [261, 269] width 64 height 16
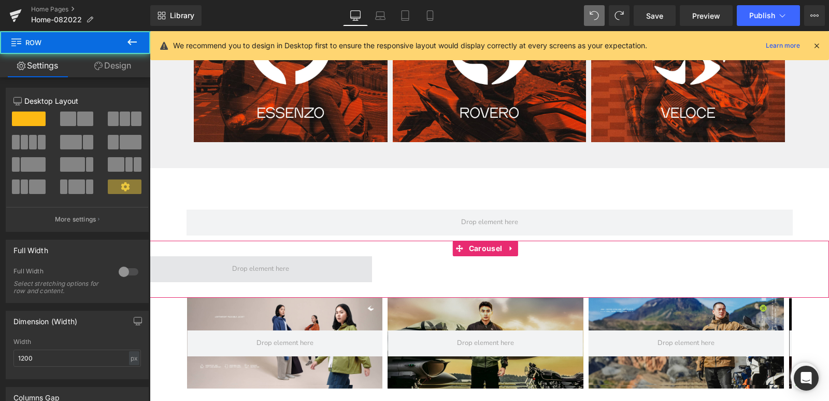
drag, startPoint x: 321, startPoint y: 220, endPoint x: 323, endPoint y: 262, distance: 42.0
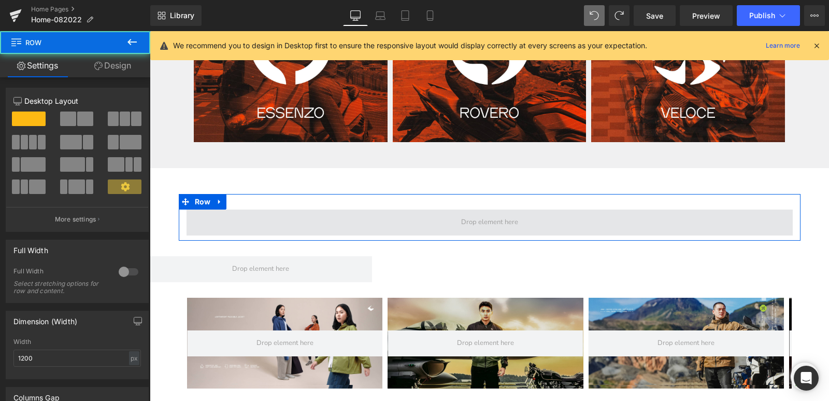
click at [332, 220] on span at bounding box center [490, 222] width 606 height 26
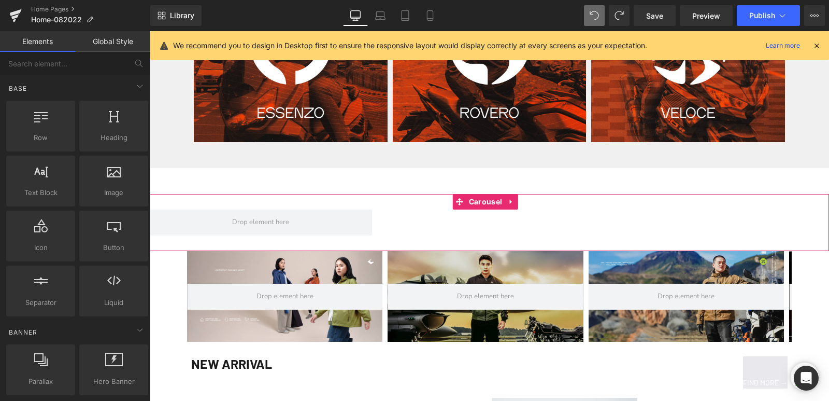
click at [332, 220] on span at bounding box center [261, 222] width 222 height 26
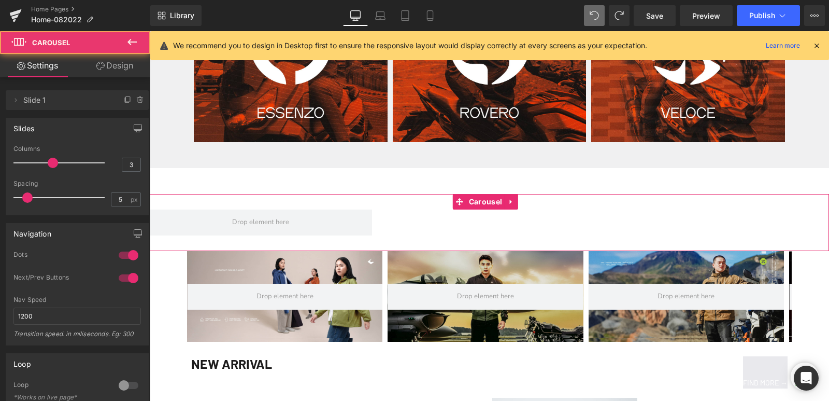
click at [332, 220] on span at bounding box center [261, 222] width 222 height 26
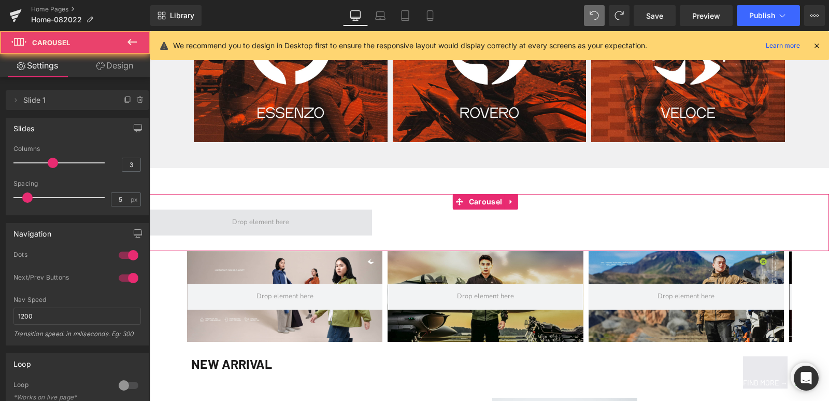
click at [342, 221] on span at bounding box center [261, 222] width 222 height 26
click at [338, 219] on span at bounding box center [261, 222] width 222 height 26
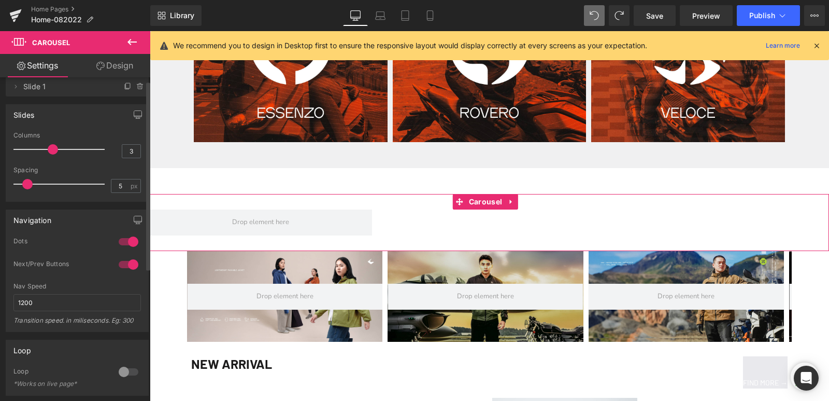
scroll to position [0, 0]
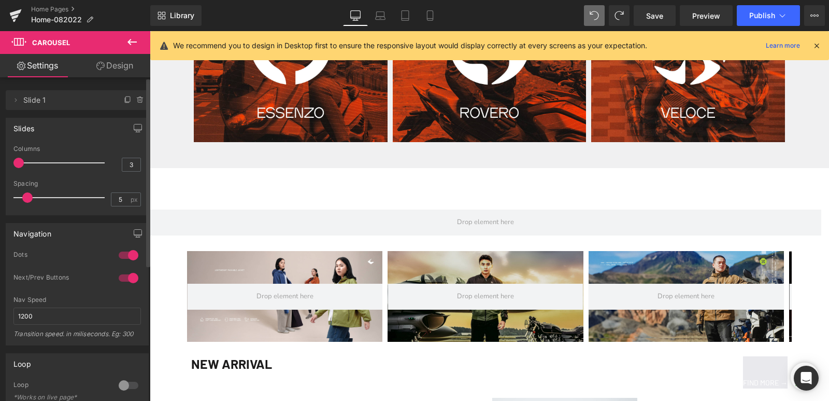
drag, startPoint x: 50, startPoint y: 162, endPoint x: 3, endPoint y: 162, distance: 47.7
click at [3, 162] on div "Slides 3 Columns 3 3 Columns 3 3 Columns 3 1 Columns 1 5px Spacing 5 px 5px Spa…" at bounding box center [77, 162] width 155 height 105
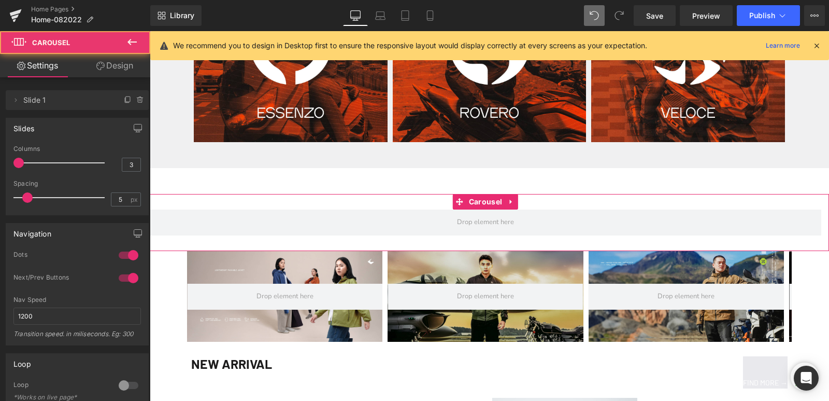
click at [349, 203] on div "‹ › Carousel" at bounding box center [489, 222] width 679 height 57
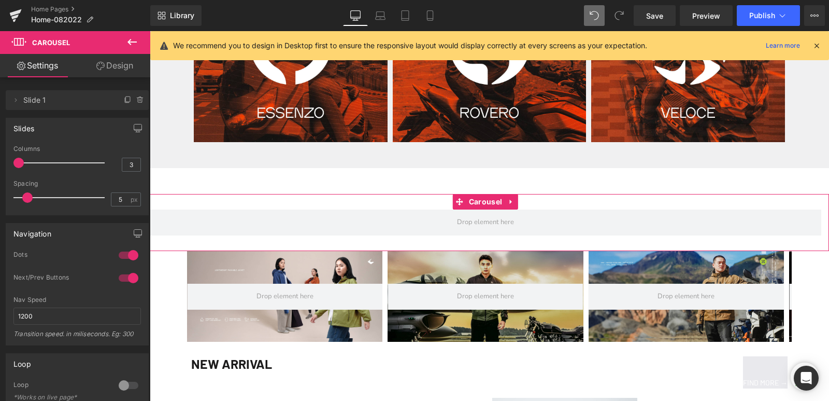
click at [370, 202] on div "‹ › Carousel" at bounding box center [489, 222] width 679 height 57
click at [469, 208] on span "Carousel" at bounding box center [485, 202] width 38 height 16
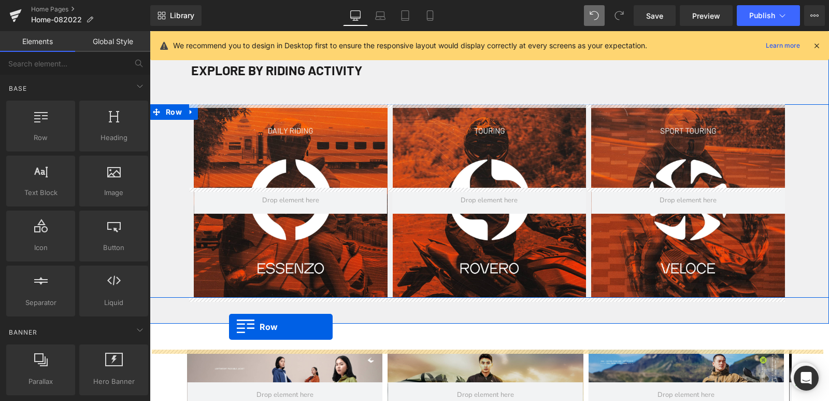
drag, startPoint x: 204, startPoint y: 167, endPoint x: 229, endPoint y: 327, distance: 161.1
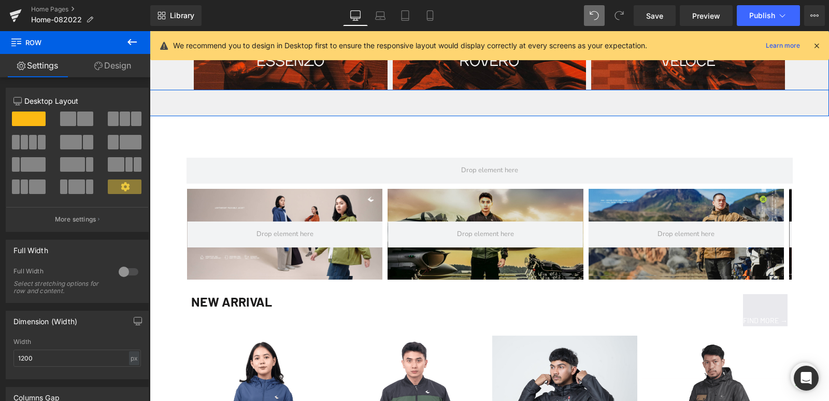
click at [138, 47] on button at bounding box center [132, 42] width 36 height 23
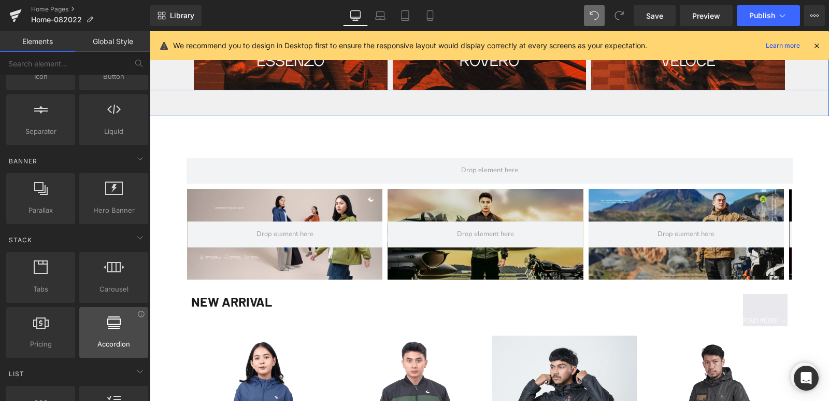
scroll to position [259, 0]
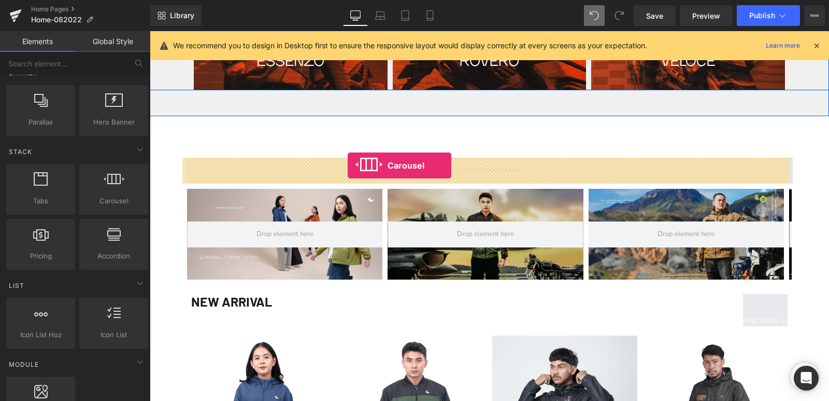
drag, startPoint x: 270, startPoint y: 220, endPoint x: 348, endPoint y: 165, distance: 94.9
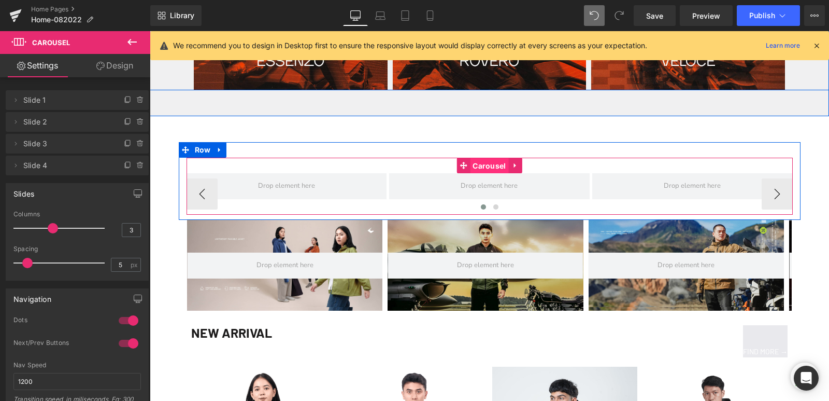
click at [474, 167] on span "Carousel" at bounding box center [489, 166] width 38 height 16
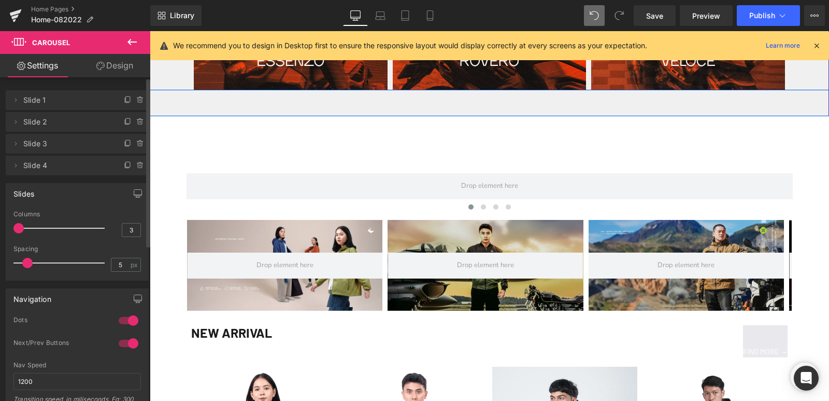
drag, startPoint x: 49, startPoint y: 229, endPoint x: 8, endPoint y: 228, distance: 40.9
click at [8, 228] on div "3 Columns 3 3 Columns 3 3 Columns 3 1 Columns 1 5px Spacing 5 px 5px Spacing 5 …" at bounding box center [77, 244] width 142 height 69
click at [135, 44] on icon at bounding box center [132, 42] width 12 height 12
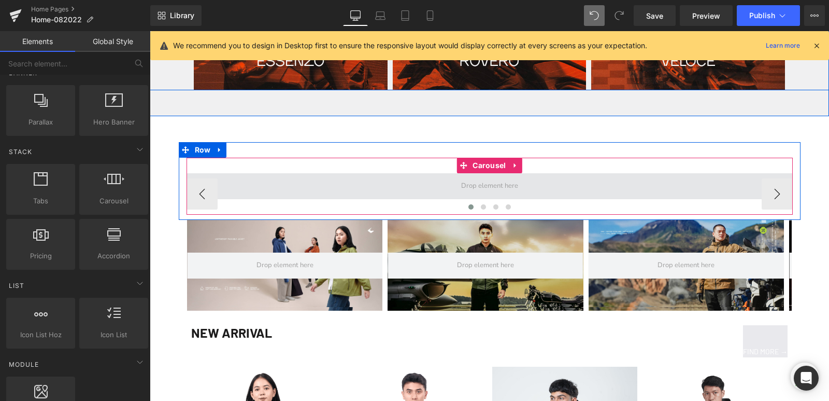
click at [306, 189] on span at bounding box center [490, 186] width 606 height 26
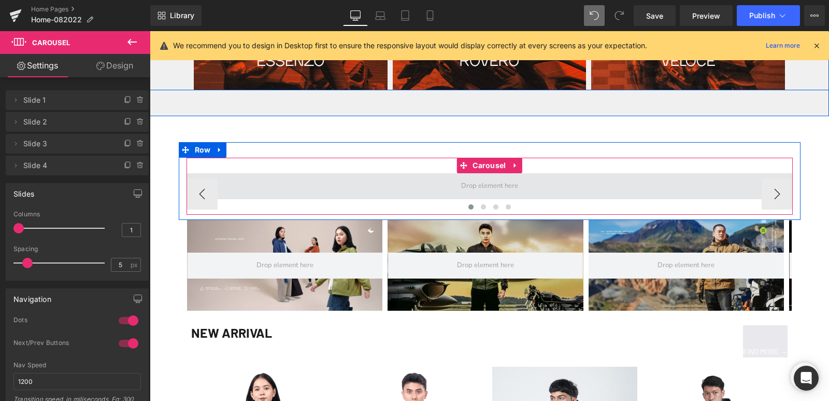
click at [306, 189] on span at bounding box center [490, 186] width 606 height 26
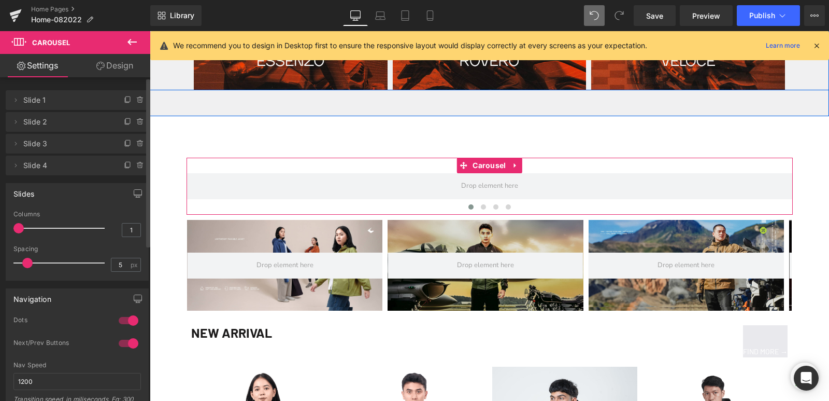
click at [65, 105] on span "Slide 1" at bounding box center [66, 100] width 87 height 20
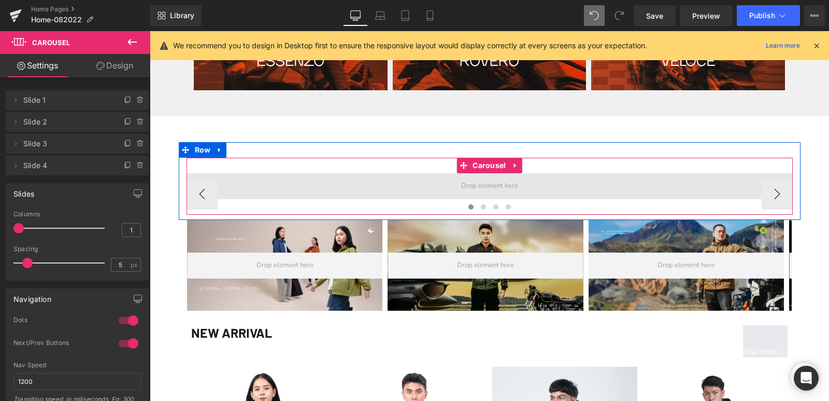
click at [352, 174] on span at bounding box center [490, 186] width 606 height 26
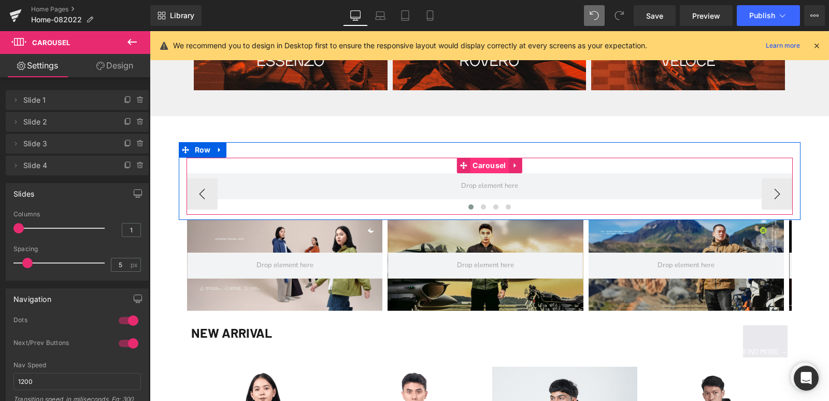
click at [474, 165] on span "Carousel" at bounding box center [489, 166] width 38 height 16
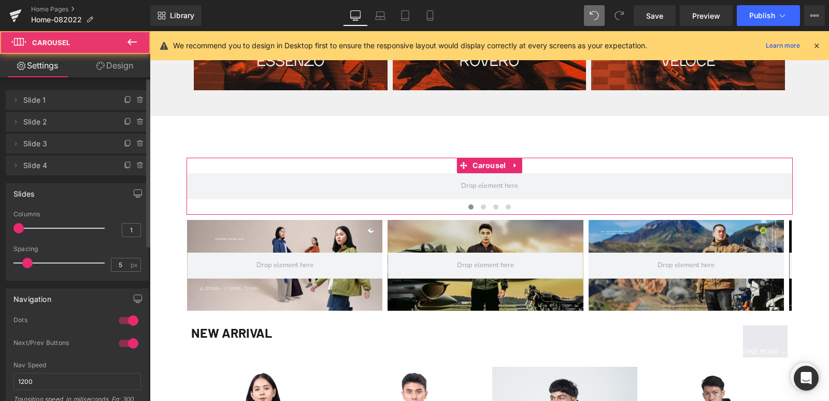
click at [23, 102] on span "Slide 1" at bounding box center [66, 100] width 87 height 20
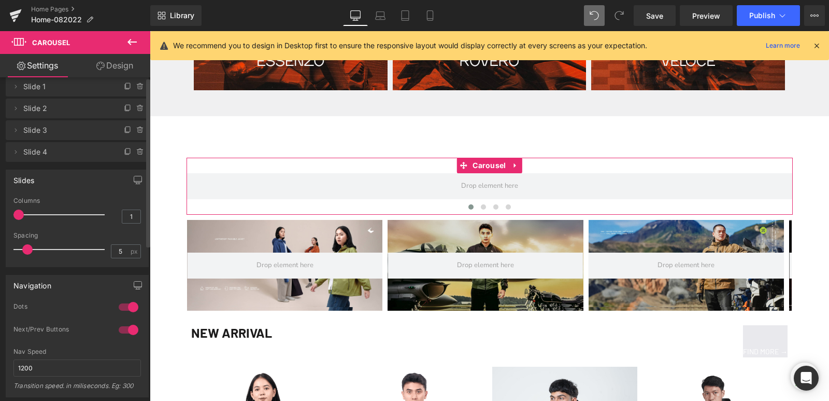
scroll to position [0, 0]
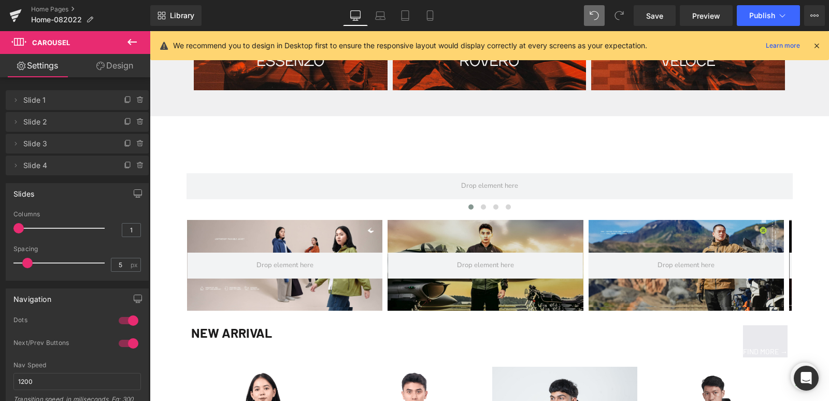
click at [129, 41] on icon at bounding box center [132, 42] width 9 height 6
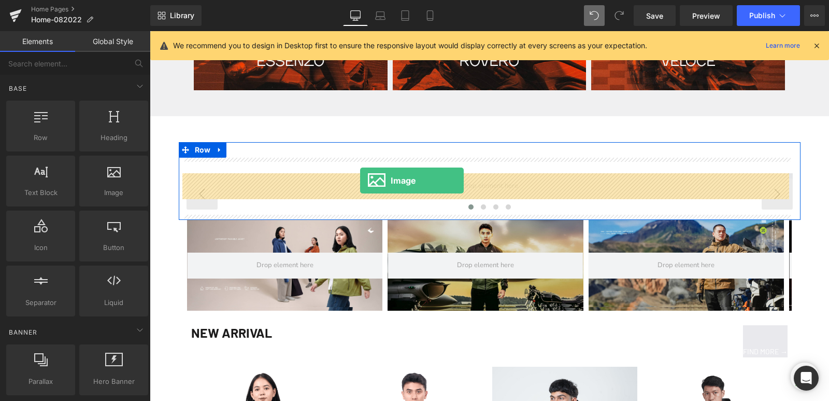
drag, startPoint x: 248, startPoint y: 221, endPoint x: 360, endPoint y: 180, distance: 119.5
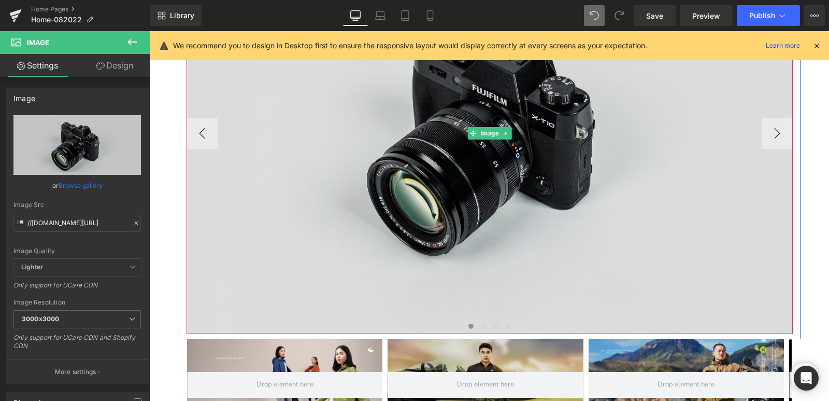
scroll to position [829, 0]
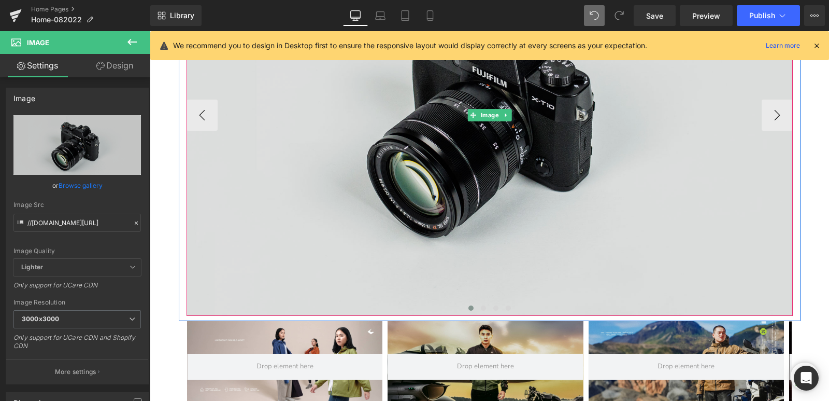
click at [380, 222] on img at bounding box center [490, 115] width 606 height 402
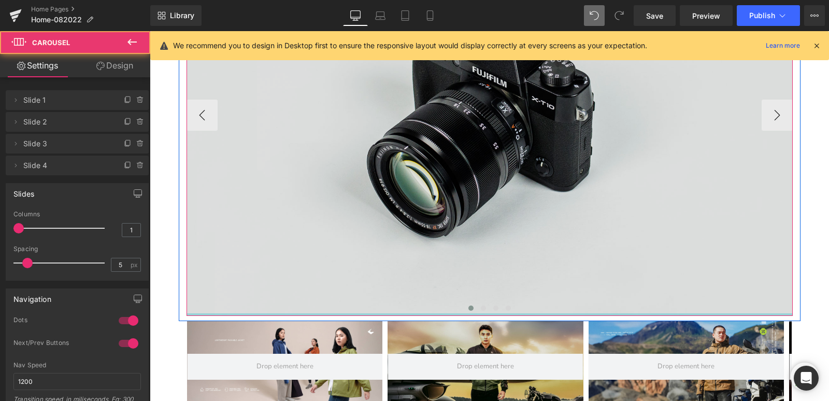
drag, startPoint x: 456, startPoint y: 314, endPoint x: 438, endPoint y: 251, distance: 65.6
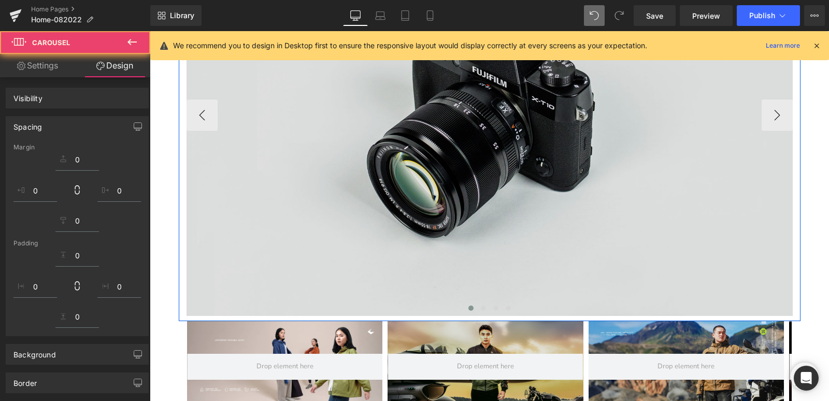
click at [300, 209] on img at bounding box center [490, 115] width 606 height 402
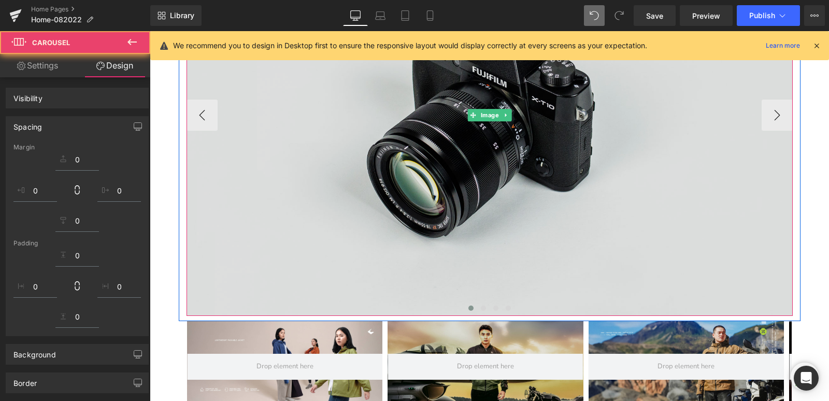
click at [266, 177] on img at bounding box center [490, 115] width 606 height 402
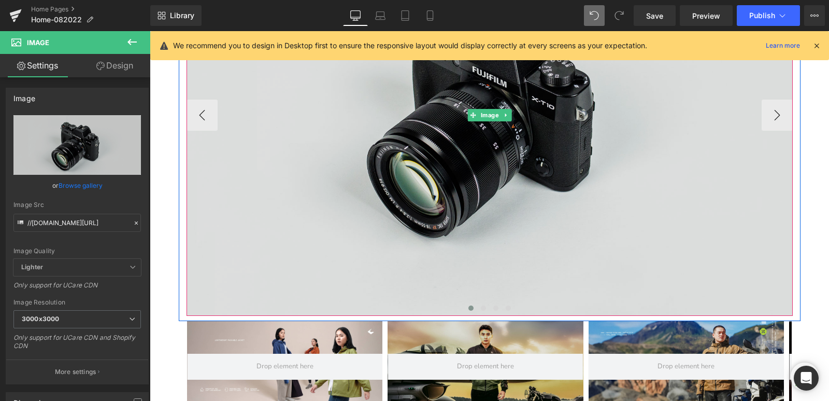
scroll to position [674, 0]
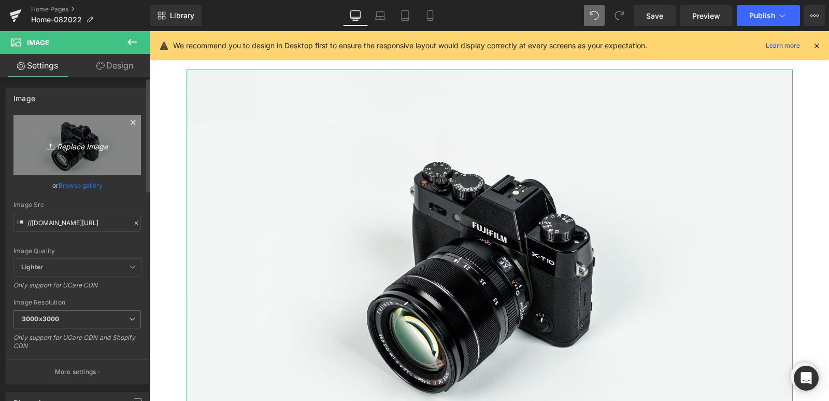
click at [65, 149] on icon "Replace Image" at bounding box center [77, 144] width 83 height 13
type input "C:\fakepath\VIENTO-HORIZONTAL.jpg"
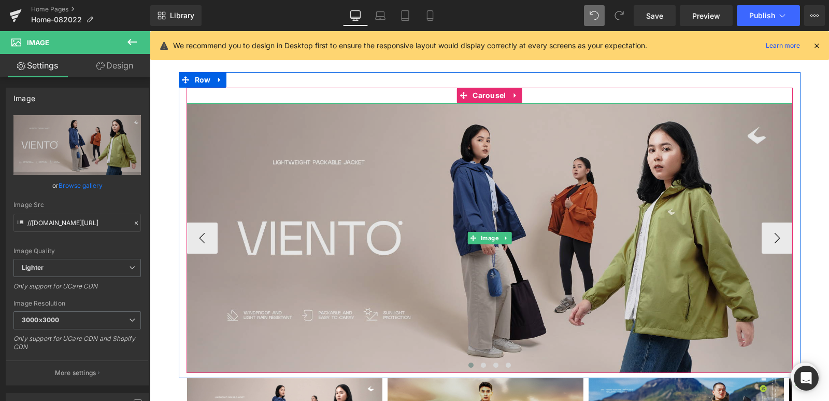
scroll to position [622, 0]
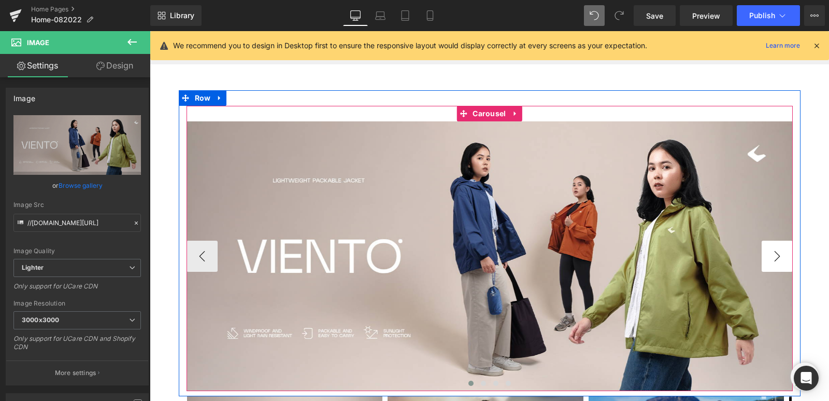
click at [783, 261] on button "›" at bounding box center [777, 255] width 31 height 31
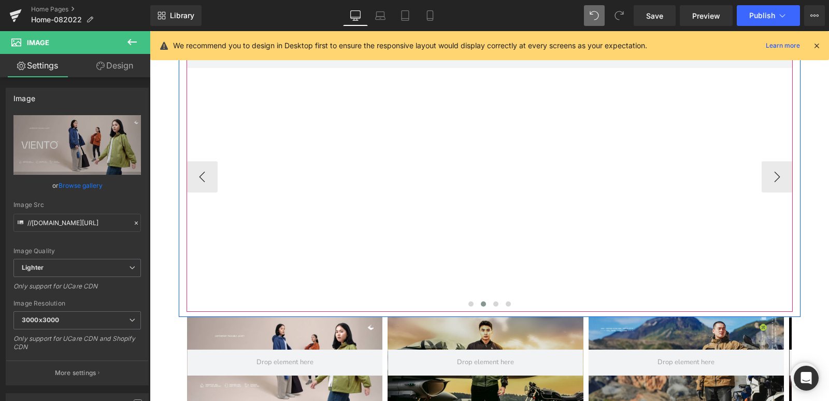
scroll to position [726, 0]
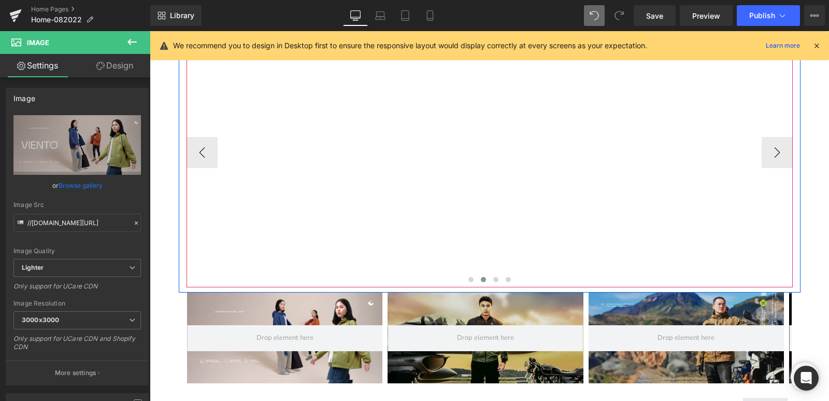
click at [439, 188] on div "Image" at bounding box center [796, 153] width 2436 height 270
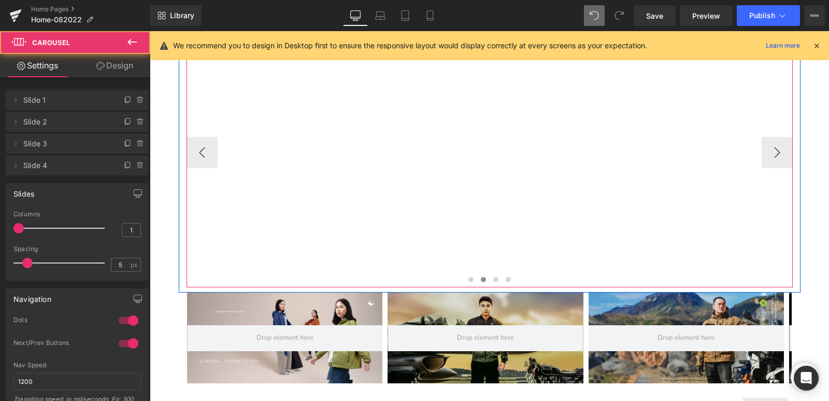
click at [345, 145] on div "Image" at bounding box center [796, 153] width 2436 height 270
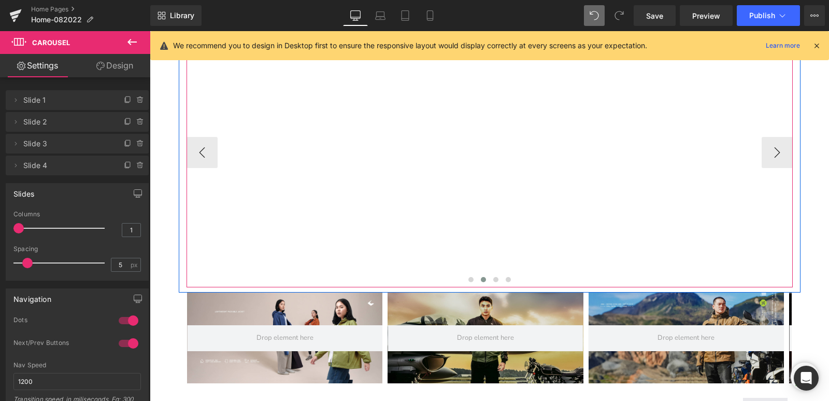
click at [464, 118] on div "Image" at bounding box center [796, 153] width 2436 height 270
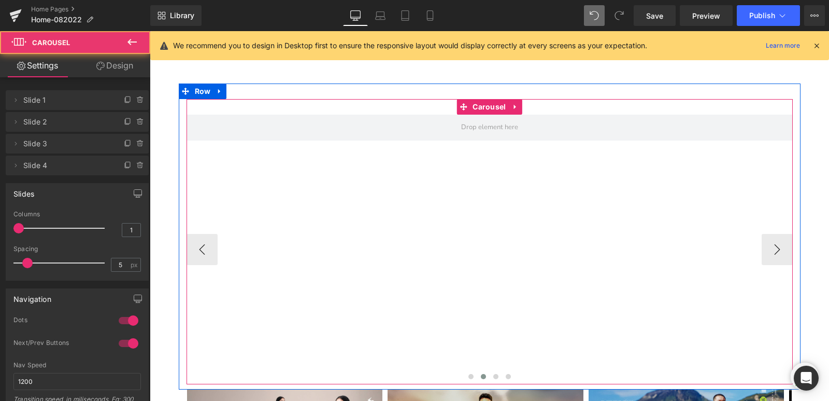
scroll to position [622, 0]
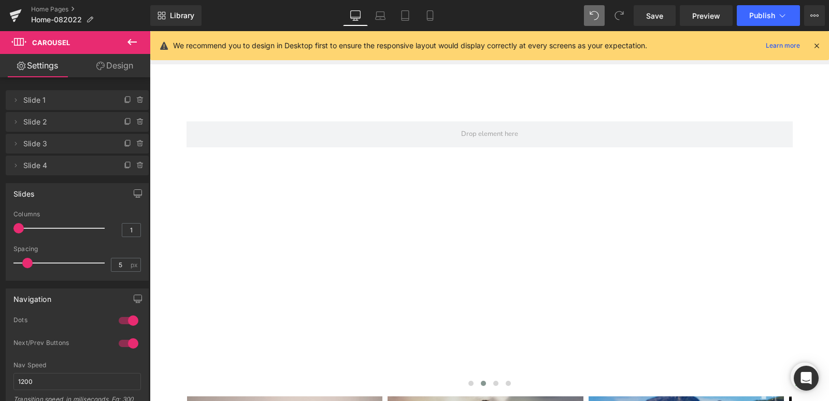
click at [132, 41] on icon at bounding box center [132, 42] width 12 height 12
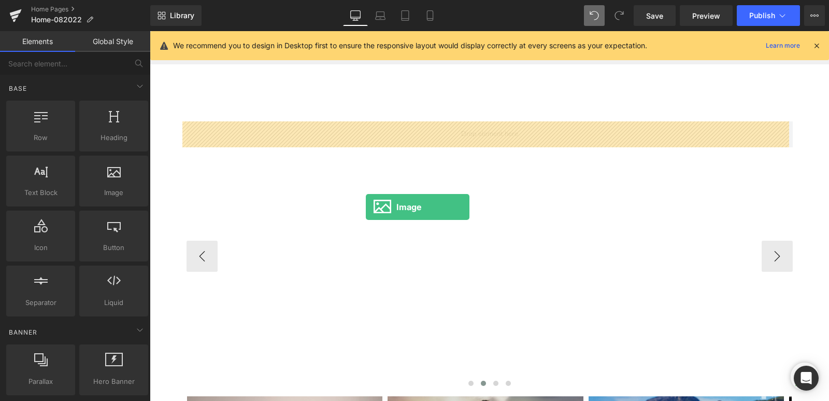
drag, startPoint x: 252, startPoint y: 217, endPoint x: 366, endPoint y: 207, distance: 114.0
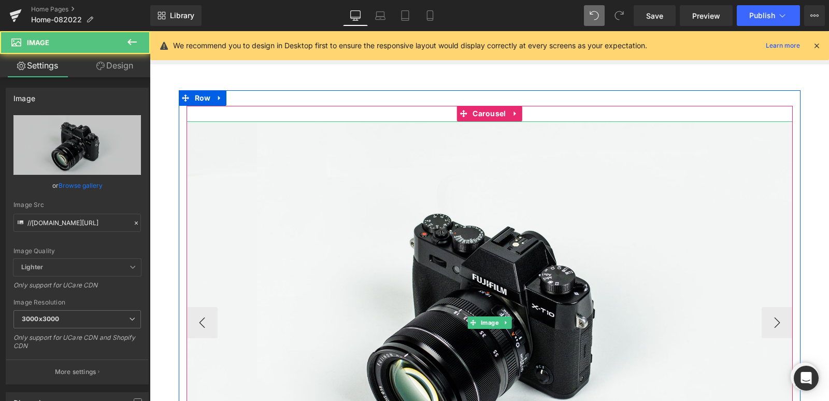
click at [366, 207] on img at bounding box center [490, 322] width 606 height 402
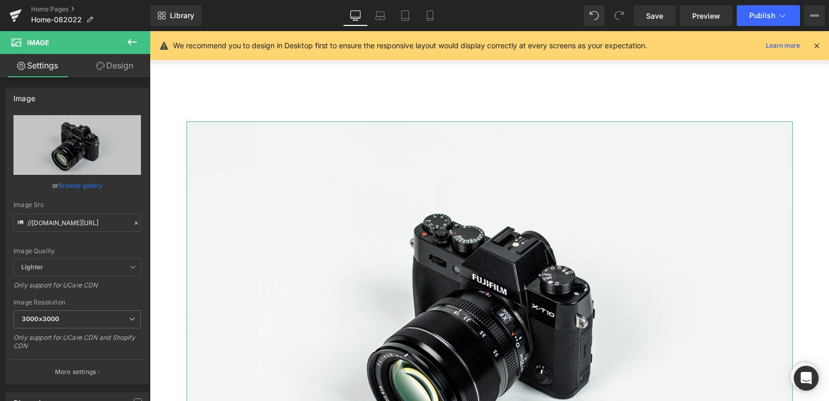
type input "C:\fakepath\MACNO-V2-WB-DESK.jpg"
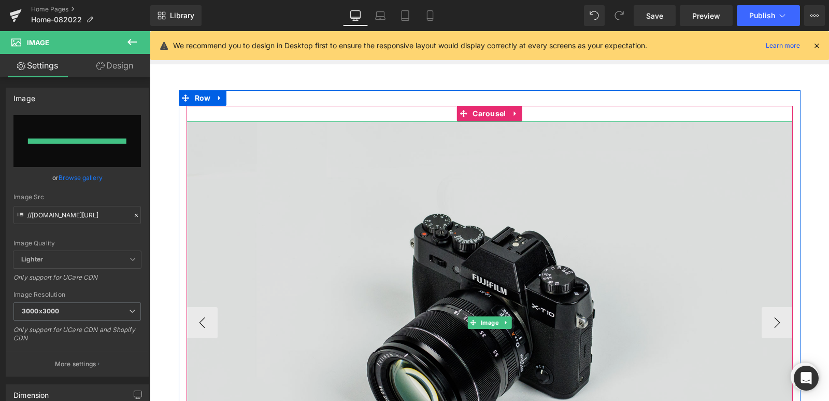
type input "[URL][DOMAIN_NAME]"
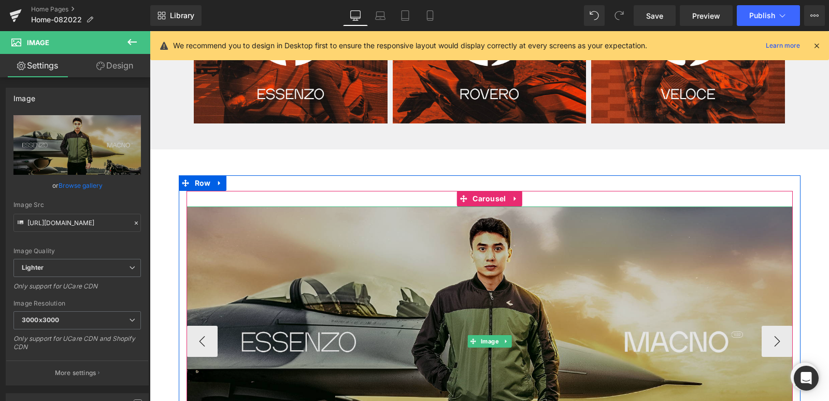
scroll to position [363, 0]
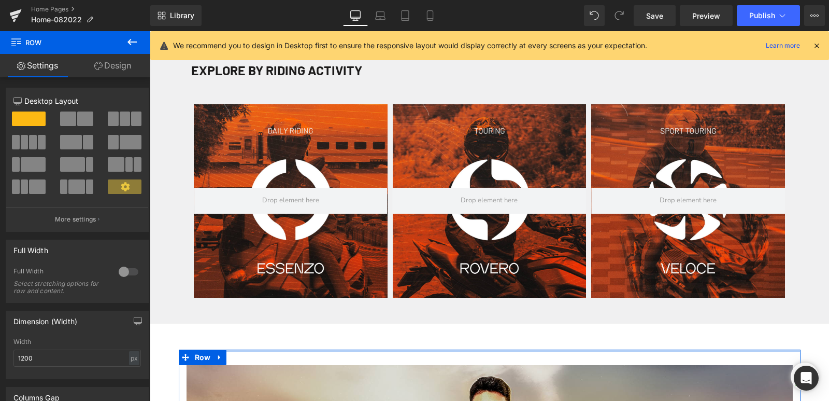
drag, startPoint x: 357, startPoint y: 350, endPoint x: 358, endPoint y: 326, distance: 24.4
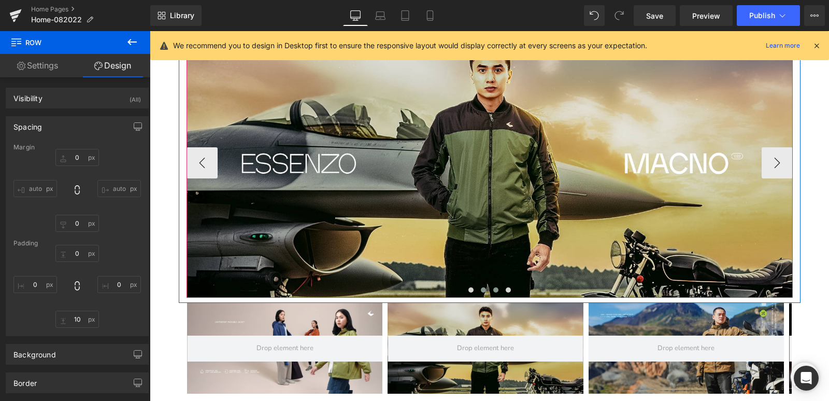
scroll to position [777, 0]
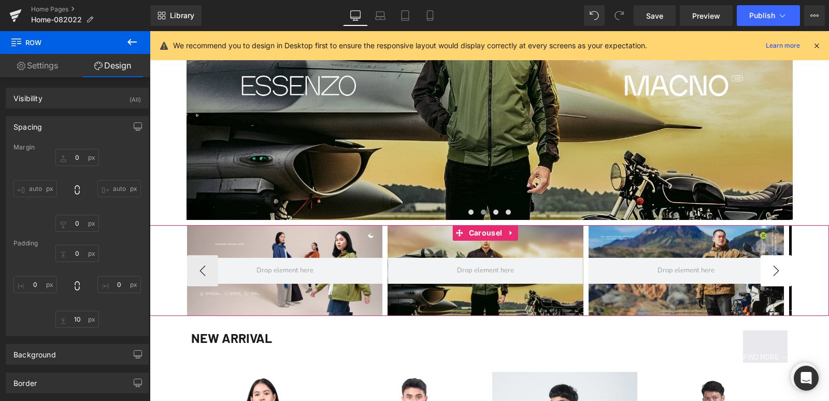
click at [763, 274] on button "›" at bounding box center [776, 270] width 31 height 31
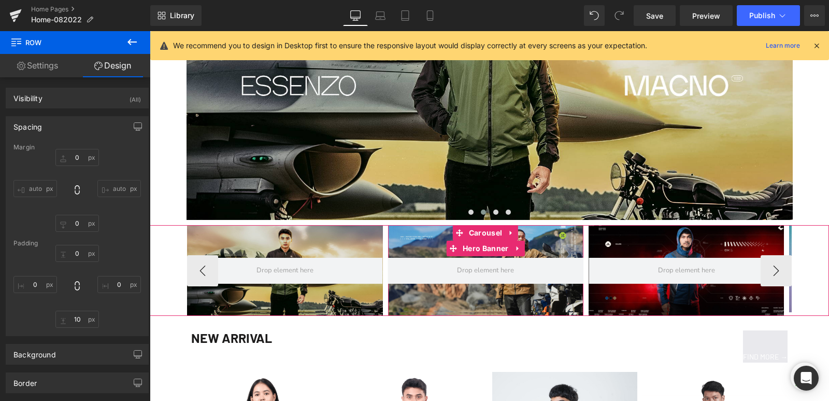
click at [427, 246] on div at bounding box center [485, 270] width 195 height 91
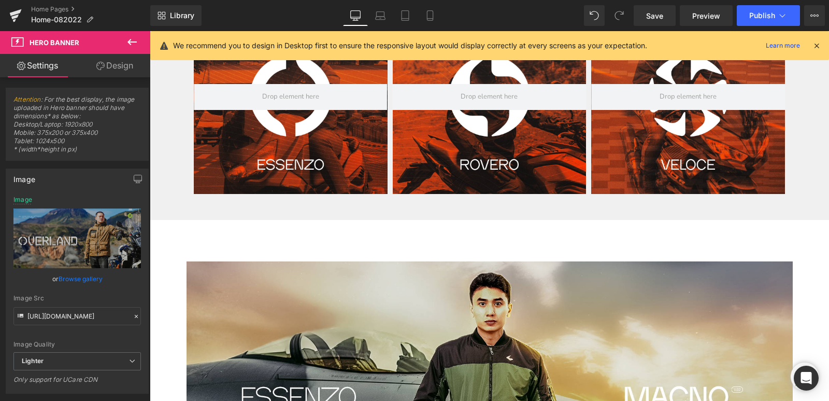
scroll to position [622, 0]
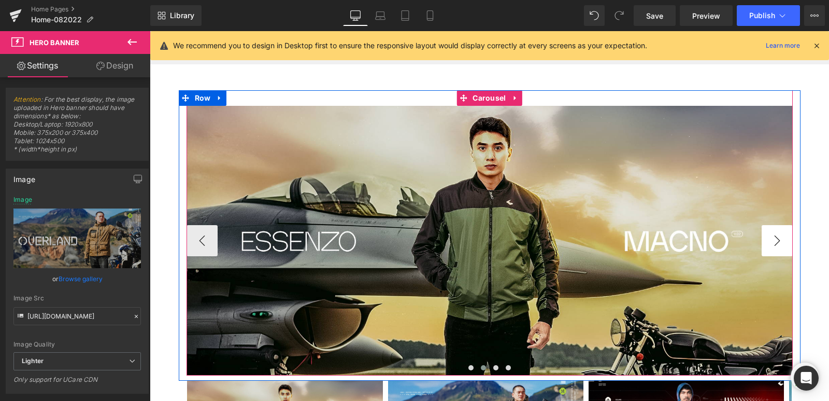
click at [778, 243] on button "›" at bounding box center [777, 240] width 31 height 31
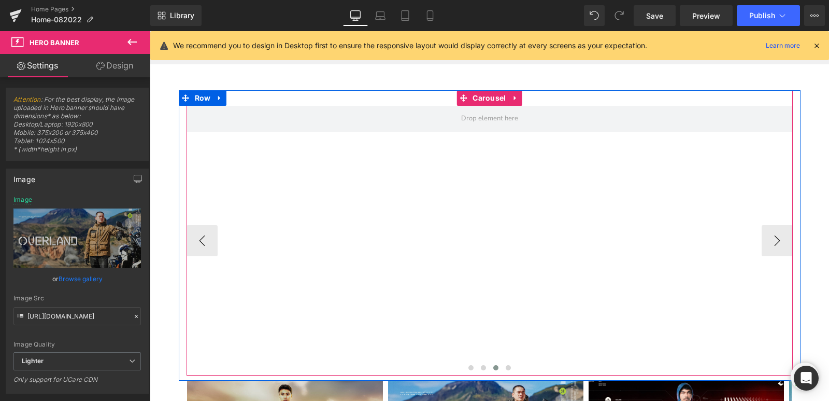
click at [454, 233] on div "Image Image" at bounding box center [187, 241] width 2436 height 270
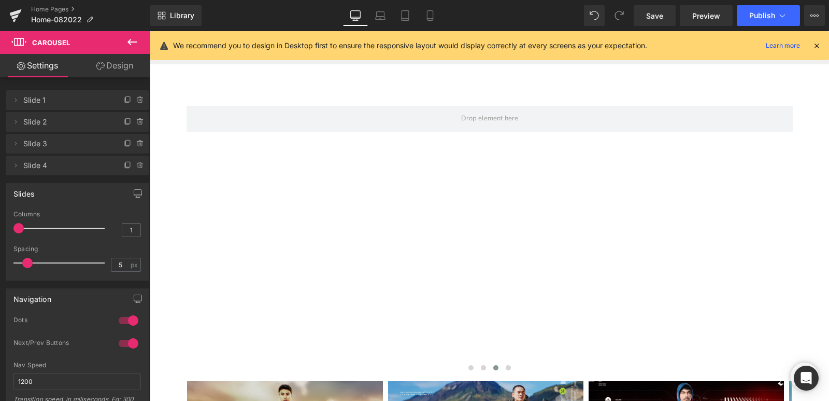
click at [131, 39] on icon at bounding box center [132, 42] width 9 height 6
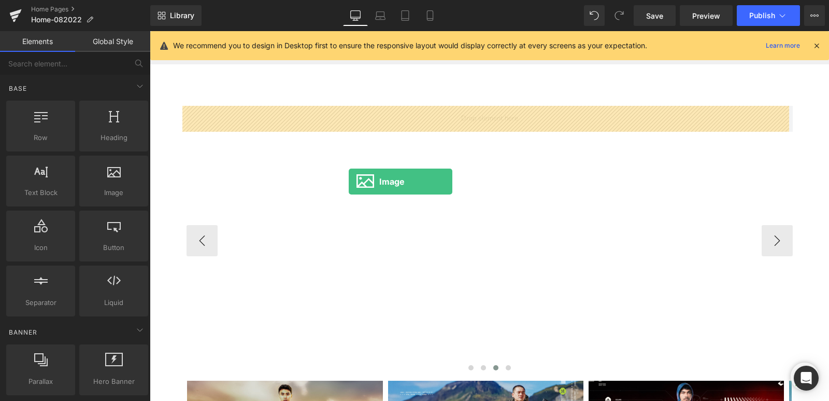
drag, startPoint x: 255, startPoint y: 222, endPoint x: 353, endPoint y: 182, distance: 106.5
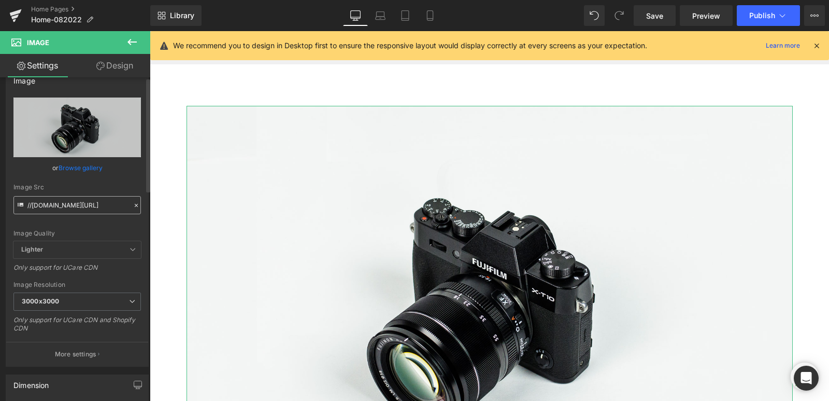
scroll to position [0, 0]
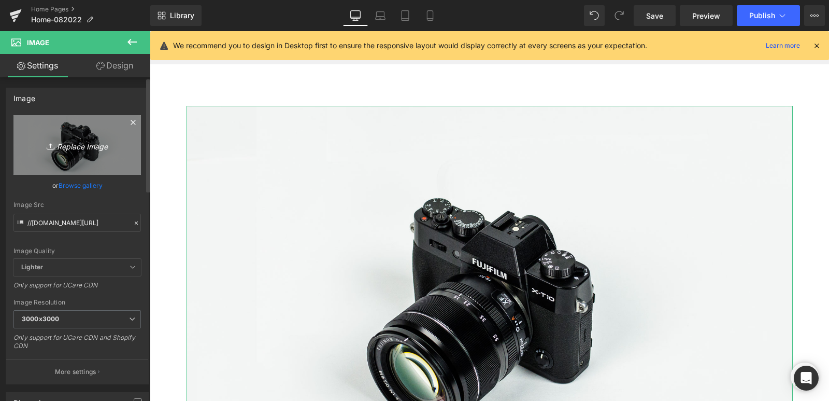
click at [73, 139] on icon "Replace Image" at bounding box center [77, 144] width 83 height 13
click at [86, 149] on icon "Replace Image" at bounding box center [77, 144] width 83 height 13
type input "C:\fakepath\OVERLAND-WB-DESK.jpg"
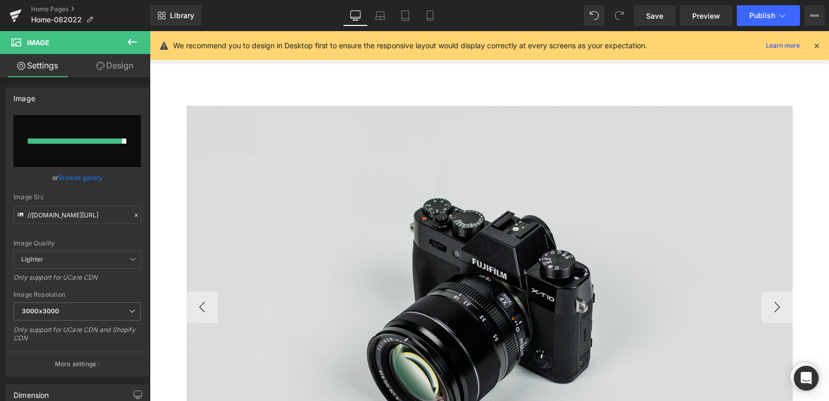
type input "[URL][DOMAIN_NAME]"
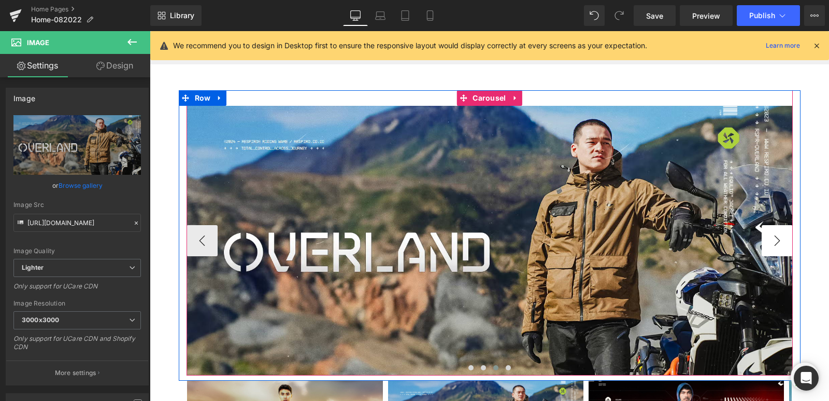
click at [768, 242] on button "›" at bounding box center [777, 240] width 31 height 31
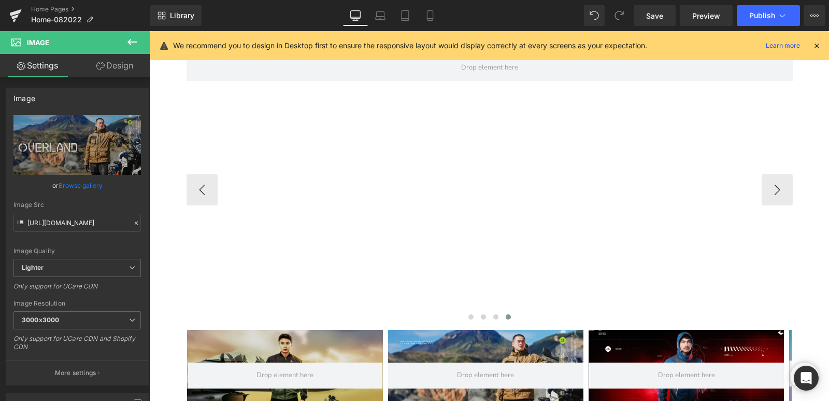
scroll to position [674, 0]
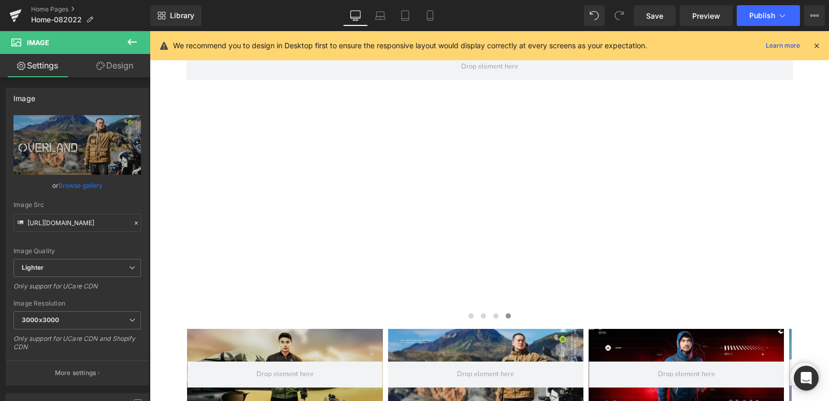
click at [134, 38] on icon at bounding box center [132, 42] width 12 height 12
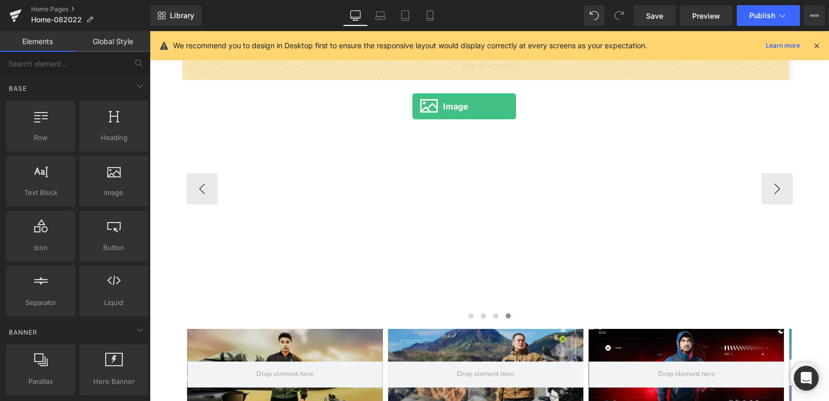
drag, startPoint x: 261, startPoint y: 205, endPoint x: 413, endPoint y: 106, distance: 181.3
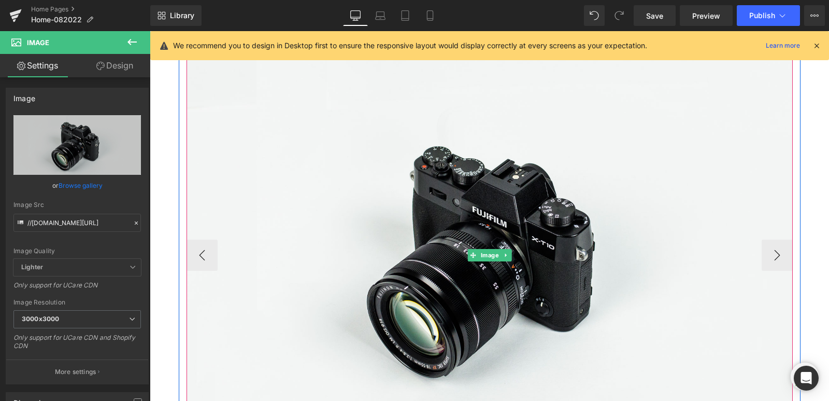
click at [409, 164] on img at bounding box center [490, 255] width 606 height 402
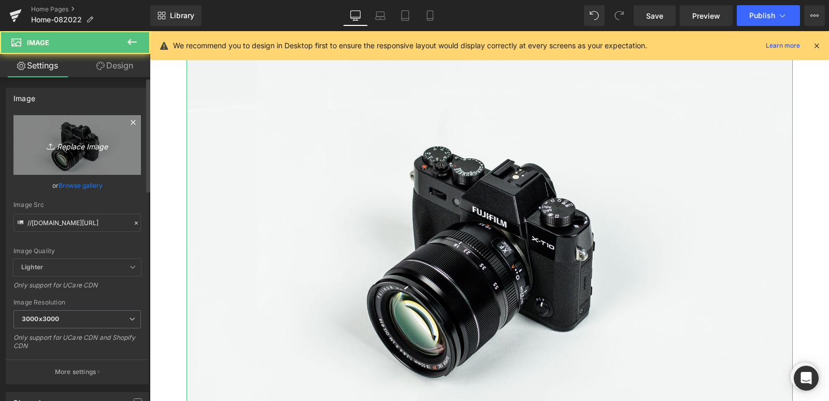
click at [82, 146] on icon "Replace Image" at bounding box center [77, 144] width 83 height 13
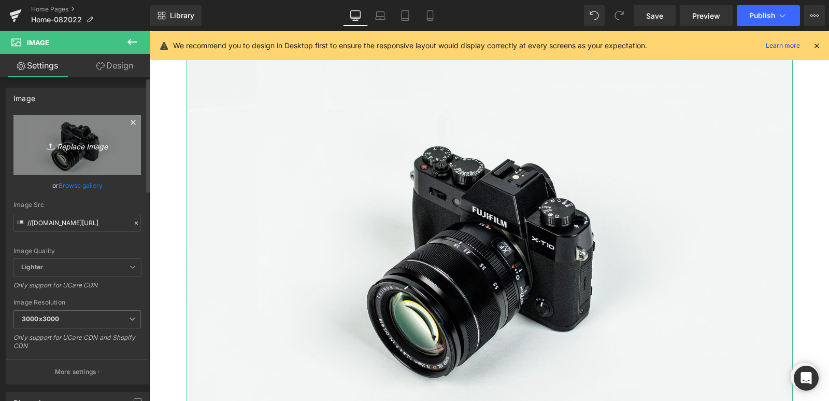
type input "C:\fakepath\THRENOX-WB-DESK.jpg"
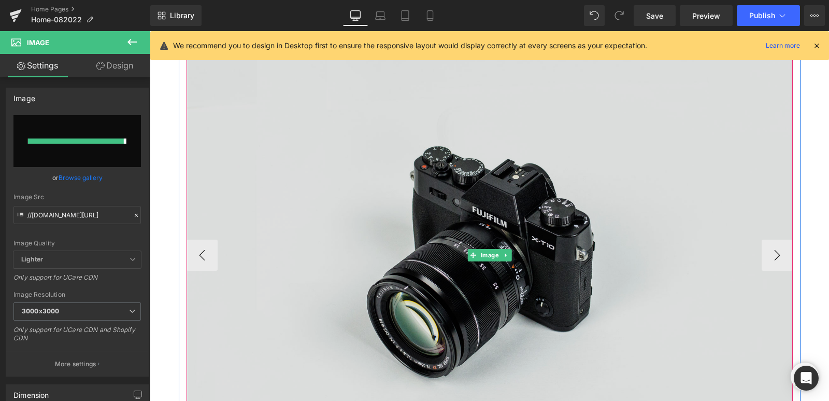
type input "[URL][DOMAIN_NAME]"
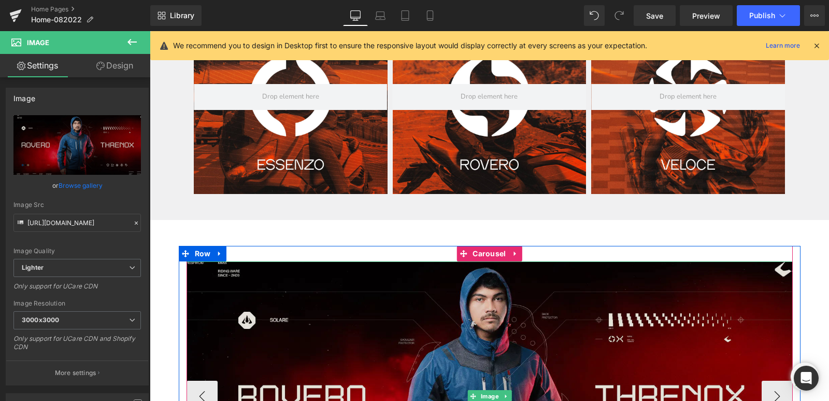
scroll to position [622, 0]
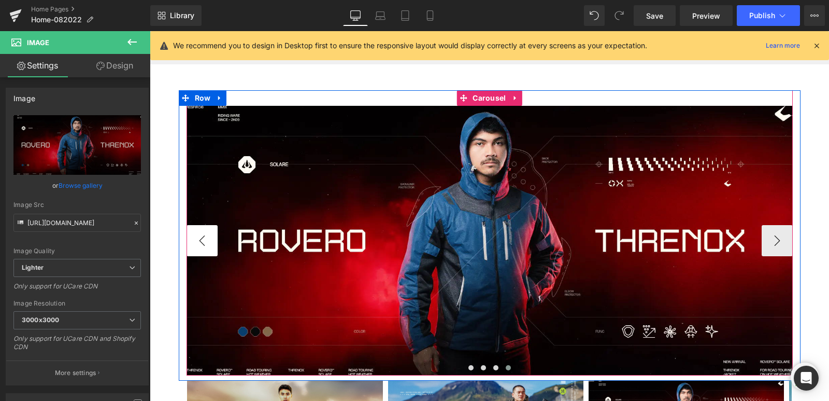
click at [204, 239] on button "‹" at bounding box center [202, 240] width 31 height 31
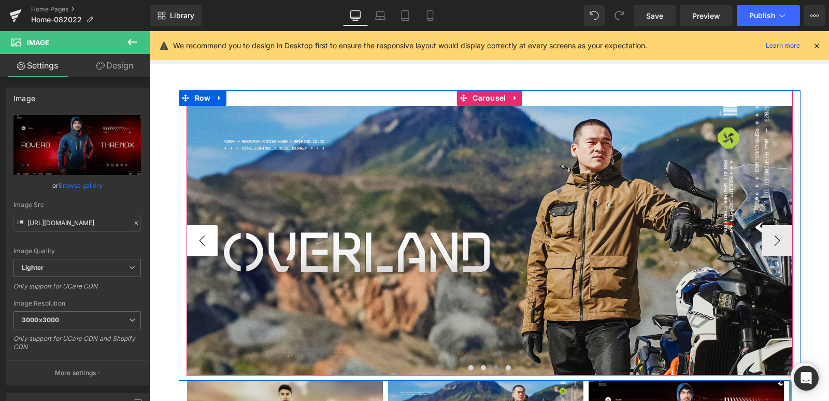
click at [204, 239] on button "‹" at bounding box center [202, 240] width 31 height 31
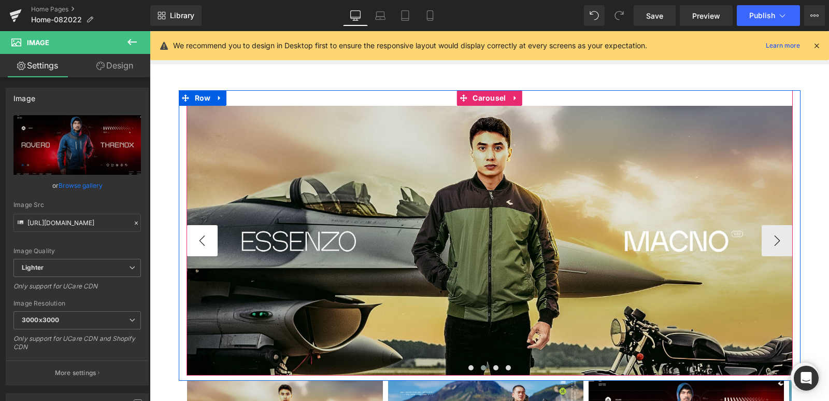
click at [204, 239] on button "‹" at bounding box center [202, 240] width 31 height 31
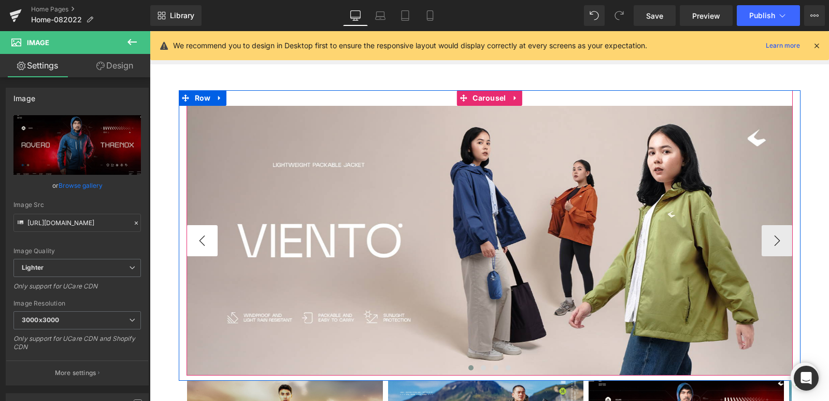
click at [204, 239] on button "‹" at bounding box center [202, 240] width 31 height 31
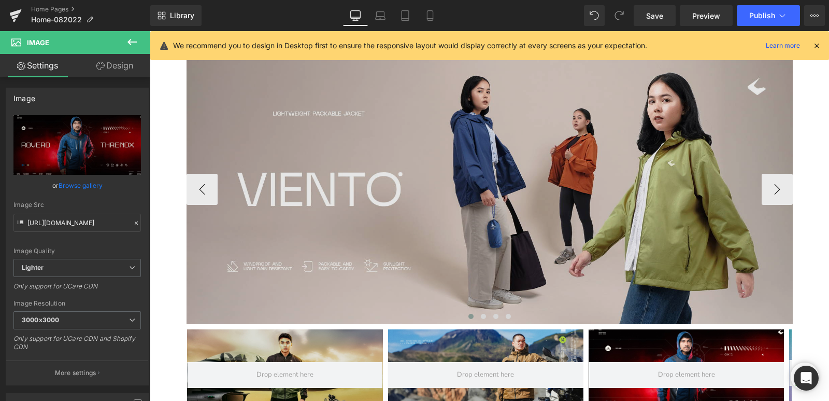
scroll to position [674, 0]
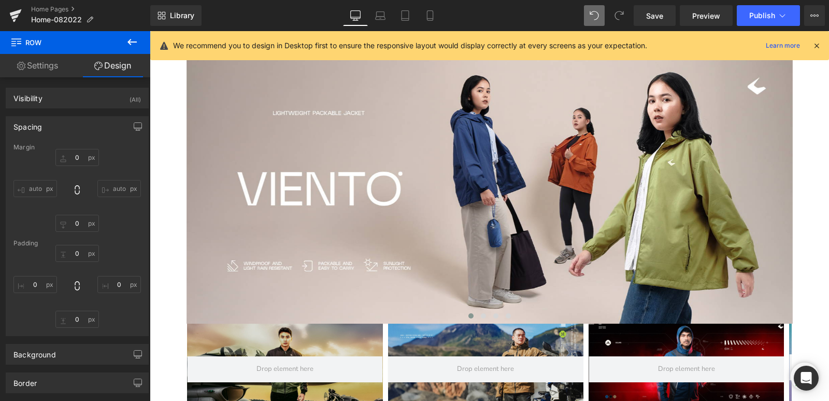
type input "0"
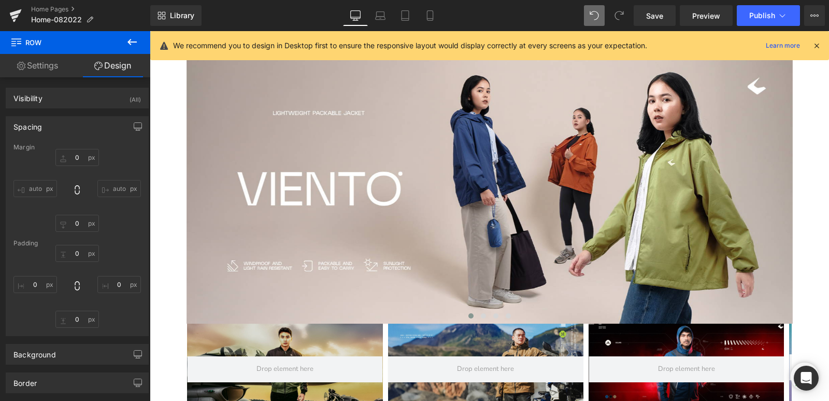
type input "0"
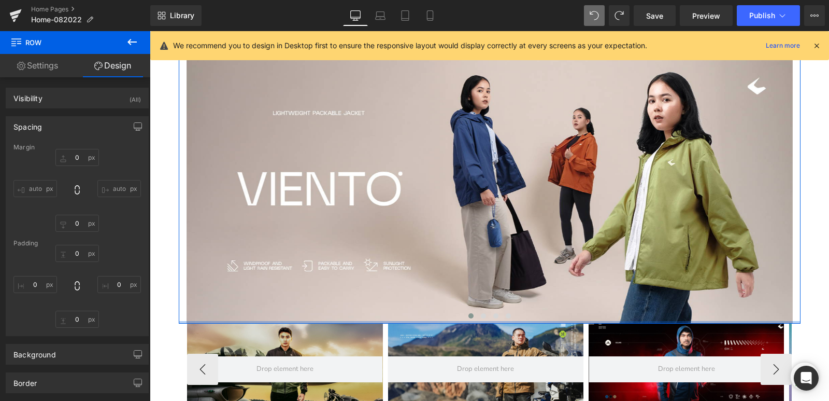
type input "14px"
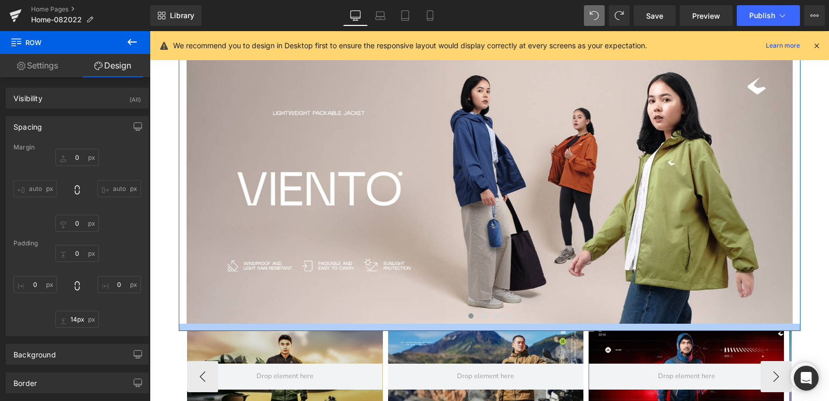
drag, startPoint x: 188, startPoint y: 323, endPoint x: 191, endPoint y: 330, distance: 8.1
click at [191, 330] on div at bounding box center [490, 326] width 622 height 7
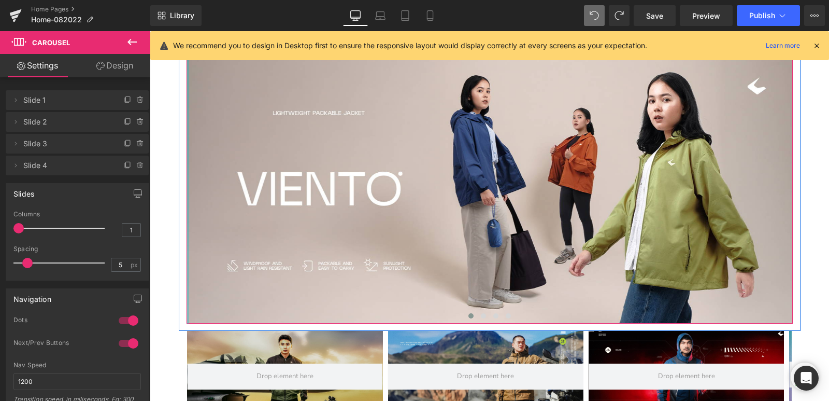
drag, startPoint x: 183, startPoint y: 321, endPoint x: 177, endPoint y: 317, distance: 7.2
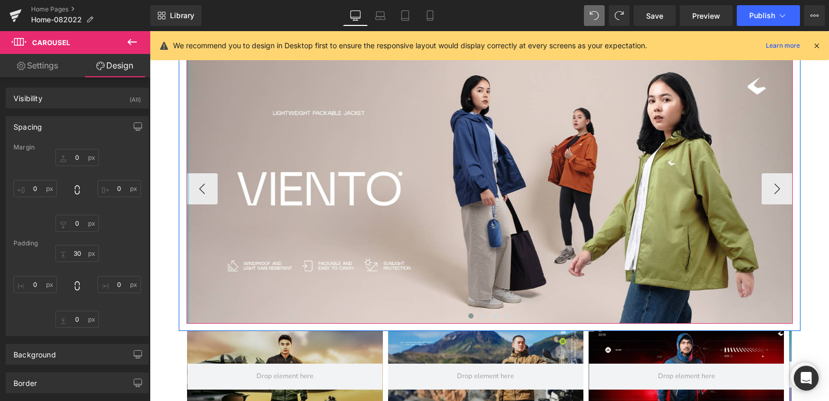
click at [187, 322] on div at bounding box center [188, 180] width 3 height 285
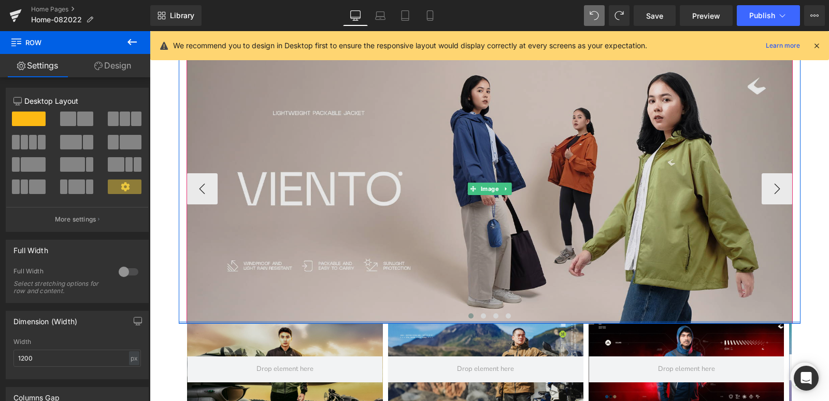
drag, startPoint x: 226, startPoint y: 324, endPoint x: 228, endPoint y: 295, distance: 29.0
click at [228, 295] on div "Image Image Image Image ‹ › [GEOGRAPHIC_DATA]" at bounding box center [490, 180] width 622 height 285
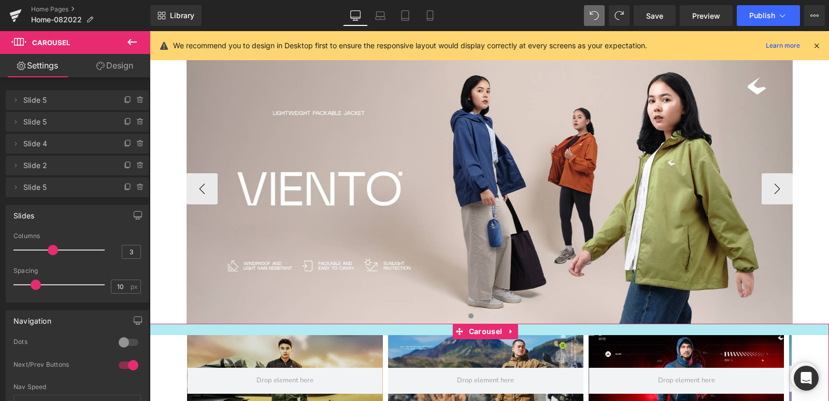
drag, startPoint x: 236, startPoint y: 324, endPoint x: 257, endPoint y: 318, distance: 22.0
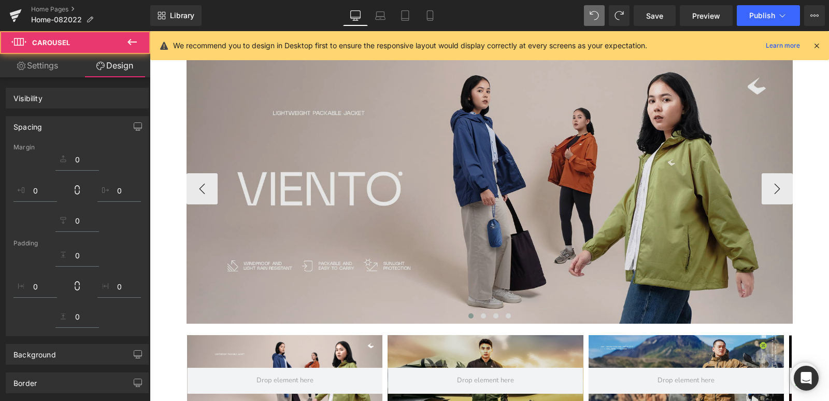
click at [258, 317] on div at bounding box center [490, 317] width 606 height 14
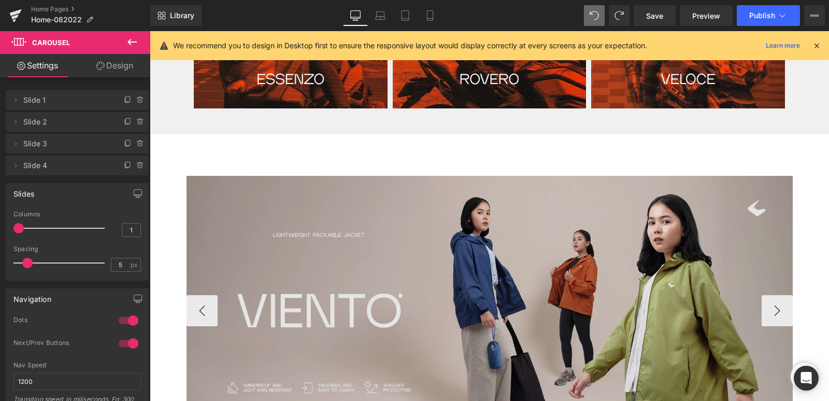
scroll to position [518, 0]
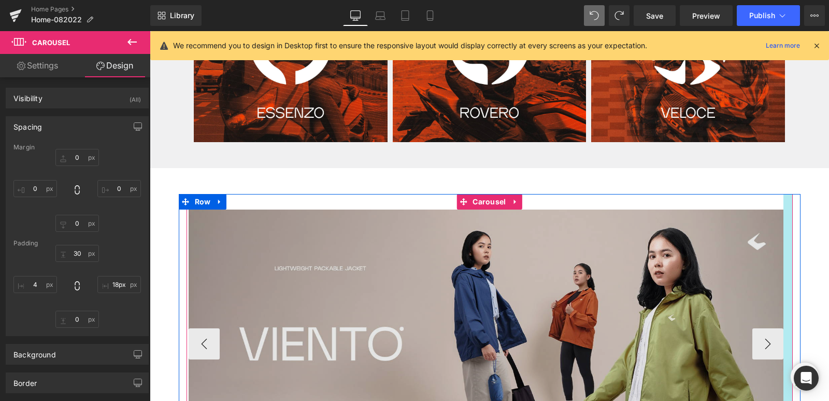
type input "19px"
drag, startPoint x: 788, startPoint y: 318, endPoint x: 778, endPoint y: 319, distance: 9.9
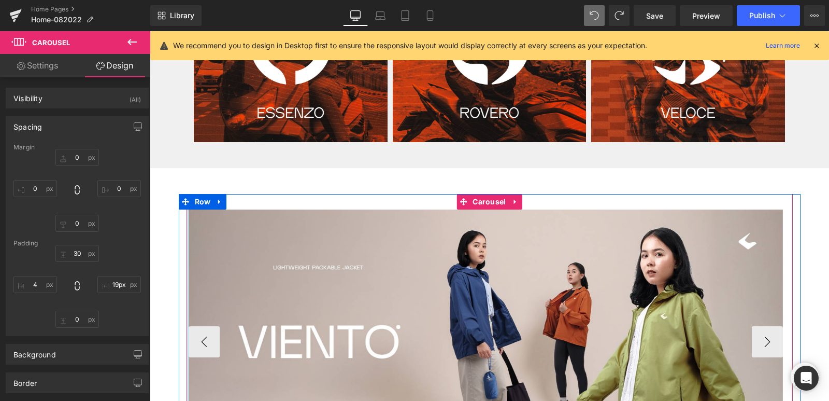
type input "10px"
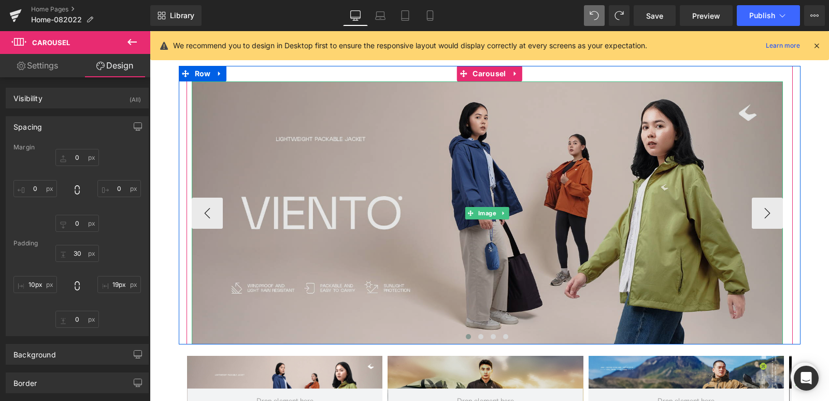
scroll to position [726, 0]
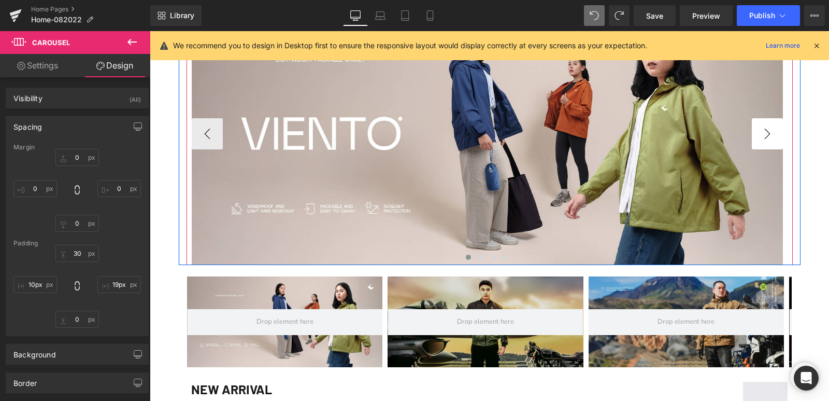
click at [768, 141] on button "›" at bounding box center [767, 133] width 31 height 31
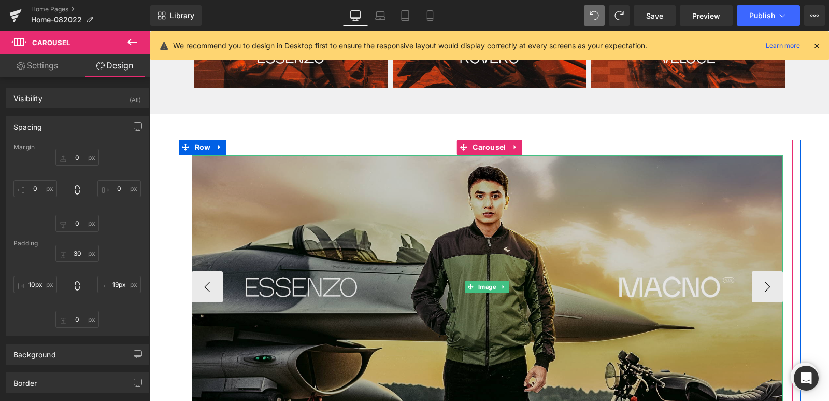
scroll to position [570, 0]
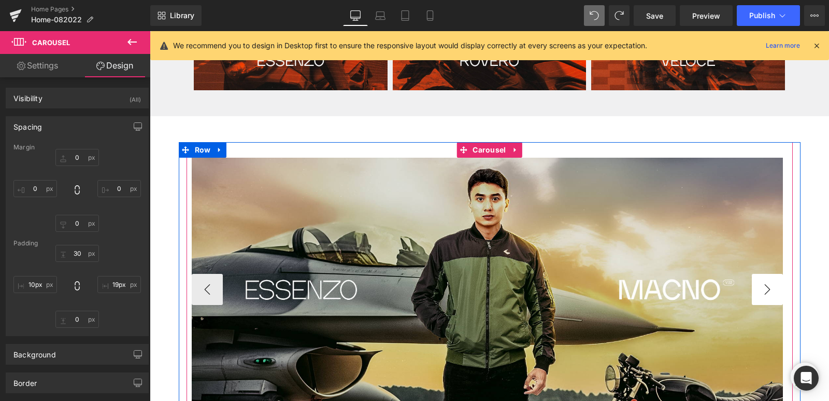
click at [766, 285] on button "›" at bounding box center [767, 289] width 31 height 31
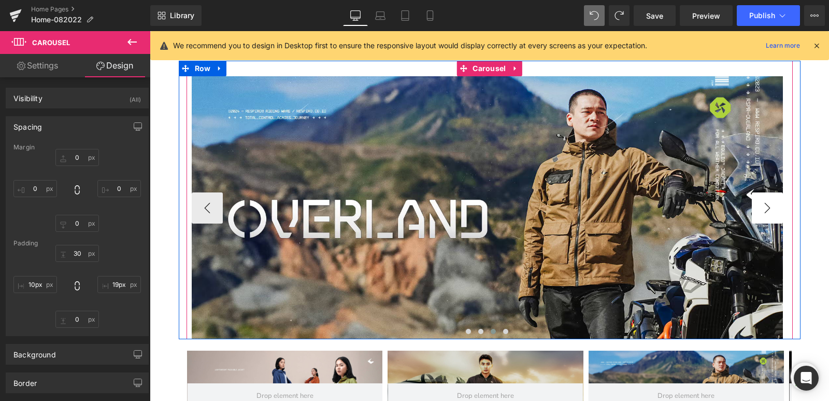
scroll to position [674, 0]
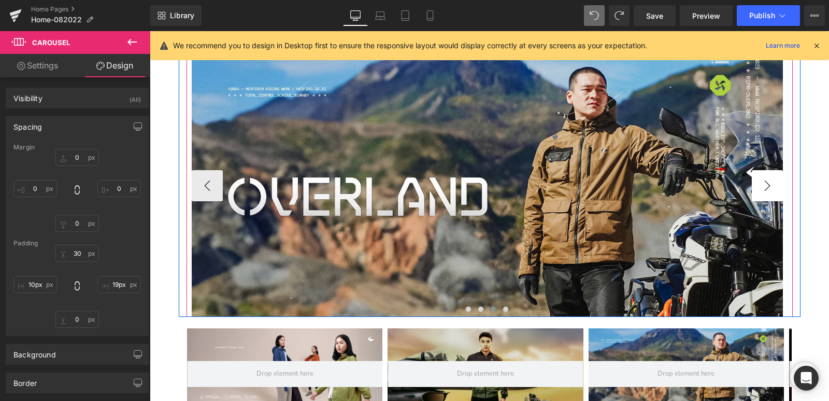
click at [769, 184] on button "›" at bounding box center [767, 185] width 31 height 31
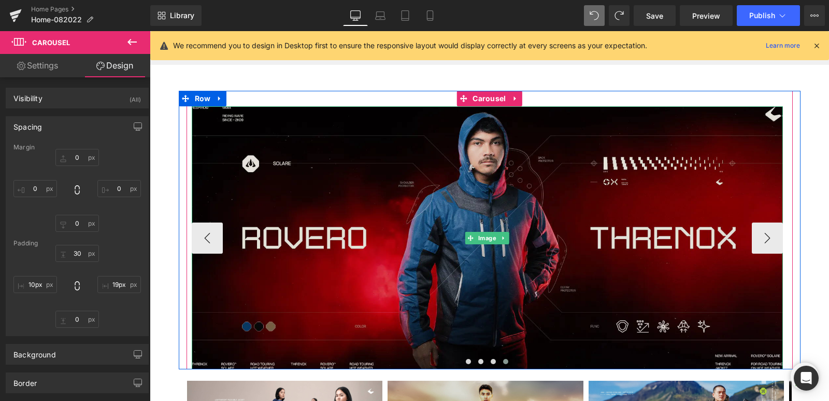
scroll to position [622, 0]
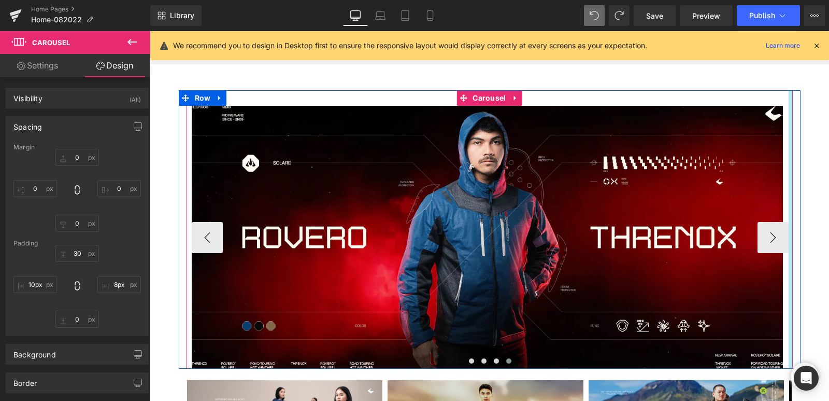
type input "11px"
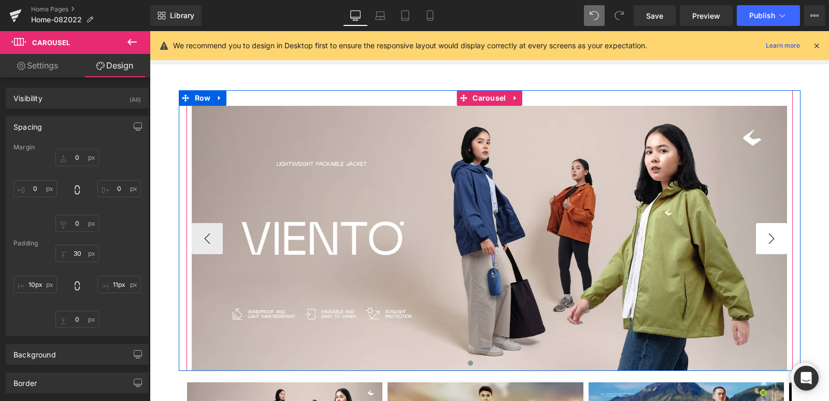
click at [768, 238] on button "›" at bounding box center [771, 238] width 31 height 31
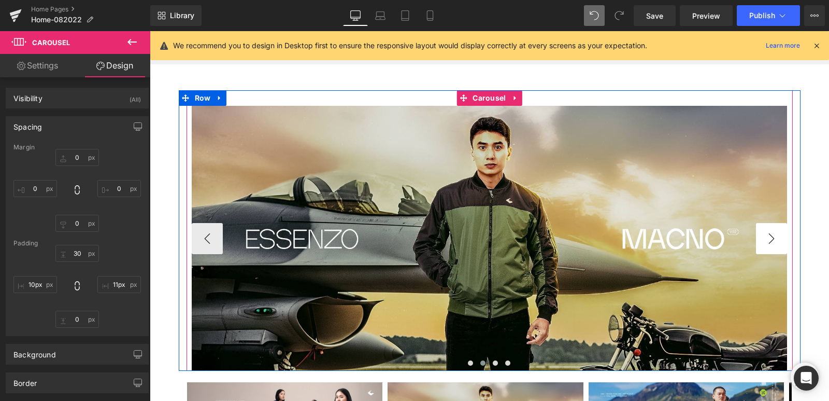
click at [768, 238] on button "›" at bounding box center [771, 238] width 31 height 31
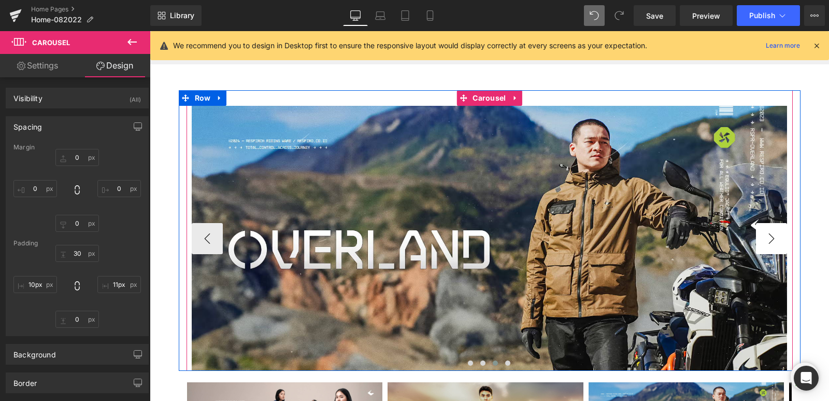
click at [768, 238] on button "›" at bounding box center [771, 238] width 31 height 31
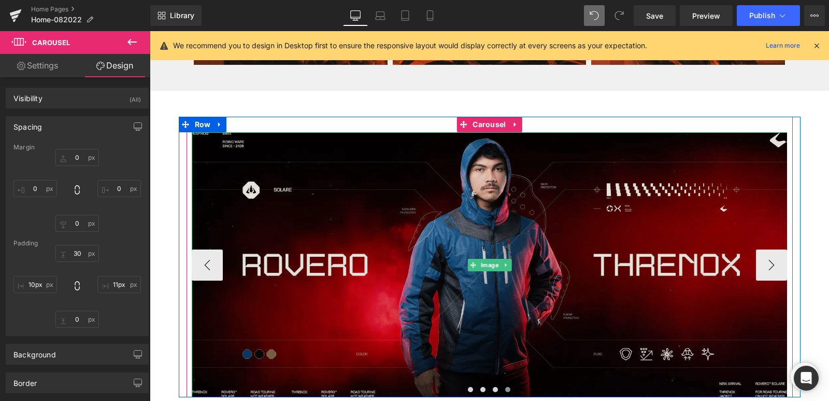
scroll to position [570, 0]
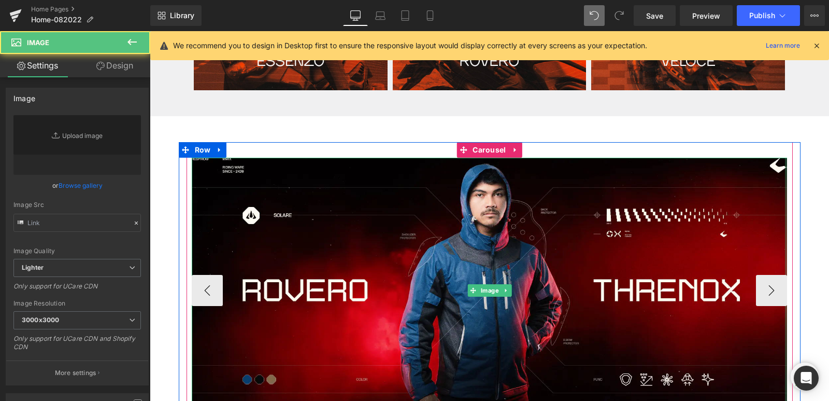
type input "[URL][DOMAIN_NAME]"
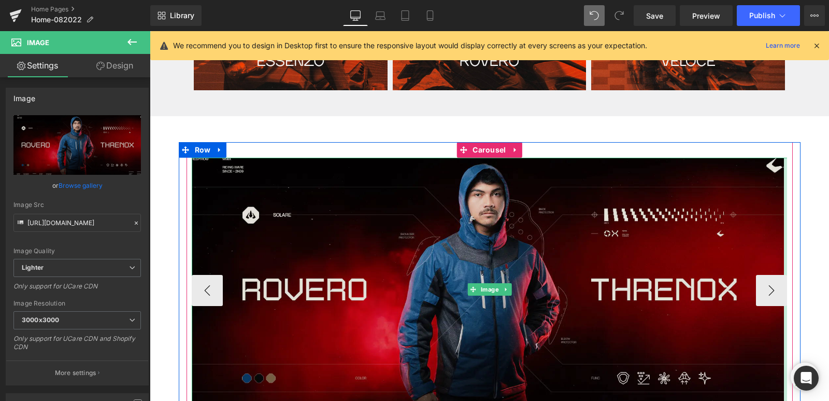
click at [779, 316] on div "Image" at bounding box center [490, 289] width 596 height 263
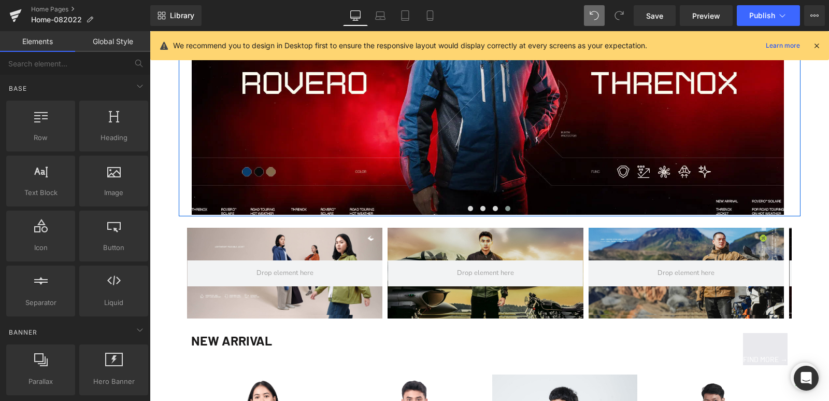
scroll to position [777, 0]
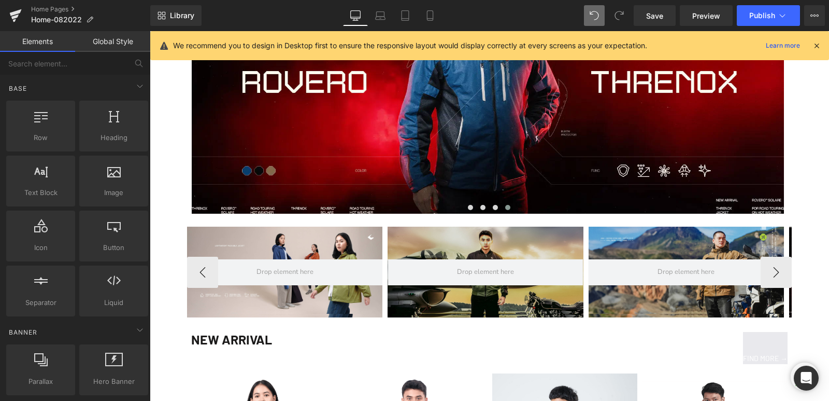
click at [150, 31] on span "72px" at bounding box center [150, 31] width 0 height 0
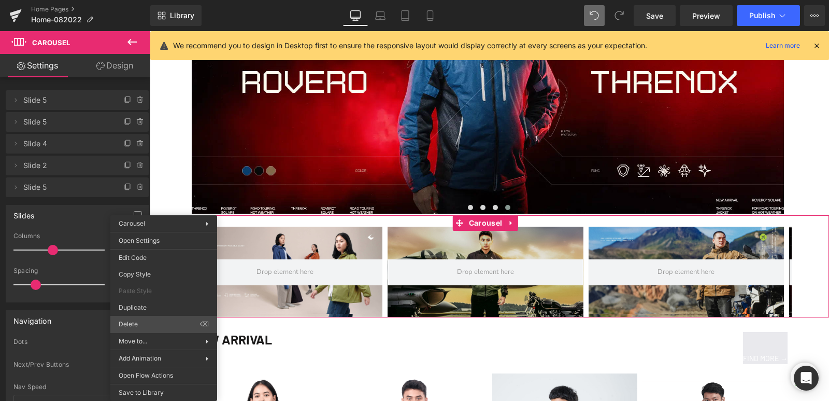
click at [144, 324] on div "Image You are previewing how the will restyle your page. You can not edit Eleme…" at bounding box center [414, 209] width 829 height 418
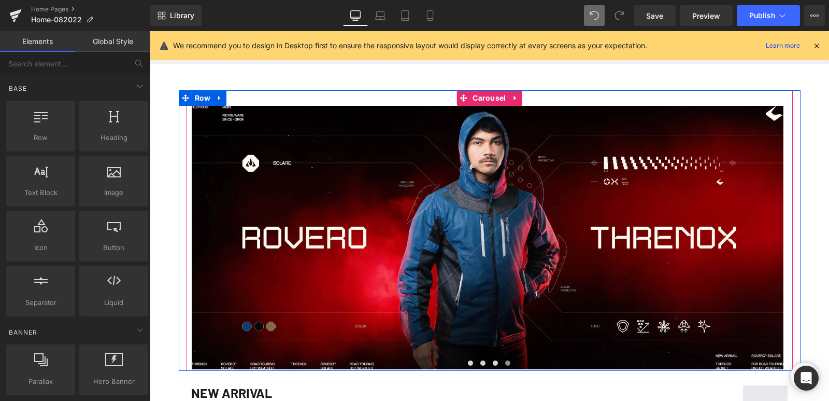
scroll to position [674, 0]
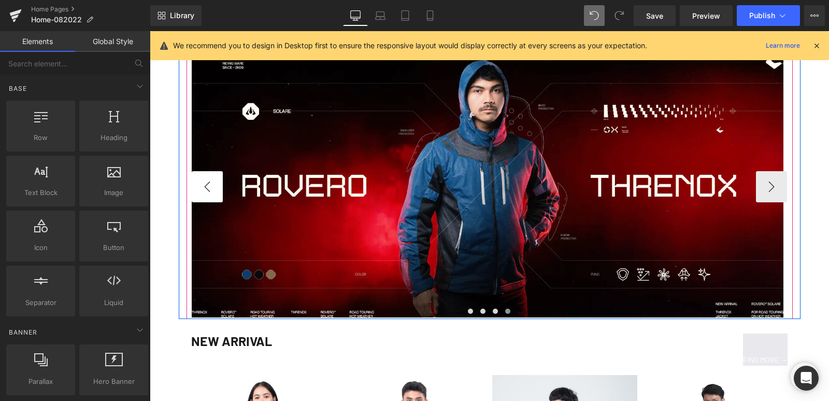
click at [192, 178] on button "‹" at bounding box center [207, 186] width 31 height 31
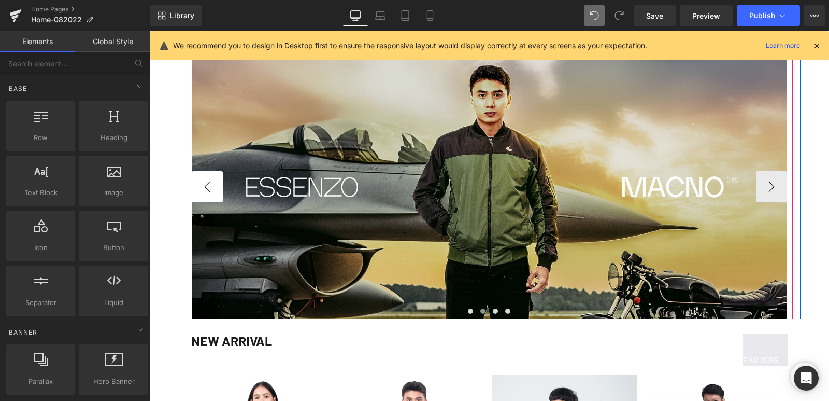
click at [192, 178] on button "‹" at bounding box center [207, 186] width 31 height 31
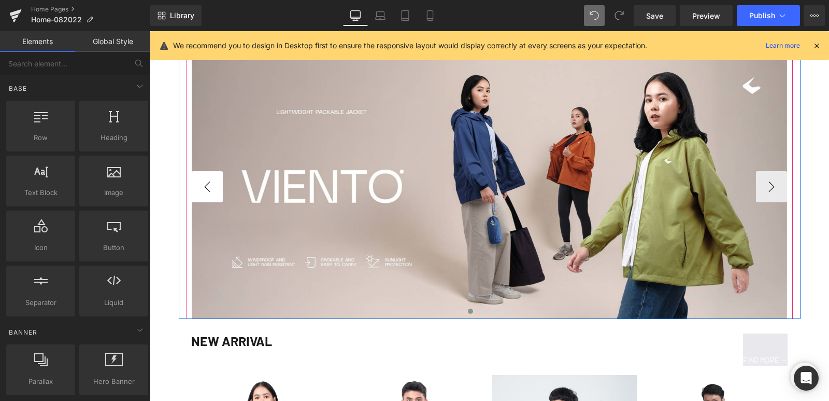
click at [192, 178] on button "‹" at bounding box center [207, 186] width 31 height 31
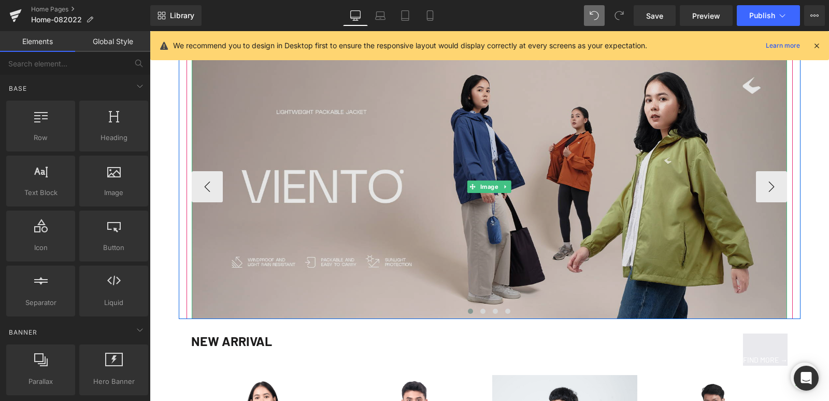
click at [322, 174] on img at bounding box center [490, 186] width 596 height 265
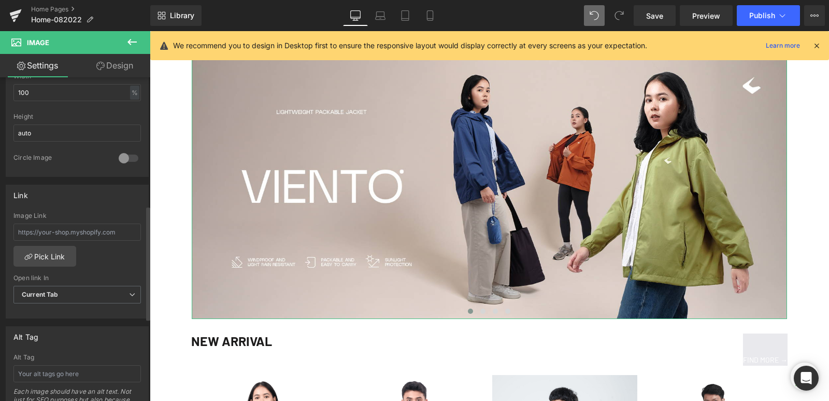
scroll to position [363, 0]
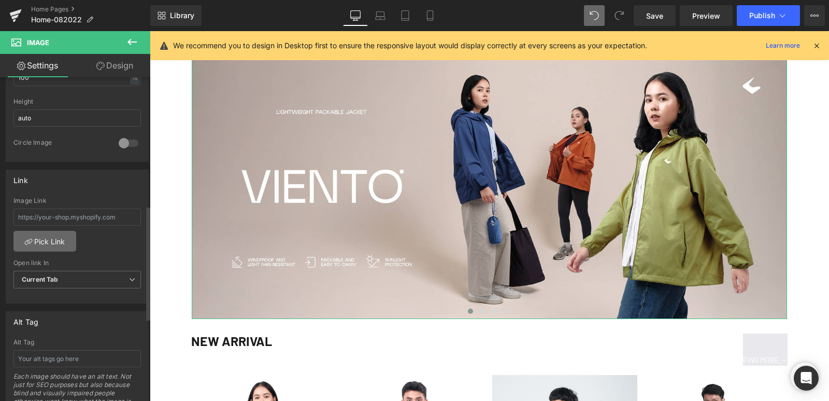
click at [53, 242] on link "Pick Link" at bounding box center [44, 241] width 63 height 21
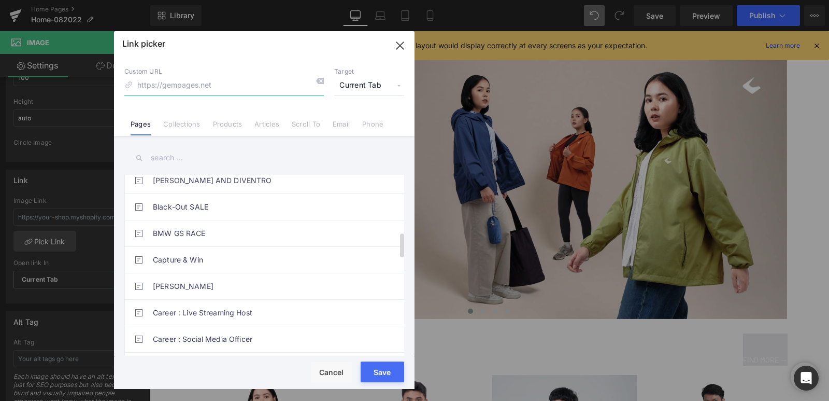
scroll to position [466, 0]
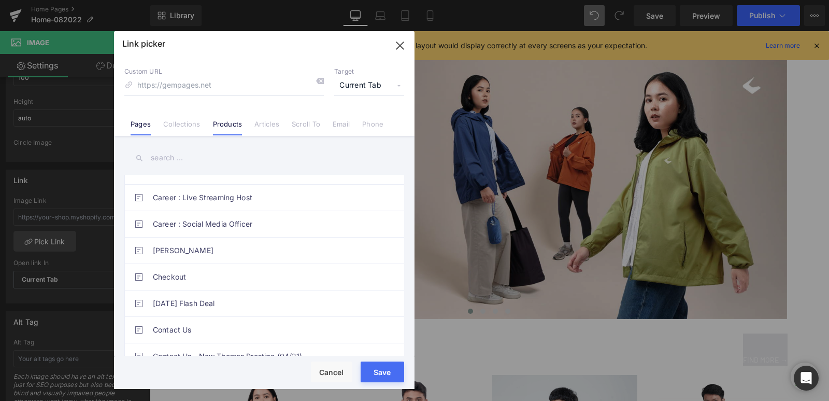
click at [228, 130] on link "Products" at bounding box center [228, 128] width 30 height 16
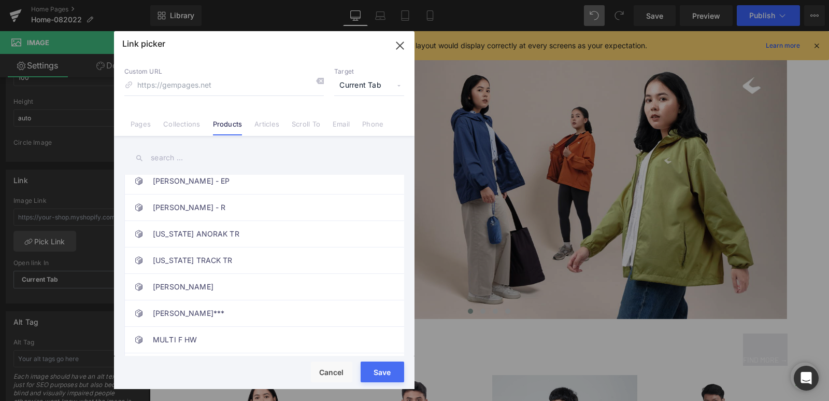
scroll to position [2467, 0]
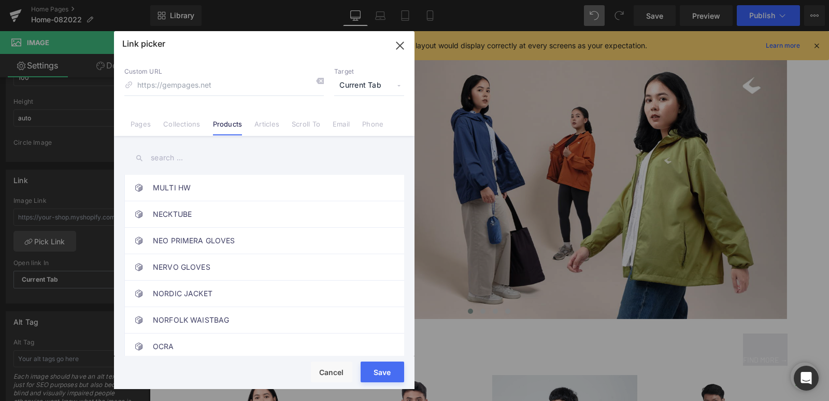
click at [399, 48] on icon "button" at bounding box center [399, 45] width 7 height 7
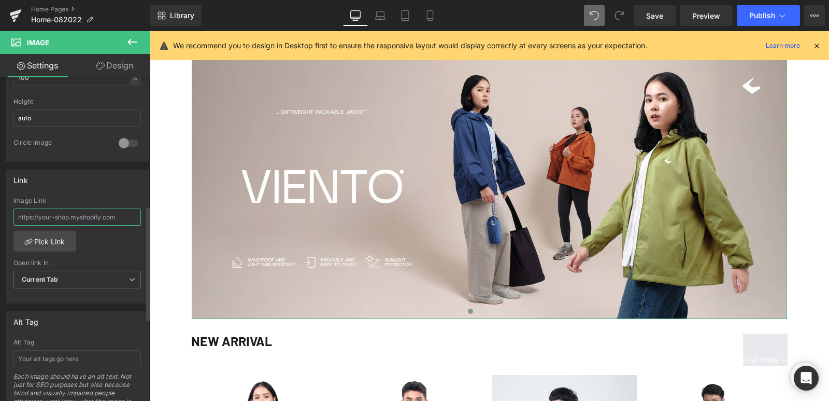
click at [91, 217] on input "text" at bounding box center [77, 216] width 128 height 17
paste input "/products/viento-jacket"
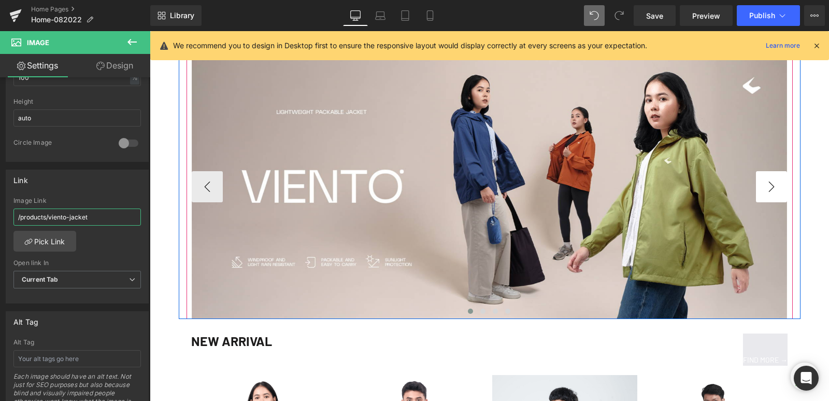
type input "/products/viento-jacket"
click at [766, 192] on button "›" at bounding box center [771, 186] width 31 height 31
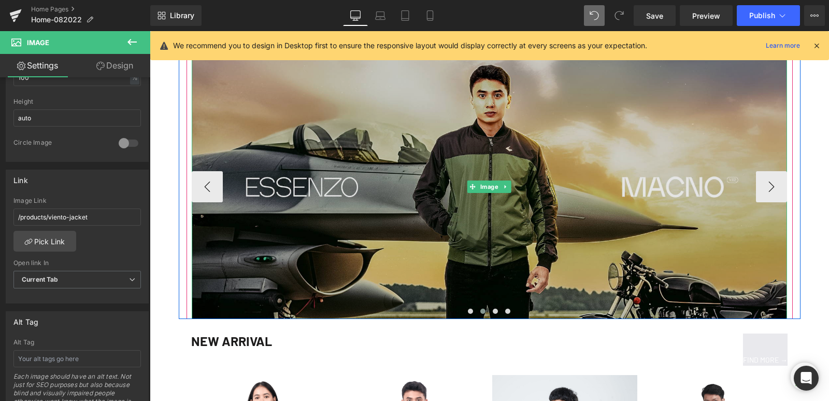
click at [441, 144] on img at bounding box center [490, 186] width 596 height 265
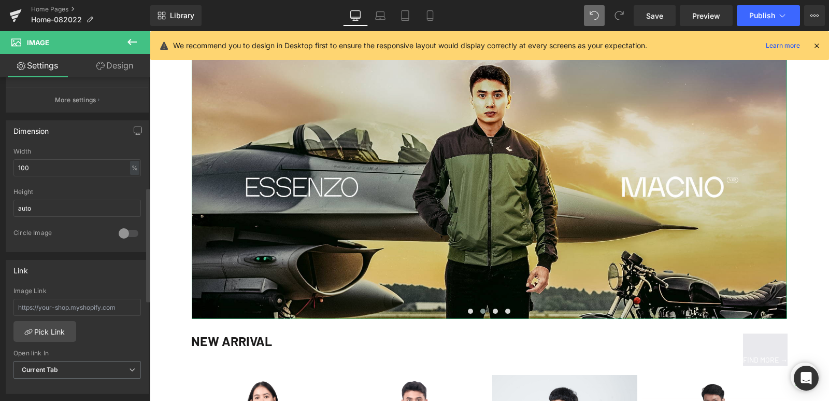
scroll to position [311, 0]
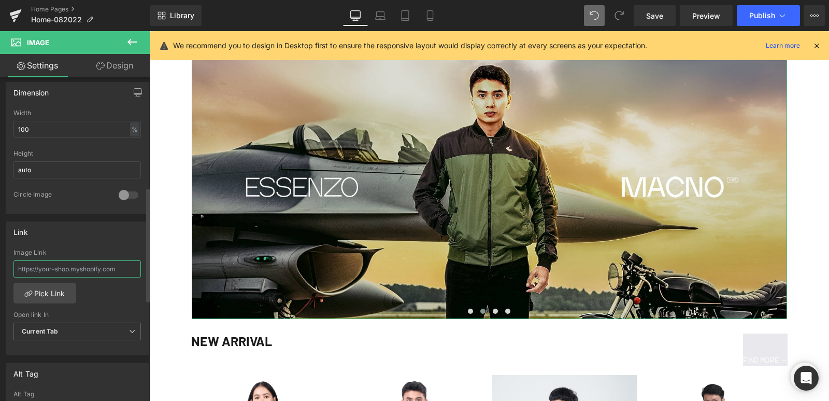
click at [74, 265] on input "text" at bounding box center [77, 268] width 128 height 17
paste input "/products/macno"
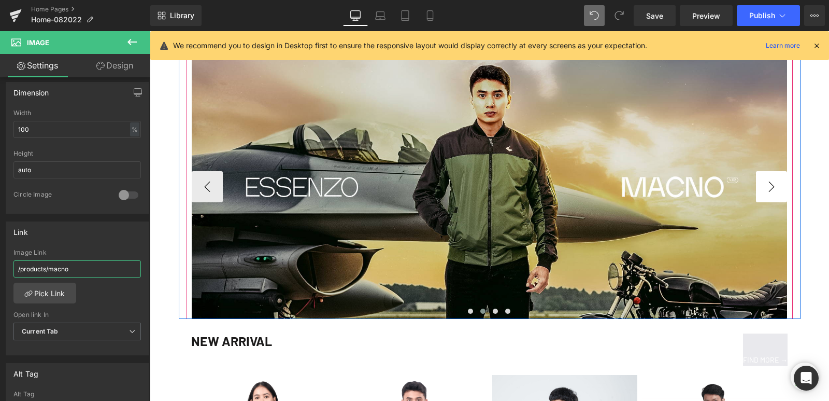
type input "/products/macno"
click at [770, 186] on button "›" at bounding box center [771, 186] width 31 height 31
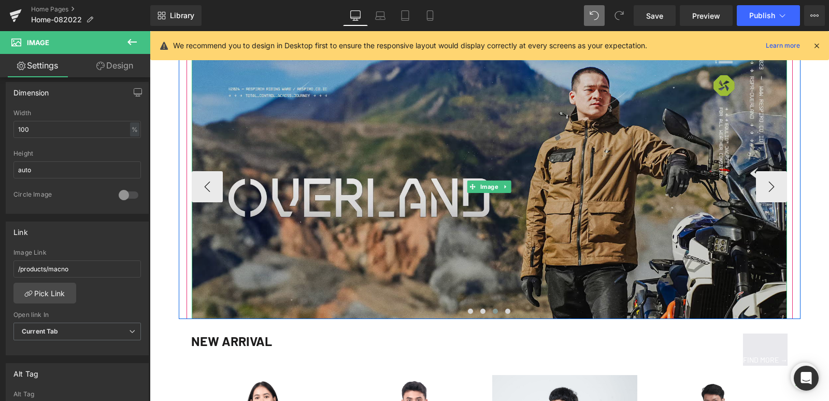
click at [447, 129] on img at bounding box center [490, 186] width 596 height 265
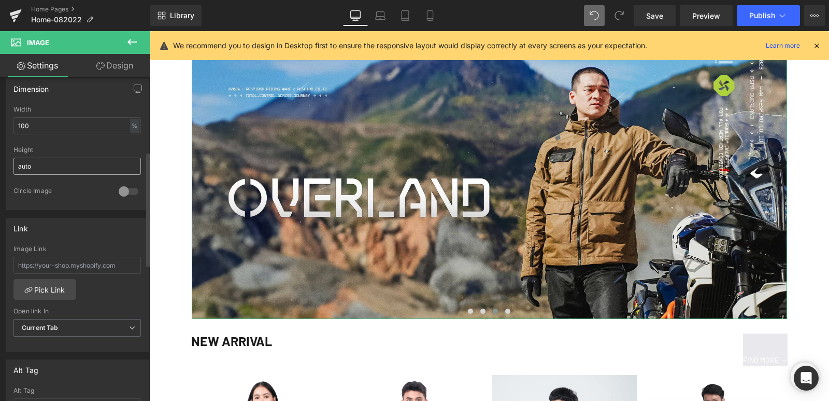
scroll to position [466, 0]
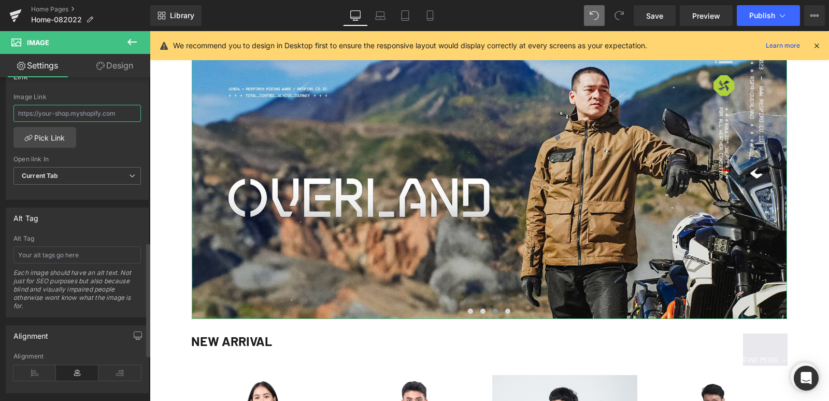
click at [66, 115] on input "text" at bounding box center [77, 113] width 128 height 17
paste input "/products/overland-jacket"
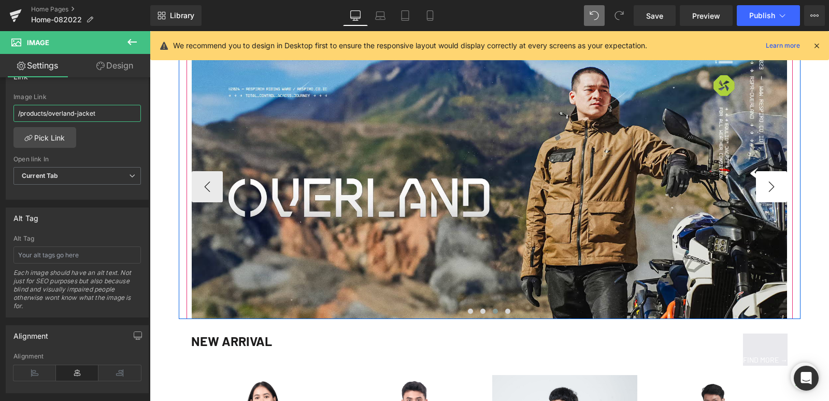
type input "/products/overland-jacket"
click at [762, 189] on button "›" at bounding box center [771, 186] width 31 height 31
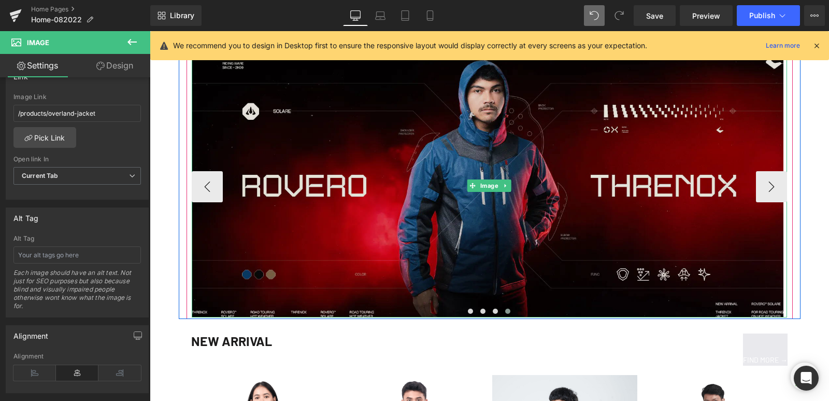
click at [480, 189] on link "Image" at bounding box center [484, 185] width 33 height 12
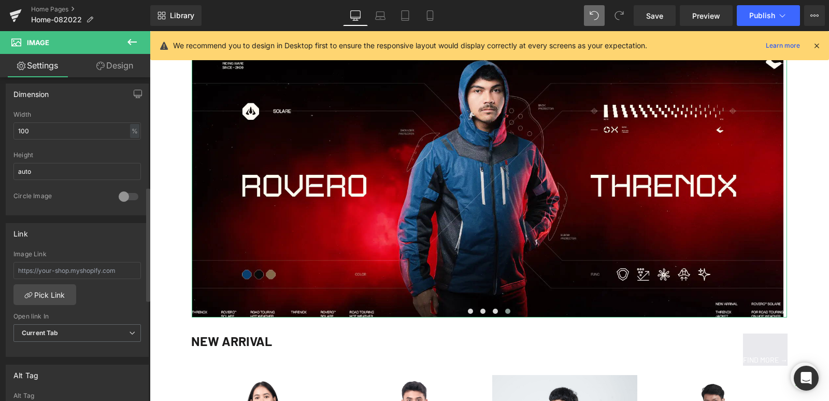
scroll to position [311, 0]
click at [63, 270] on input "text" at bounding box center [77, 268] width 128 height 17
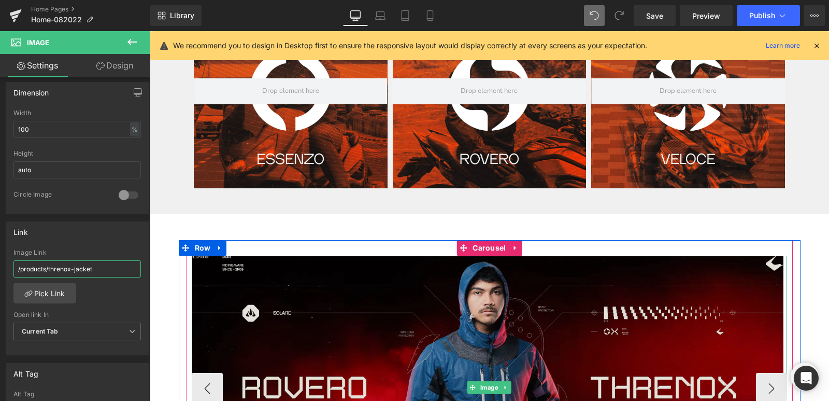
scroll to position [466, 0]
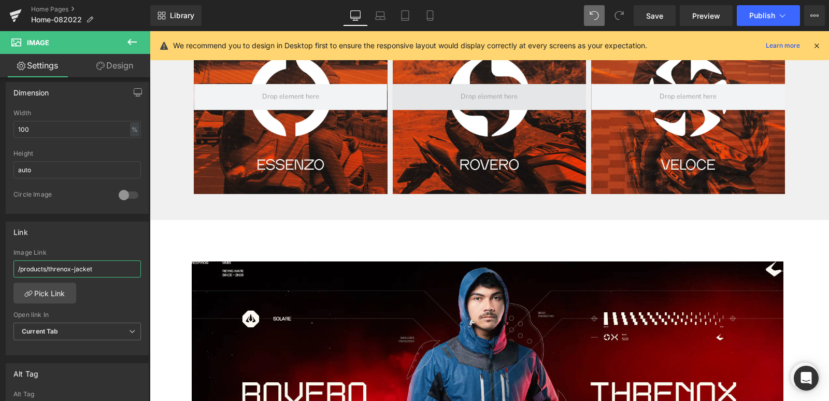
type input "/products/threnox-jacket"
click at [428, 18] on icon at bounding box center [430, 15] width 10 height 10
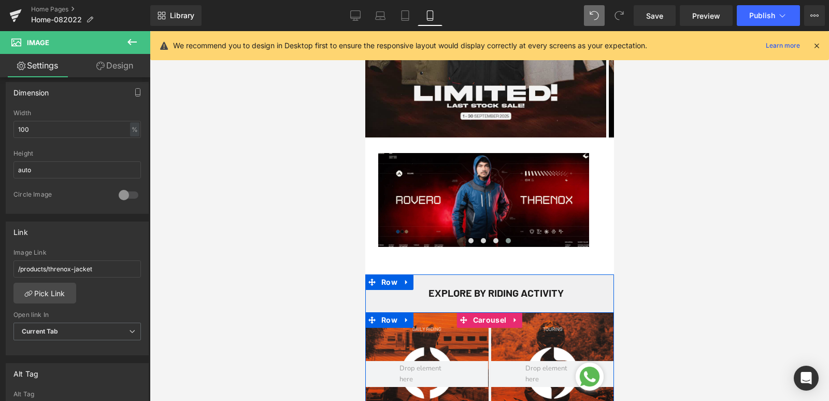
scroll to position [207, 0]
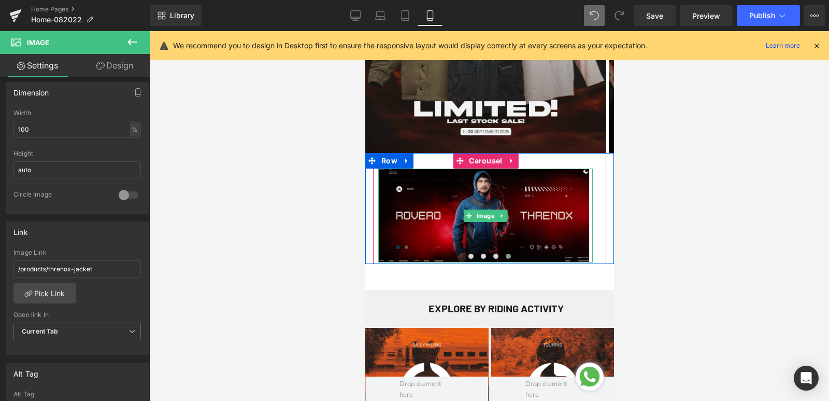
click at [426, 225] on img at bounding box center [485, 215] width 215 height 94
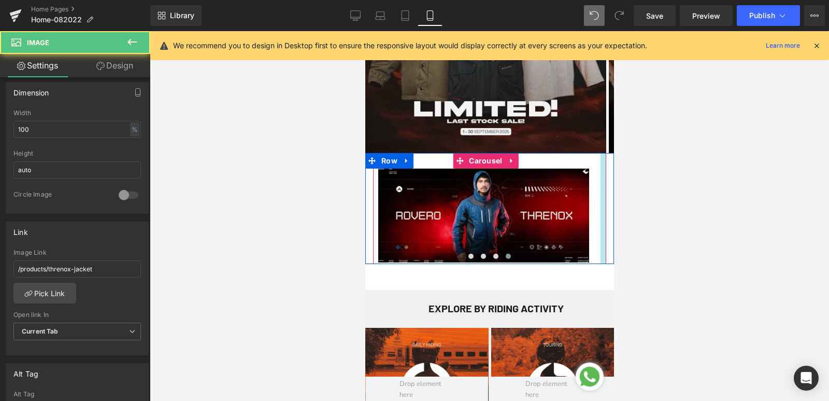
click at [600, 215] on div at bounding box center [603, 208] width 6 height 111
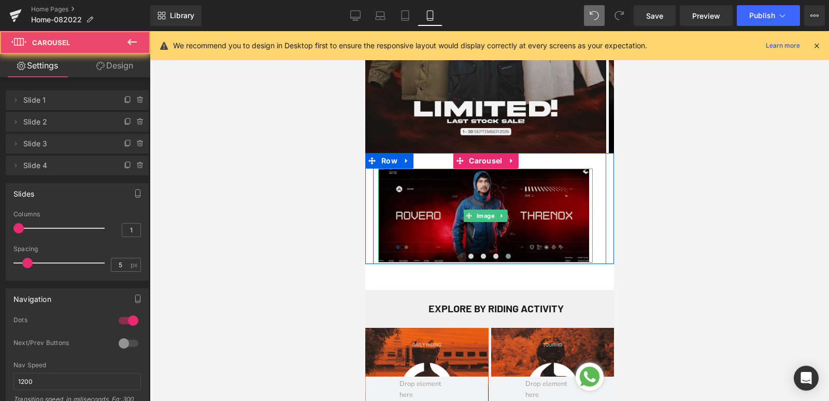
click at [587, 216] on img at bounding box center [485, 215] width 215 height 94
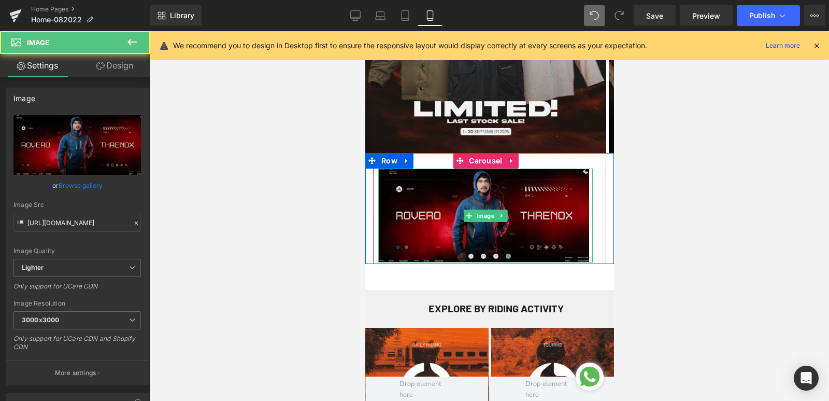
click at [423, 214] on img at bounding box center [485, 215] width 215 height 94
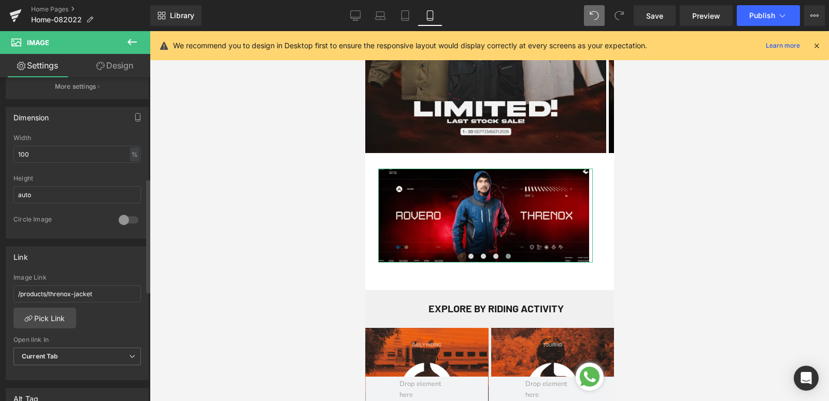
scroll to position [0, 0]
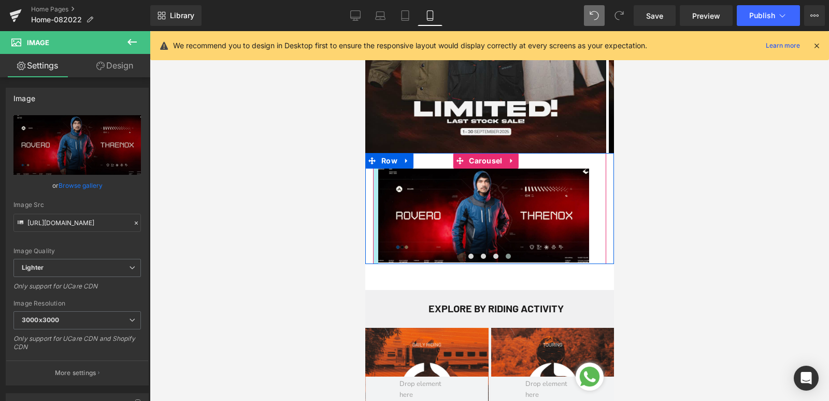
click at [373, 195] on div at bounding box center [375, 208] width 5 height 111
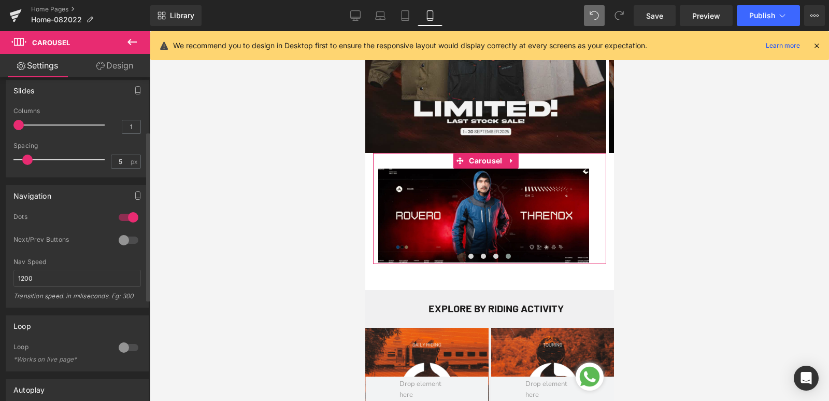
scroll to position [155, 0]
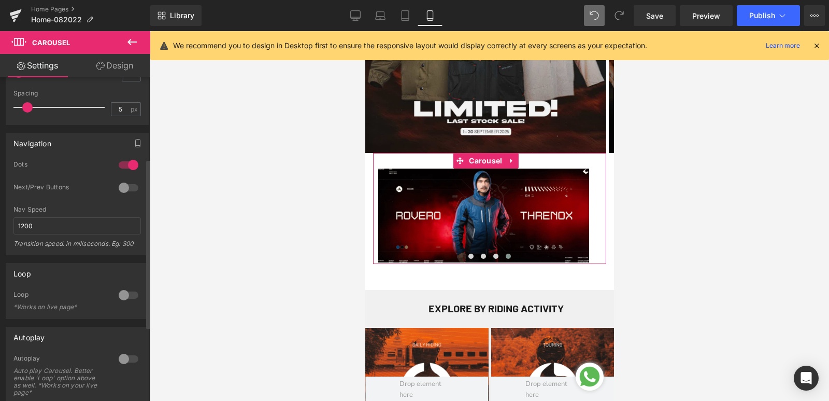
click at [125, 190] on div at bounding box center [128, 187] width 25 height 17
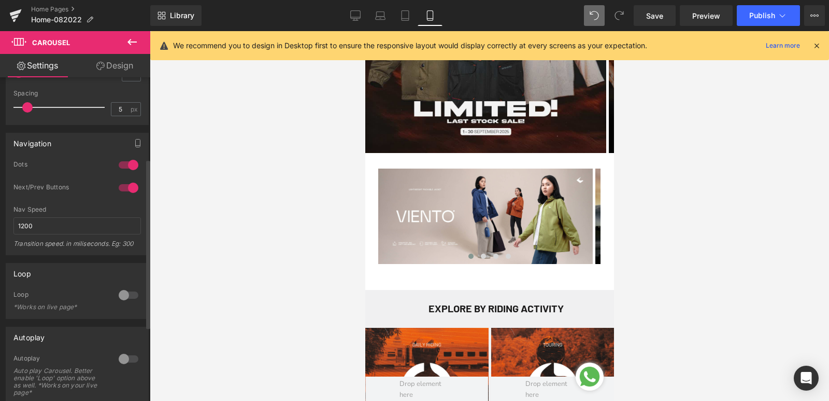
click at [116, 189] on div at bounding box center [128, 187] width 25 height 17
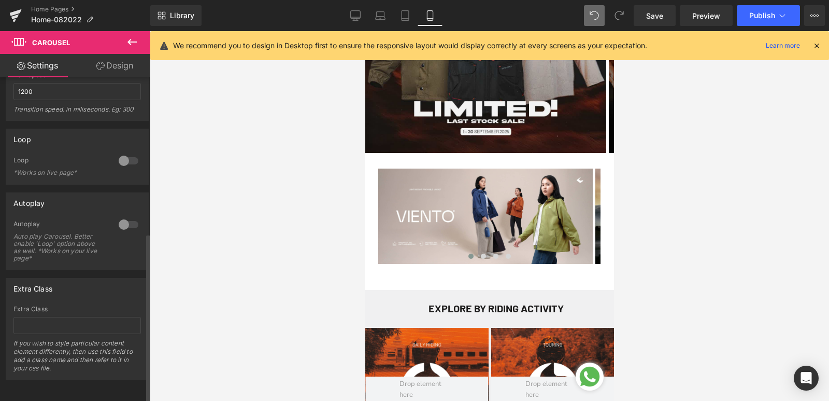
scroll to position [298, 0]
click at [129, 216] on div at bounding box center [128, 224] width 25 height 17
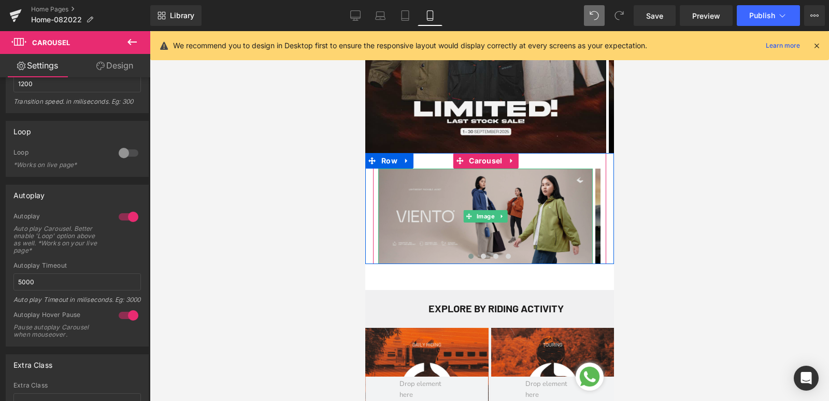
click at [585, 213] on img at bounding box center [485, 215] width 215 height 95
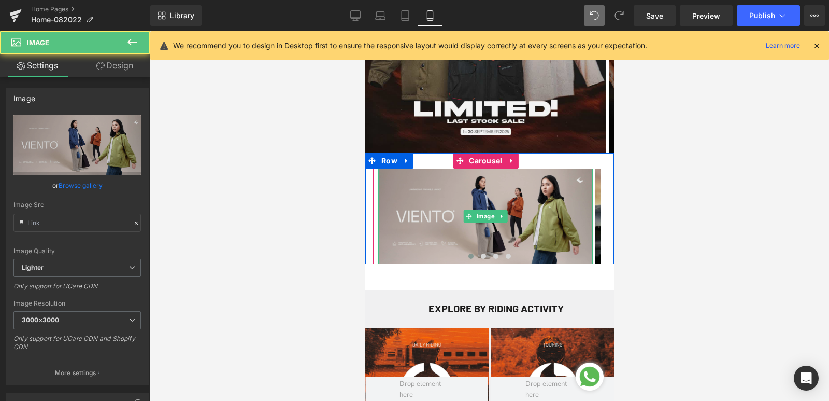
type input "[URL][DOMAIN_NAME]"
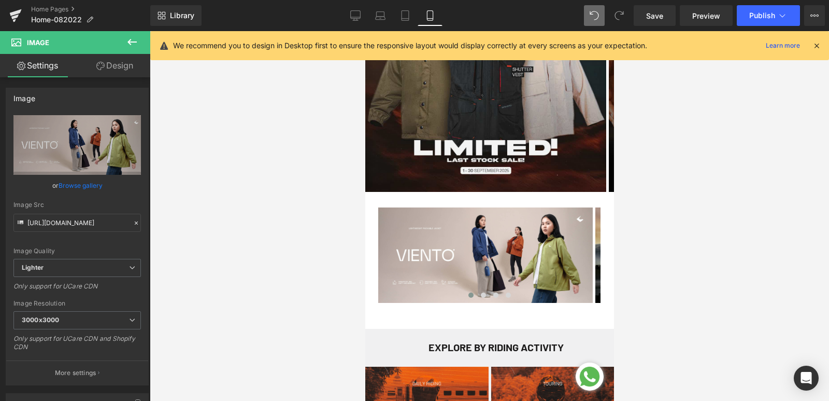
scroll to position [155, 0]
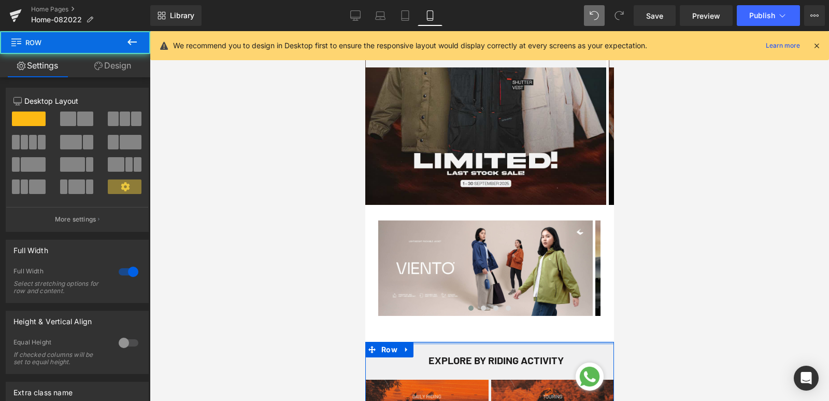
drag, startPoint x: 455, startPoint y: 343, endPoint x: 451, endPoint y: 323, distance: 20.0
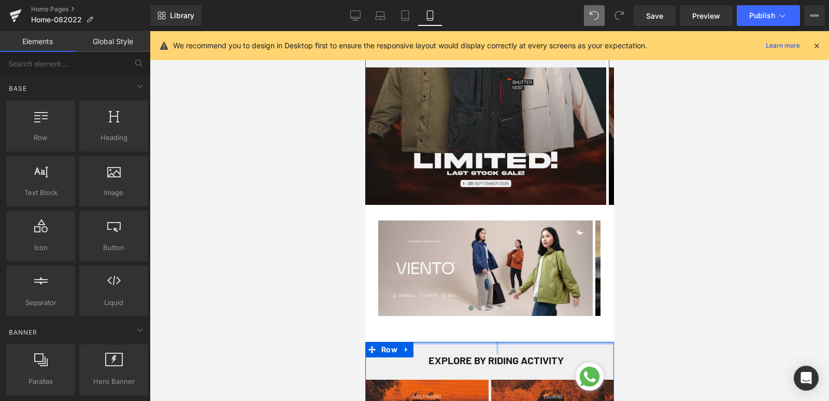
click at [458, 342] on div at bounding box center [489, 343] width 249 height 3
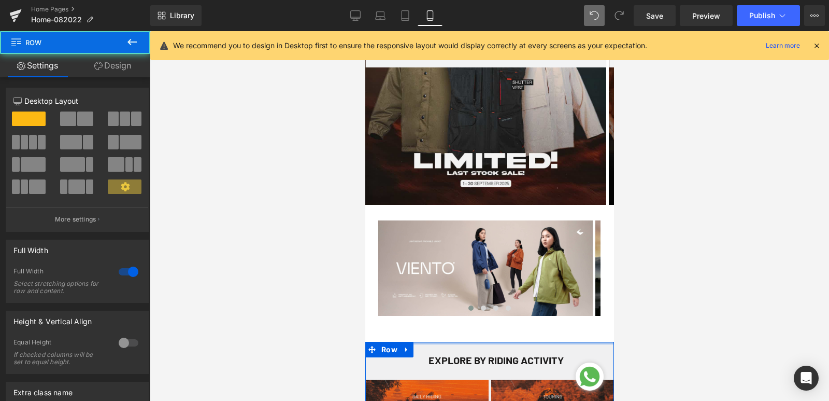
drag, startPoint x: 466, startPoint y: 343, endPoint x: 463, endPoint y: 330, distance: 13.2
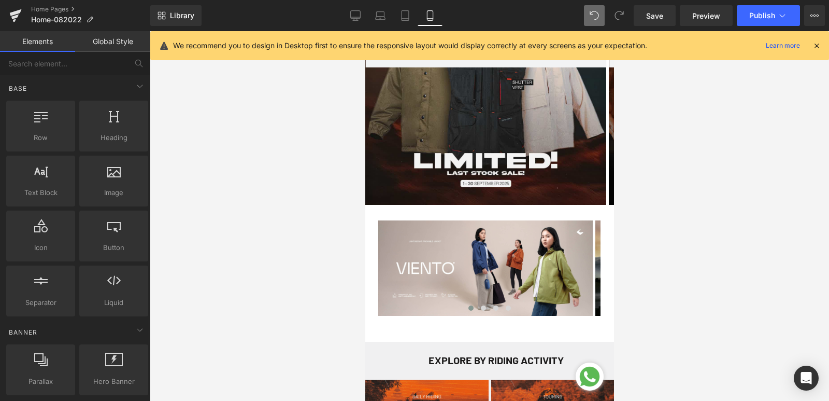
drag, startPoint x: 449, startPoint y: 338, endPoint x: 449, endPoint y: 331, distance: 7.8
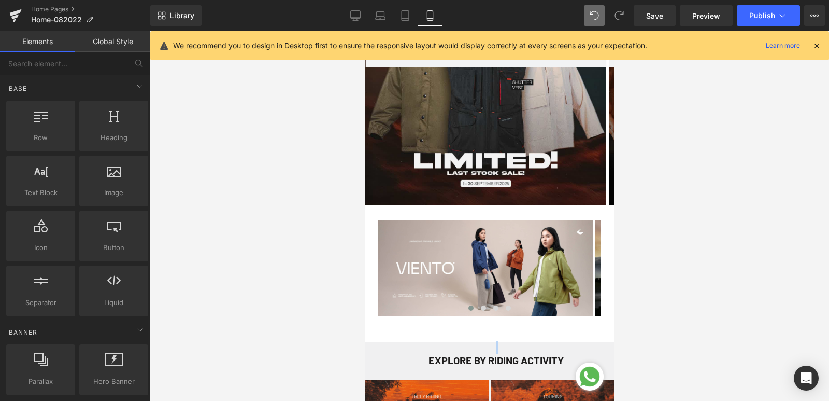
drag, startPoint x: 726, startPoint y: 361, endPoint x: 390, endPoint y: 336, distance: 337.3
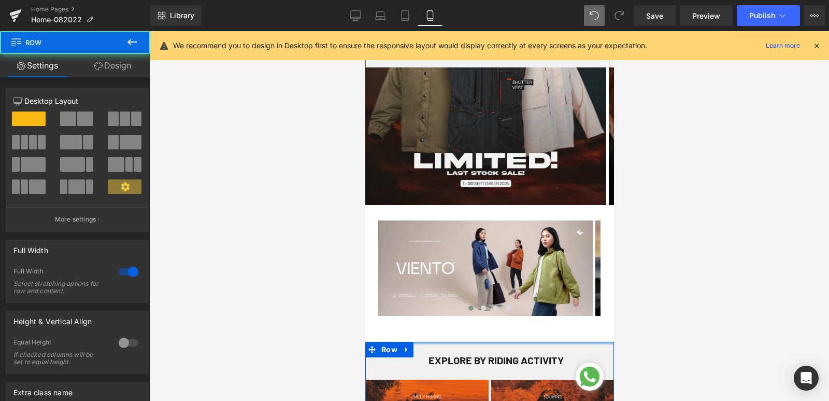
drag, startPoint x: 440, startPoint y: 342, endPoint x: 440, endPoint y: 331, distance: 10.9
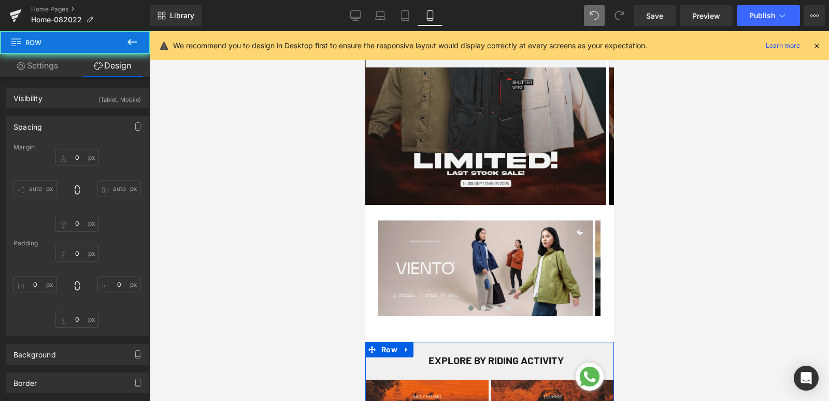
type input "50"
type input "0"
type input "25"
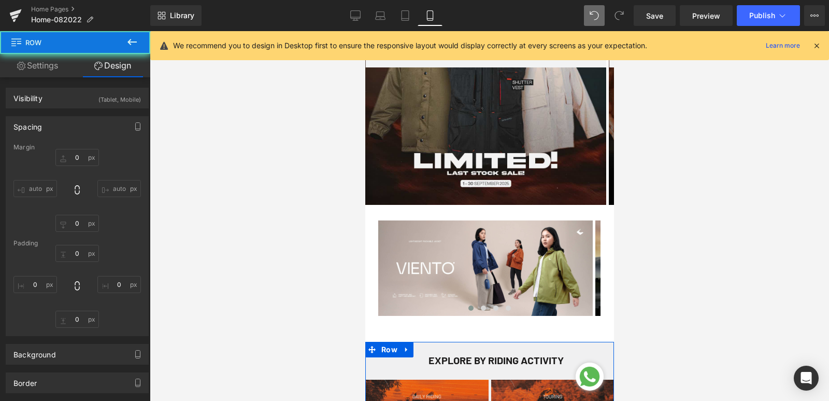
type input "0"
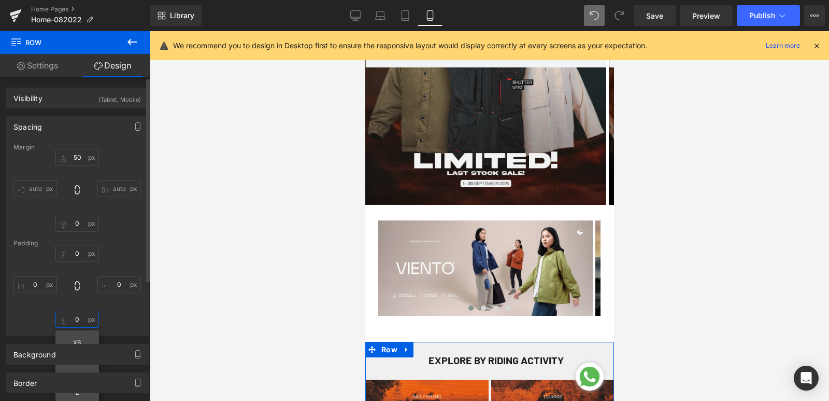
type input "3"
click at [127, 329] on div "Margin 50px 50 auto auto 0px 0 auto auto [GEOGRAPHIC_DATA] 0px 0 0px 0 0px 0" at bounding box center [77, 240] width 142 height 192
click at [81, 320] on input "text" at bounding box center [77, 318] width 44 height 17
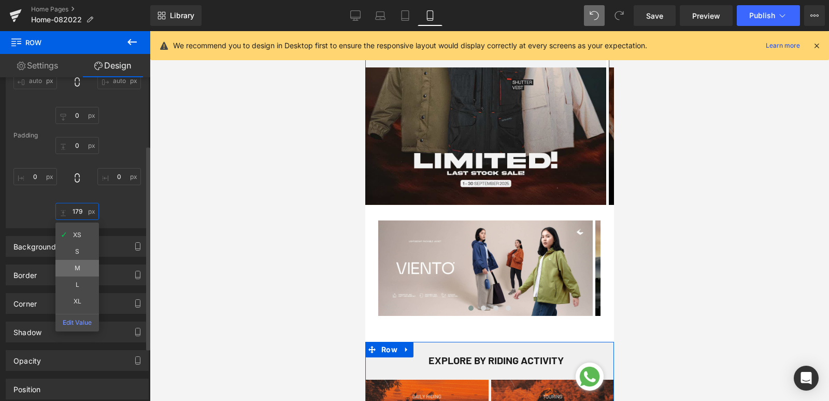
scroll to position [52, 0]
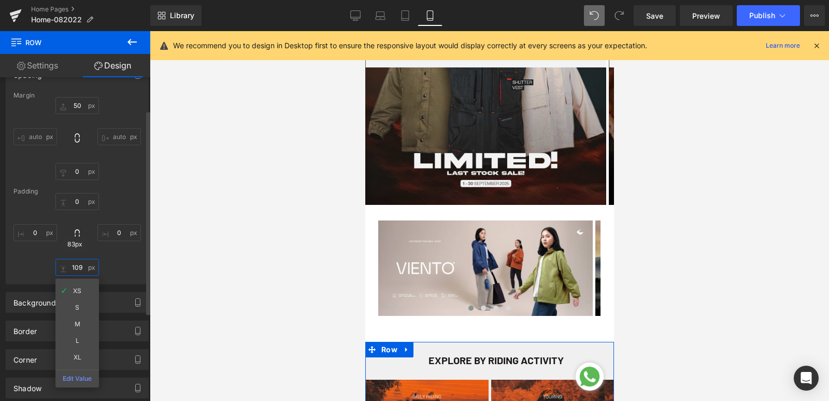
drag, startPoint x: 81, startPoint y: 266, endPoint x: 68, endPoint y: 264, distance: 13.2
click at [68, 264] on input "109" at bounding box center [77, 267] width 44 height 17
type input "0"
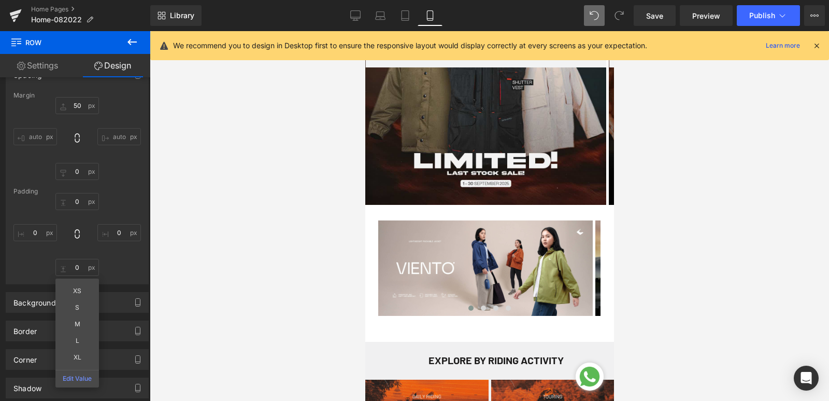
click at [155, 276] on div at bounding box center [489, 216] width 679 height 370
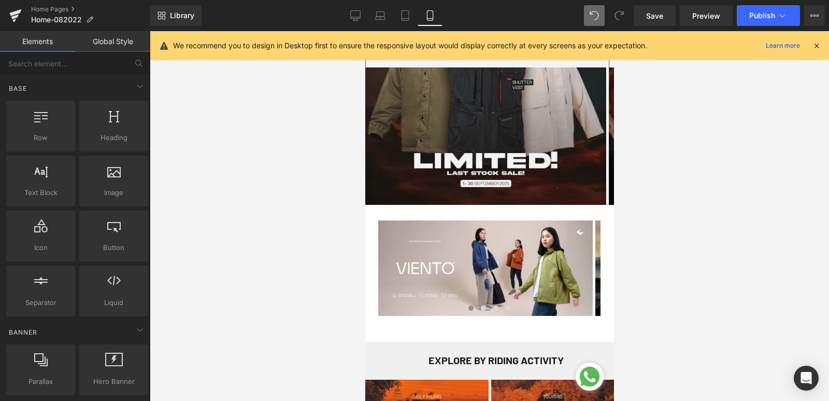
click at [357, 17] on icon at bounding box center [356, 17] width 10 height 0
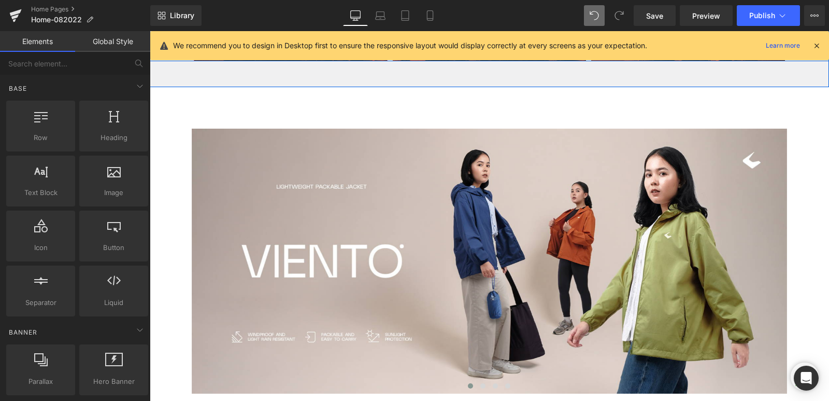
scroll to position [550, 0]
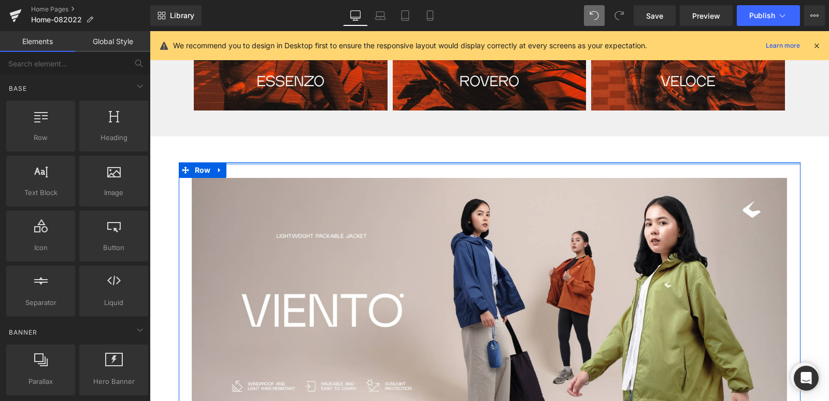
click at [292, 164] on div at bounding box center [490, 163] width 622 height 3
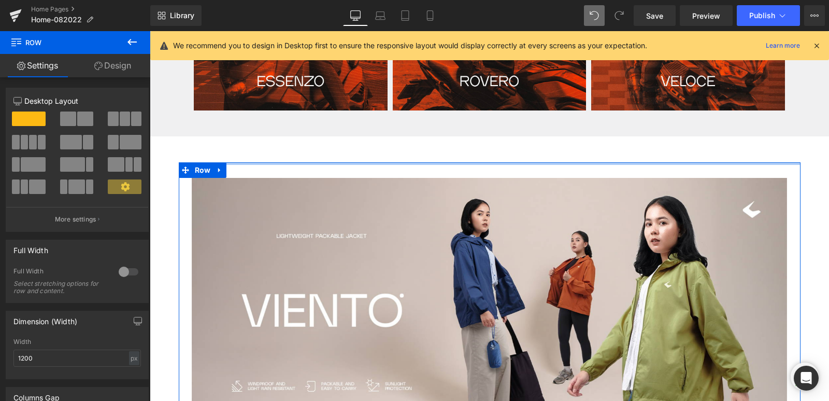
drag, startPoint x: 296, startPoint y: 162, endPoint x: 296, endPoint y: 152, distance: 10.4
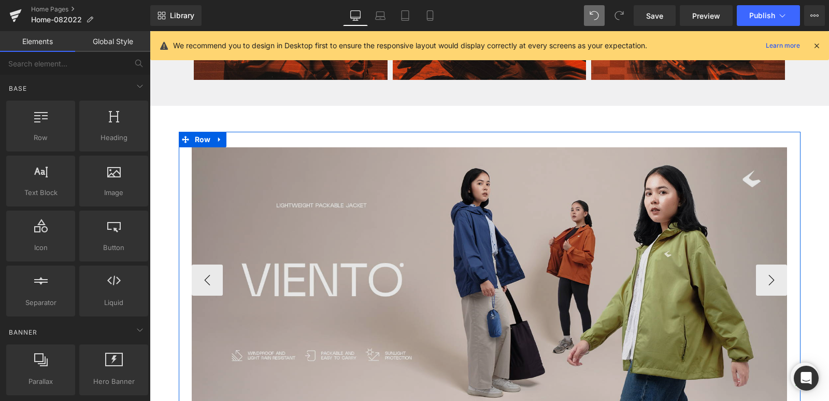
scroll to position [446, 0]
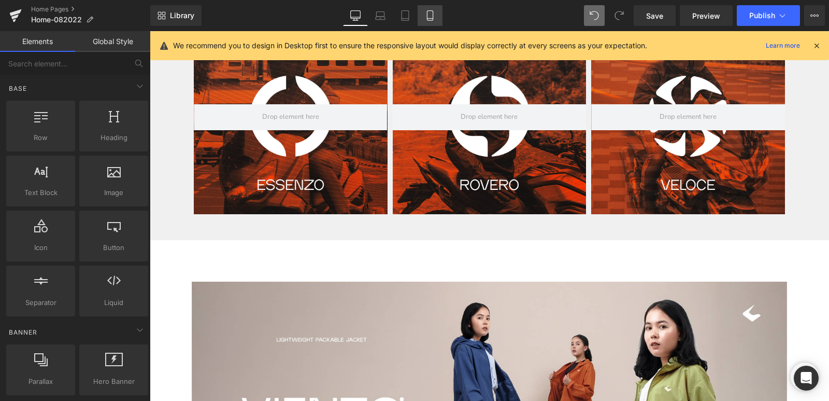
drag, startPoint x: 433, startPoint y: 16, endPoint x: 72, endPoint y: 66, distance: 365.3
click at [433, 16] on icon at bounding box center [430, 16] width 6 height 10
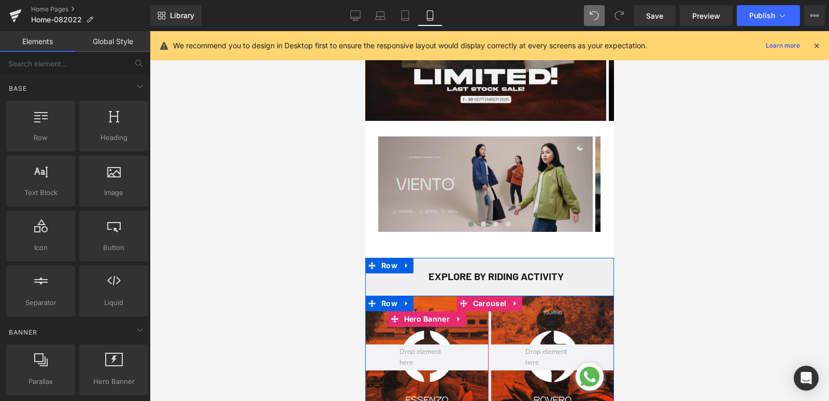
scroll to position [174, 0]
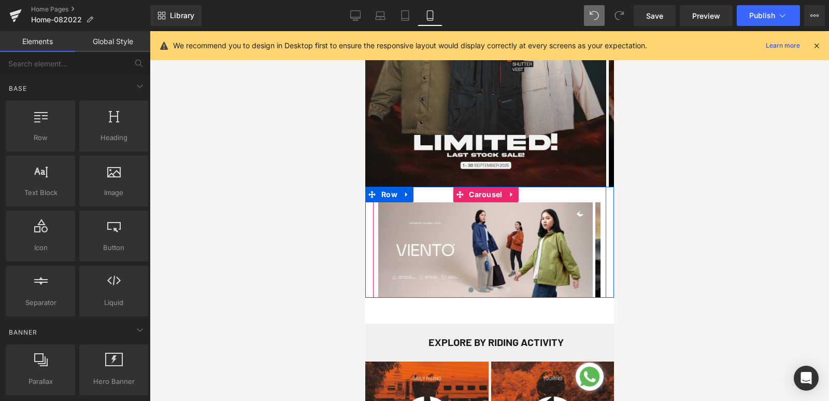
click at [480, 291] on span at bounding box center [482, 289] width 5 height 5
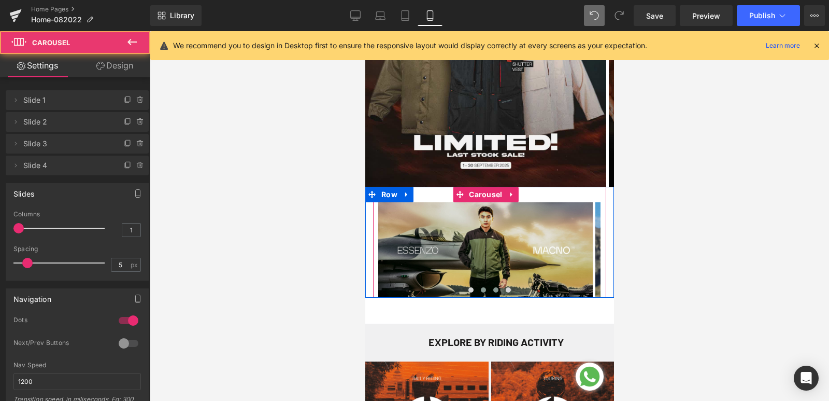
click at [489, 289] on button at bounding box center [495, 290] width 12 height 10
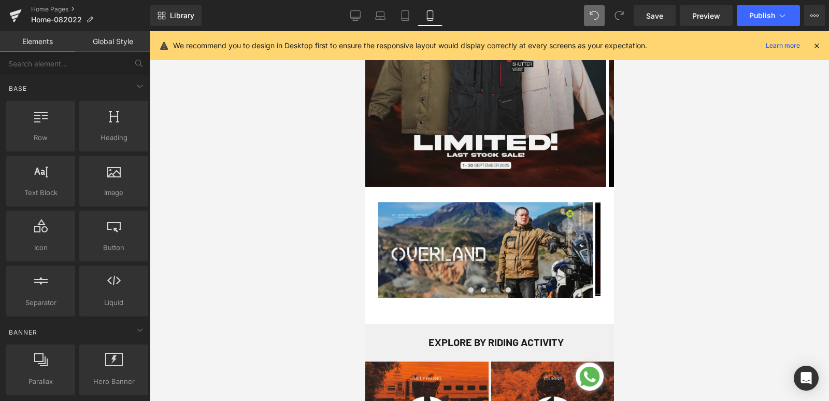
click at [760, 15] on span "Publish" at bounding box center [762, 15] width 26 height 8
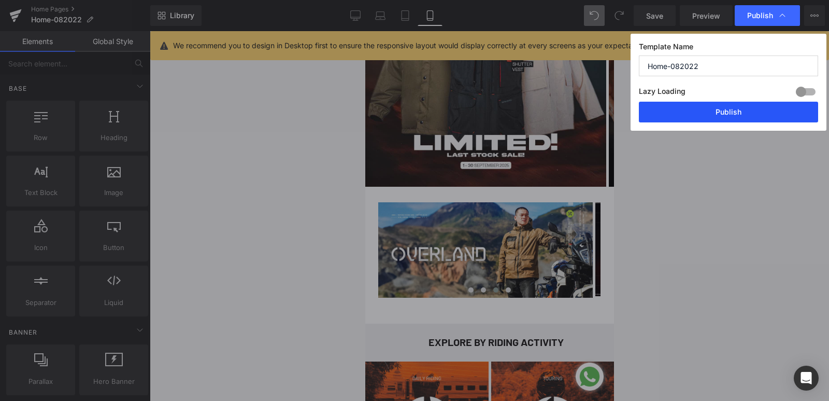
click at [753, 118] on button "Publish" at bounding box center [728, 112] width 179 height 21
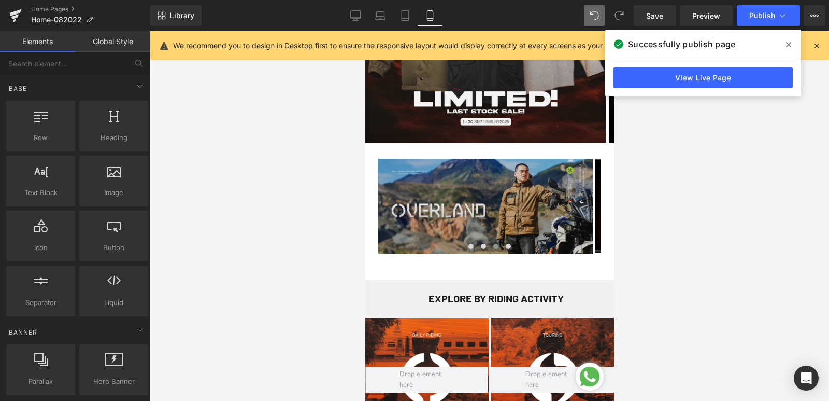
scroll to position [207, 0]
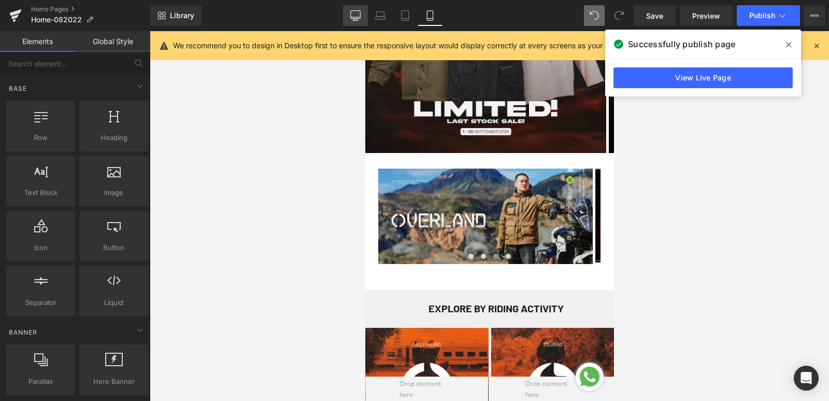
click at [349, 16] on link "Desktop" at bounding box center [355, 15] width 25 height 21
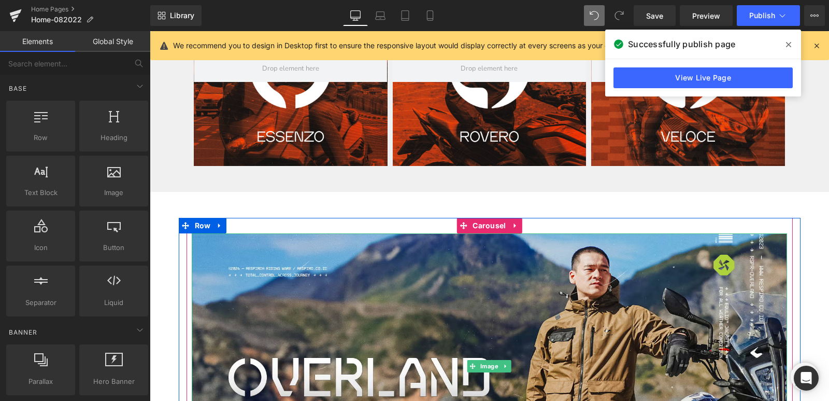
scroll to position [498, 0]
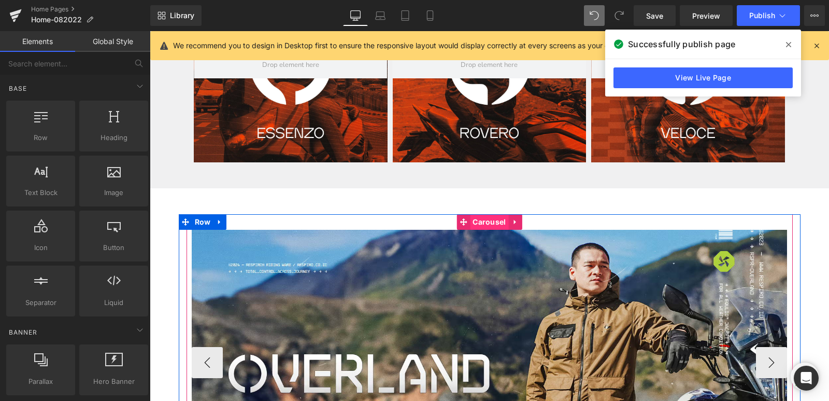
click at [494, 221] on span "Carousel" at bounding box center [489, 222] width 38 height 16
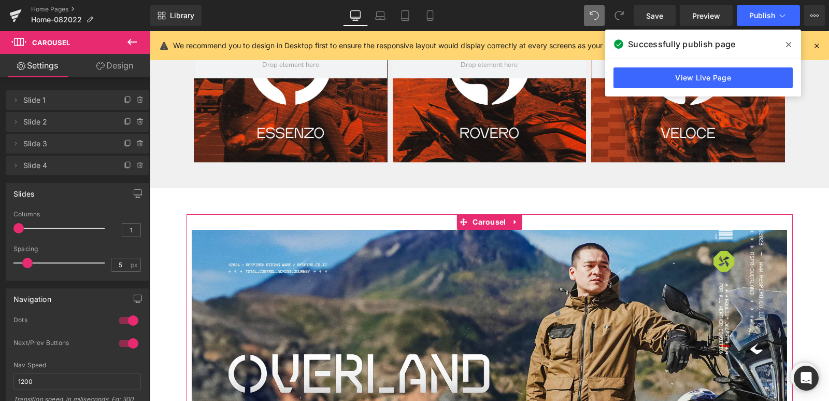
click at [109, 64] on link "Design" at bounding box center [114, 65] width 75 height 23
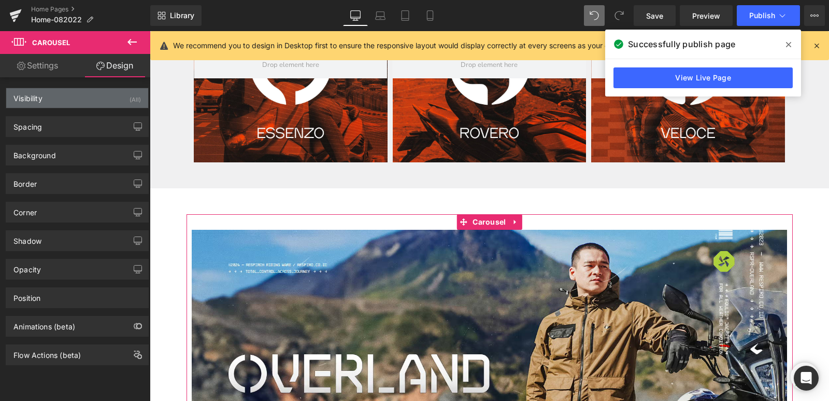
click at [103, 99] on div "Visibility (All)" at bounding box center [77, 98] width 142 height 20
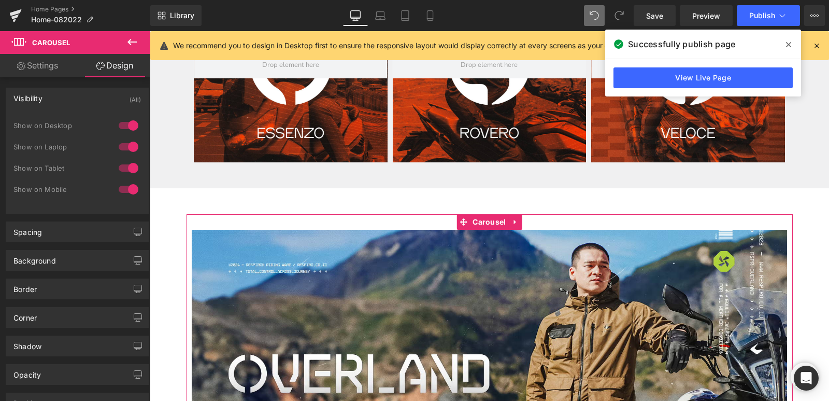
click at [121, 192] on div at bounding box center [128, 189] width 25 height 17
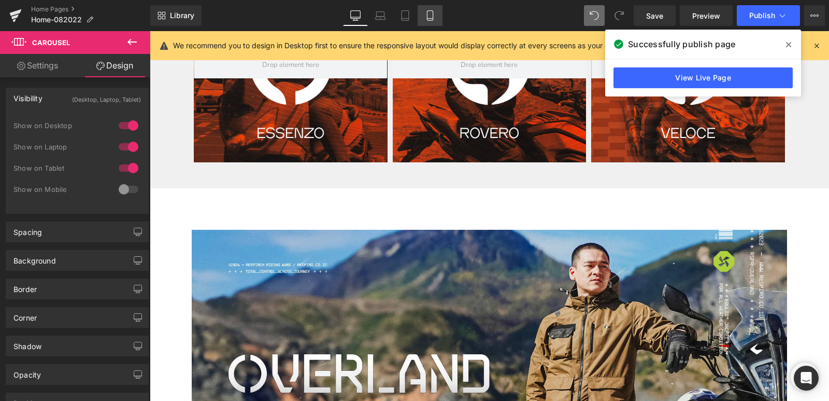
click at [428, 18] on icon at bounding box center [430, 16] width 6 height 10
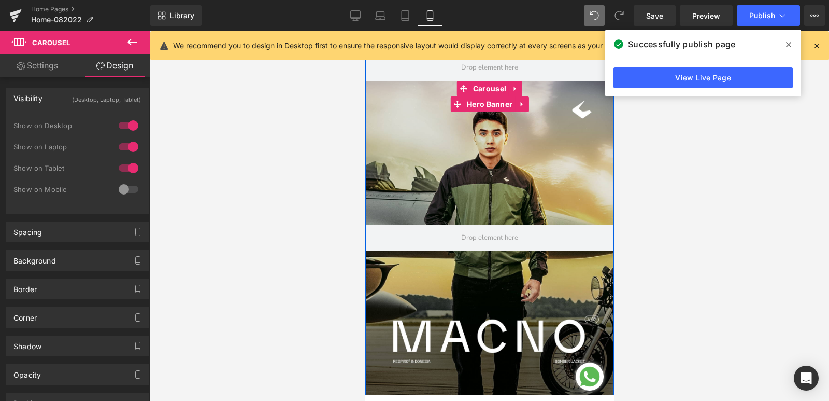
scroll to position [622, 0]
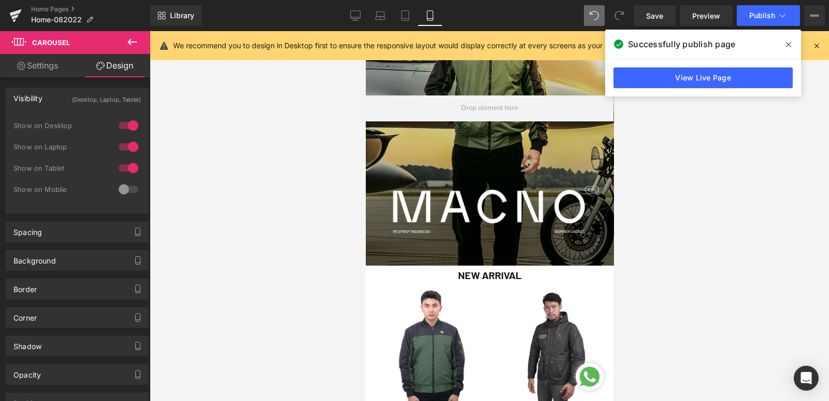
click at [788, 44] on icon at bounding box center [788, 44] width 5 height 5
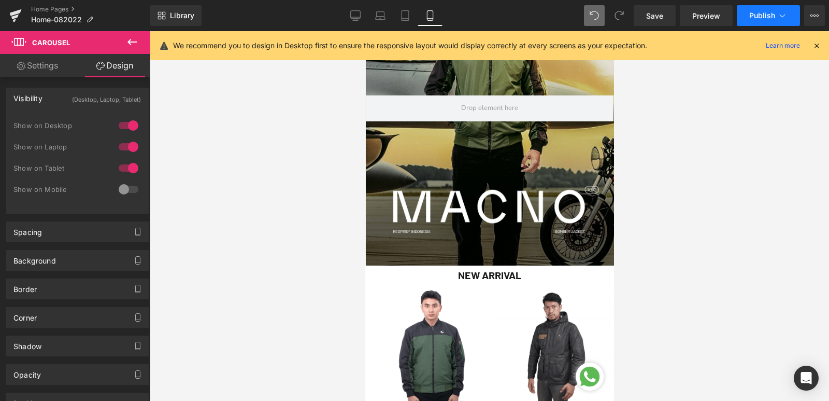
click at [766, 11] on span "Publish" at bounding box center [762, 15] width 26 height 8
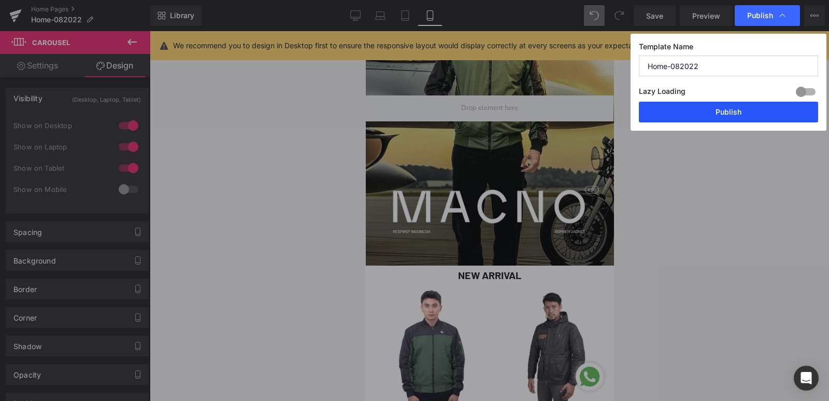
click at [735, 116] on button "Publish" at bounding box center [728, 112] width 179 height 21
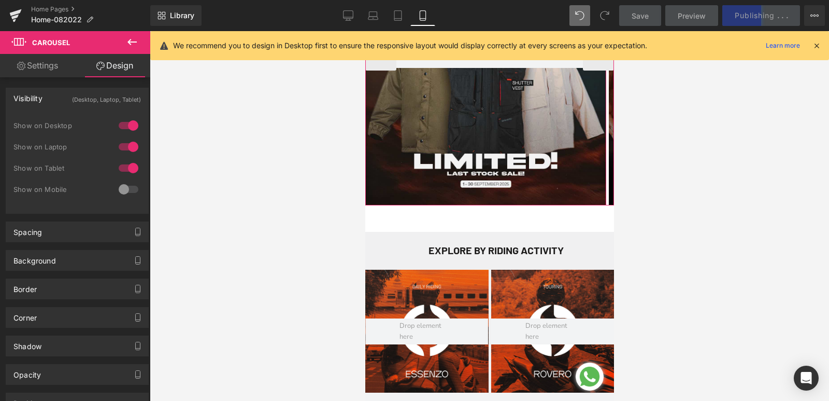
scroll to position [155, 0]
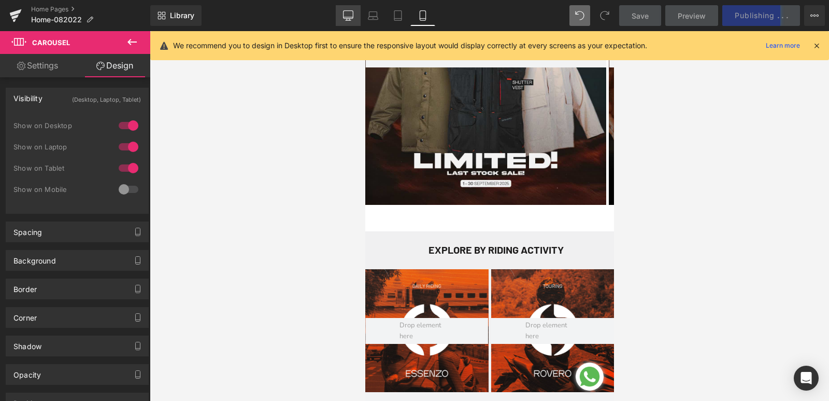
click at [348, 16] on icon at bounding box center [348, 15] width 10 height 10
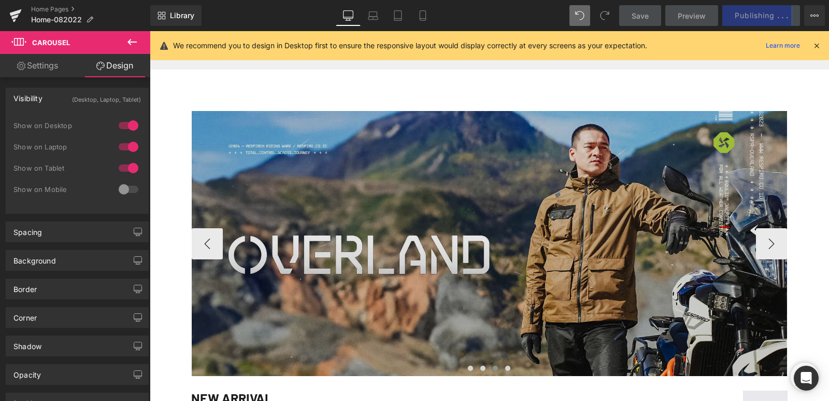
scroll to position [660, 0]
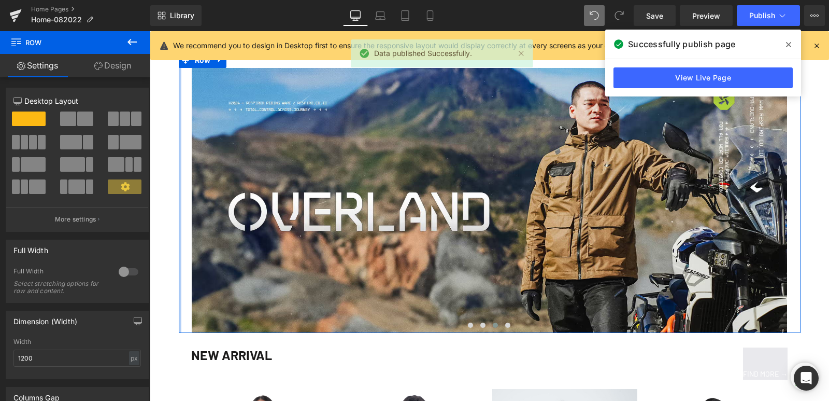
drag, startPoint x: 175, startPoint y: 174, endPoint x: 149, endPoint y: 174, distance: 25.9
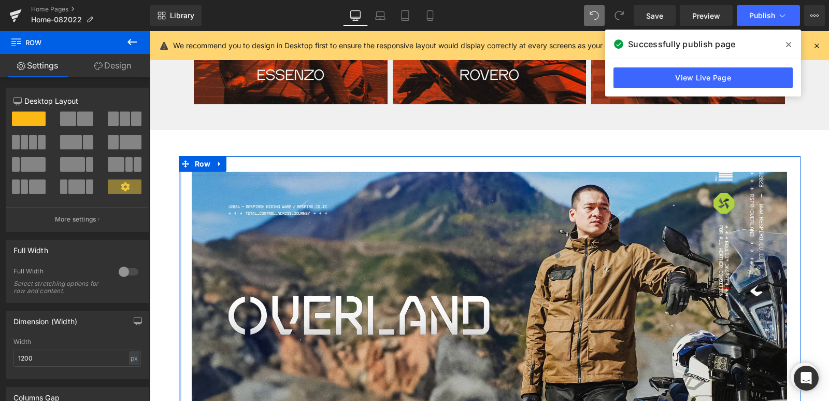
scroll to position [104, 0]
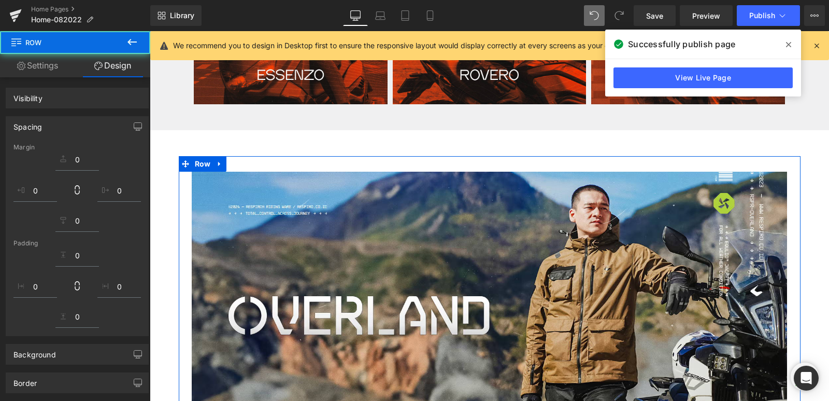
click at [197, 162] on span "Row" at bounding box center [202, 164] width 21 height 16
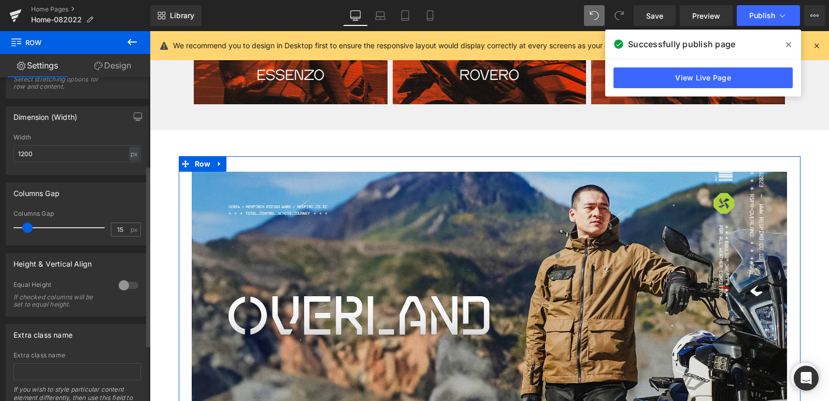
scroll to position [154, 0]
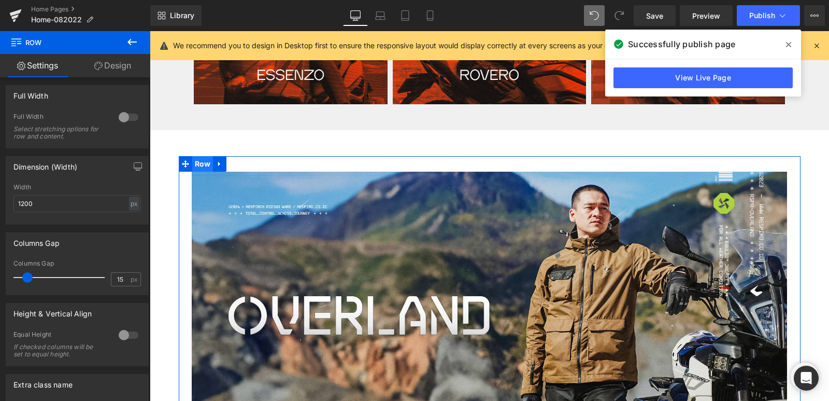
click at [194, 165] on span "Row" at bounding box center [202, 164] width 21 height 16
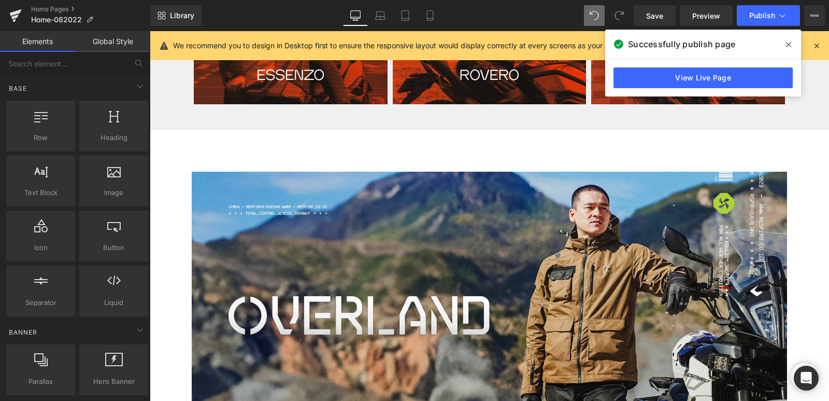
click at [307, 162] on div "Image Image Image Image ‹ › [GEOGRAPHIC_DATA]" at bounding box center [490, 296] width 606 height 280
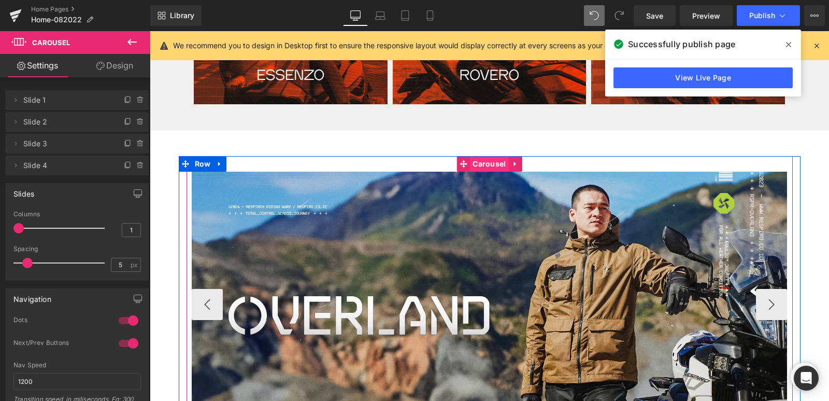
click at [477, 165] on span "Carousel" at bounding box center [489, 164] width 38 height 16
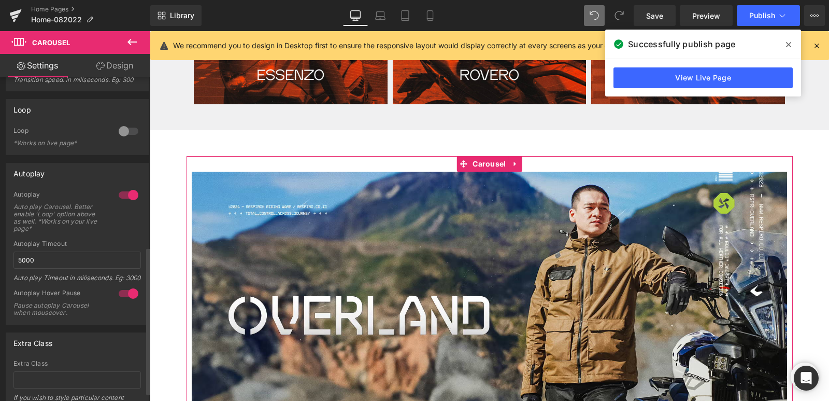
scroll to position [390, 0]
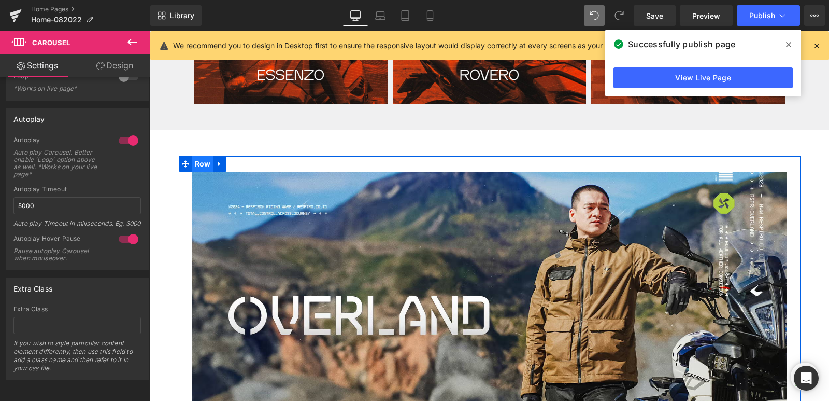
click at [197, 163] on span "Row" at bounding box center [202, 164] width 21 height 16
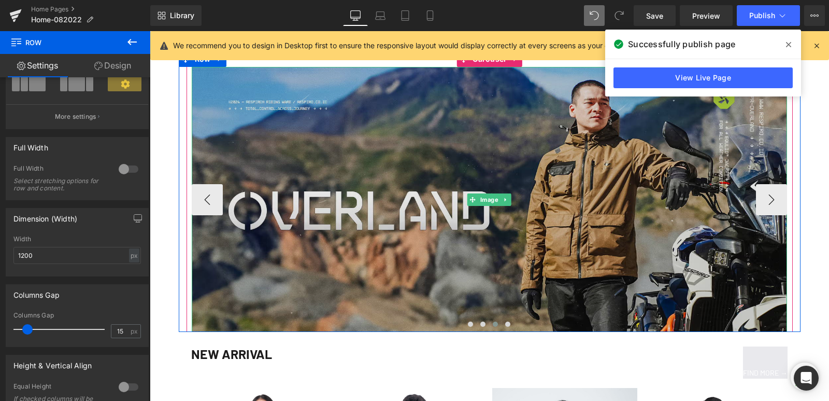
scroll to position [660, 0]
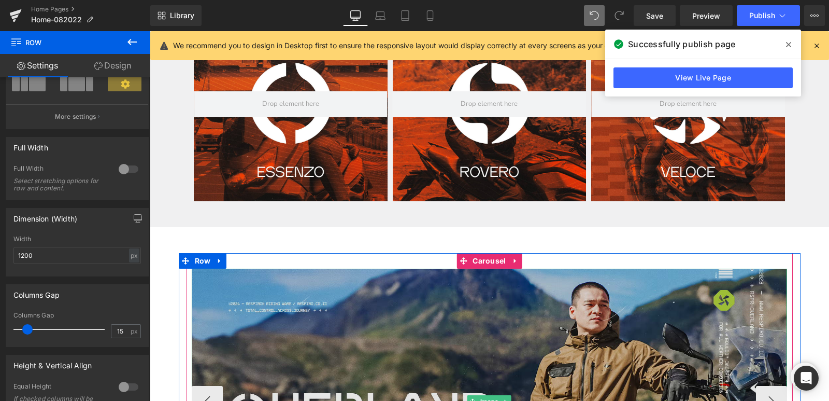
scroll to position [452, 0]
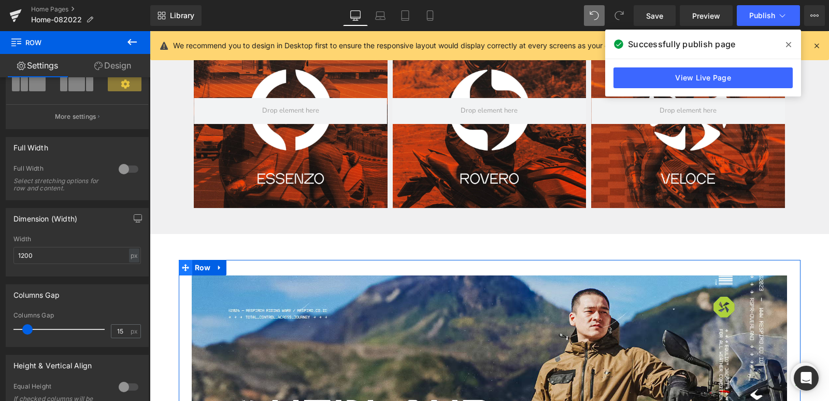
click at [184, 265] on icon at bounding box center [185, 268] width 7 height 8
click at [482, 268] on span "Carousel" at bounding box center [489, 268] width 38 height 16
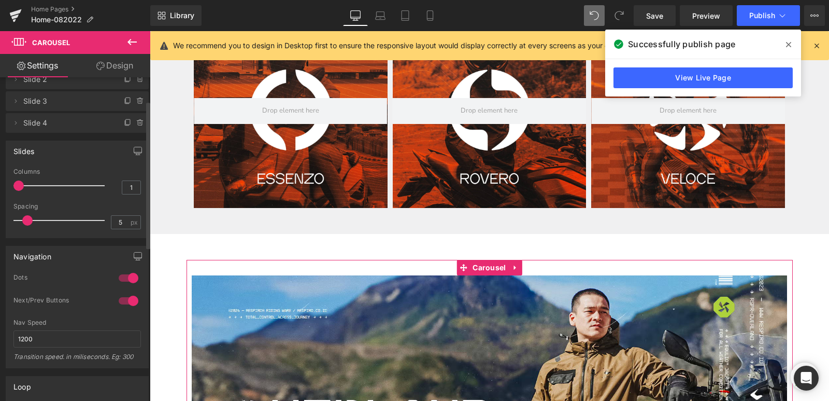
scroll to position [0, 0]
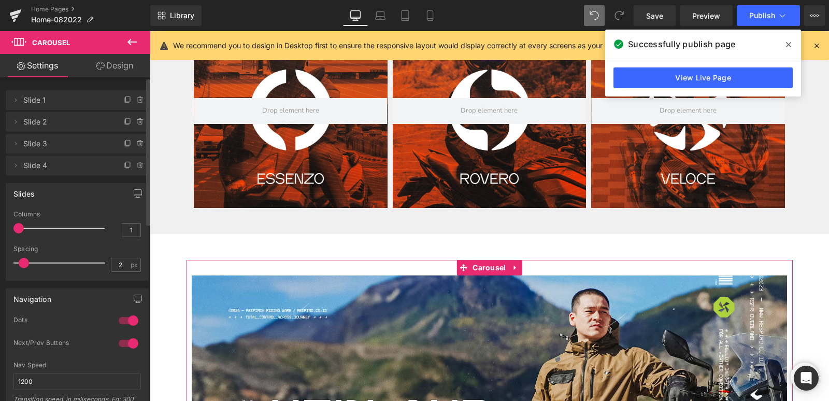
type input "0"
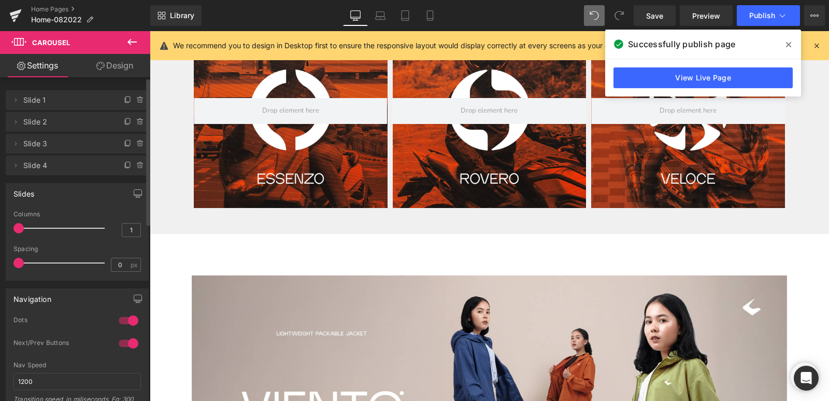
drag, startPoint x: 26, startPoint y: 261, endPoint x: 3, endPoint y: 262, distance: 23.3
click at [3, 262] on div "Slides 1 Columns 1 3 Columns 3 3 Columns 3 1 Columns 1 0px Spacing 0 px 5px Spa…" at bounding box center [77, 227] width 155 height 105
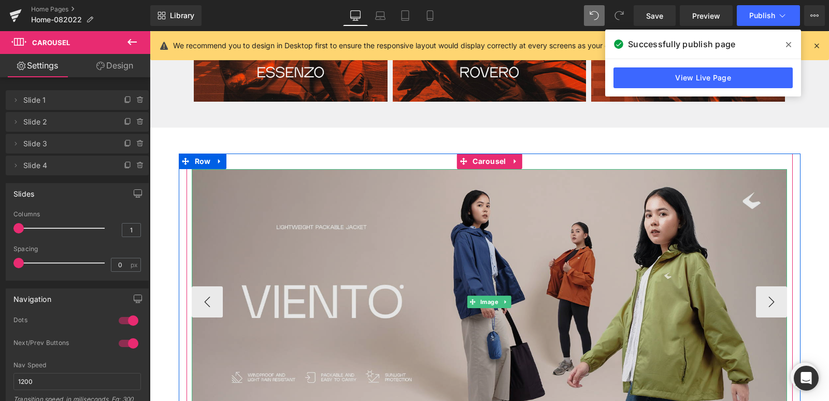
scroll to position [556, 0]
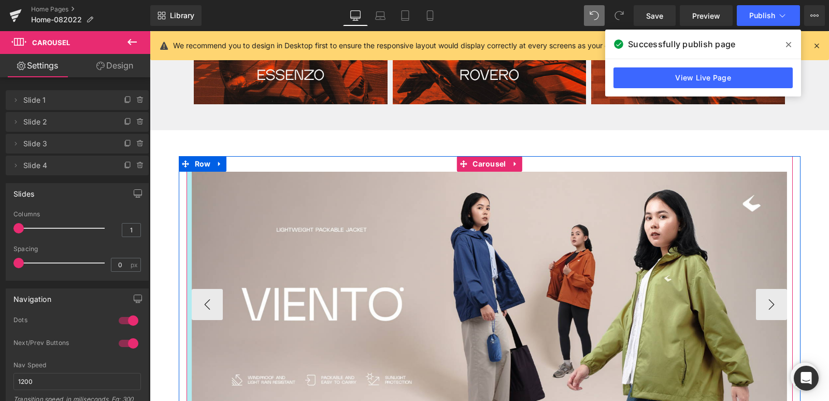
click at [187, 294] on div at bounding box center [189, 296] width 5 height 280
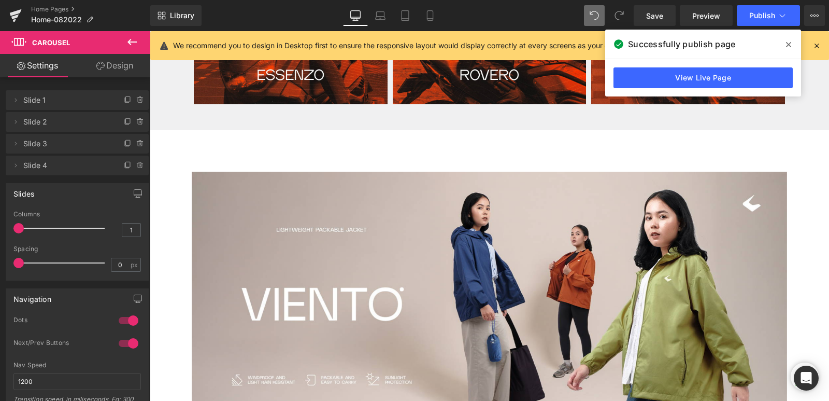
click at [787, 47] on icon at bounding box center [788, 44] width 5 height 8
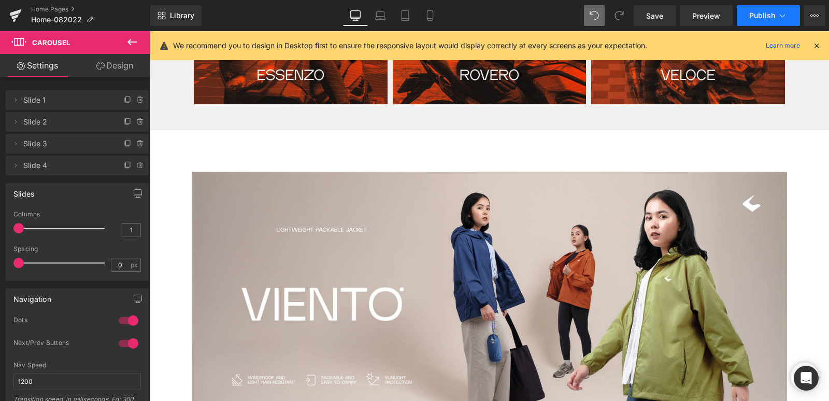
click at [766, 20] on button "Publish" at bounding box center [768, 15] width 63 height 21
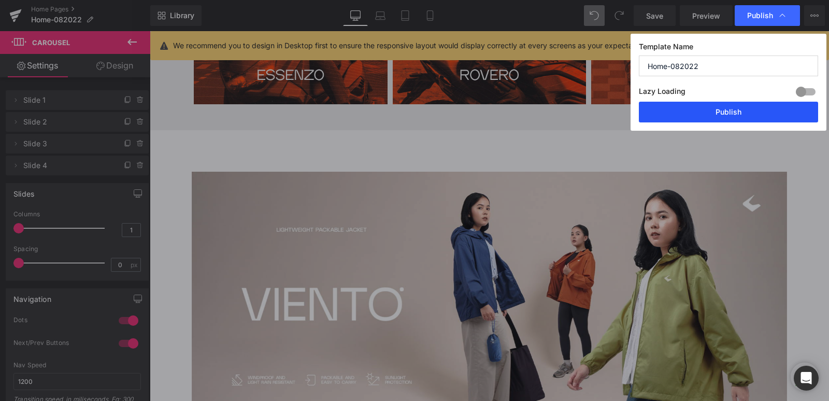
click at [724, 114] on button "Publish" at bounding box center [728, 112] width 179 height 21
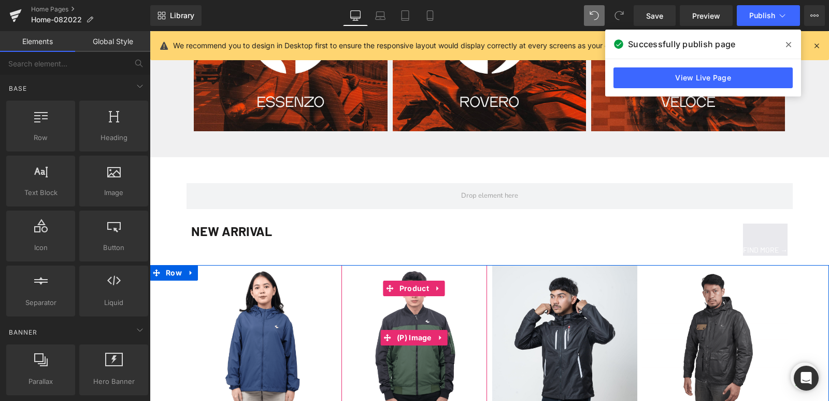
scroll to position [504, 0]
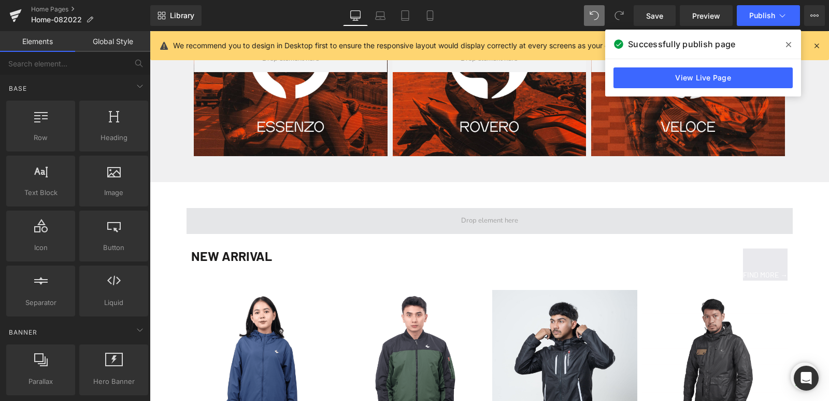
click at [362, 221] on span at bounding box center [490, 221] width 606 height 26
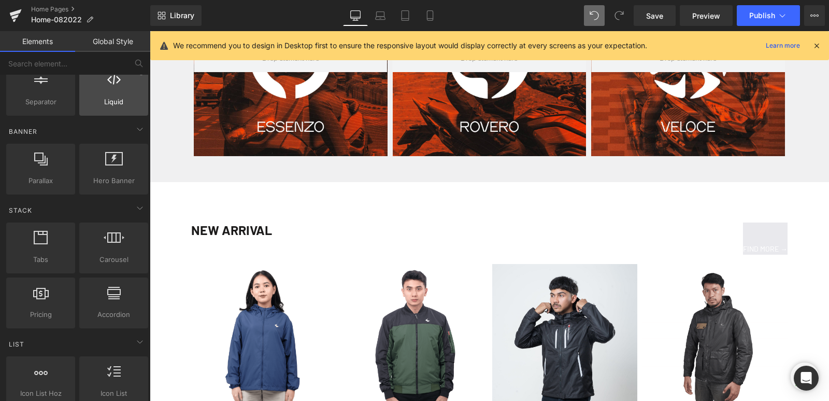
scroll to position [311, 0]
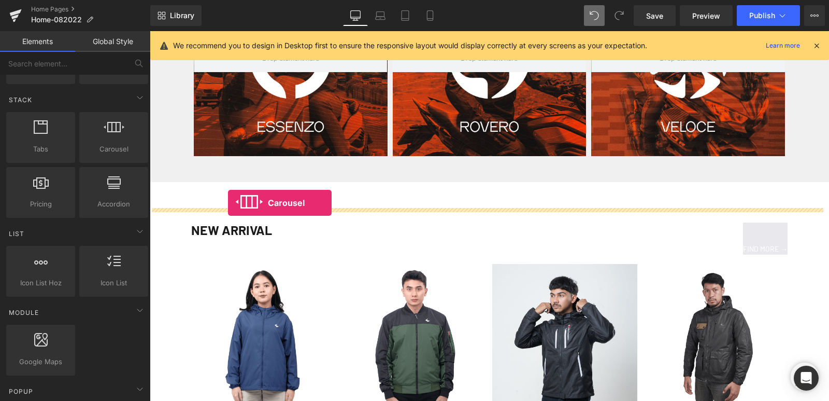
drag, startPoint x: 270, startPoint y: 176, endPoint x: 228, endPoint y: 203, distance: 49.6
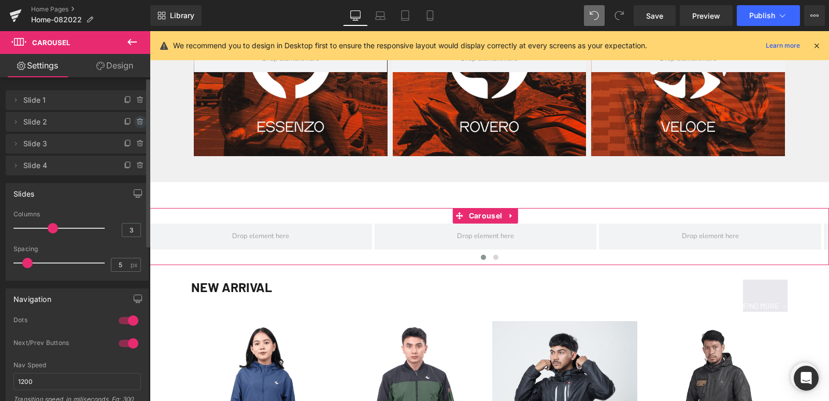
click at [138, 122] on icon at bounding box center [140, 122] width 4 height 5
click at [138, 122] on button "Delete" at bounding box center [129, 122] width 33 height 13
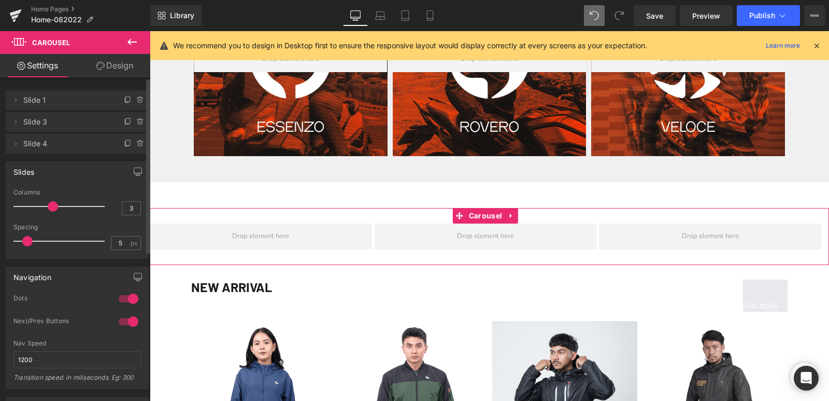
click at [138, 122] on icon at bounding box center [140, 122] width 4 height 5
click at [138, 122] on button "Delete" at bounding box center [129, 122] width 33 height 13
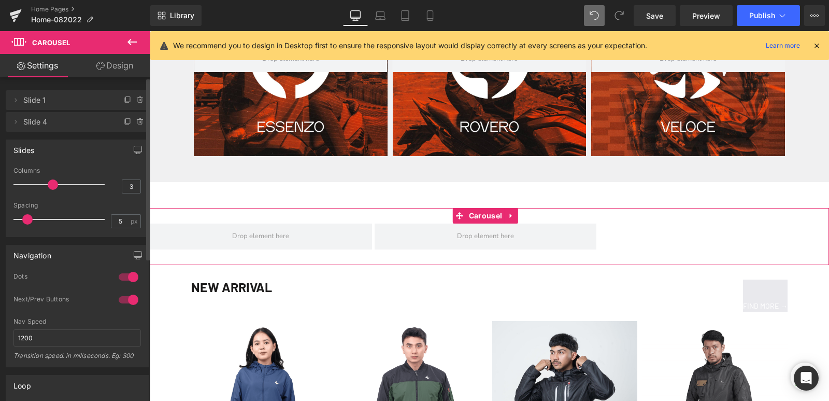
click at [138, 122] on icon at bounding box center [140, 122] width 4 height 5
click at [138, 122] on button "Delete" at bounding box center [129, 122] width 33 height 13
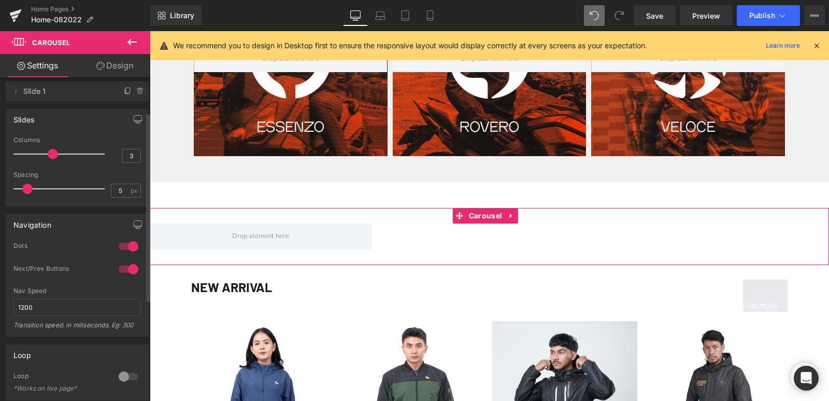
scroll to position [0, 0]
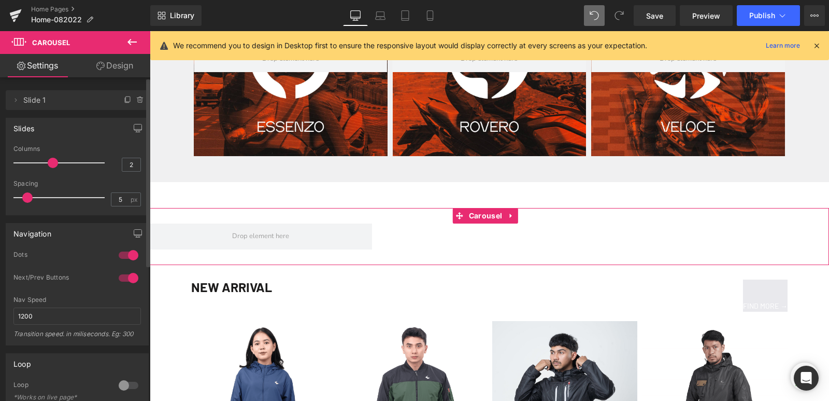
type input "1"
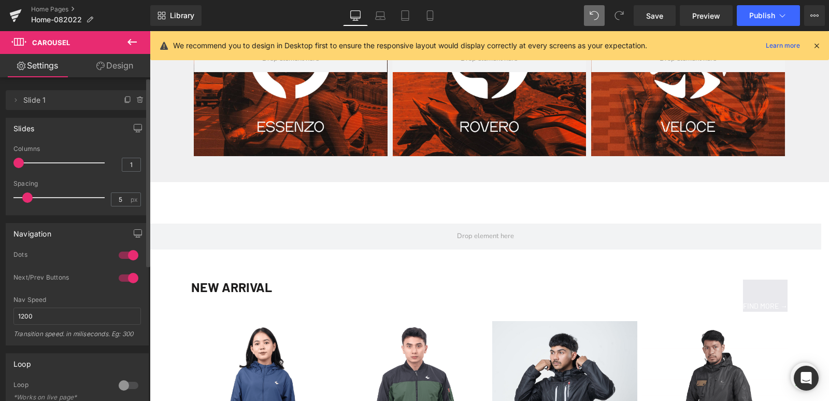
drag, startPoint x: 54, startPoint y: 164, endPoint x: 6, endPoint y: 157, distance: 48.2
click at [6, 157] on div "1 Columns 1 3 Columns 3 3 Columns 3 1 Columns 1 5px Spacing 5 px 5px Spacing 5 …" at bounding box center [77, 179] width 142 height 69
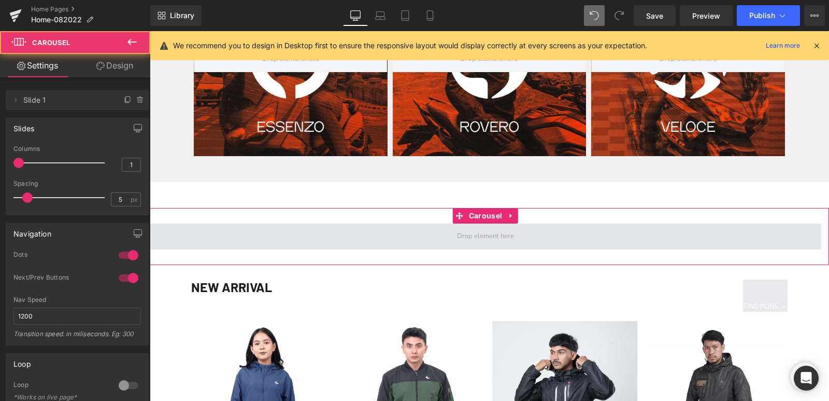
click at [247, 224] on span at bounding box center [486, 236] width 672 height 26
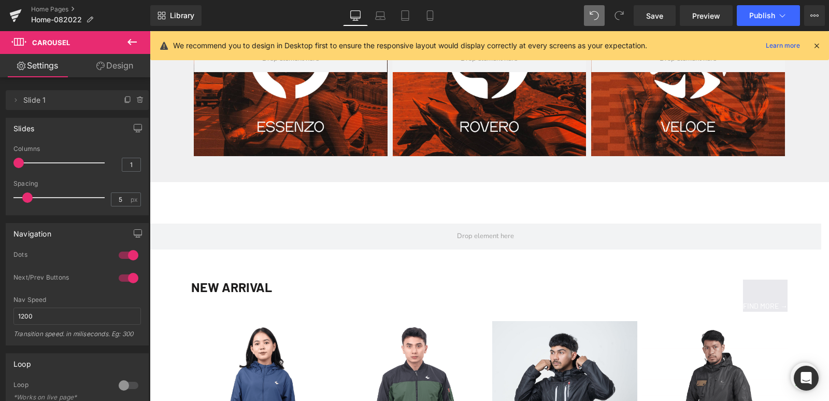
click at [133, 37] on icon at bounding box center [132, 42] width 12 height 12
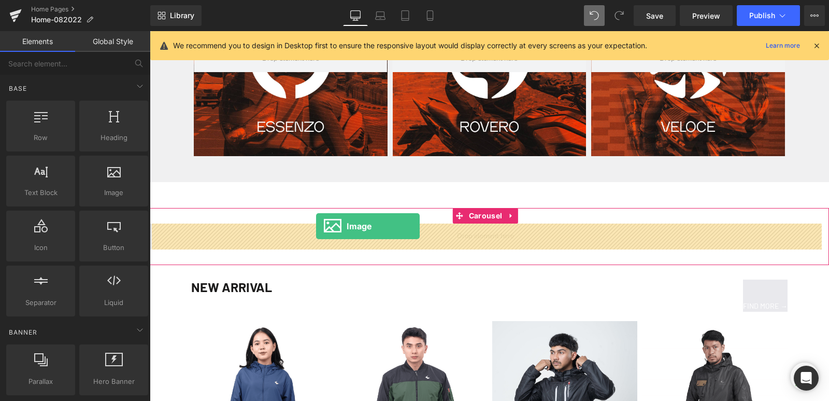
drag, startPoint x: 261, startPoint y: 215, endPoint x: 316, endPoint y: 226, distance: 56.0
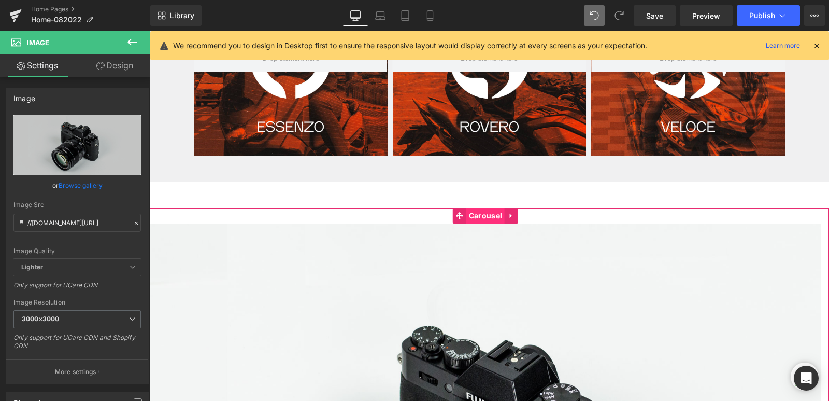
click at [477, 215] on span "Carousel" at bounding box center [485, 216] width 38 height 16
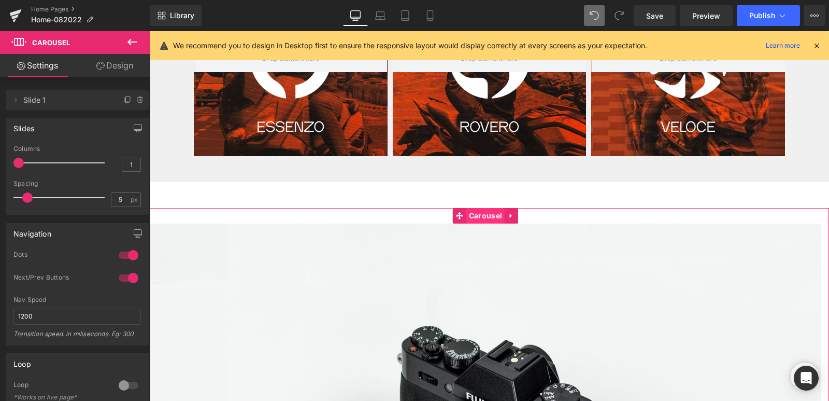
click at [477, 215] on span "Carousel" at bounding box center [485, 216] width 38 height 16
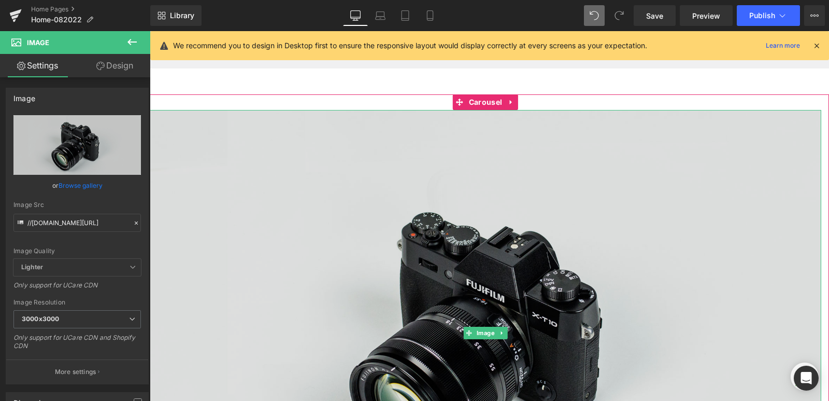
scroll to position [660, 0]
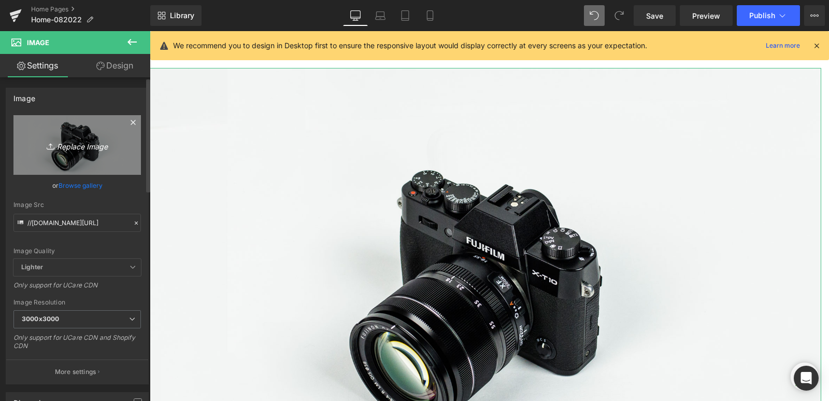
click at [60, 147] on icon "Replace Image" at bounding box center [77, 144] width 83 height 13
type input "C:\fakepath\VIENTO-HORIZONTAL.jpg"
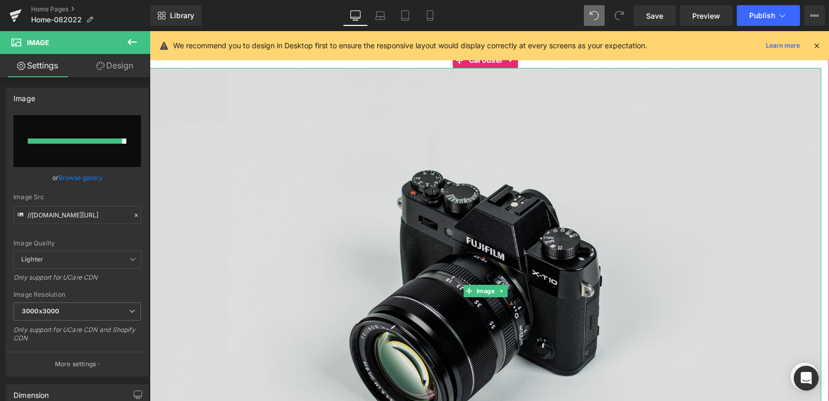
type input "[URL][DOMAIN_NAME]"
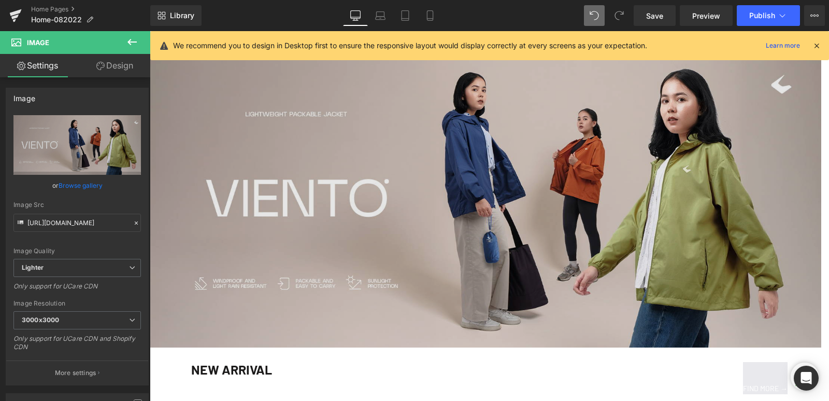
scroll to position [674, 0]
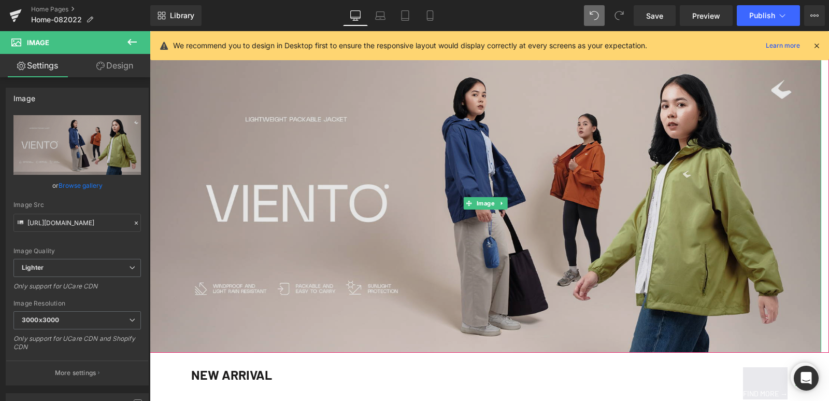
click at [370, 258] on img at bounding box center [486, 203] width 672 height 299
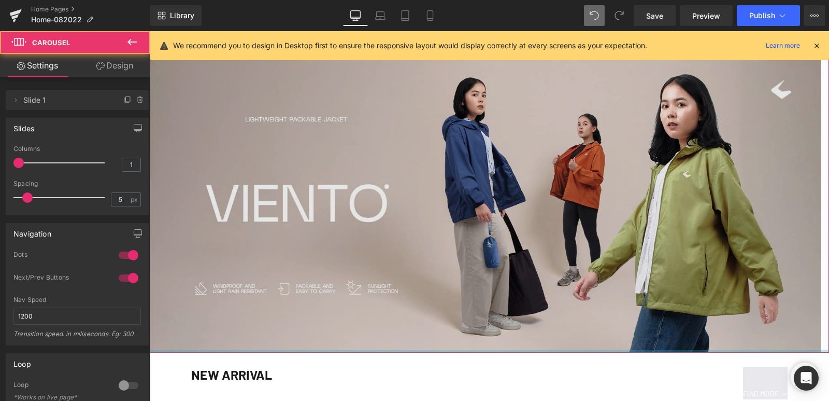
drag, startPoint x: 232, startPoint y: 352, endPoint x: 235, endPoint y: 311, distance: 40.6
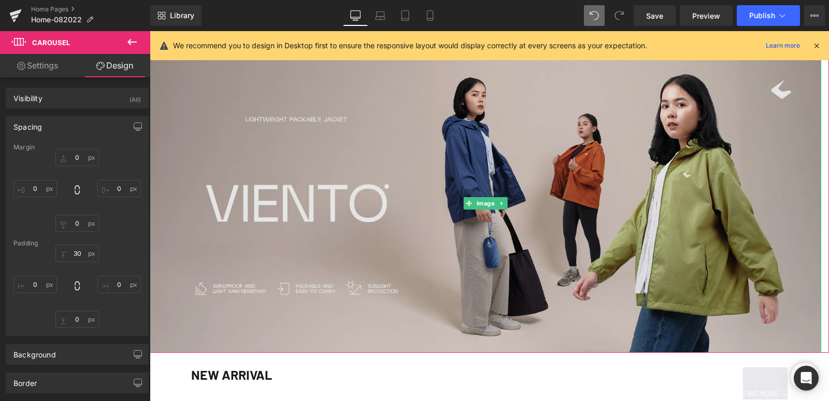
click at [259, 298] on img at bounding box center [486, 203] width 672 height 299
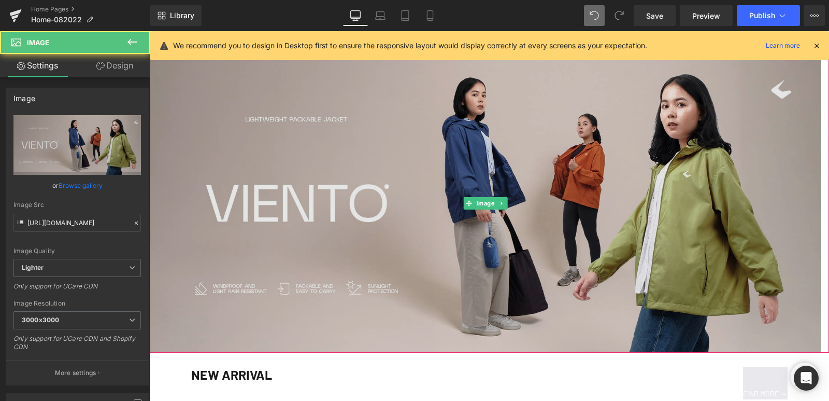
click at [457, 137] on img at bounding box center [486, 203] width 672 height 299
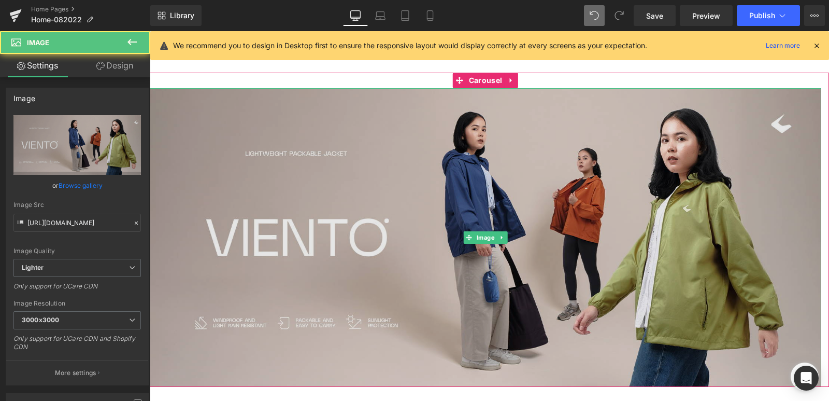
scroll to position [622, 0]
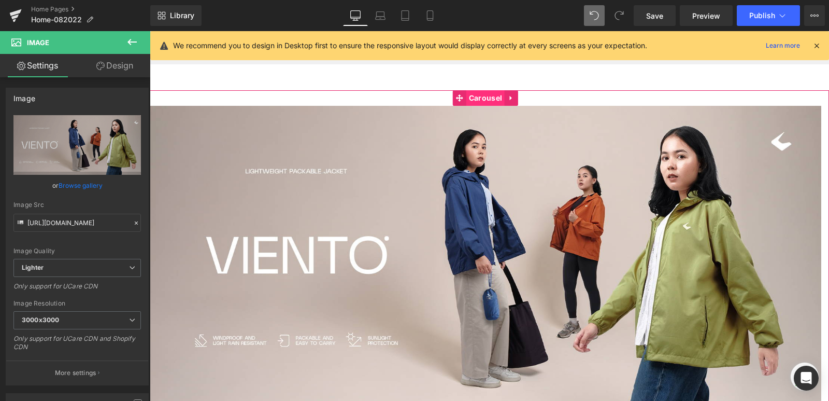
click at [488, 100] on span "Carousel" at bounding box center [485, 98] width 38 height 16
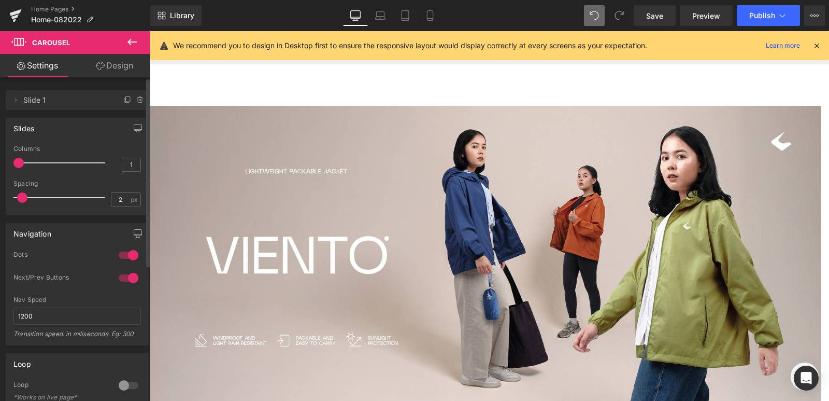
drag, startPoint x: 28, startPoint y: 196, endPoint x: 24, endPoint y: 201, distance: 6.2
click at [24, 201] on span at bounding box center [22, 197] width 10 height 10
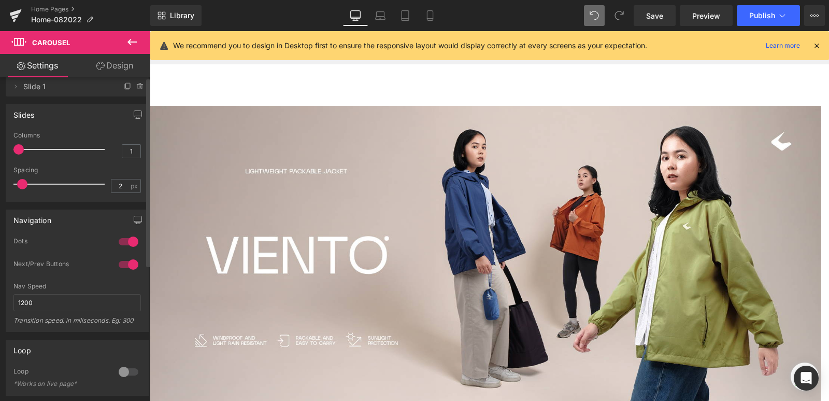
scroll to position [0, 0]
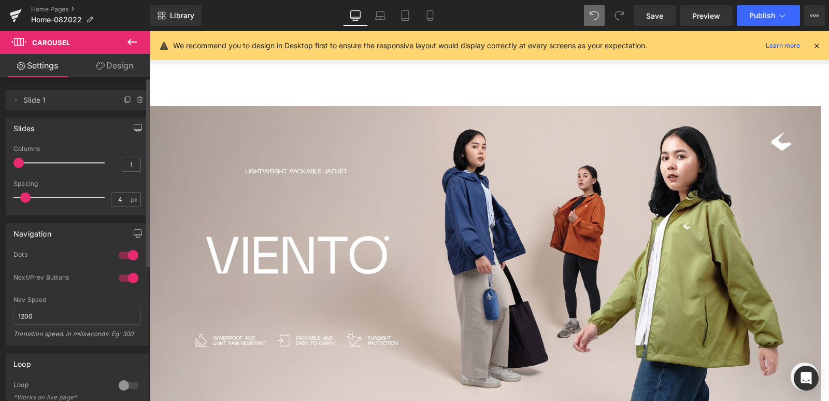
click at [26, 197] on span at bounding box center [25, 197] width 10 height 10
type input "2"
click at [23, 197] on span at bounding box center [22, 197] width 10 height 10
click at [763, 16] on span "Publish" at bounding box center [762, 15] width 26 height 8
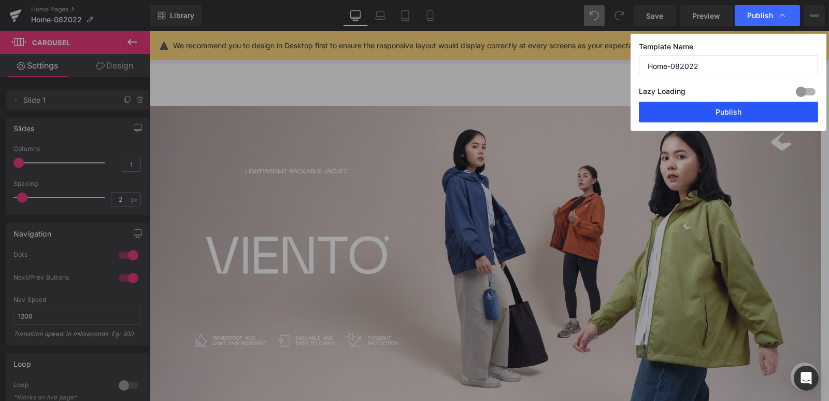
click at [732, 109] on button "Publish" at bounding box center [728, 112] width 179 height 21
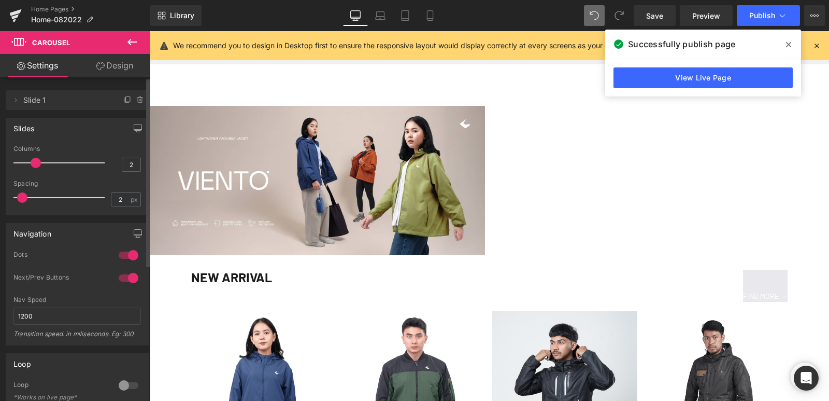
drag, startPoint x: 18, startPoint y: 162, endPoint x: 26, endPoint y: 165, distance: 8.9
click at [26, 165] on div at bounding box center [62, 162] width 86 height 21
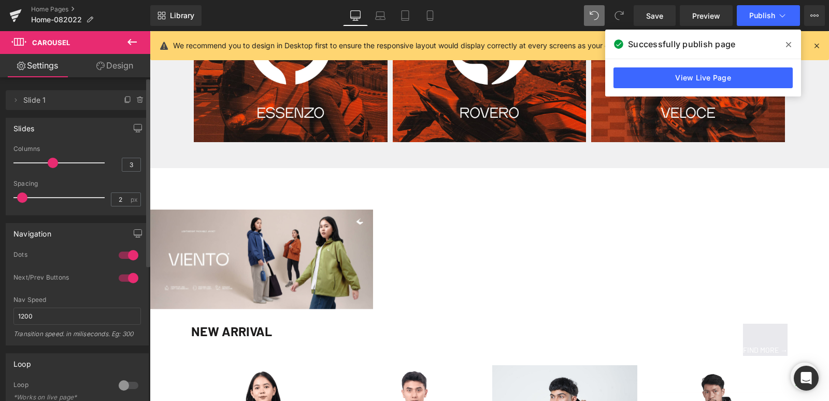
type input "2"
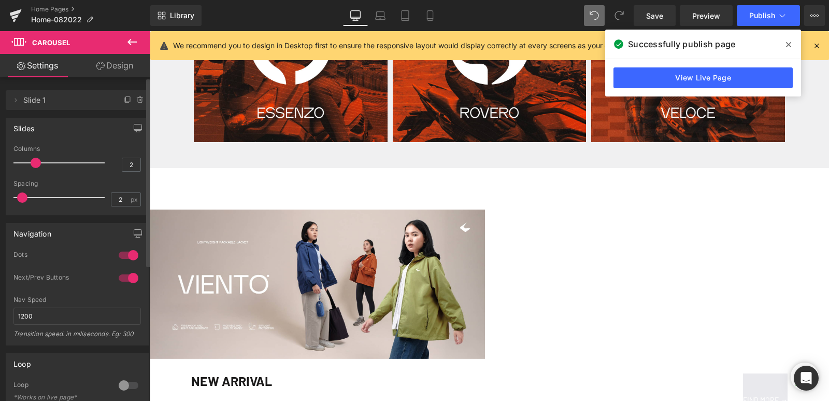
drag, startPoint x: 40, startPoint y: 164, endPoint x: 38, endPoint y: 169, distance: 6.1
click at [38, 169] on div at bounding box center [62, 162] width 86 height 21
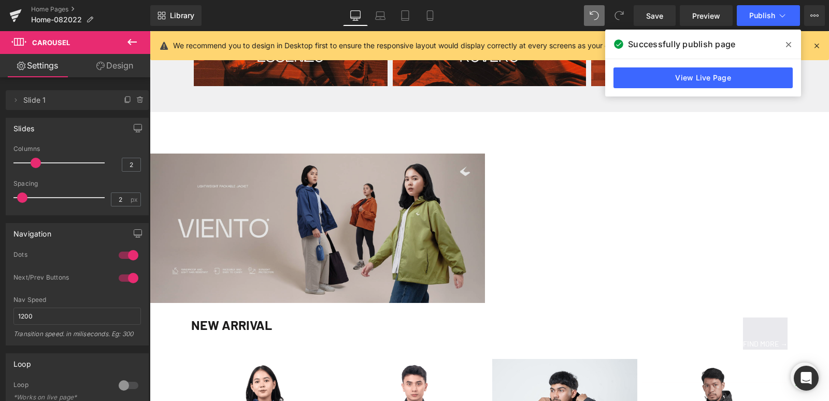
scroll to position [622, 0]
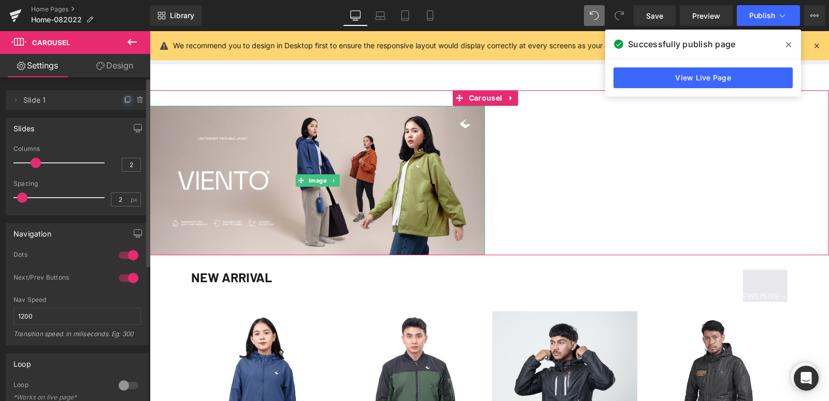
click at [124, 96] on icon at bounding box center [128, 100] width 8 height 8
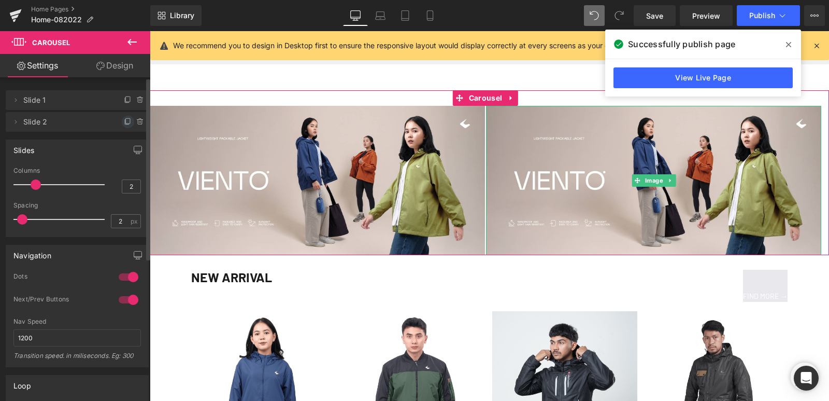
click at [125, 119] on icon at bounding box center [128, 122] width 8 height 8
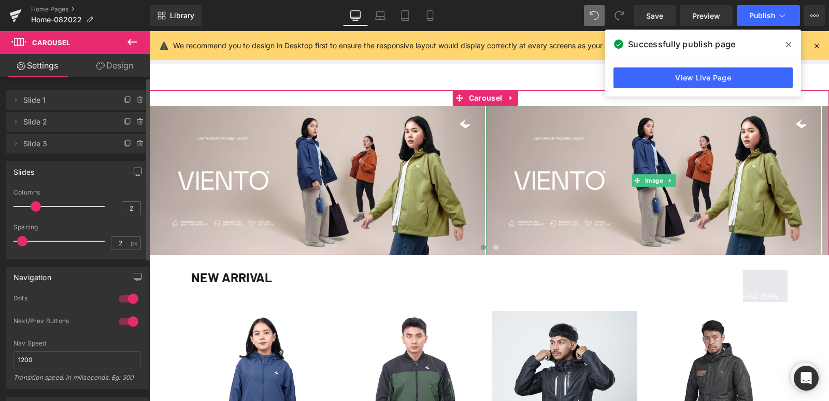
click at [125, 119] on icon at bounding box center [128, 122] width 8 height 8
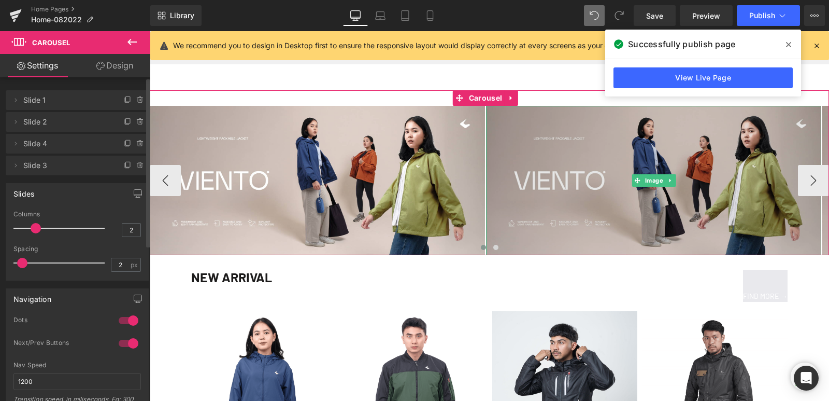
click at [641, 158] on img at bounding box center [653, 180] width 335 height 149
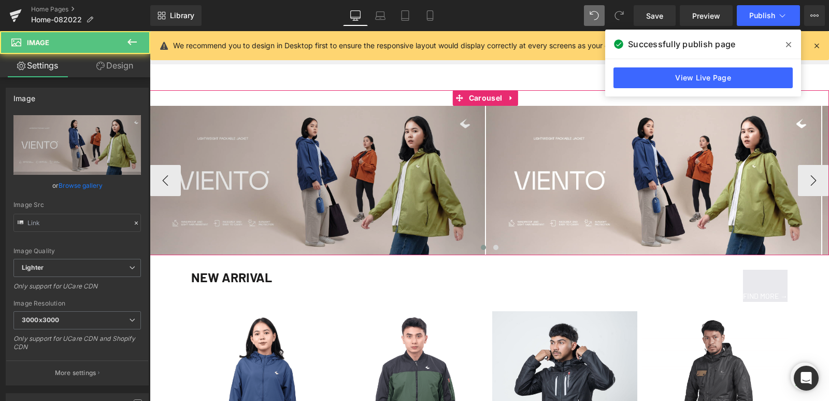
type input "[URL][DOMAIN_NAME]"
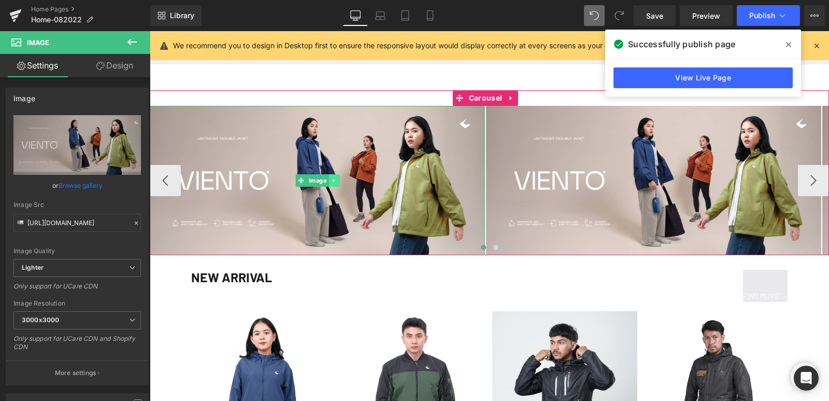
click at [336, 175] on link at bounding box center [334, 180] width 11 height 12
click at [489, 100] on span "Carousel" at bounding box center [485, 98] width 38 height 16
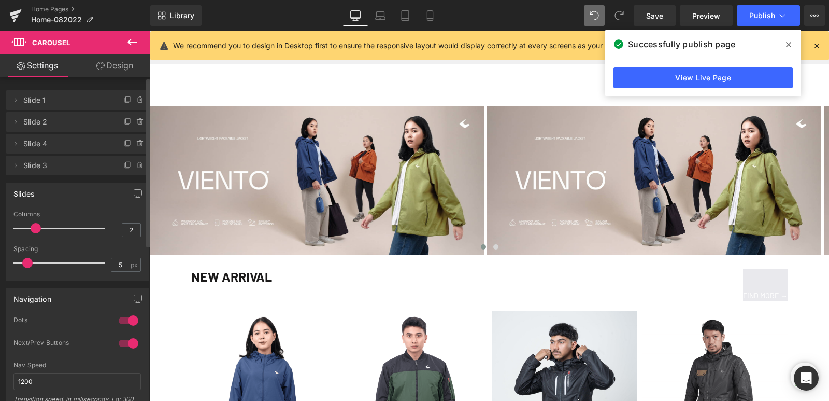
type input "4"
drag, startPoint x: 21, startPoint y: 265, endPoint x: 25, endPoint y: 260, distance: 6.3
click at [25, 260] on span at bounding box center [25, 263] width 10 height 10
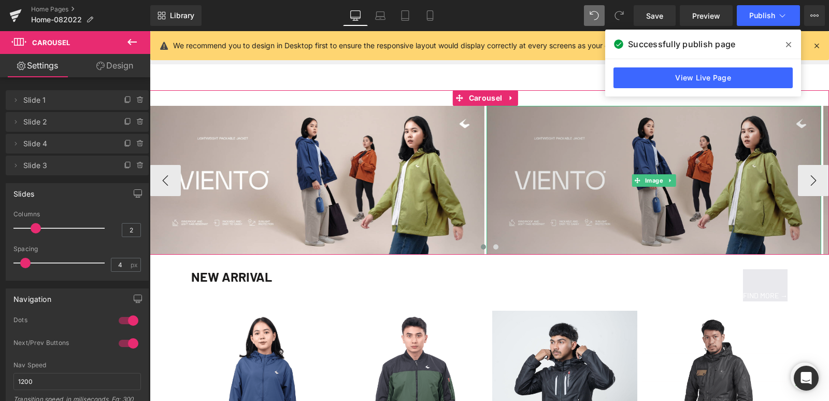
click at [558, 160] on img at bounding box center [654, 180] width 335 height 149
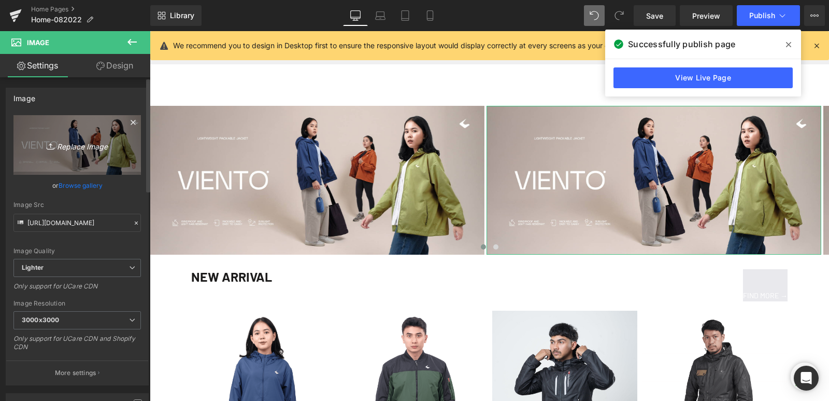
click at [57, 150] on icon "Replace Image" at bounding box center [77, 144] width 83 height 13
type input "C:\fakepath\MACNO-V2-WB-DESK.jpg"
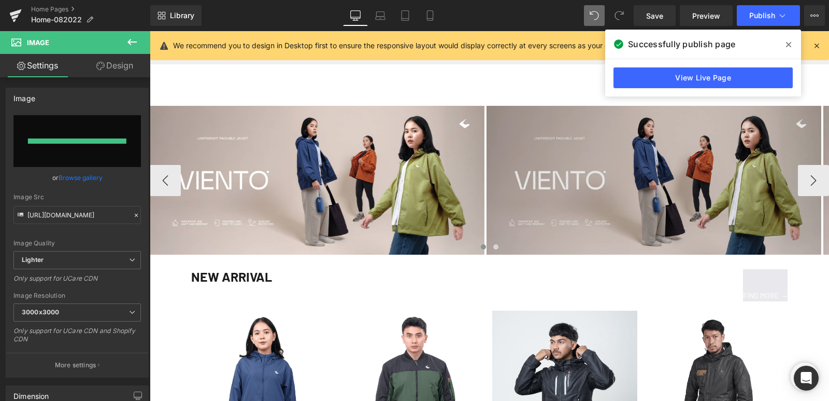
type input "[URL][DOMAIN_NAME]"
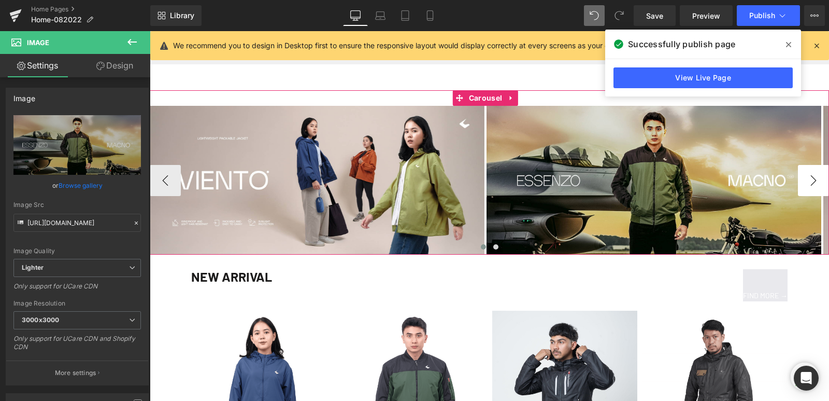
click at [801, 178] on button "›" at bounding box center [813, 180] width 31 height 31
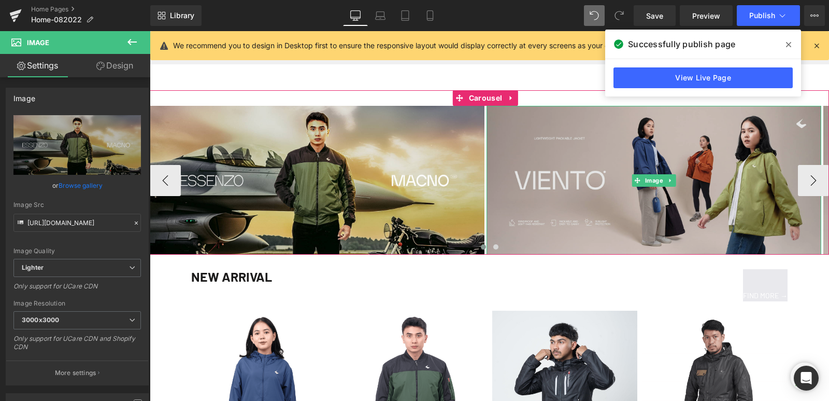
click at [619, 170] on img at bounding box center [654, 180] width 335 height 149
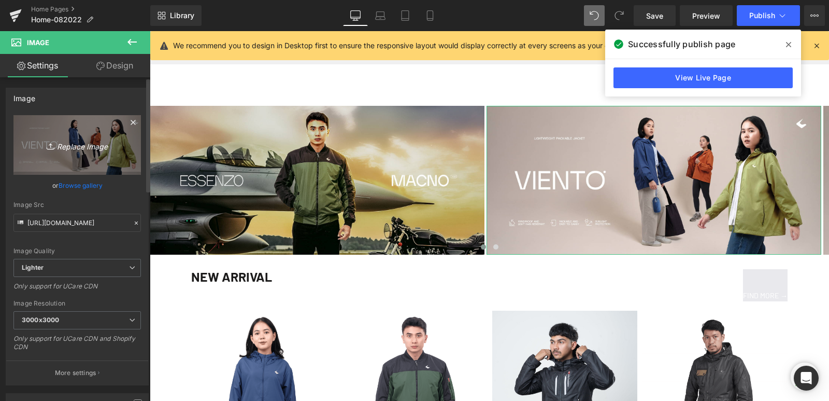
click at [75, 144] on icon "Replace Image" at bounding box center [77, 144] width 83 height 13
type input "C:\fakepath\OVERLAND-WB-DESK.jpg"
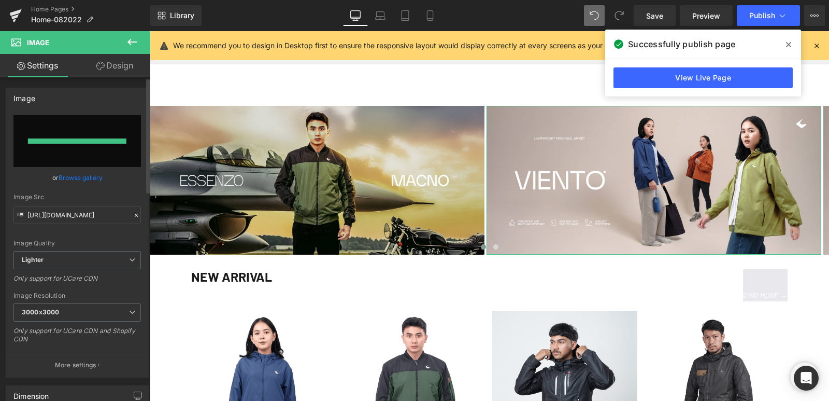
type input "[URL][DOMAIN_NAME]"
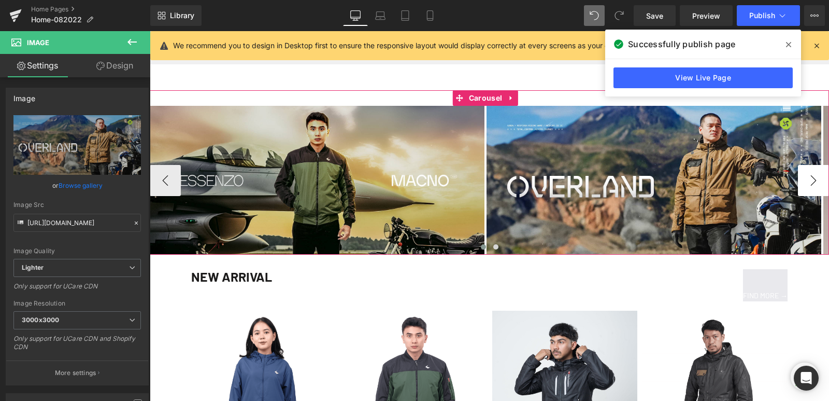
click at [801, 182] on button "›" at bounding box center [813, 180] width 31 height 31
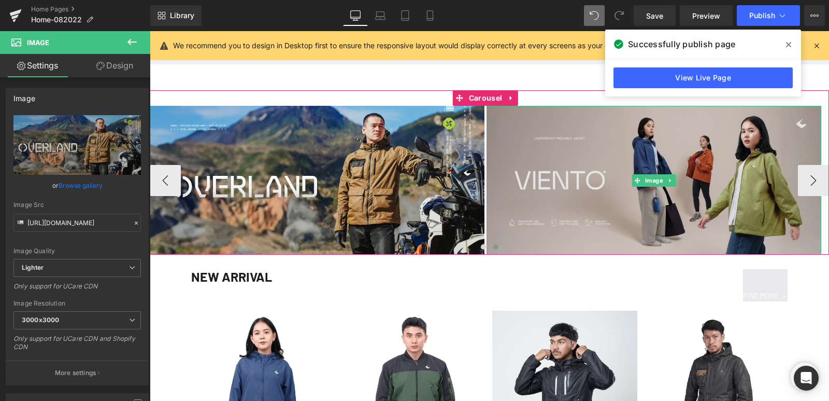
click at [635, 187] on img at bounding box center [654, 180] width 335 height 149
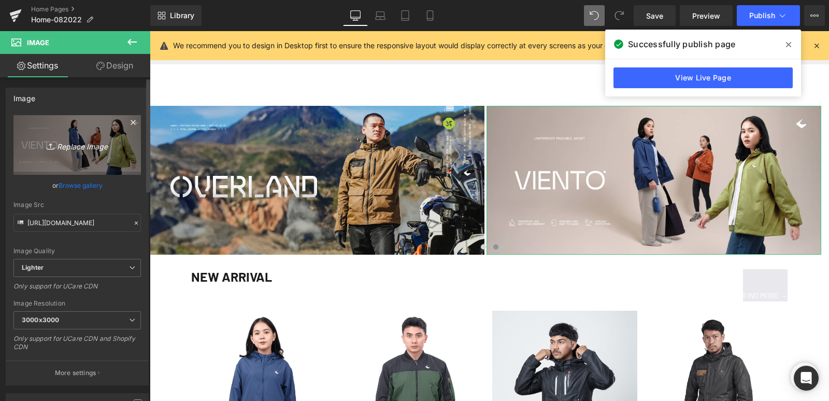
click at [77, 148] on icon "Replace Image" at bounding box center [77, 144] width 83 height 13
type input "C:\fakepath\THRENOX-WB-DESK.jpg"
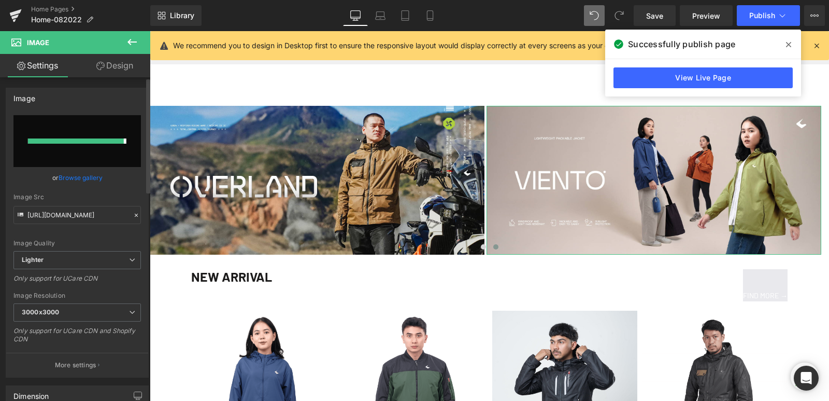
type input "[URL][DOMAIN_NAME]"
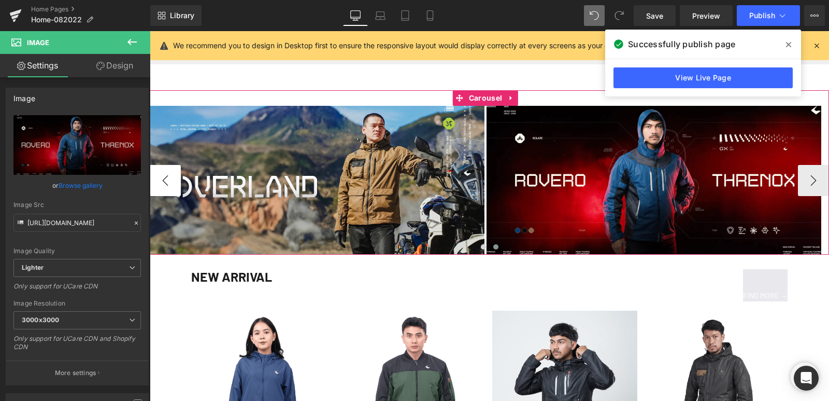
click at [173, 178] on button "‹" at bounding box center [165, 180] width 31 height 31
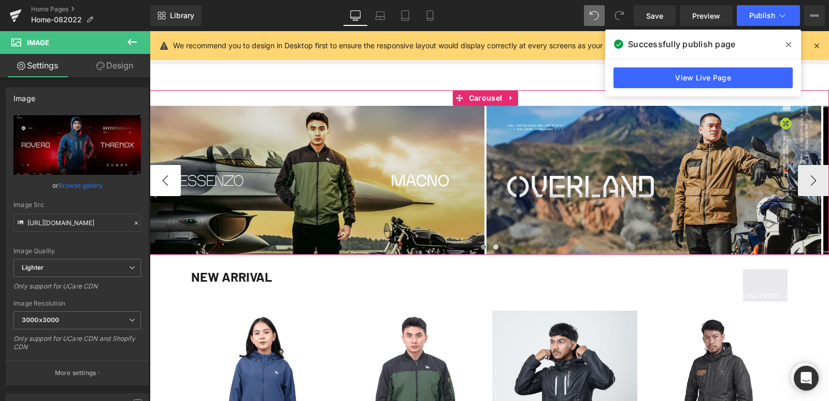
click at [173, 178] on button "‹" at bounding box center [165, 180] width 31 height 31
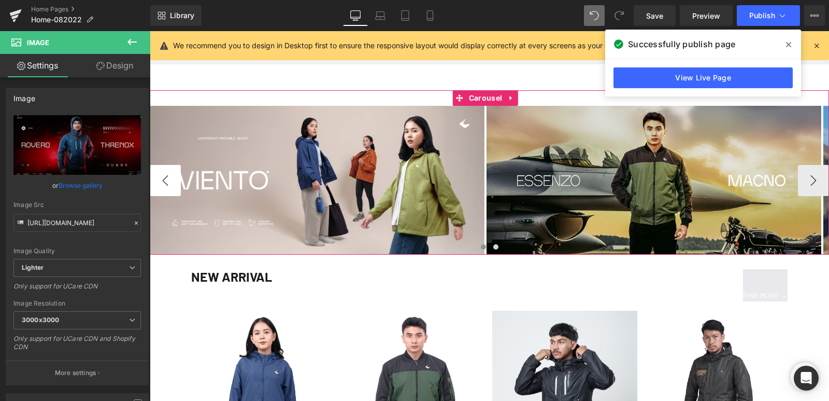
click at [173, 178] on button "‹" at bounding box center [165, 180] width 31 height 31
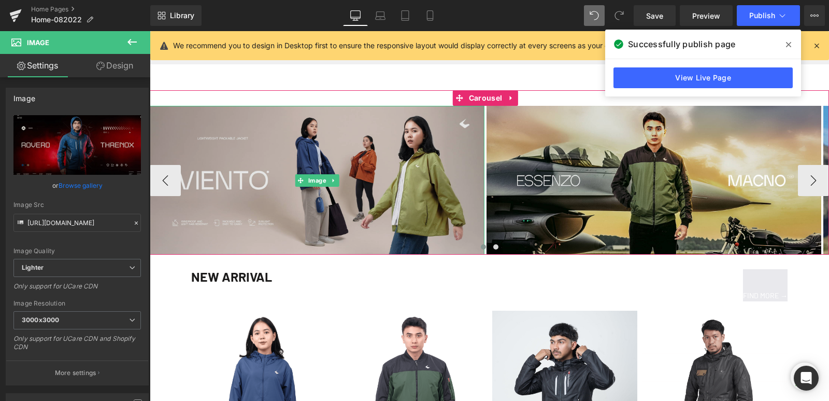
click at [331, 203] on img at bounding box center [317, 180] width 335 height 149
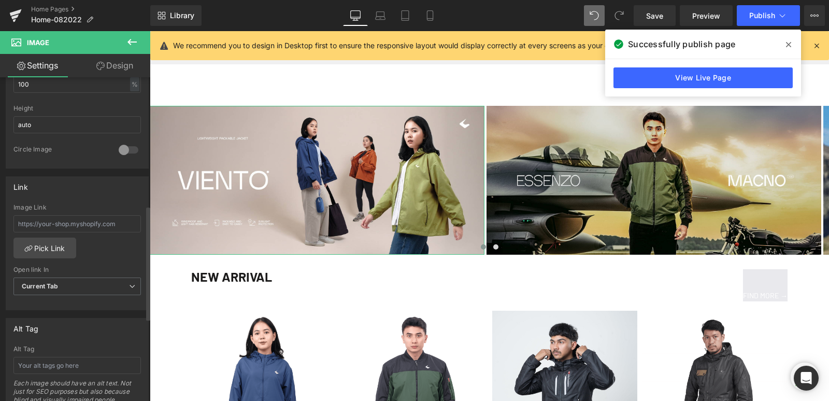
scroll to position [363, 0]
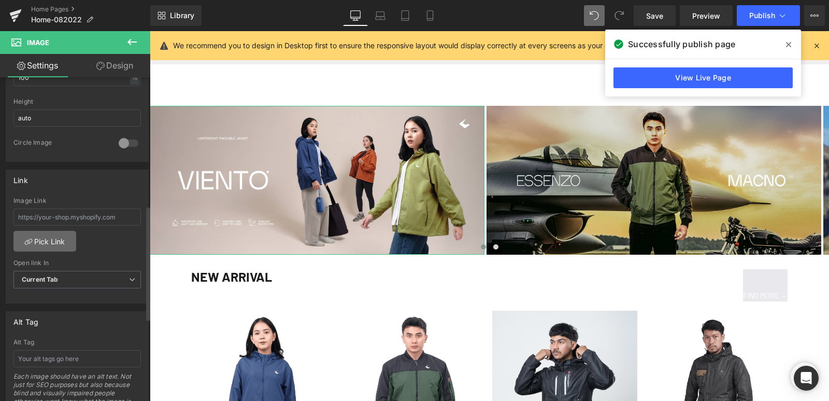
click at [43, 240] on link "Pick Link" at bounding box center [44, 241] width 63 height 21
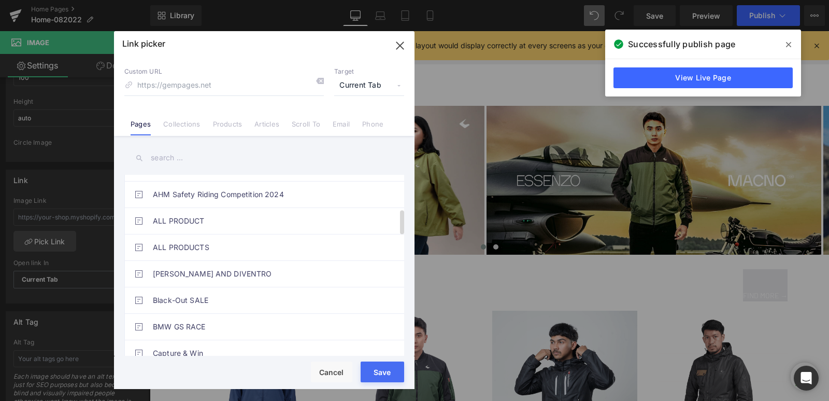
scroll to position [259, 0]
click at [220, 125] on link "Products" at bounding box center [228, 128] width 30 height 16
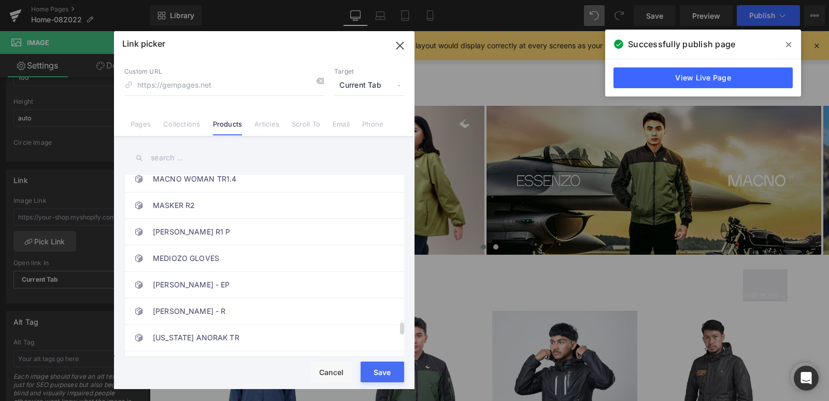
scroll to position [2467, 0]
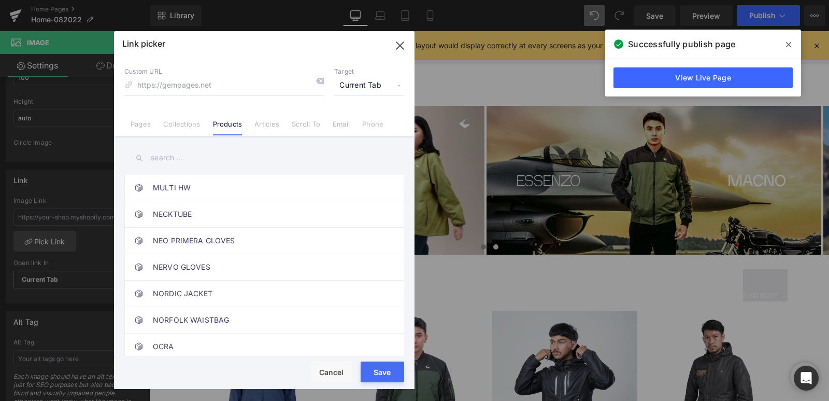
click at [403, 48] on icon "button" at bounding box center [399, 45] width 7 height 7
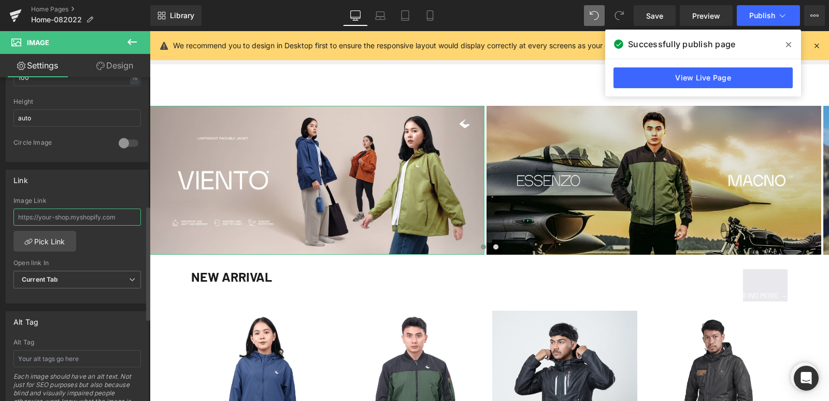
click at [63, 218] on input "text" at bounding box center [77, 216] width 128 height 17
paste input "/products/viento-jacket"
type input "/products/viento-jacket"
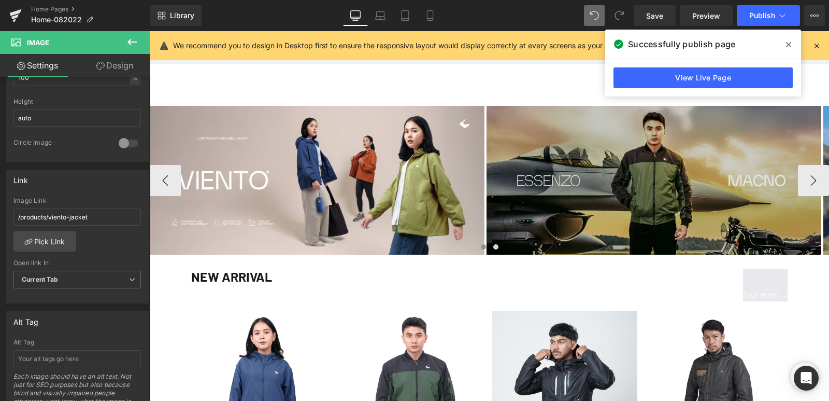
click at [541, 178] on img at bounding box center [654, 180] width 335 height 149
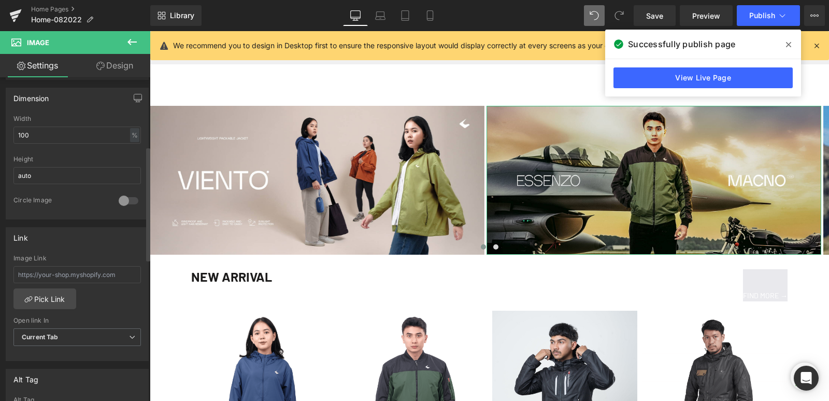
scroll to position [311, 0]
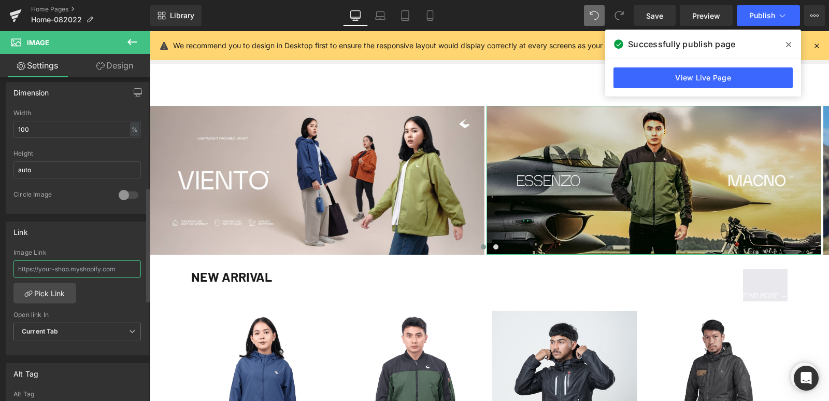
click at [60, 273] on input "text" at bounding box center [77, 268] width 128 height 17
paste input "/products/macno"
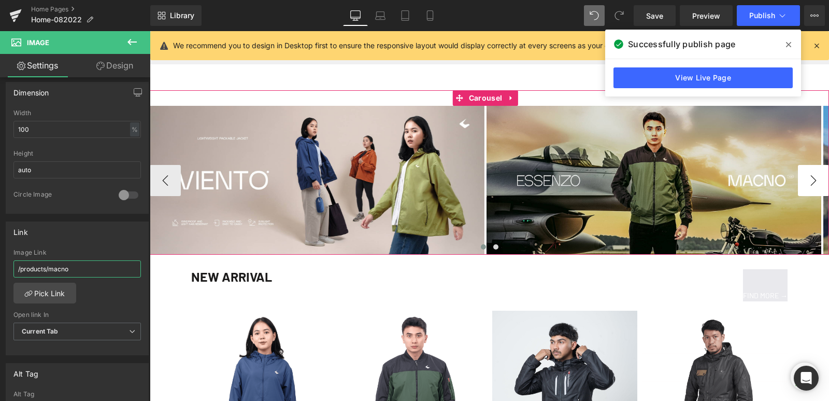
type input "/products/macno"
click at [800, 178] on button "›" at bounding box center [813, 180] width 31 height 31
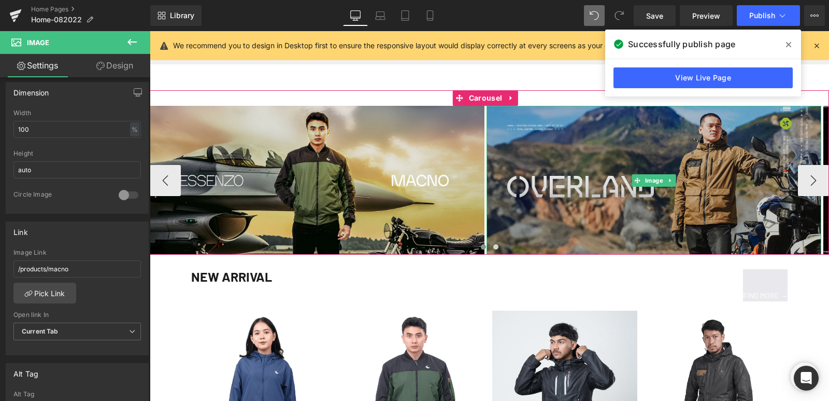
click at [555, 136] on img at bounding box center [654, 180] width 335 height 149
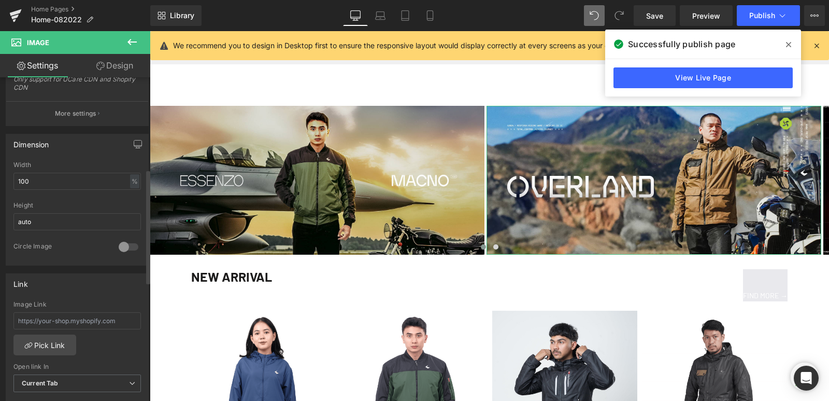
scroll to position [415, 0]
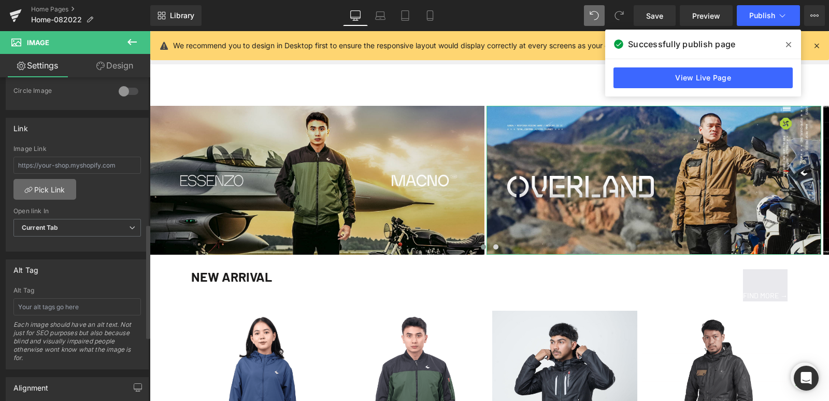
click at [56, 189] on link "Pick Link" at bounding box center [44, 189] width 63 height 21
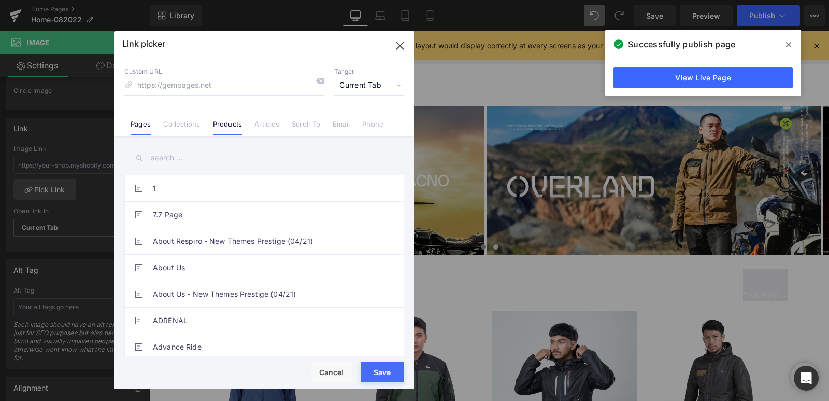
click at [225, 120] on link "Products" at bounding box center [228, 128] width 30 height 16
click at [394, 53] on icon "button" at bounding box center [400, 45] width 17 height 17
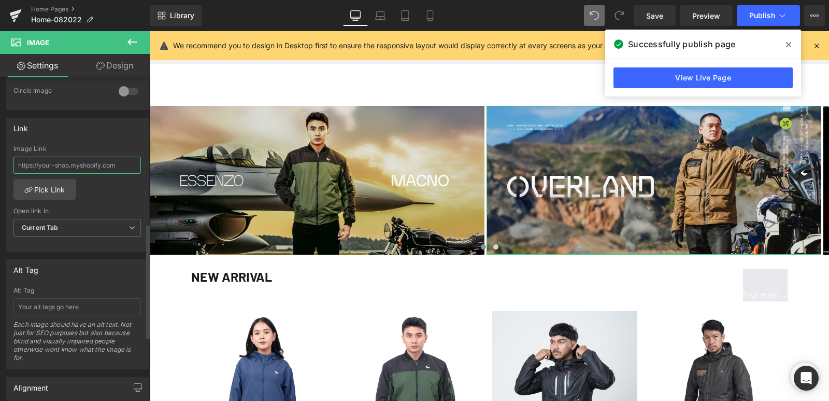
click at [75, 172] on input "text" at bounding box center [77, 165] width 128 height 17
paste input "/products/overland-jacket"
type input "/products/overland-jacket"
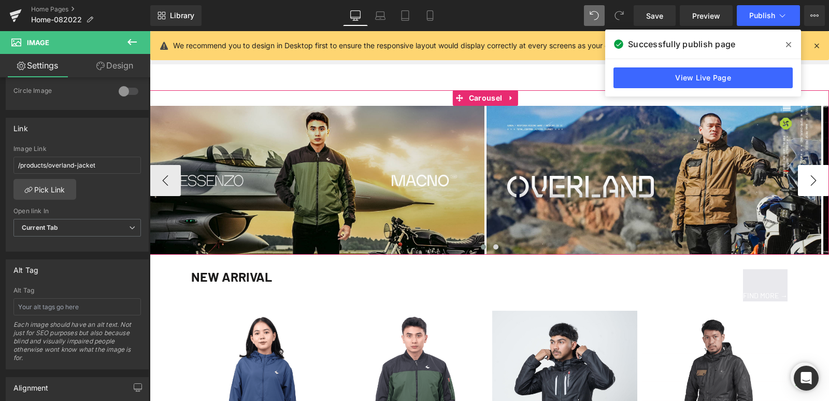
click at [811, 182] on button "›" at bounding box center [813, 180] width 31 height 31
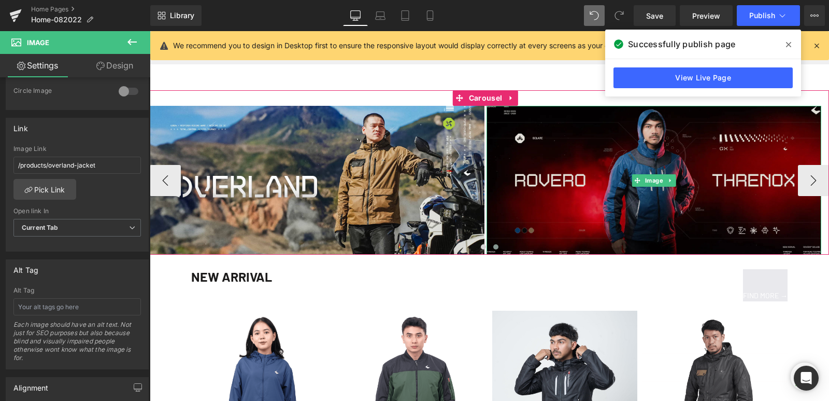
click at [618, 176] on img at bounding box center [654, 180] width 335 height 149
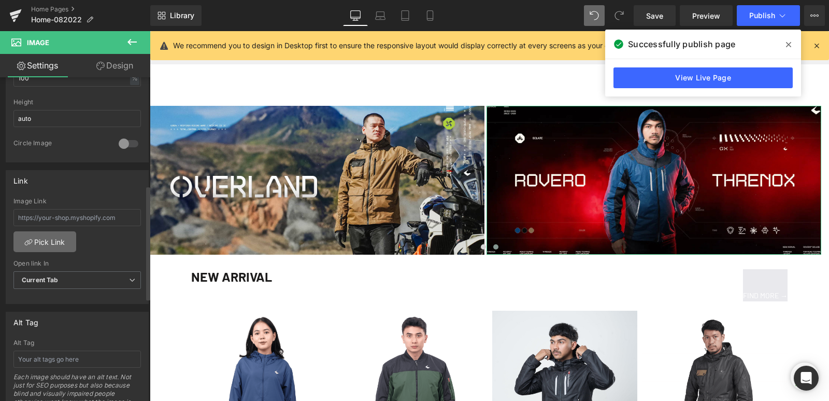
scroll to position [363, 0]
click at [68, 220] on input "text" at bounding box center [77, 216] width 128 height 17
paste input "/products/threnox-jacket"
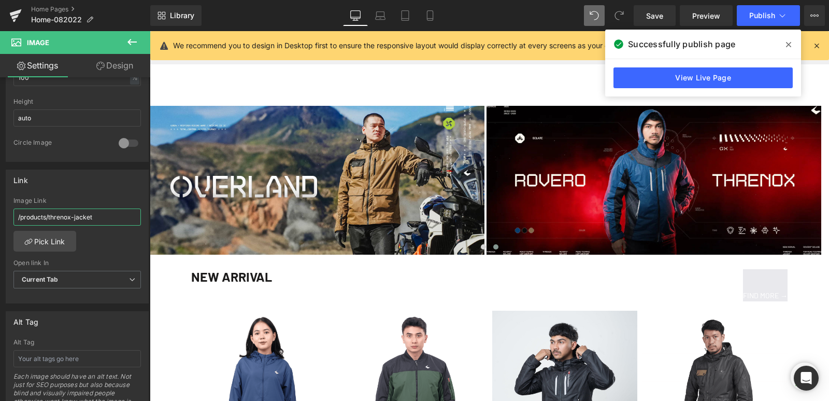
type input "/products/threnox-jacket"
click at [787, 45] on icon at bounding box center [788, 44] width 5 height 8
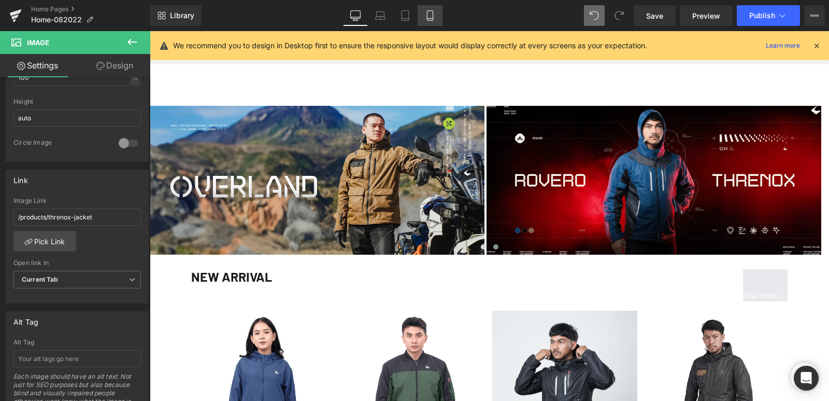
click at [434, 15] on icon at bounding box center [430, 15] width 10 height 10
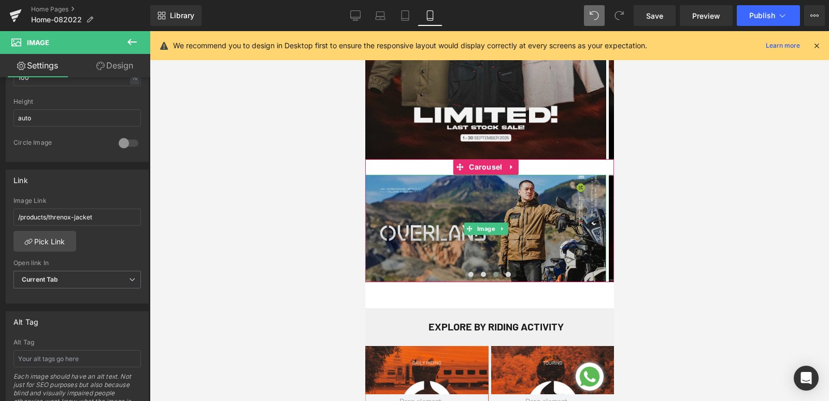
scroll to position [166, 0]
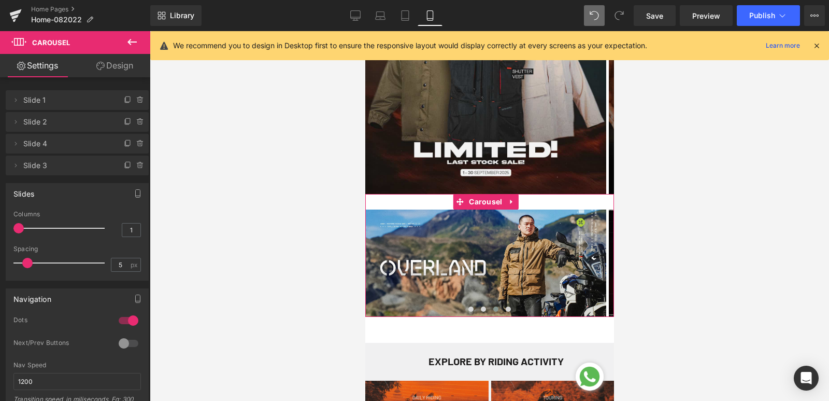
click at [373, 201] on div "Image Image Image Image ‹ › [GEOGRAPHIC_DATA]" at bounding box center [489, 255] width 249 height 123
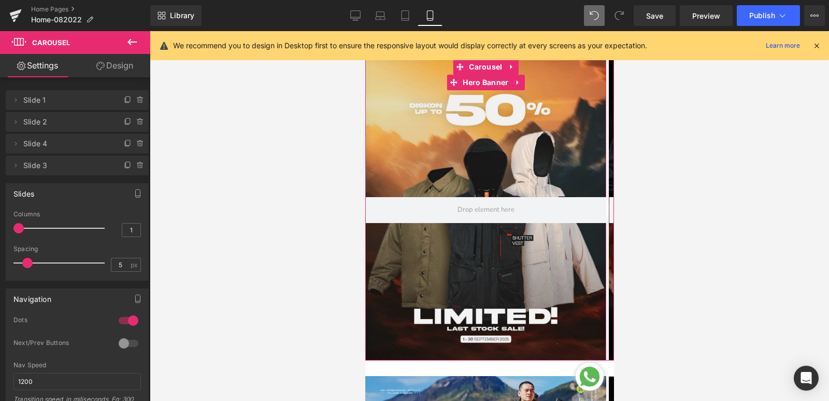
scroll to position [363, 0]
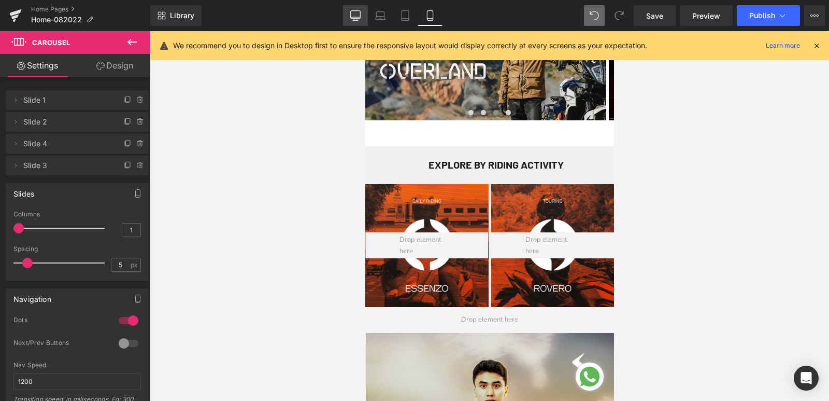
click at [361, 19] on link "Desktop" at bounding box center [355, 15] width 25 height 21
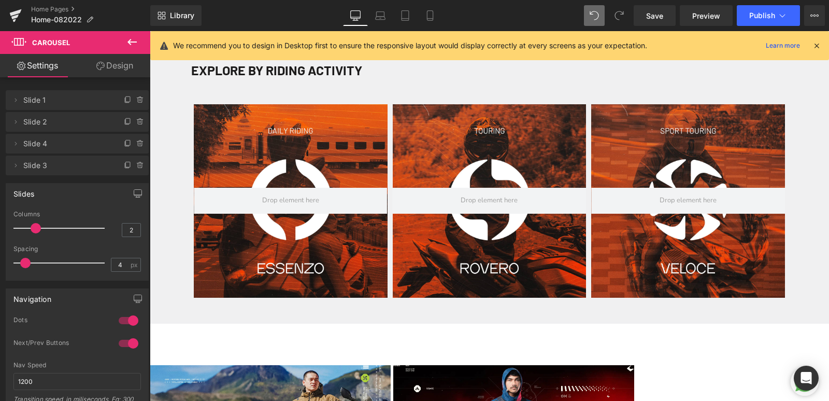
scroll to position [556, 0]
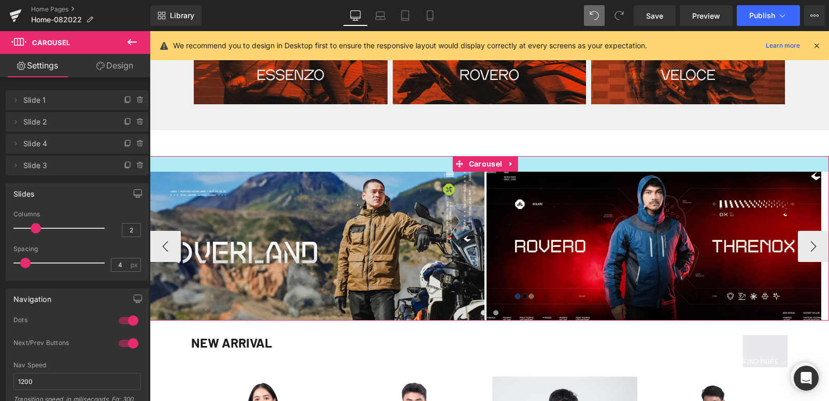
click at [229, 164] on div at bounding box center [489, 164] width 679 height 16
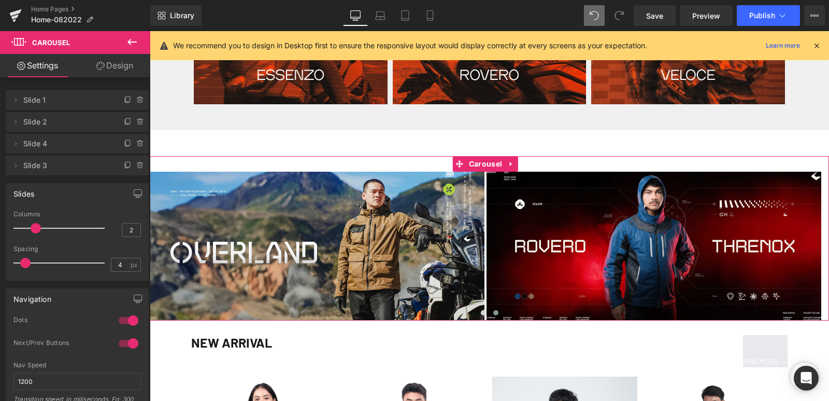
click at [129, 65] on link "Design" at bounding box center [114, 65] width 75 height 23
click at [0, 0] on div "Visibility" at bounding box center [0, 0] width 0 height 0
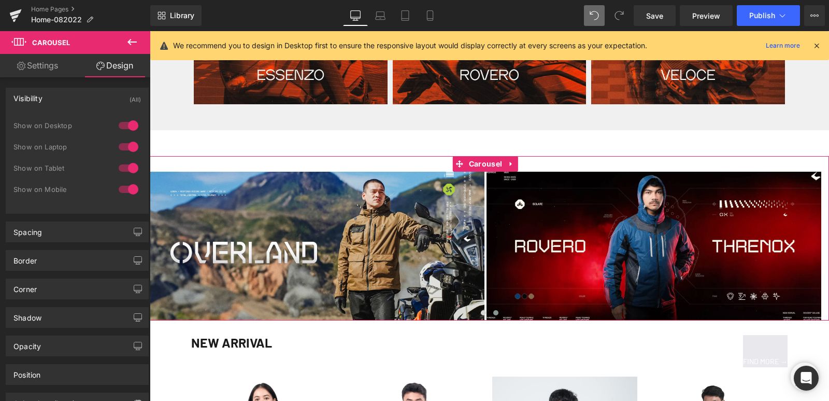
click at [122, 189] on div at bounding box center [128, 189] width 25 height 17
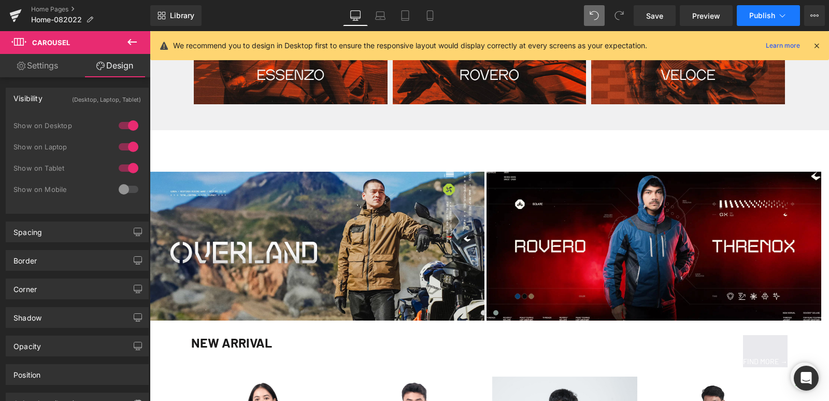
click at [750, 18] on span "Publish" at bounding box center [762, 15] width 26 height 8
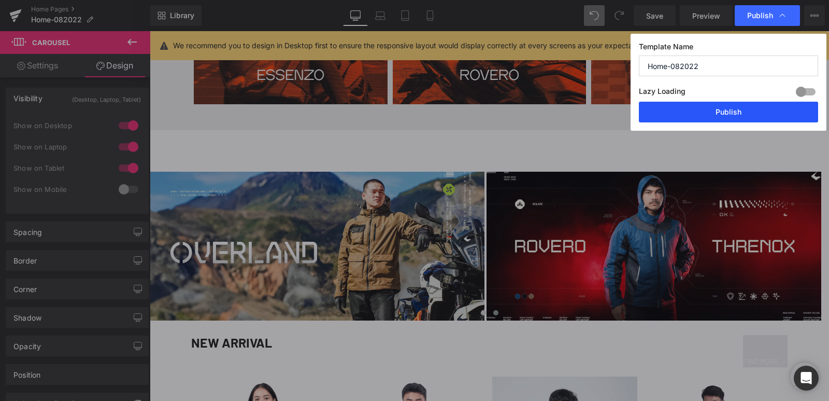
drag, startPoint x: 730, startPoint y: 114, endPoint x: 353, endPoint y: 224, distance: 392.5
click at [730, 114] on button "Publish" at bounding box center [728, 112] width 179 height 21
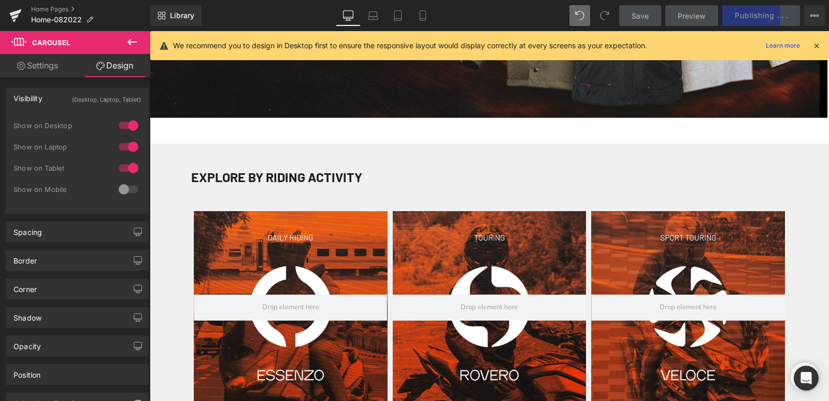
scroll to position [245, 0]
